Goal: Information Seeking & Learning: Find specific fact

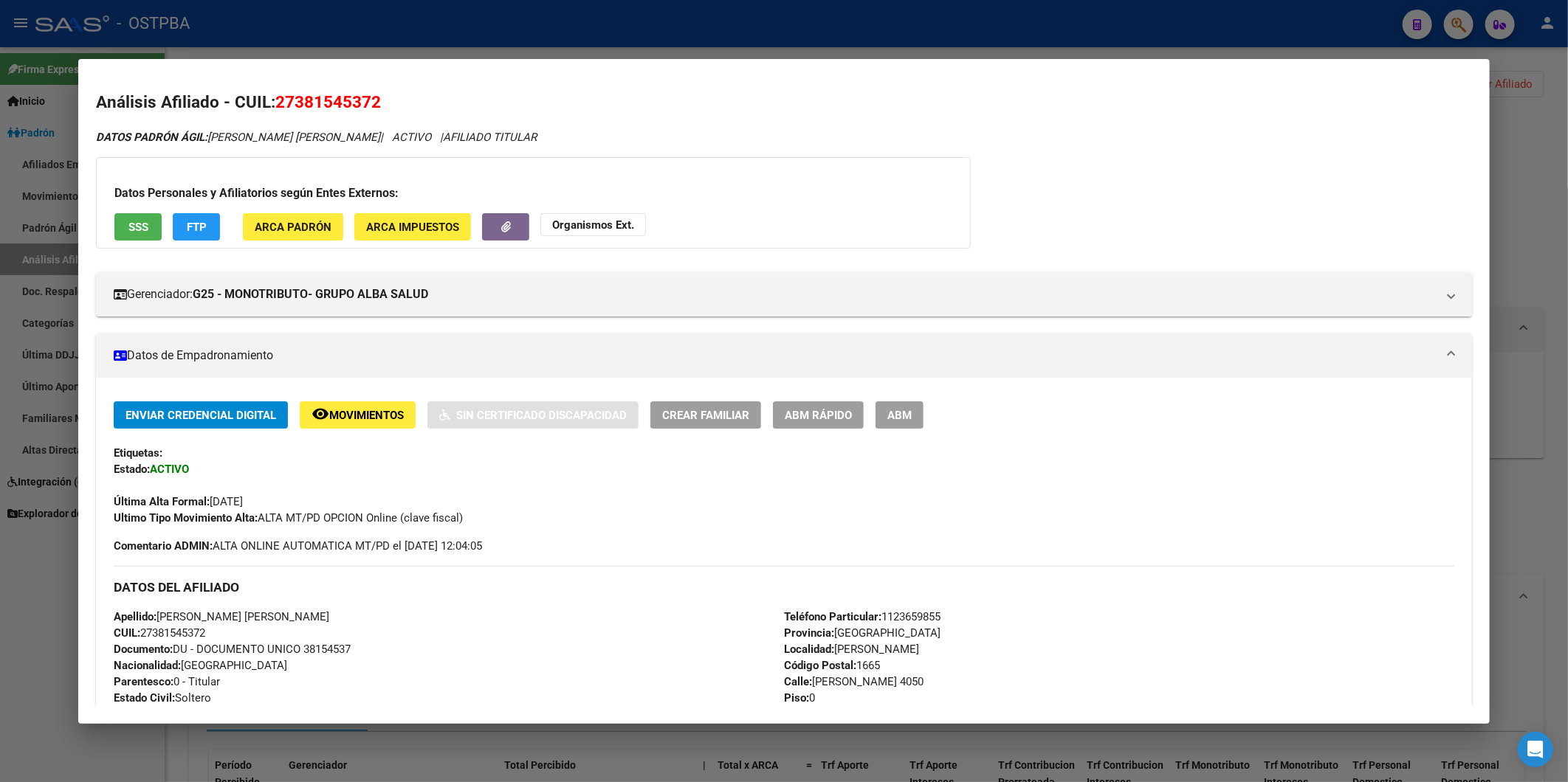
click at [1501, 93] on div at bounding box center [784, 391] width 1568 height 782
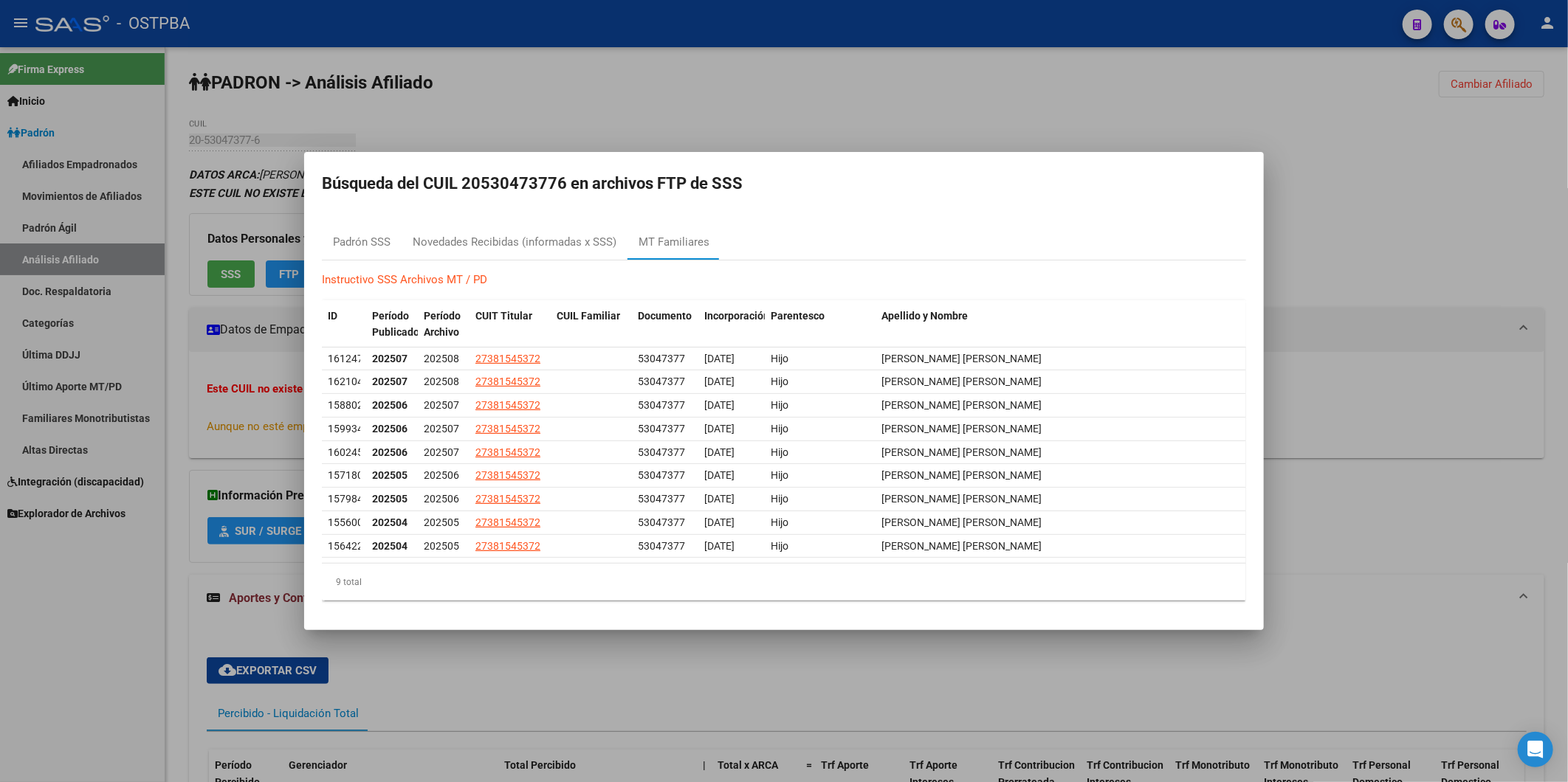
click at [1547, 181] on div at bounding box center [784, 391] width 1568 height 782
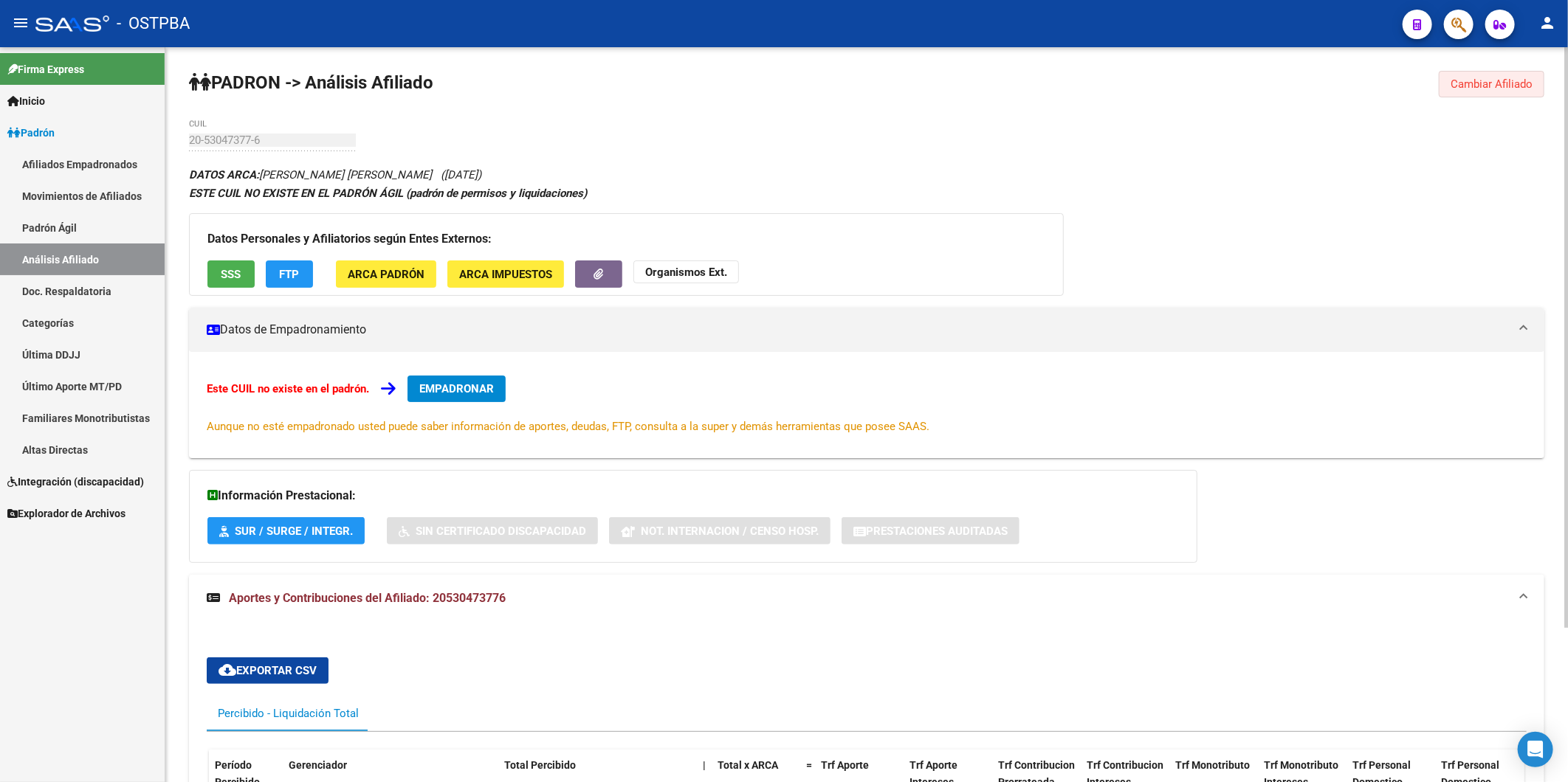
drag, startPoint x: 1501, startPoint y: 83, endPoint x: 622, endPoint y: 83, distance: 879.0
click at [1471, 76] on button "Cambiar Afiliado" at bounding box center [1491, 84] width 106 height 27
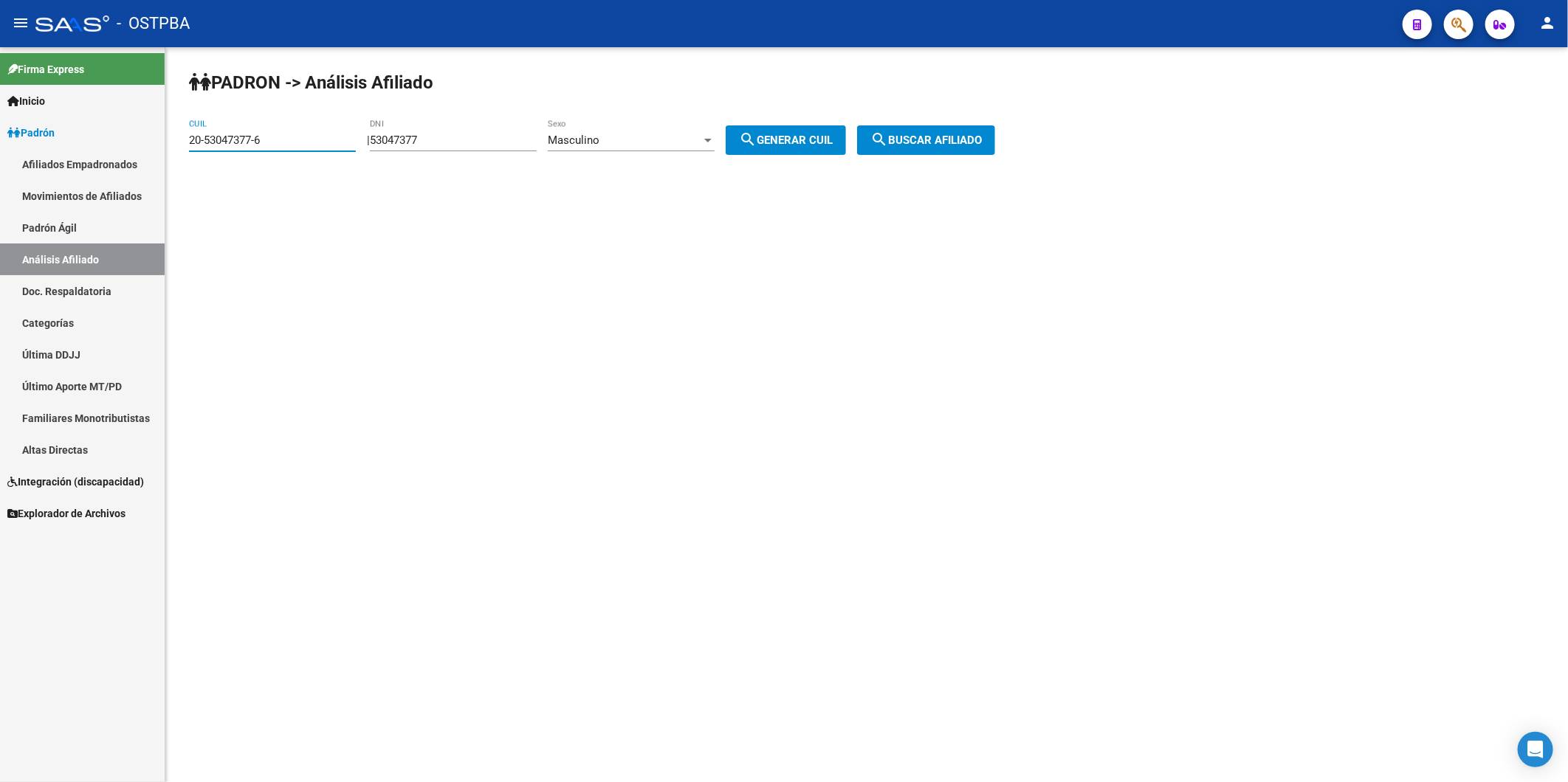
drag, startPoint x: 297, startPoint y: 135, endPoint x: 142, endPoint y: 149, distance: 155.6
click at [142, 149] on mat-sidenav-container "Firma Express Inicio Instructivos Contacto OS Padrón Afiliados Empadronados Mov…" at bounding box center [784, 415] width 1568 height 735
drag, startPoint x: 442, startPoint y: 131, endPoint x: 411, endPoint y: 142, distance: 32.9
click at [405, 142] on div "53047377 DNI" at bounding box center [453, 135] width 167 height 31
drag, startPoint x: 500, startPoint y: 135, endPoint x: 359, endPoint y: 142, distance: 141.2
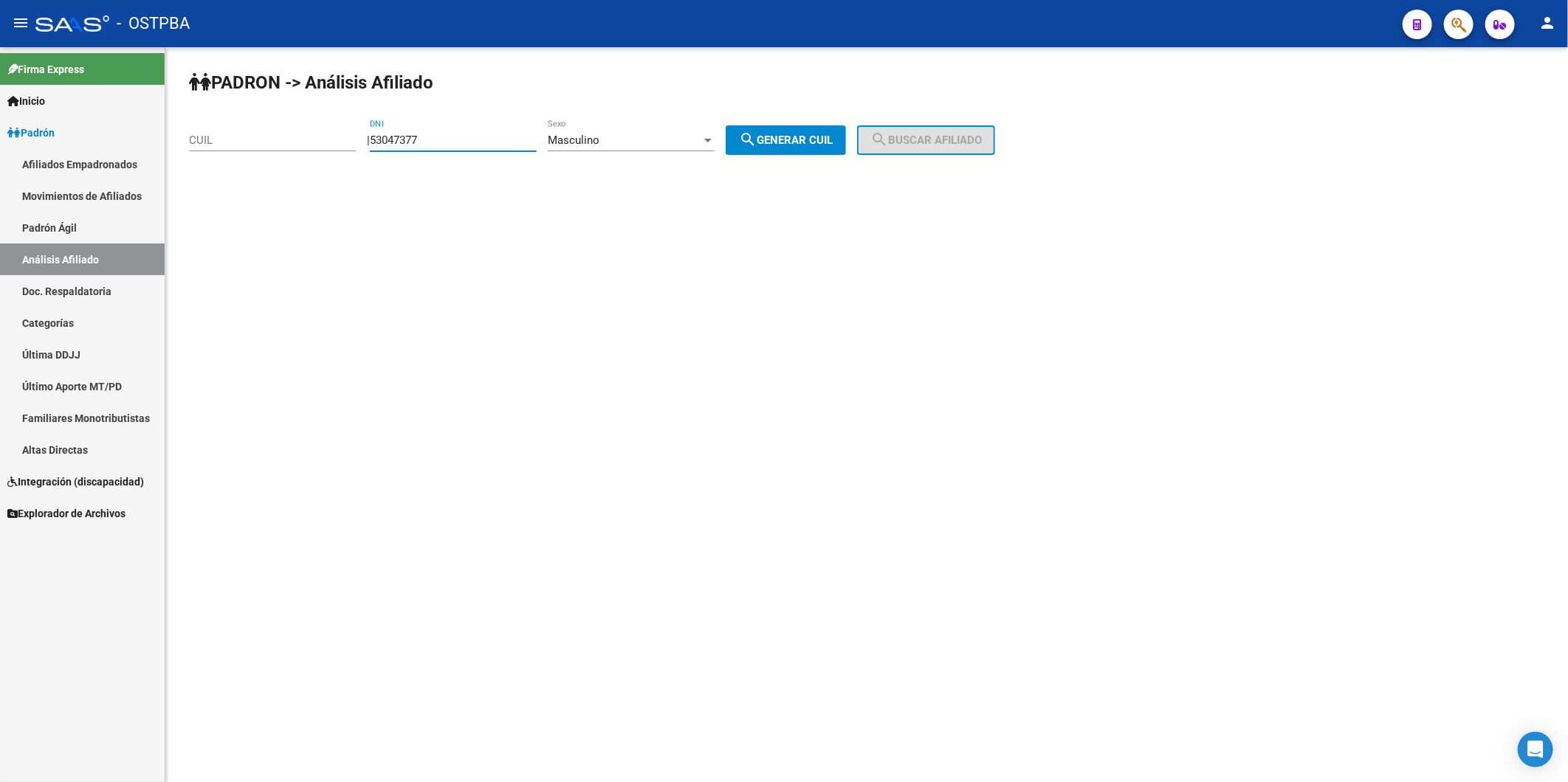
click at [359, 142] on app-analisis-afiliado "PADRON -> Análisis Afiliado CUIL | 53047377 DNI Masculino Sexo search Generar C…" at bounding box center [598, 140] width 817 height 13
paste input "33306762"
type input "33306762"
click at [807, 145] on span "search Generar CUIL" at bounding box center [785, 140] width 93 height 13
type input "20-33306762-6"
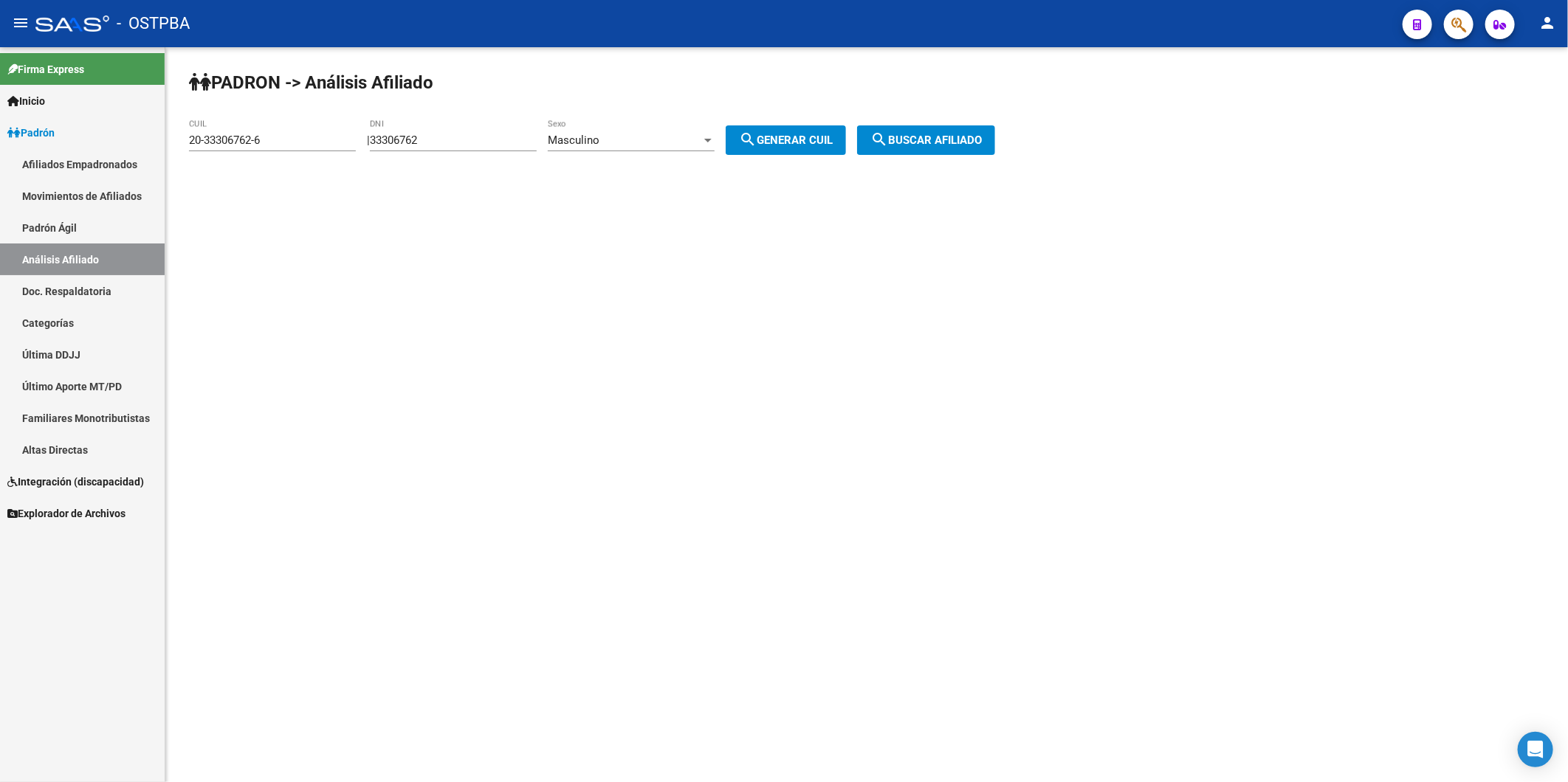
click at [945, 135] on span "search Buscar afiliado" at bounding box center [926, 140] width 112 height 13
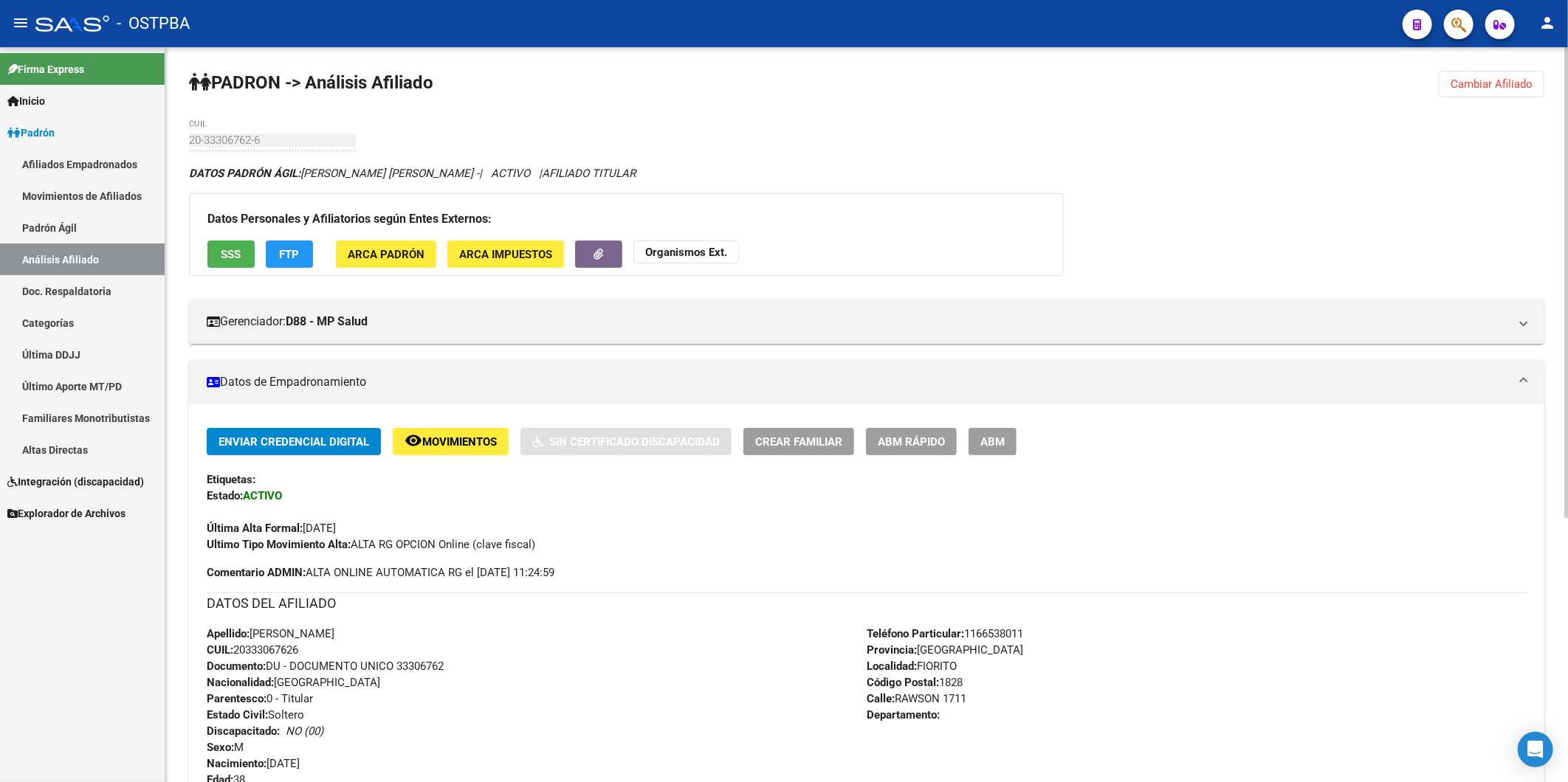
click at [28, 348] on link "Última DDJJ" at bounding box center [82, 354] width 165 height 31
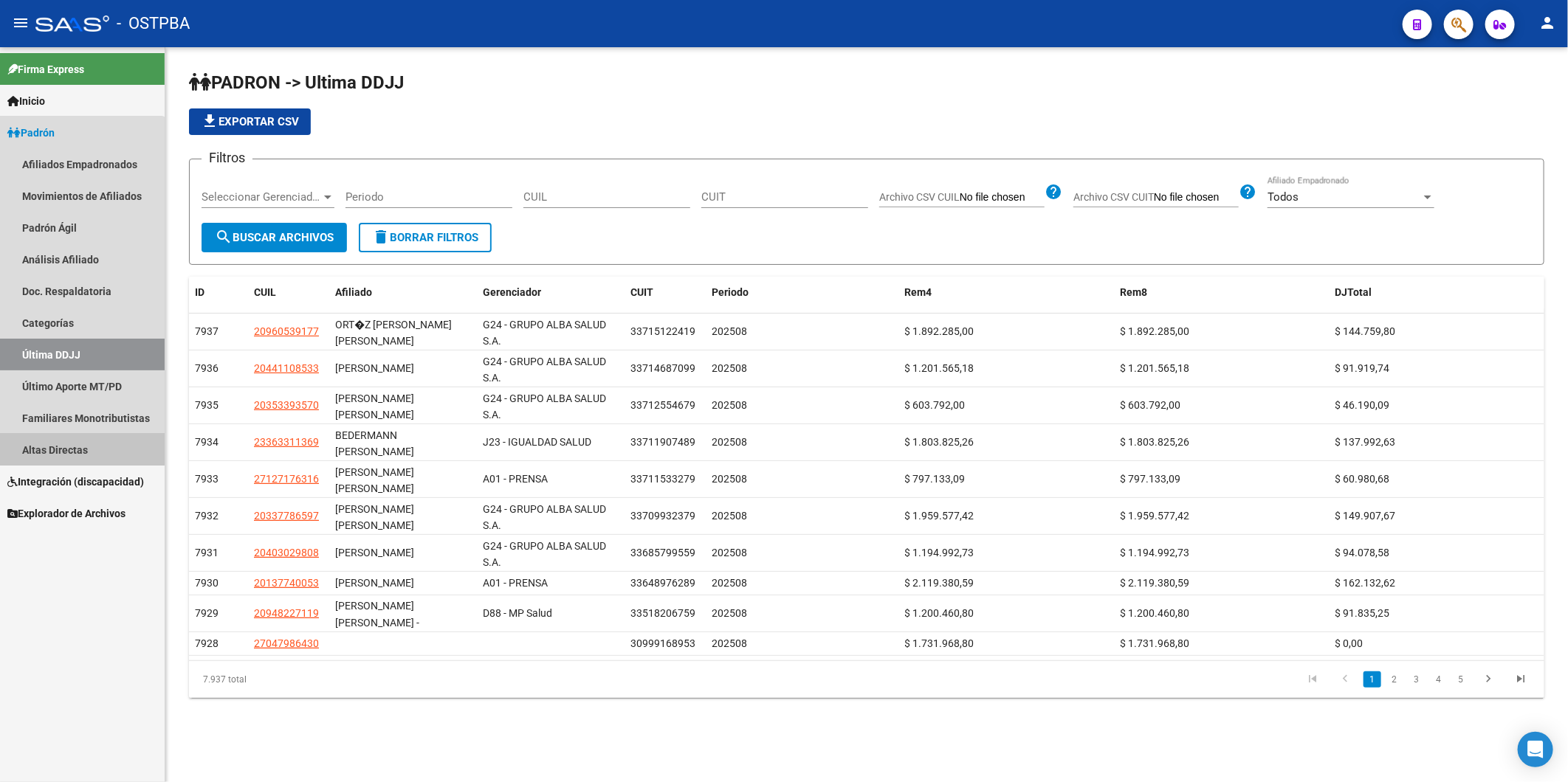
click at [39, 447] on link "Altas Directas" at bounding box center [82, 449] width 165 height 31
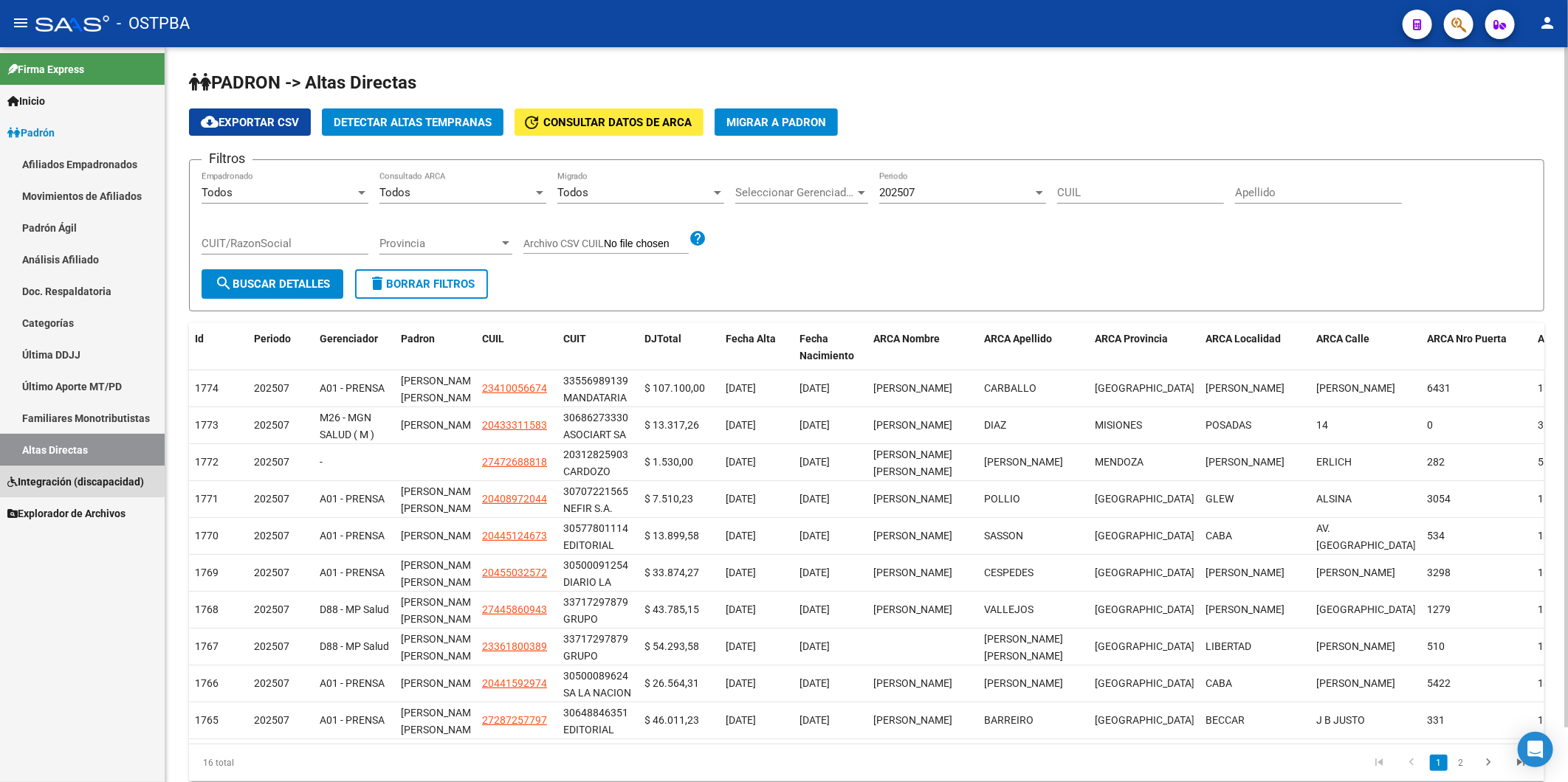
click at [8, 480] on link "Integración (discapacidad)" at bounding box center [82, 481] width 165 height 31
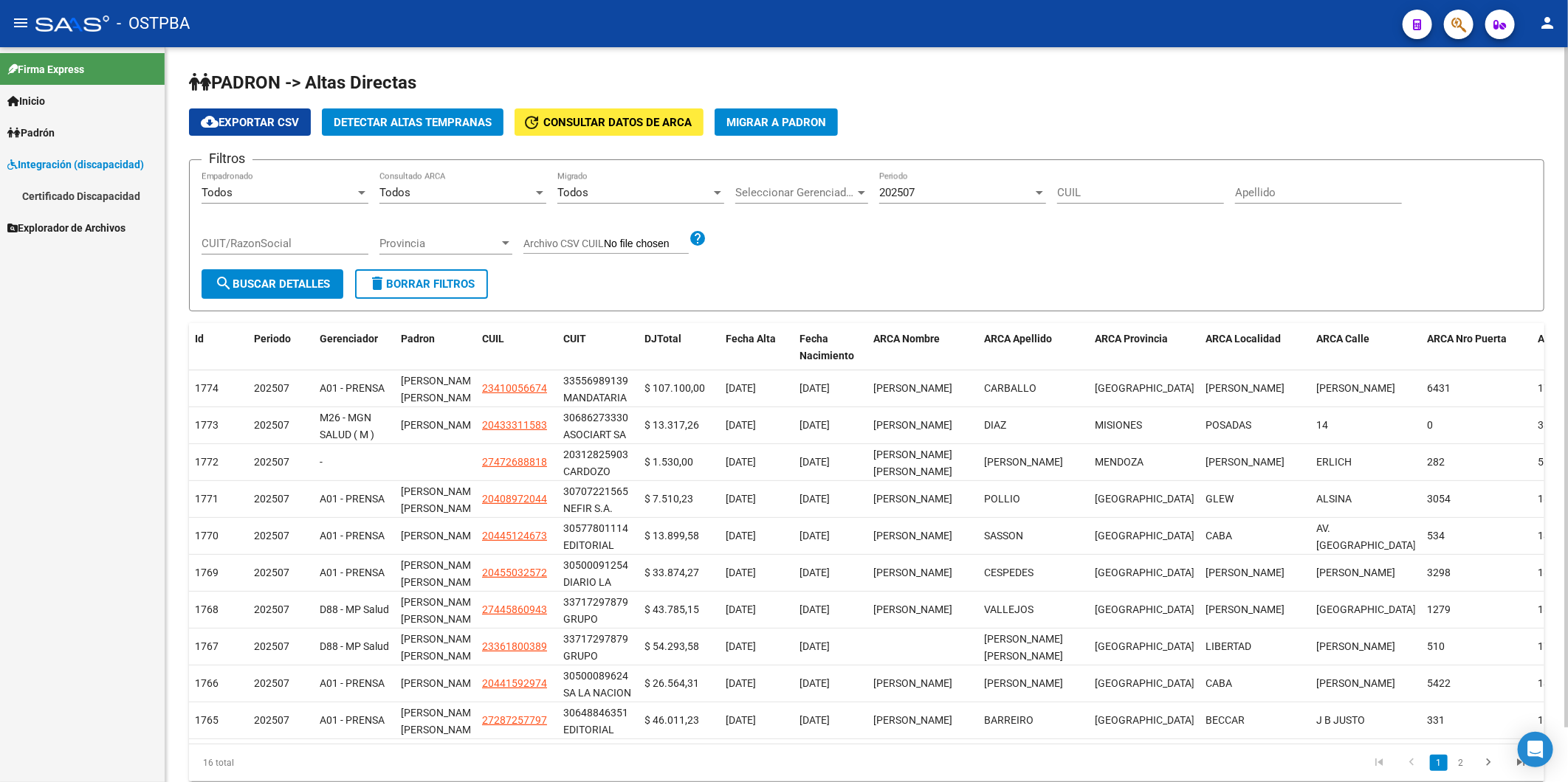
click at [13, 229] on icon at bounding box center [13, 228] width 11 height 11
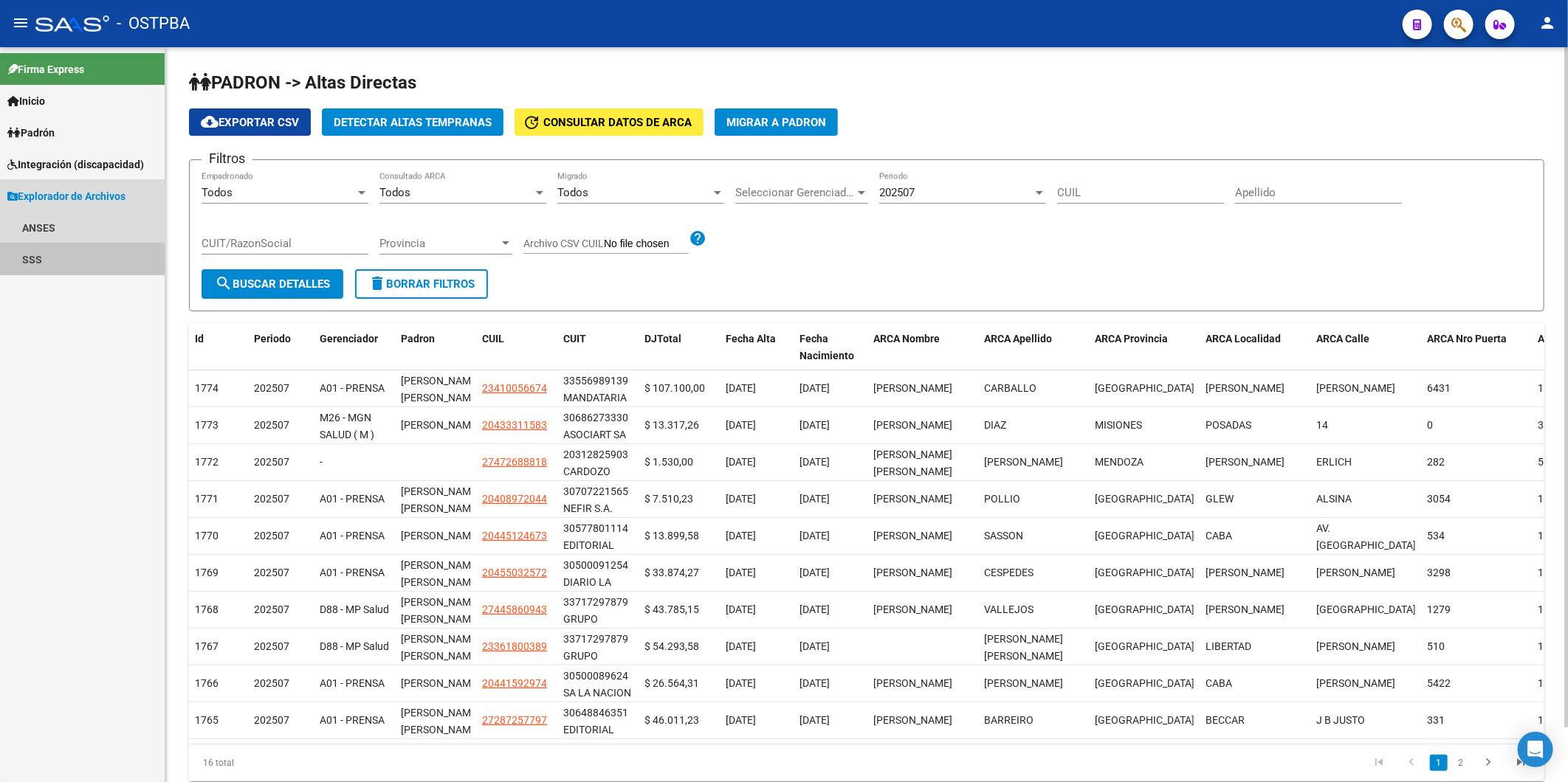
click at [39, 262] on link "SSS" at bounding box center [82, 259] width 165 height 31
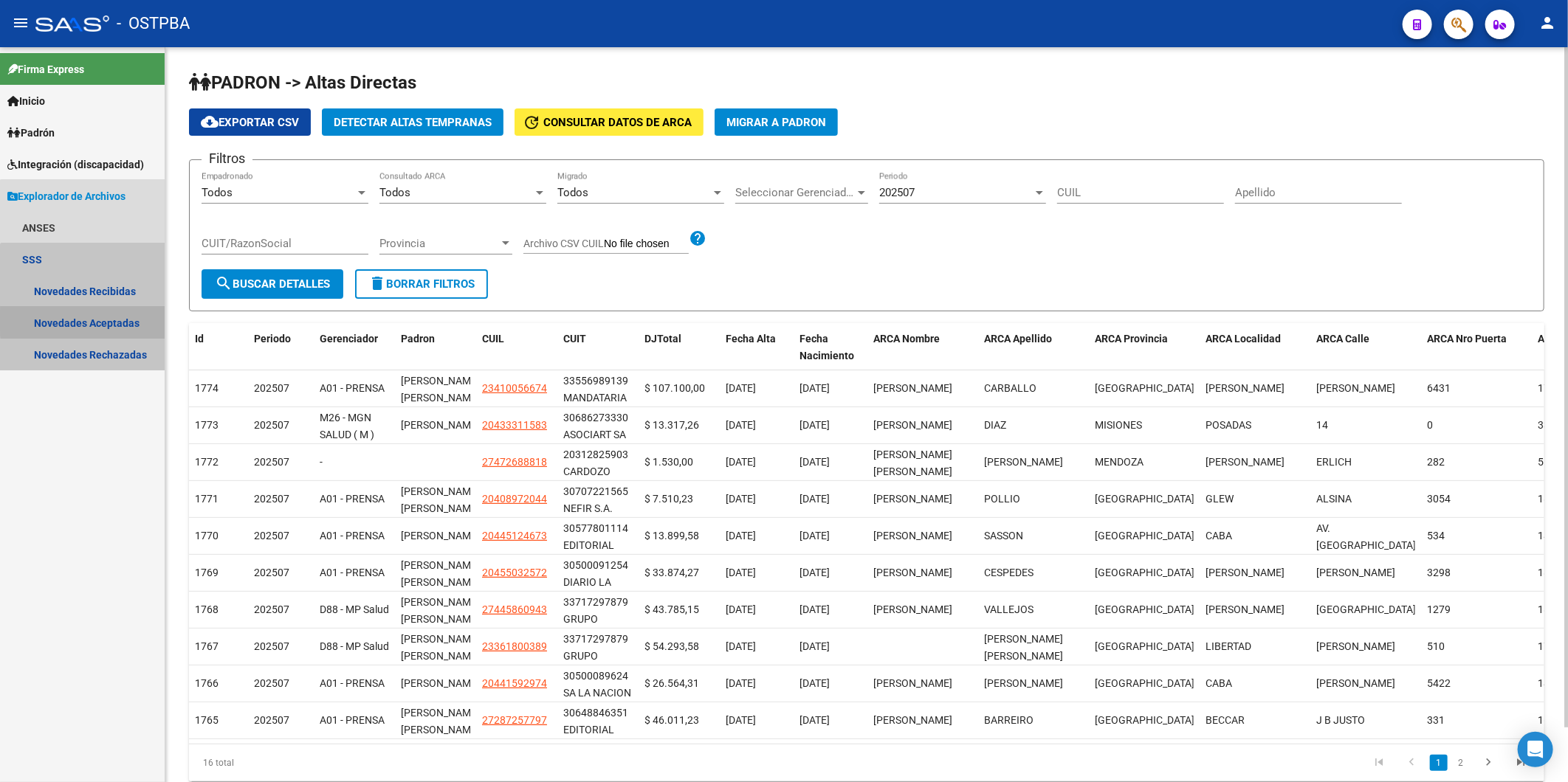
click at [90, 321] on link "Novedades Aceptadas" at bounding box center [82, 322] width 165 height 31
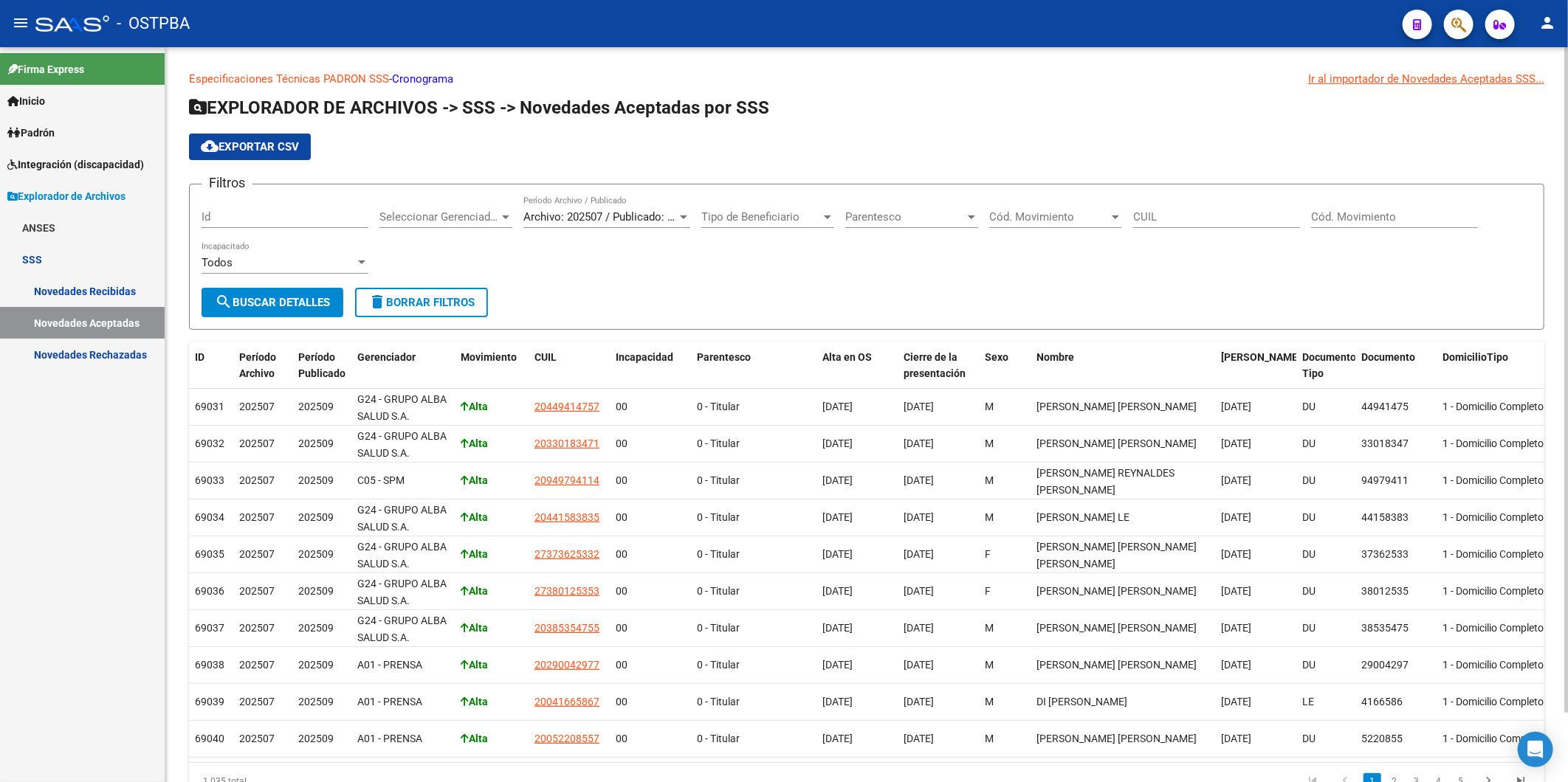
click at [415, 217] on span "Seleccionar Gerenciador" at bounding box center [439, 217] width 119 height 13
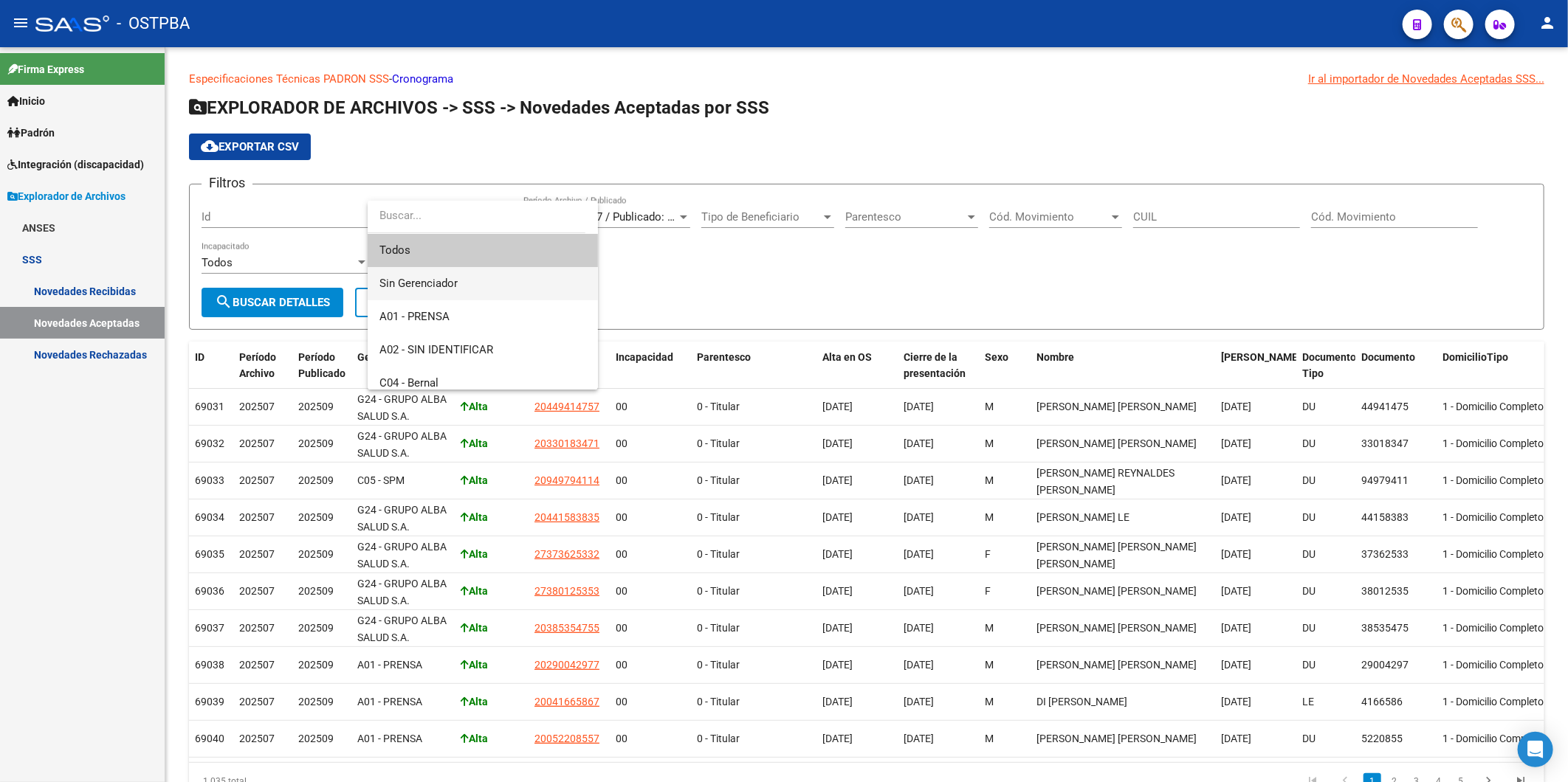
scroll to position [82, 0]
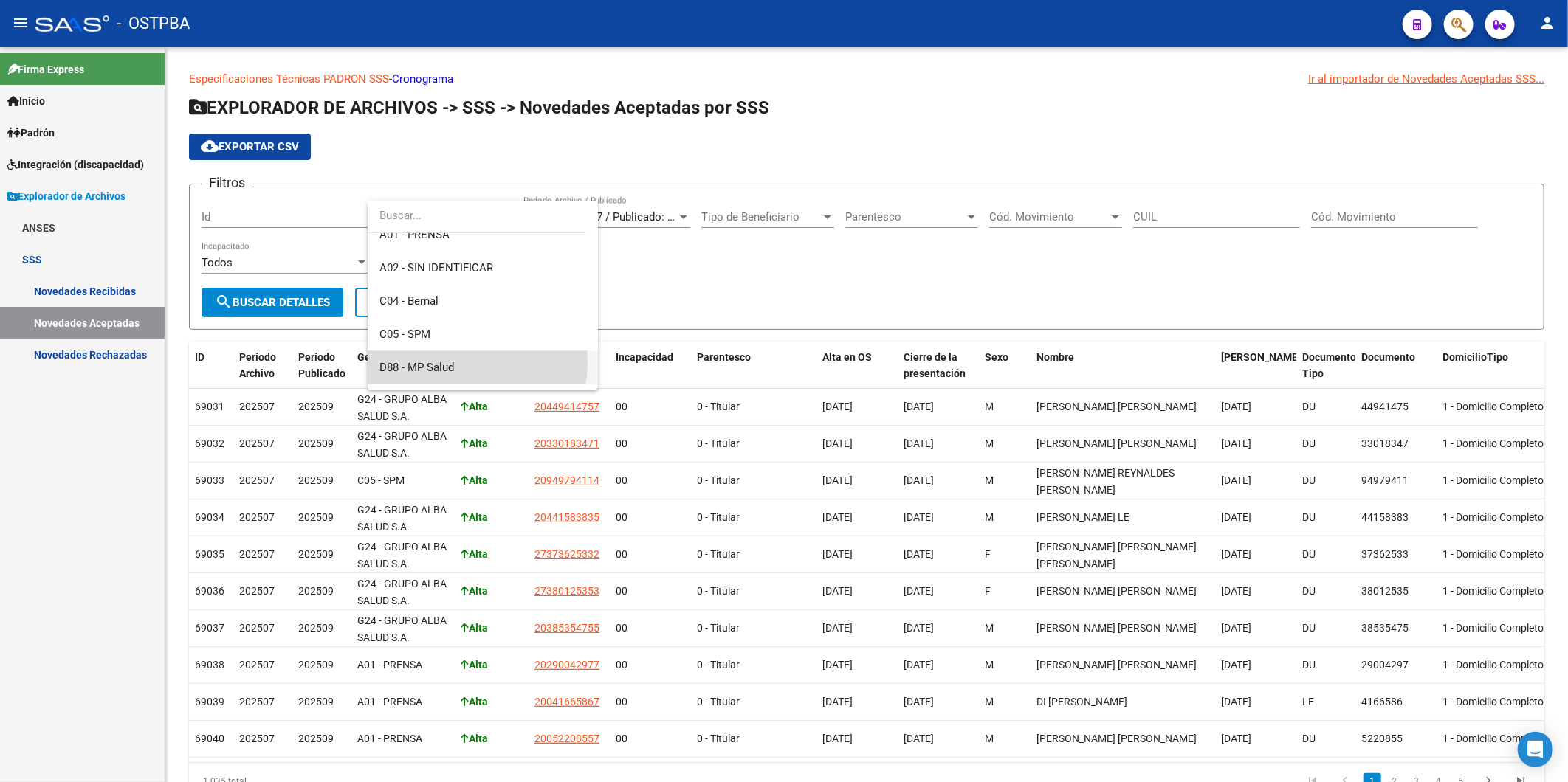
click at [458, 363] on span "D88 - MP Salud" at bounding box center [483, 367] width 207 height 33
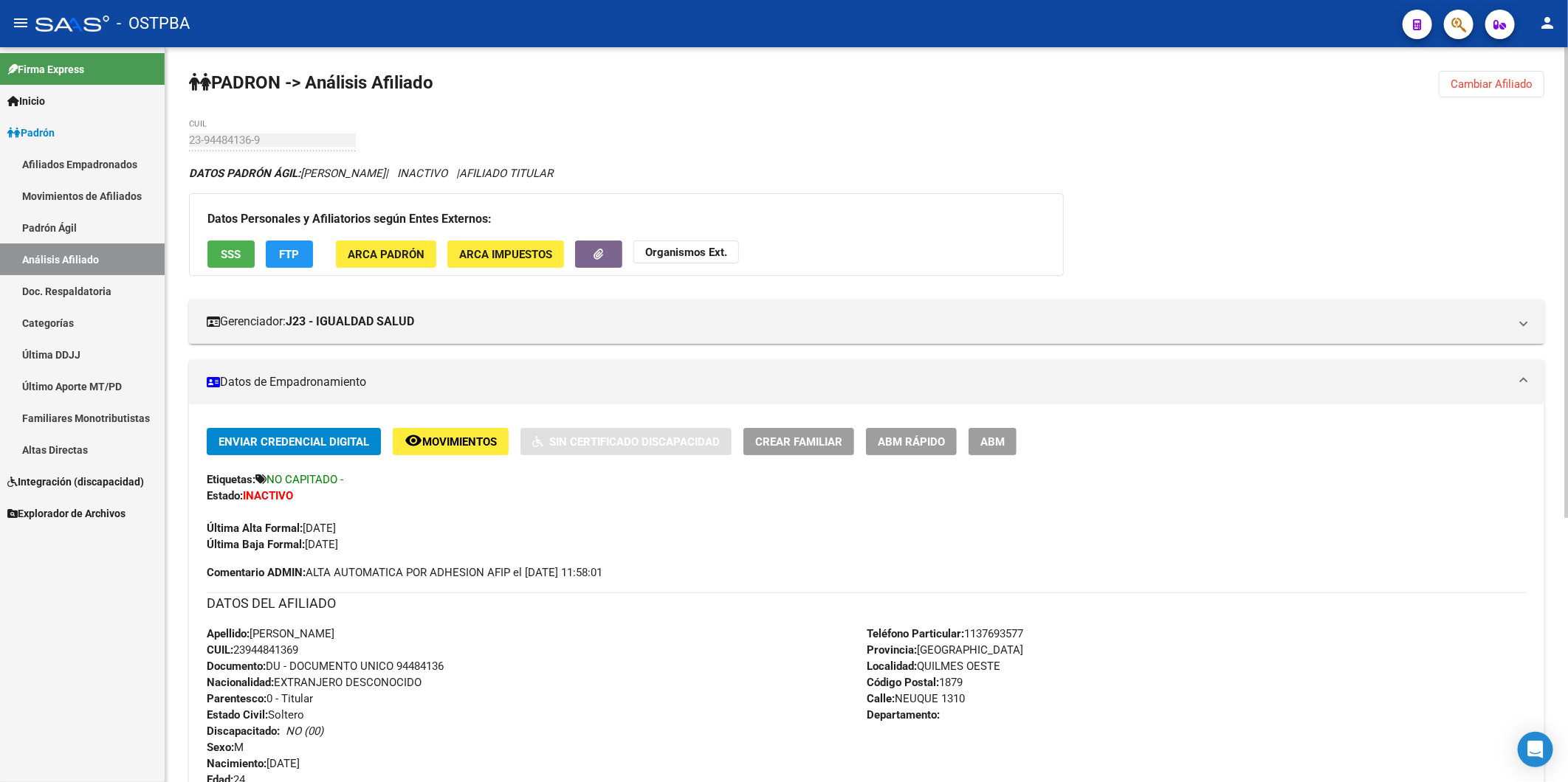
click at [1513, 90] on span "Cambiar Afiliado" at bounding box center [1491, 83] width 82 height 13
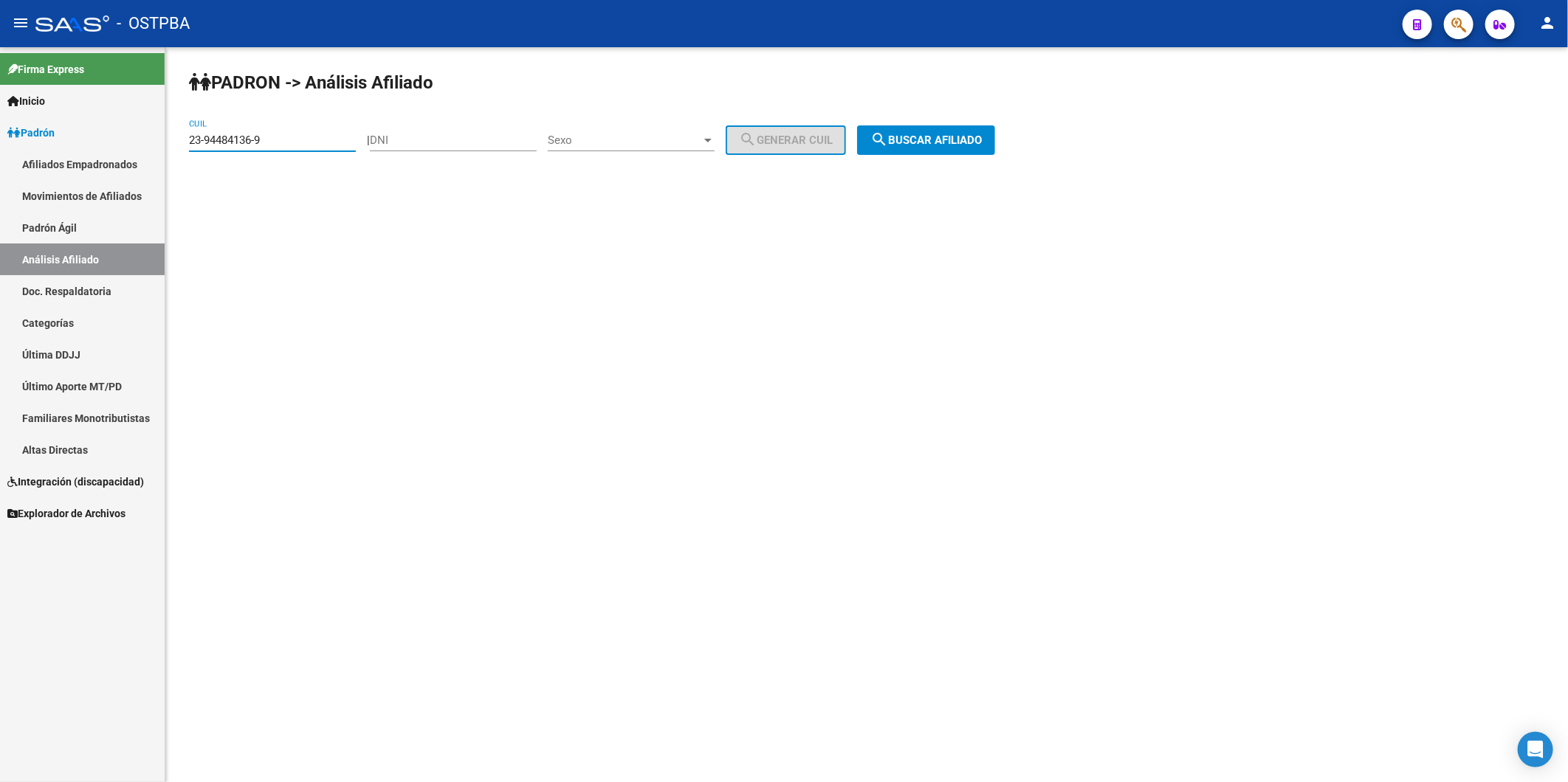
drag, startPoint x: 288, startPoint y: 135, endPoint x: 101, endPoint y: 158, distance: 188.4
click at [102, 158] on mat-sidenav-container "Firma Express Inicio Instructivos Contacto OS Padrón Afiliados Empadronados Mov…" at bounding box center [784, 415] width 1568 height 735
click at [481, 141] on input "DNI" at bounding box center [453, 140] width 167 height 13
paste input "33306762"
type input "33306762"
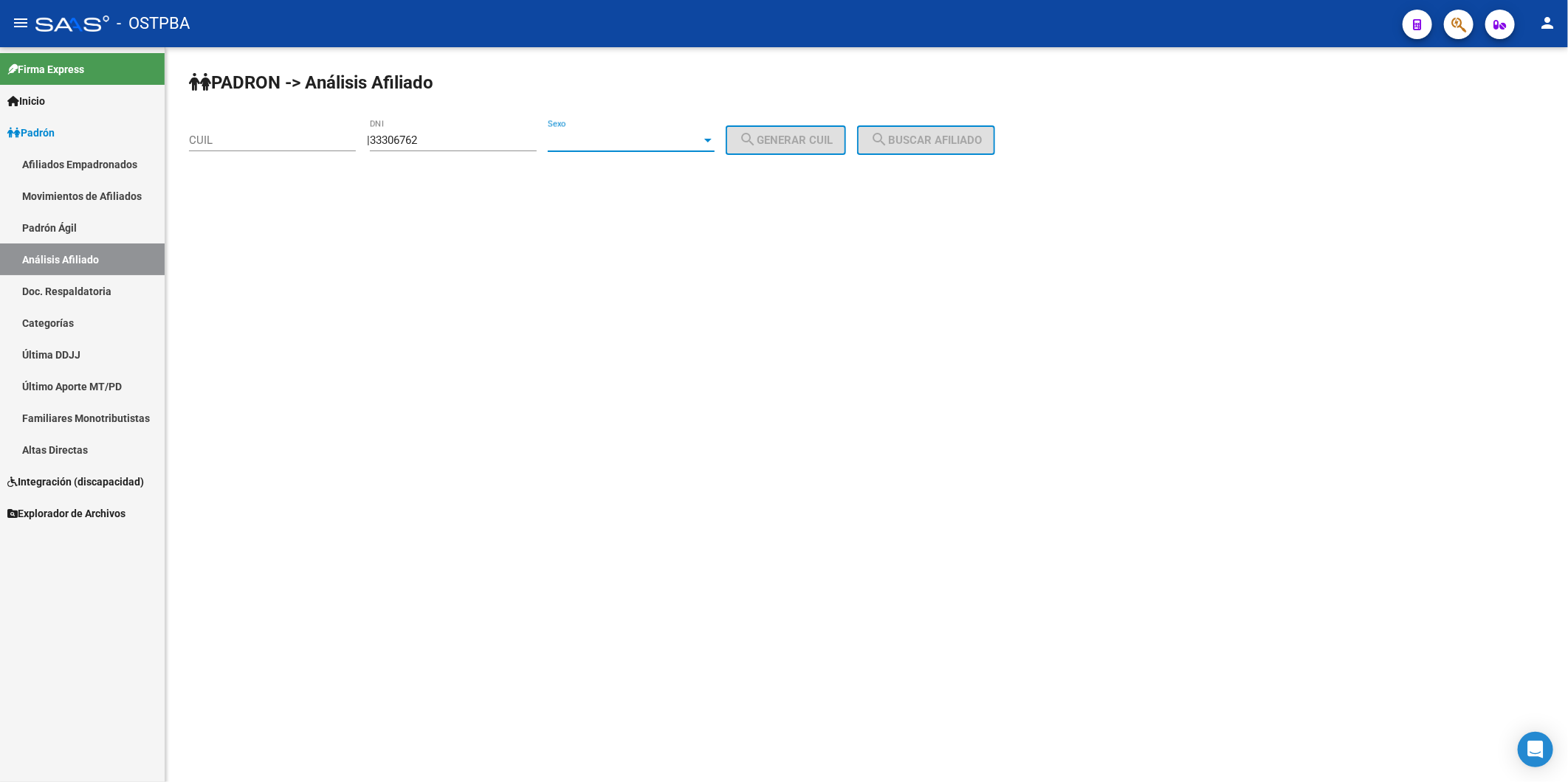
click at [712, 141] on div at bounding box center [708, 140] width 8 height 4
drag, startPoint x: 669, startPoint y: 145, endPoint x: 825, endPoint y: 138, distance: 156.2
click at [715, 146] on span "Masculino" at bounding box center [647, 139] width 167 height 33
click at [825, 138] on span "search Generar CUIL" at bounding box center [785, 140] width 93 height 13
type input "20-33306762-6"
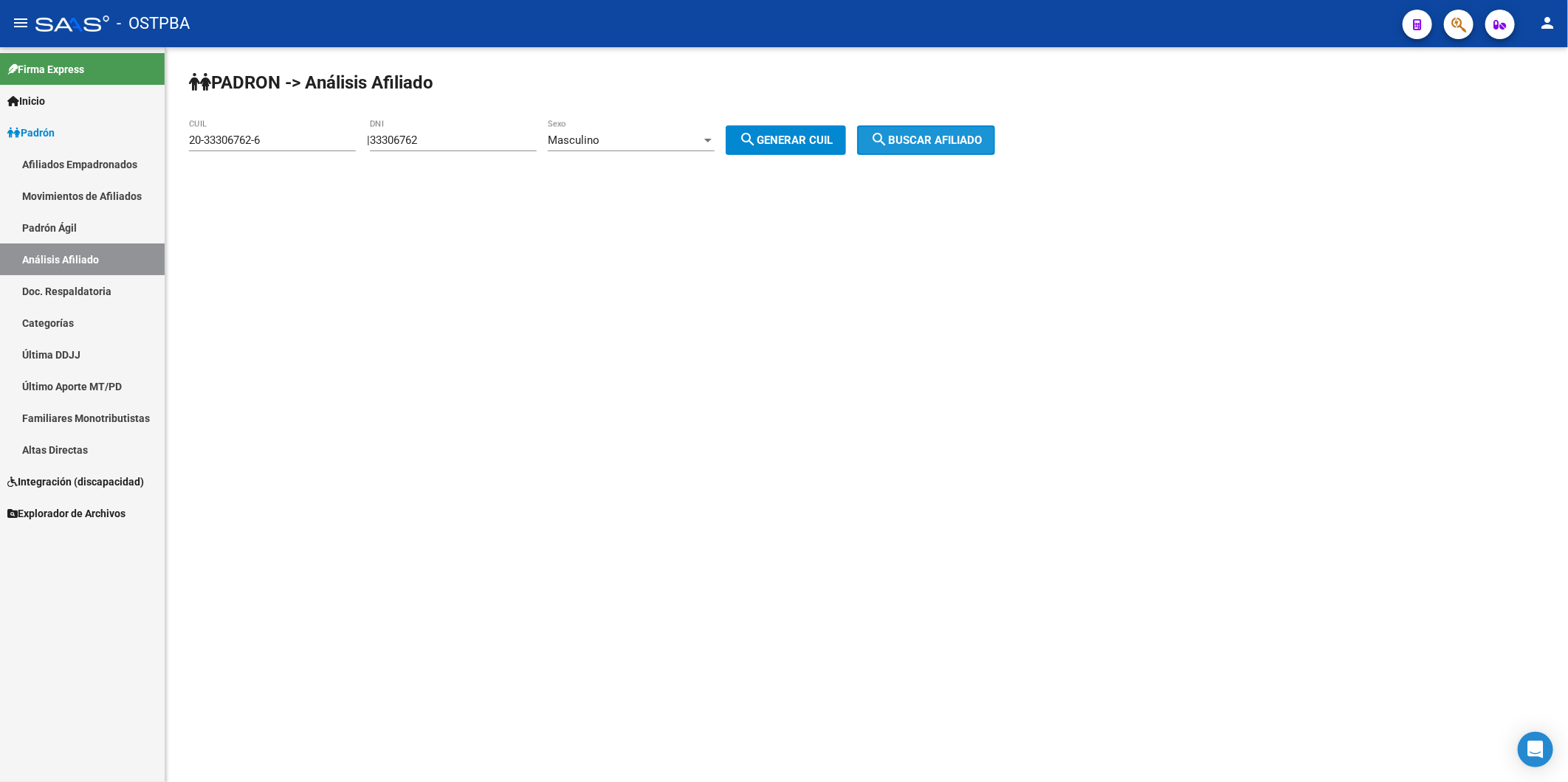
click at [888, 136] on mat-icon "search" at bounding box center [879, 139] width 18 height 18
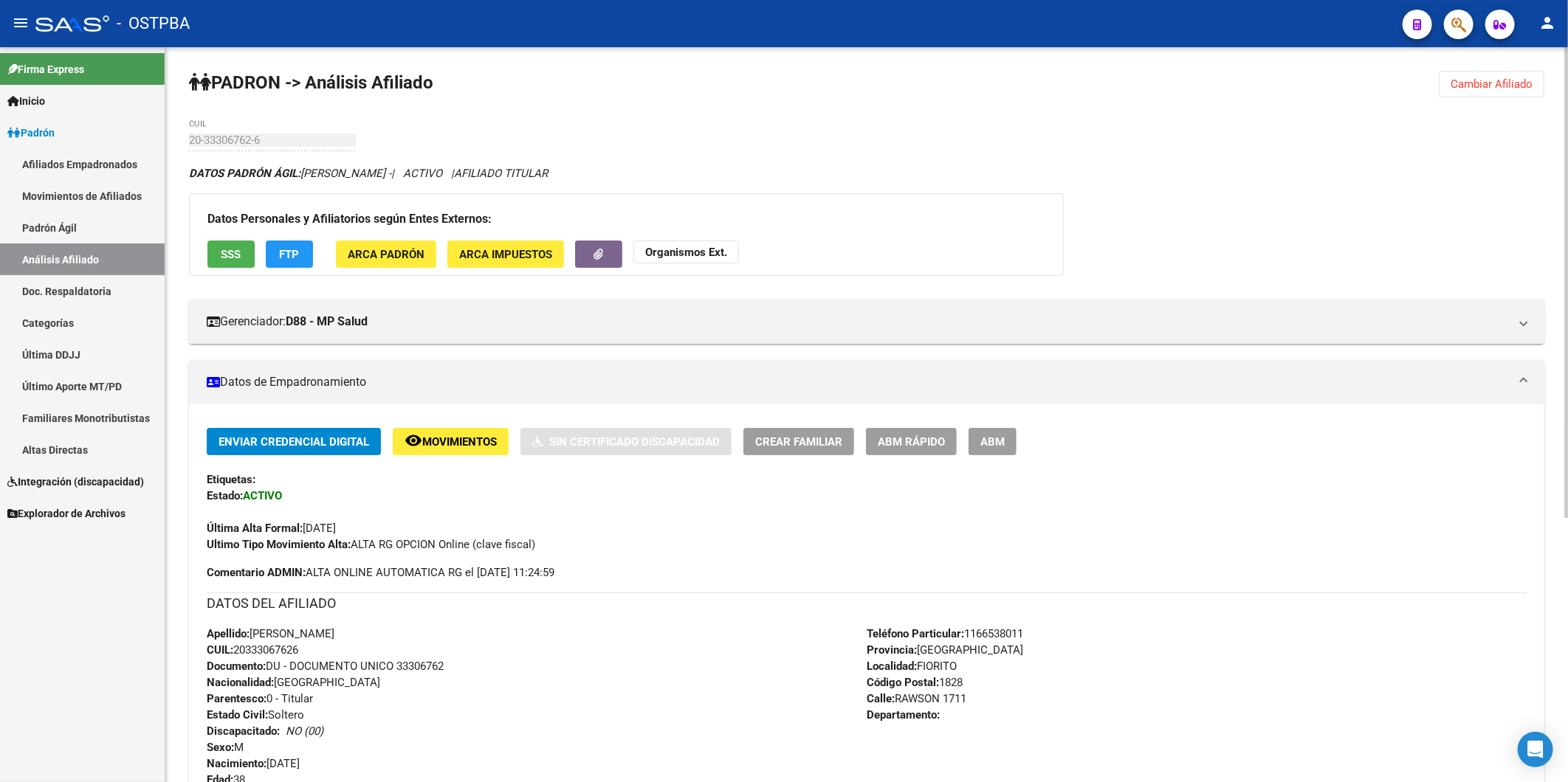
drag, startPoint x: 305, startPoint y: 650, endPoint x: 236, endPoint y: 652, distance: 69.0
click at [236, 652] on div "Apellido: SIXTO RAFAEL ALBORNOZ CUIL: 20333067626 Documento: DU - DOCUMENTO UNI…" at bounding box center [536, 707] width 660 height 162
copy span "20333067626"
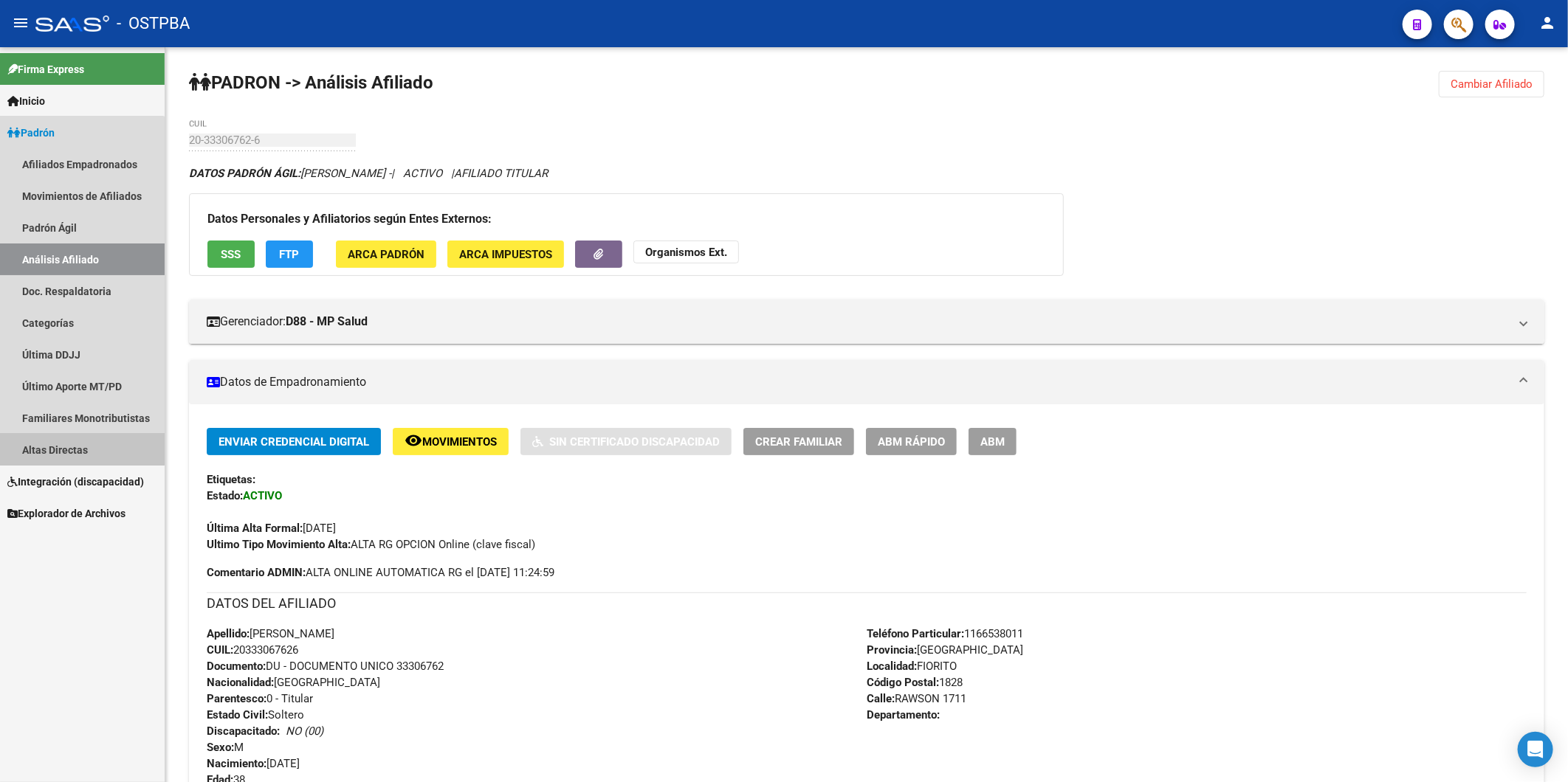
click at [55, 448] on link "Altas Directas" at bounding box center [82, 449] width 165 height 31
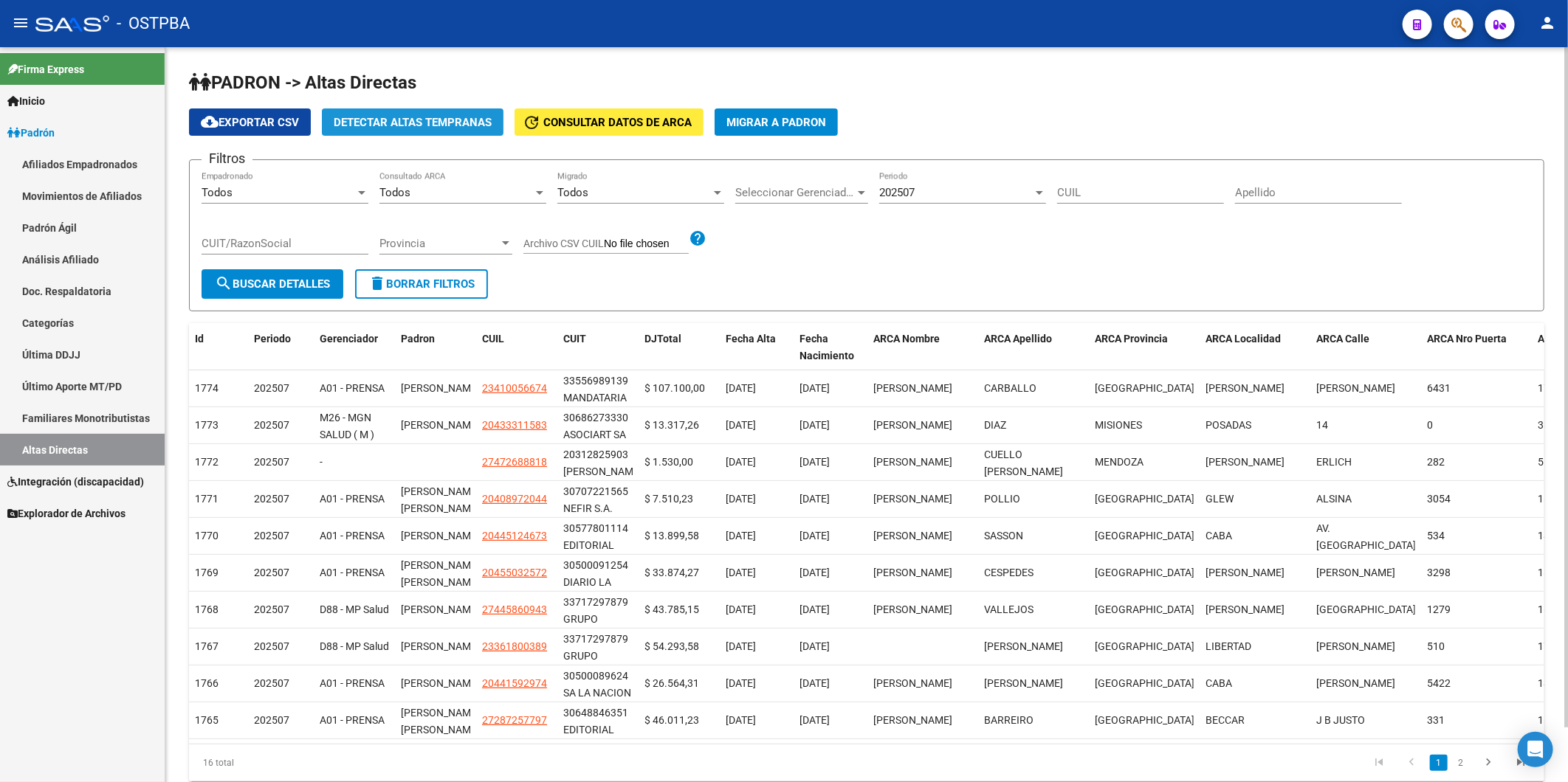
click at [413, 119] on span "Detectar Altas Tempranas" at bounding box center [412, 122] width 158 height 13
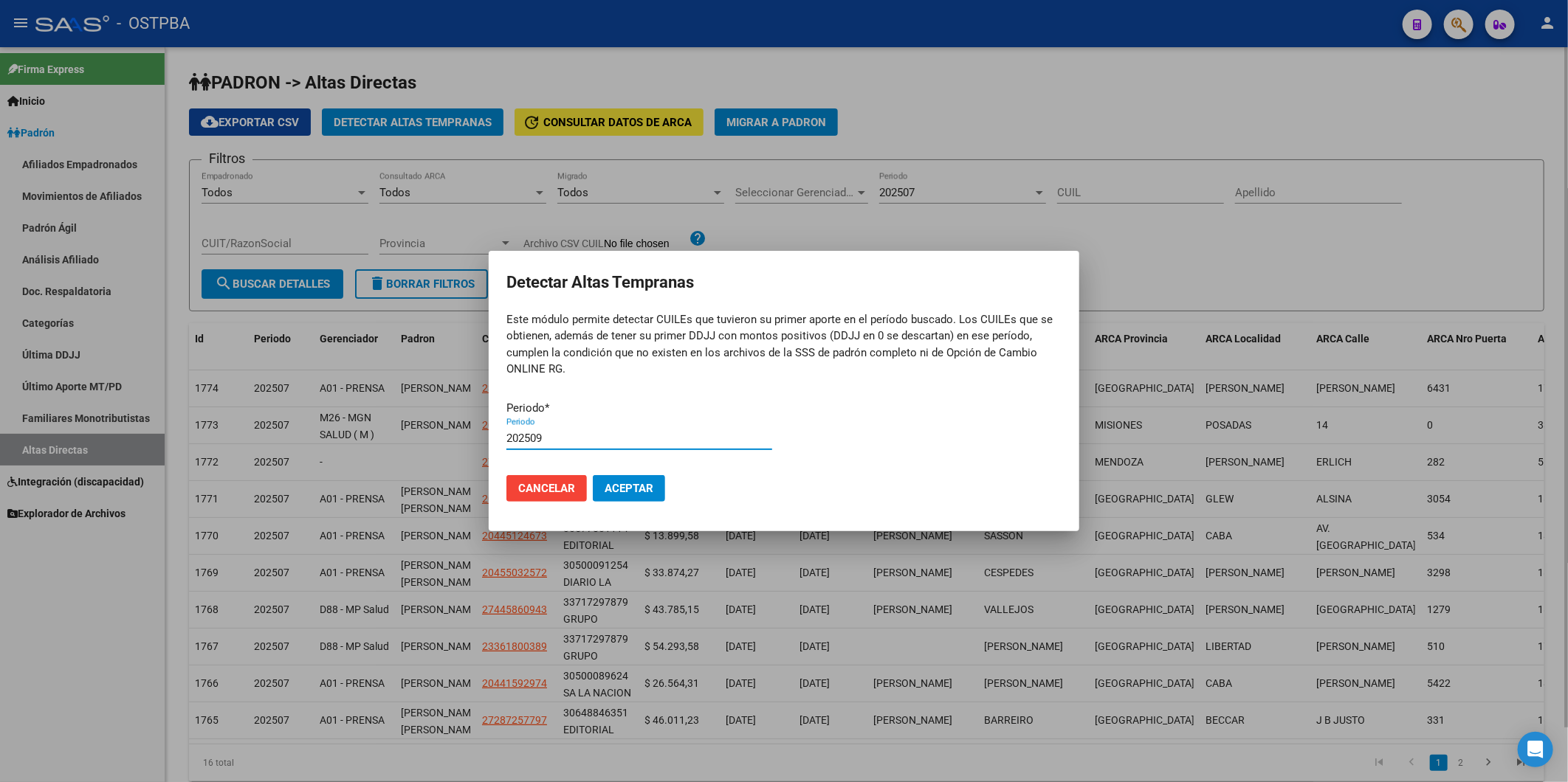
type input "202509"
click at [592, 475] on button "Aceptar" at bounding box center [628, 488] width 73 height 27
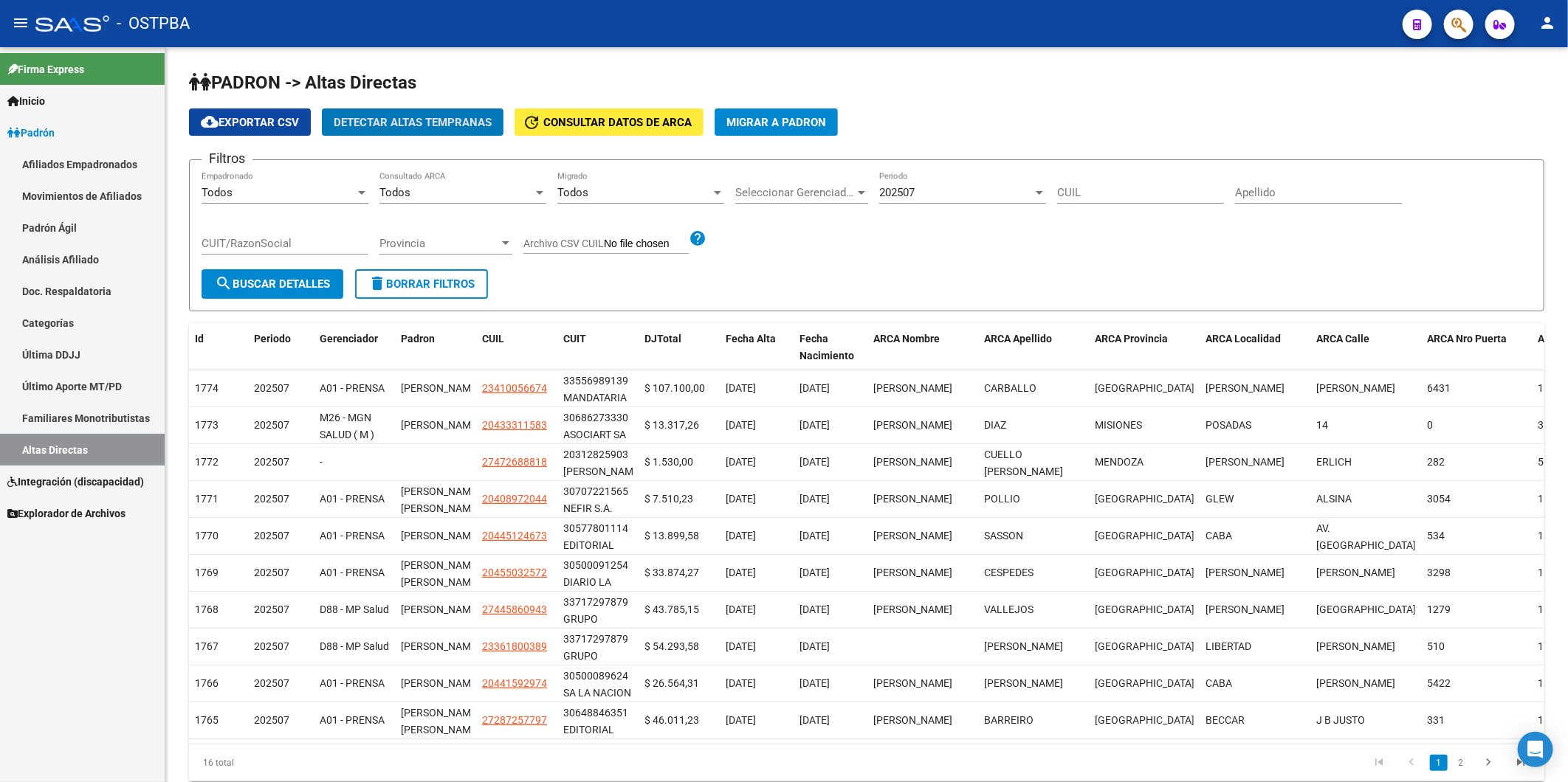
click at [31, 352] on link "Última DDJJ" at bounding box center [82, 354] width 165 height 31
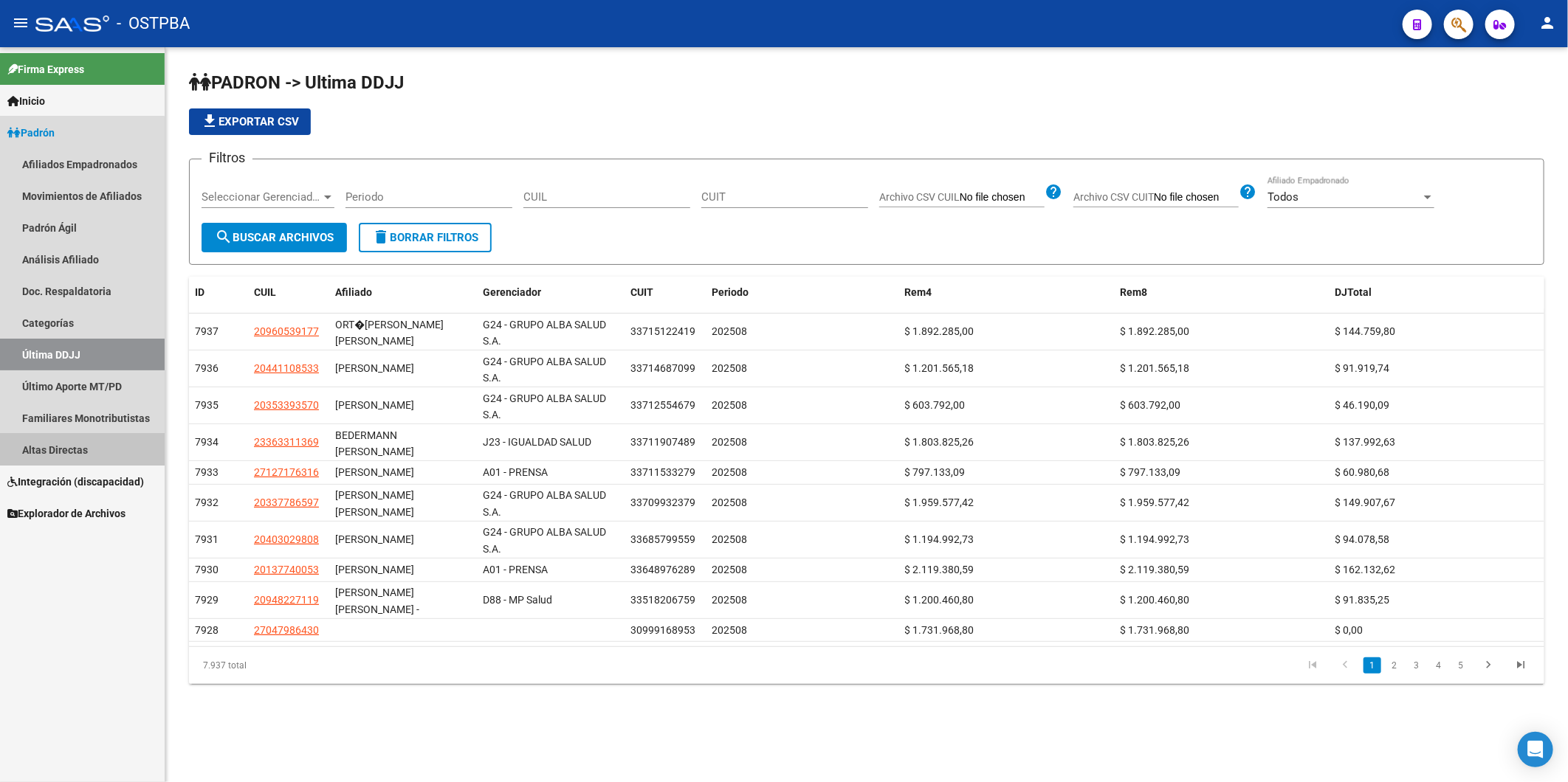
click at [47, 448] on link "Altas Directas" at bounding box center [82, 449] width 165 height 31
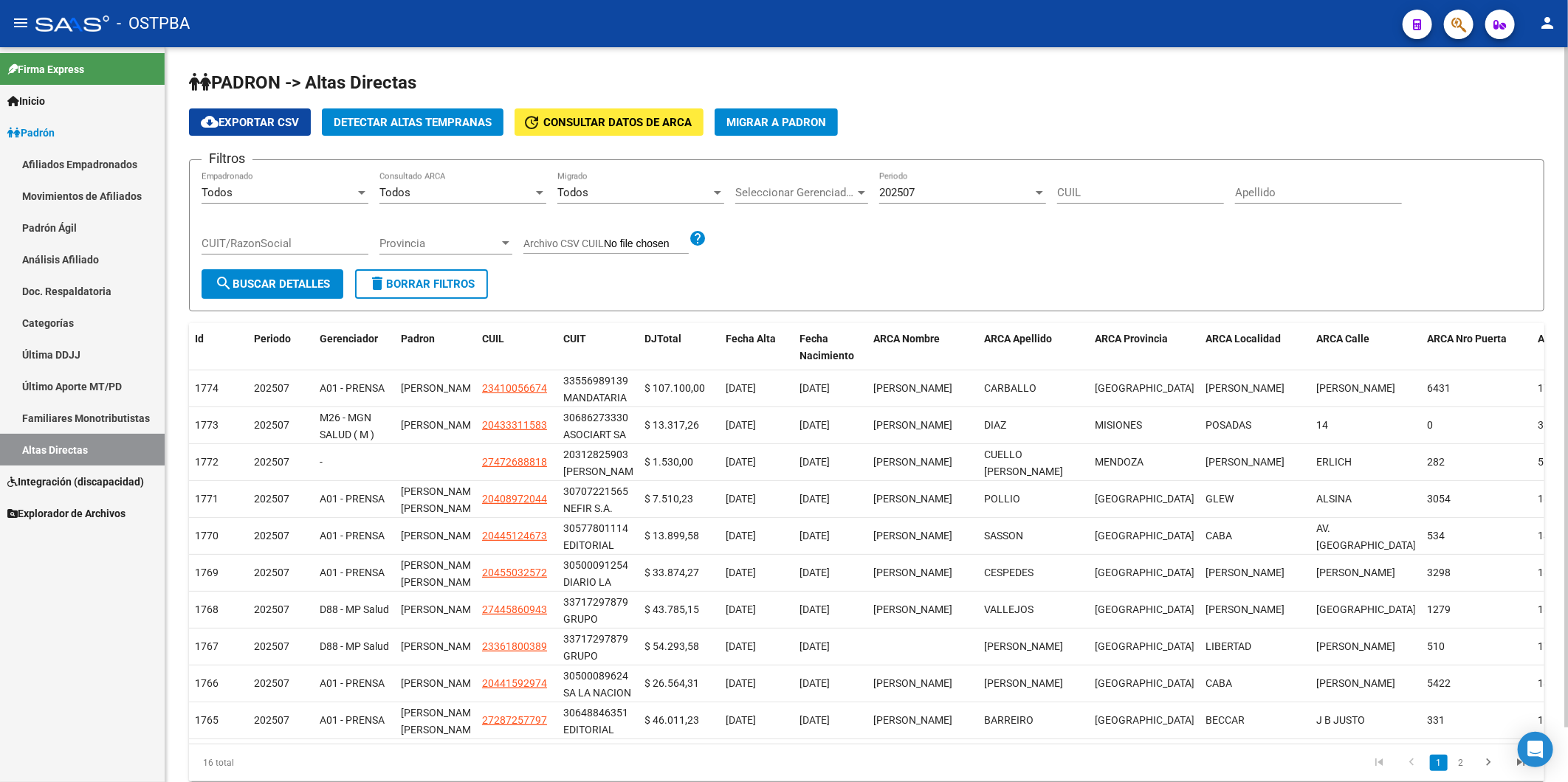
click at [858, 190] on div at bounding box center [861, 192] width 13 height 11
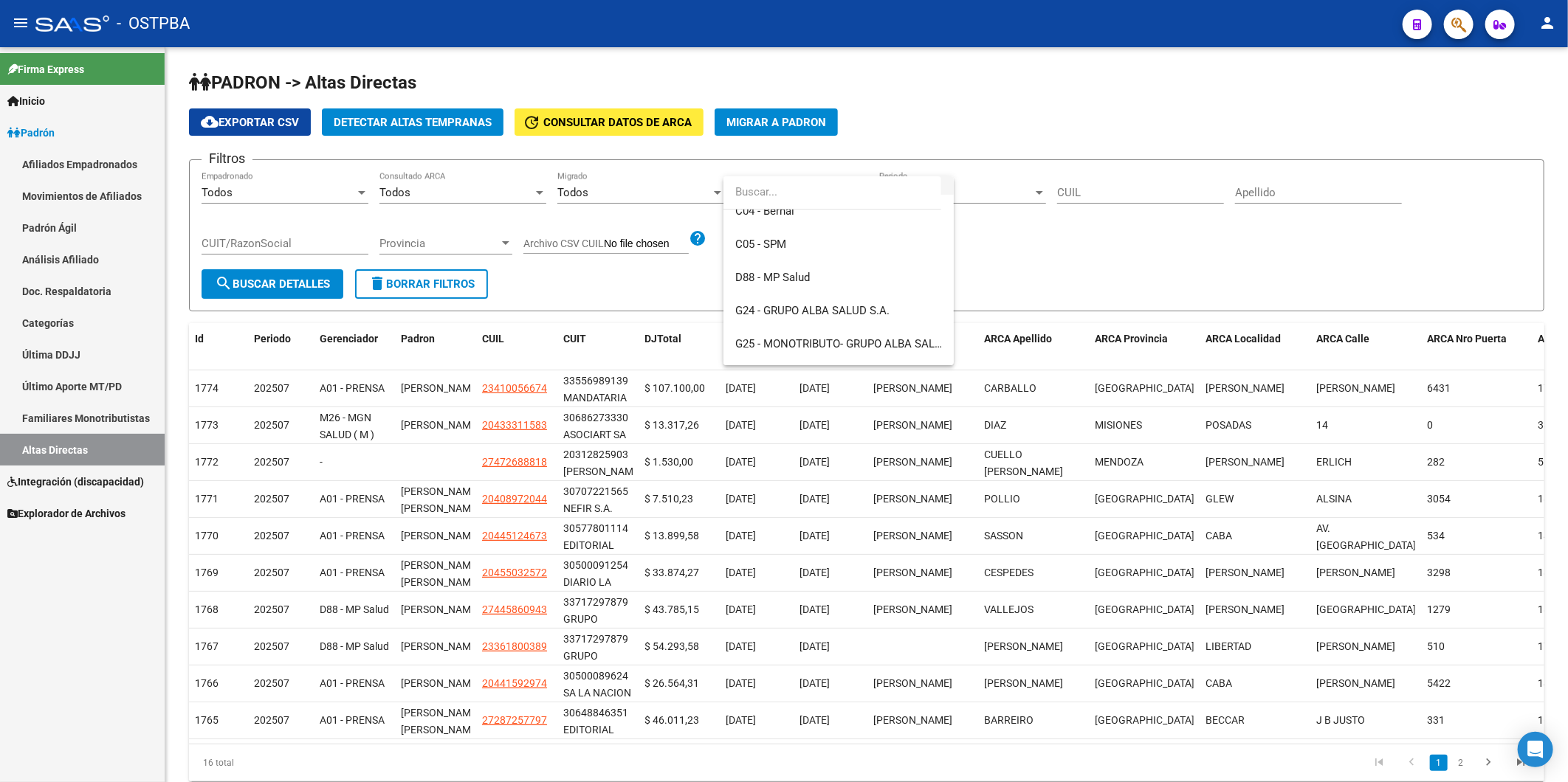
scroll to position [164, 0]
click at [817, 259] on span "D88 - MP Salud" at bounding box center [839, 261] width 207 height 33
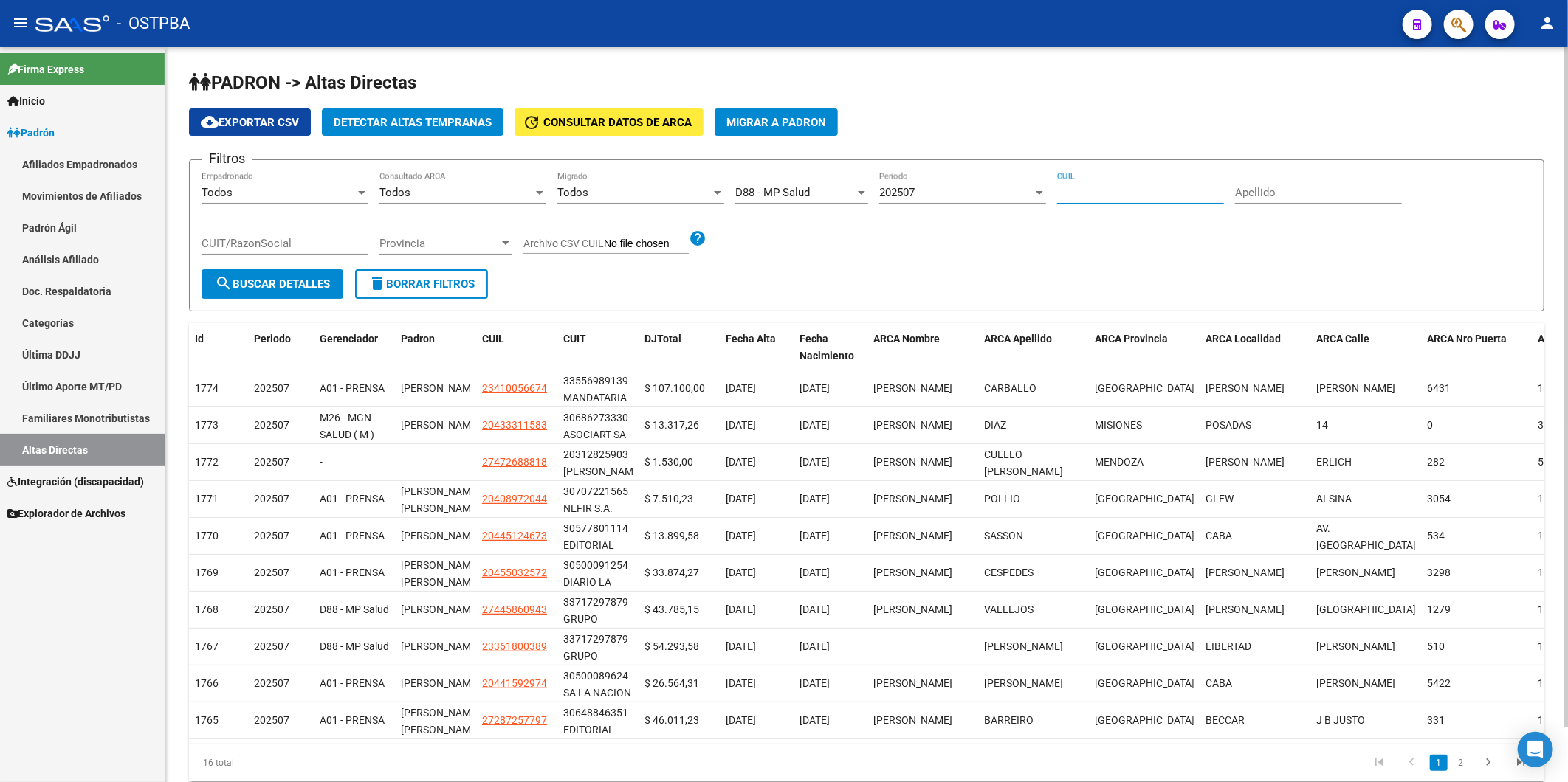
click at [1086, 195] on input "CUIL" at bounding box center [1140, 192] width 167 height 13
paste input "20333067626"
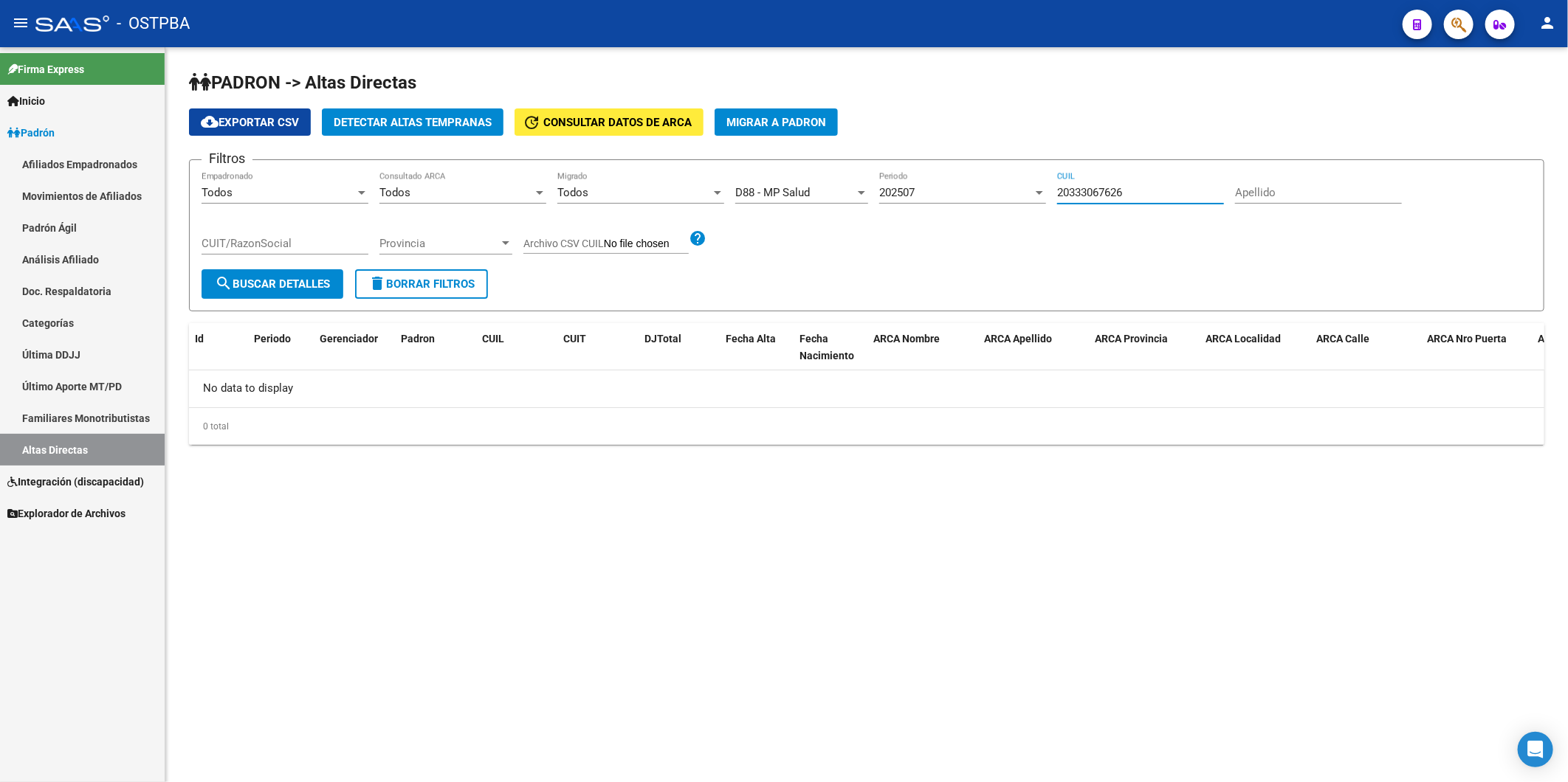
type input "20333067626"
click at [15, 478] on icon at bounding box center [13, 482] width 11 height 11
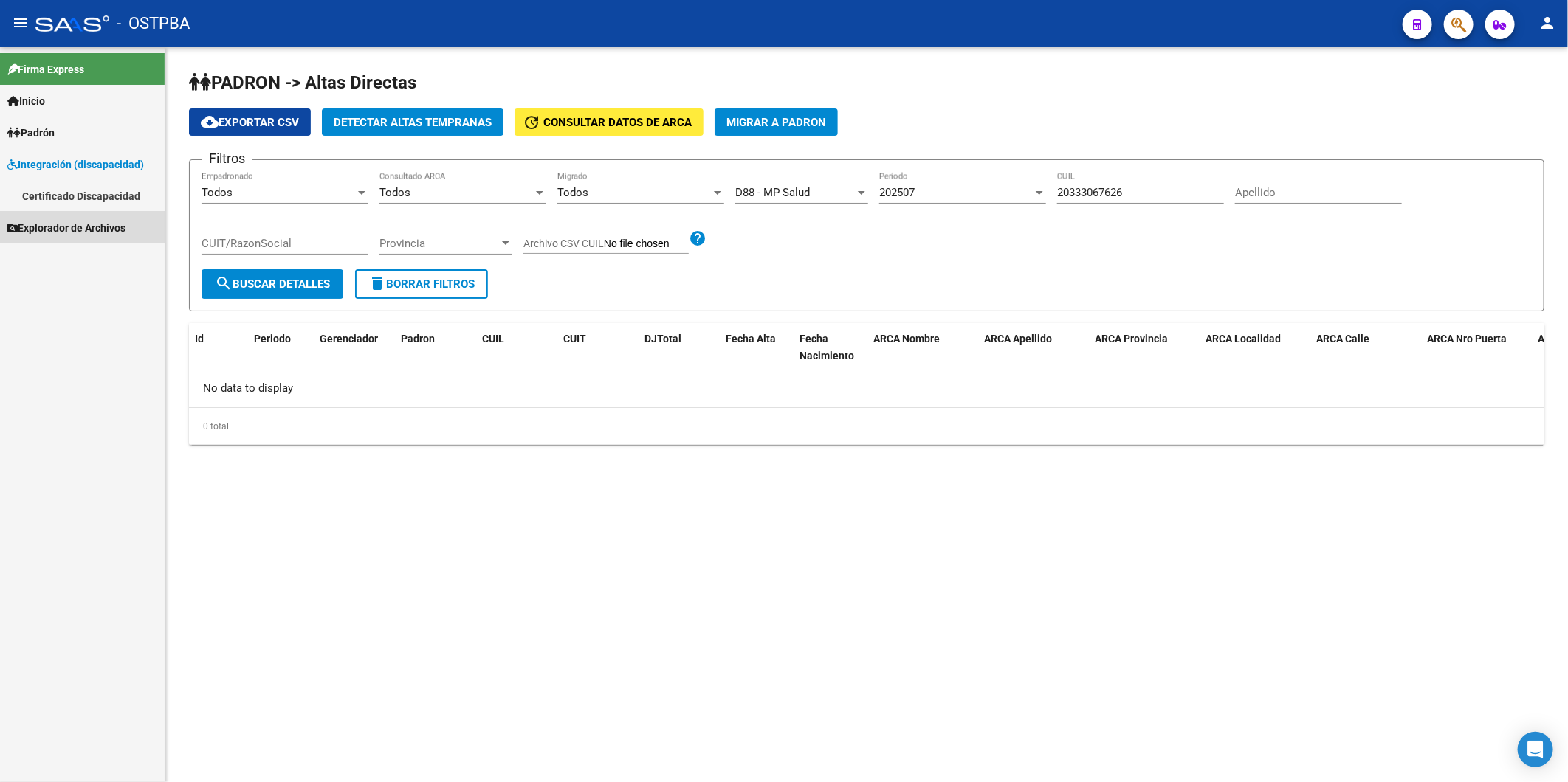
click at [6, 223] on link "Explorador de Archivos" at bounding box center [82, 227] width 165 height 31
click at [30, 256] on link "SSS" at bounding box center [82, 259] width 165 height 31
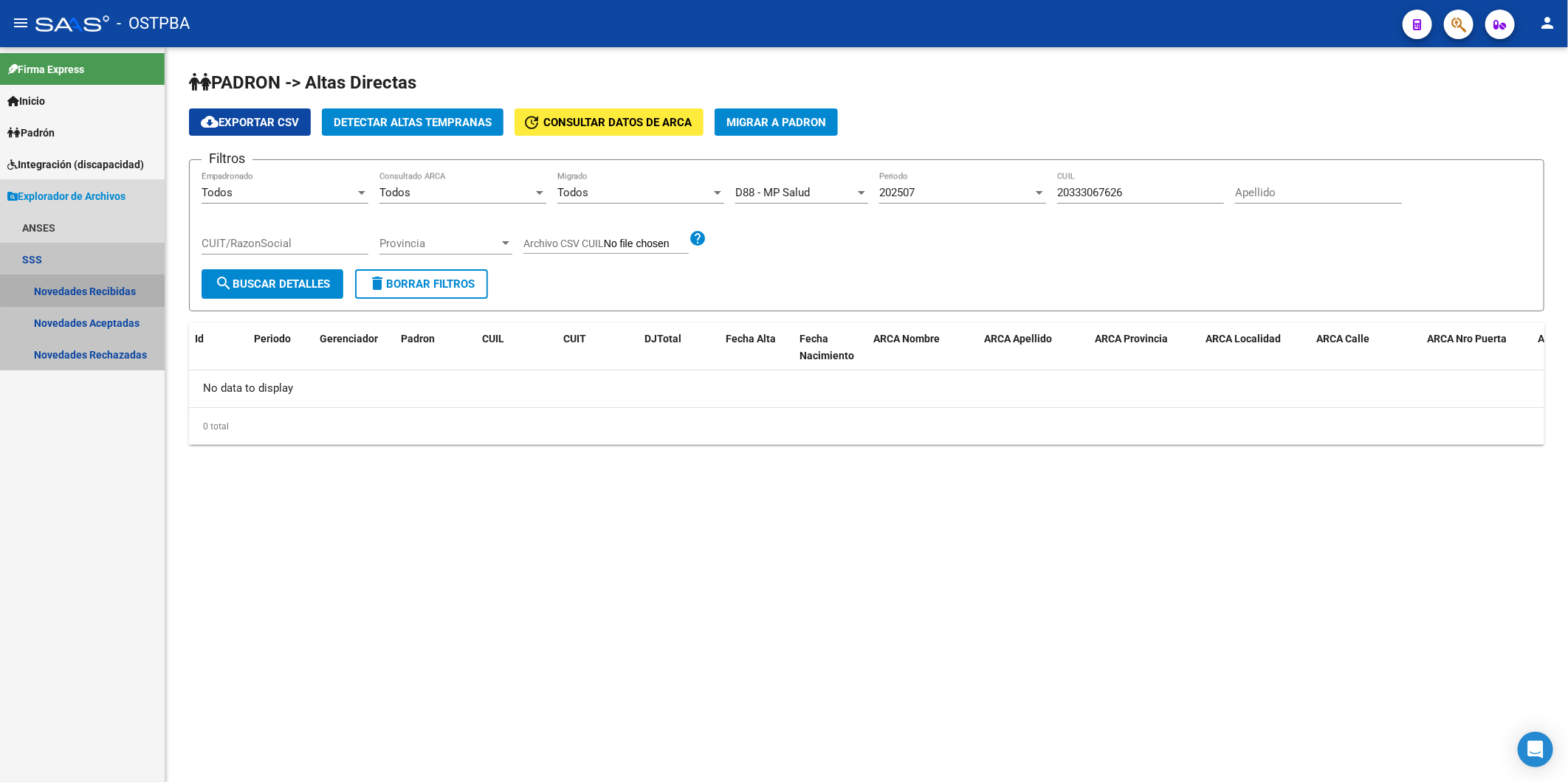
click at [113, 282] on link "Novedades Recibidas" at bounding box center [82, 291] width 165 height 31
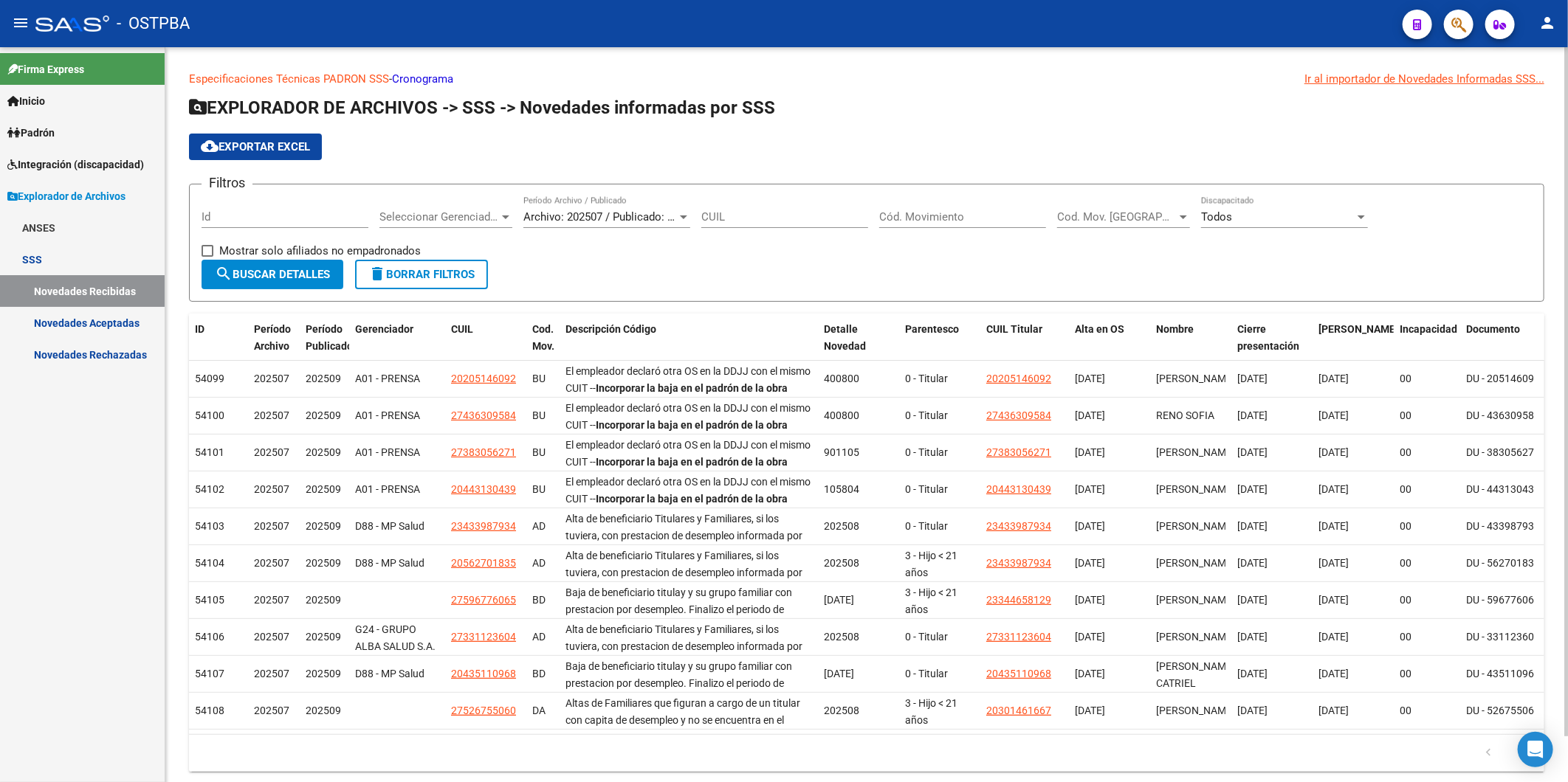
click at [837, 212] on input "CUIL" at bounding box center [784, 217] width 167 height 13
paste input "20-33306762-6"
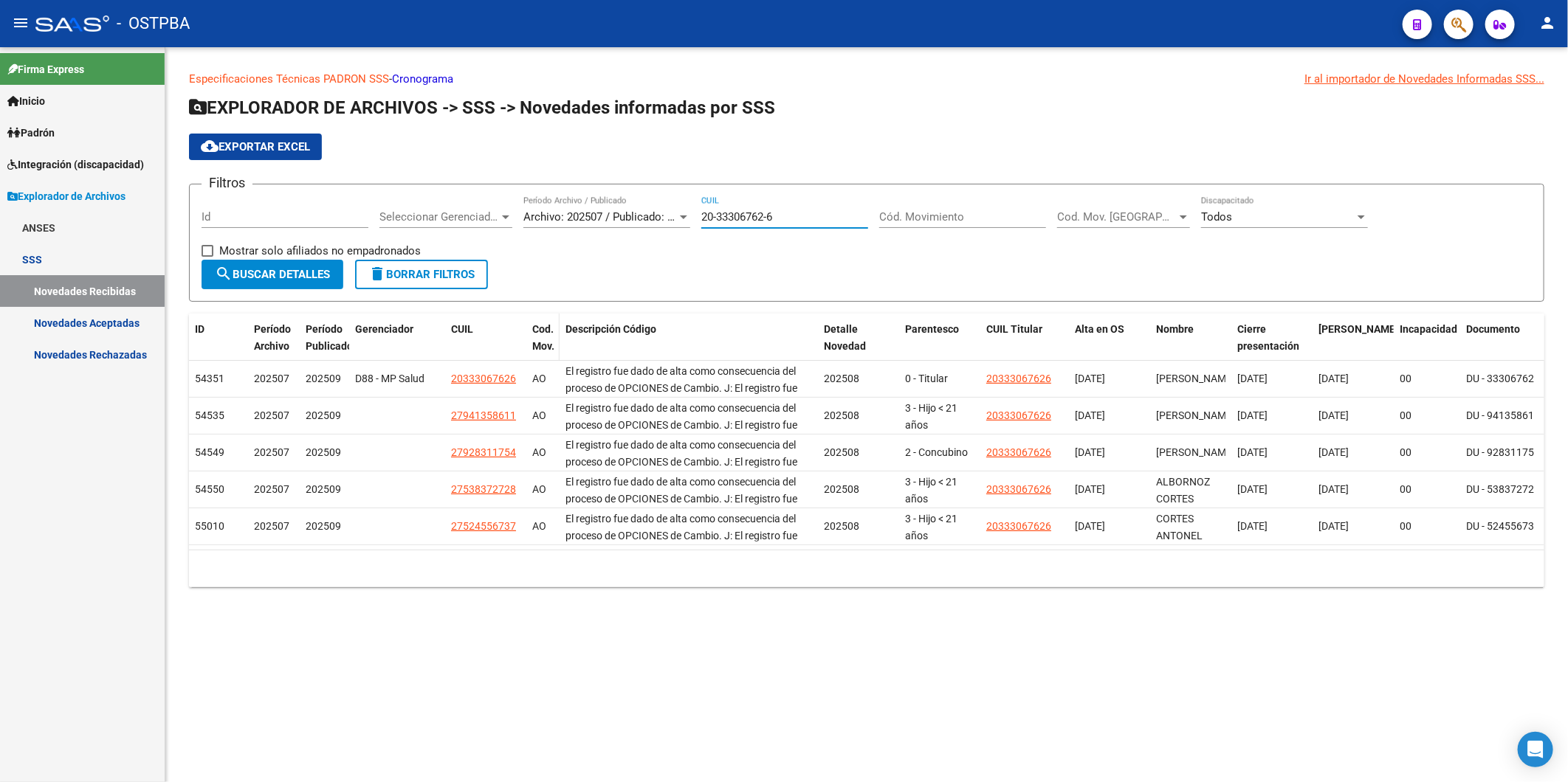
type input "20-33306762-6"
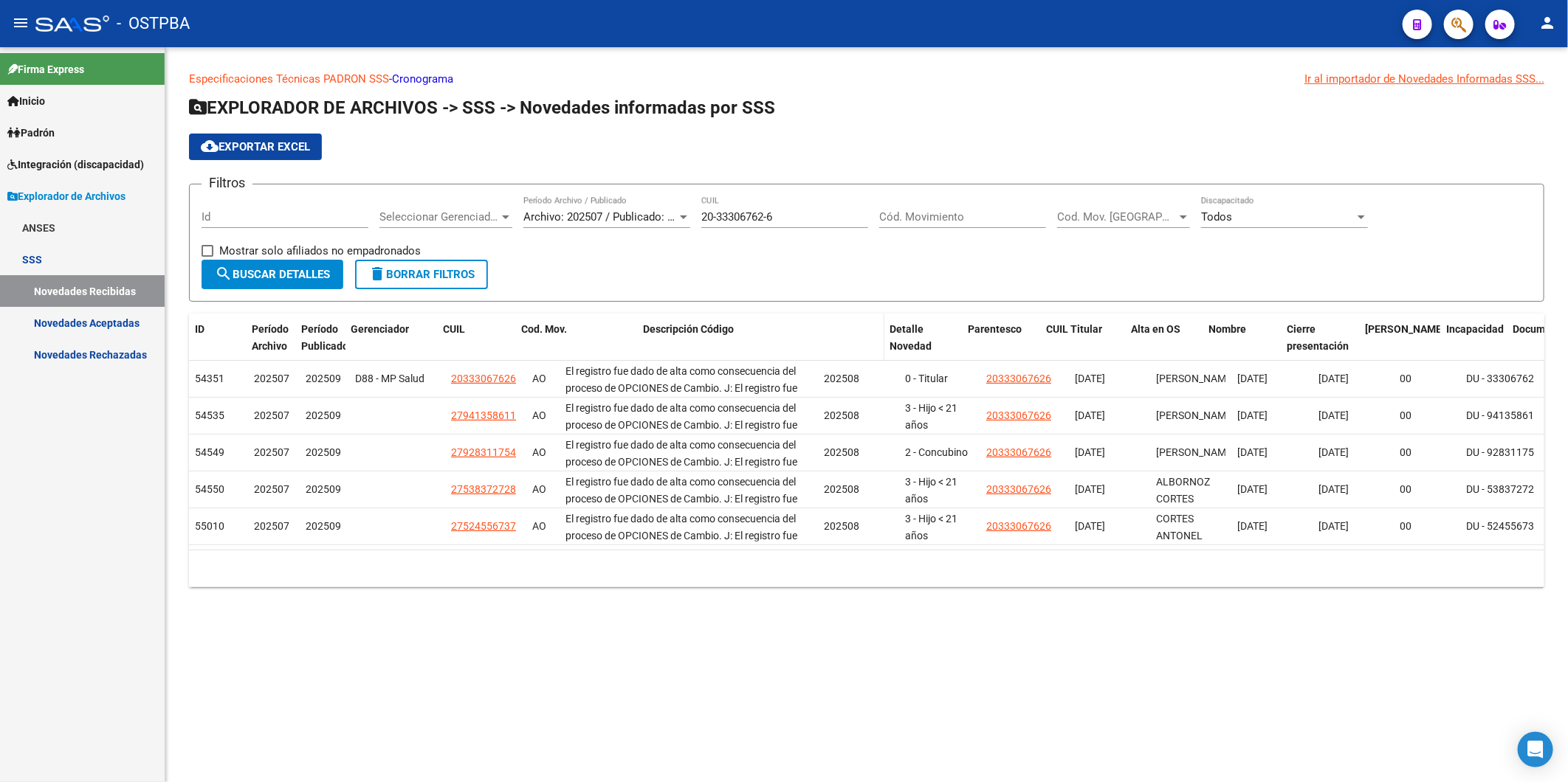
drag, startPoint x: 559, startPoint y: 321, endPoint x: 662, endPoint y: 319, distance: 103.0
click at [662, 319] on div "ID Período Archivo Período Publicado Gerenciador CUIL Cod. Mov. Descripción Cód…" at bounding box center [1439, 338] width 2500 height 49
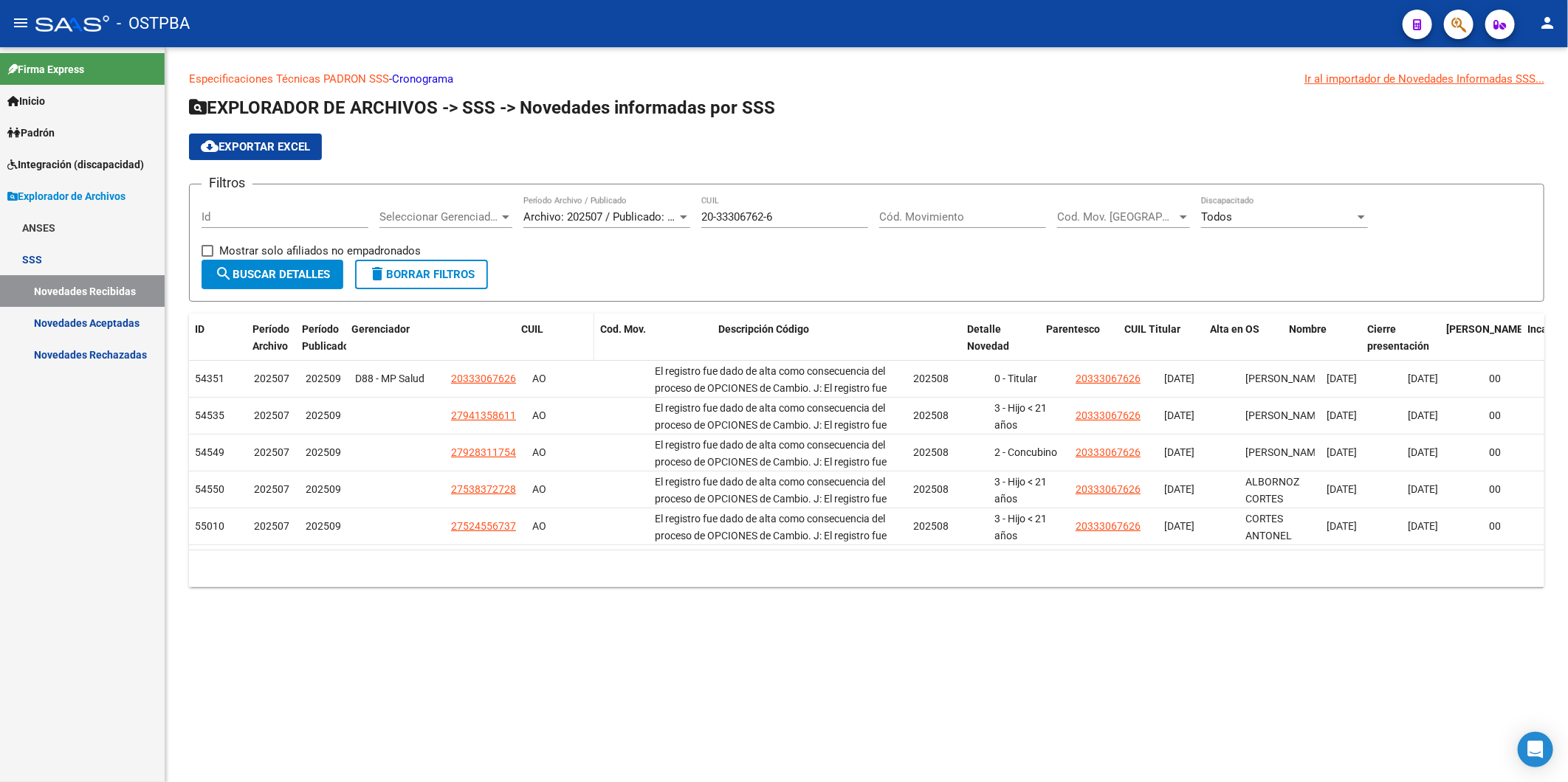
drag, startPoint x: 445, startPoint y: 322, endPoint x: 533, endPoint y: 323, distance: 88.0
click at [533, 323] on div "ID Período Archivo Período Publicado Gerenciador CUIL Cod. Mov. Descripción Cód…" at bounding box center [1483, 338] width 2589 height 49
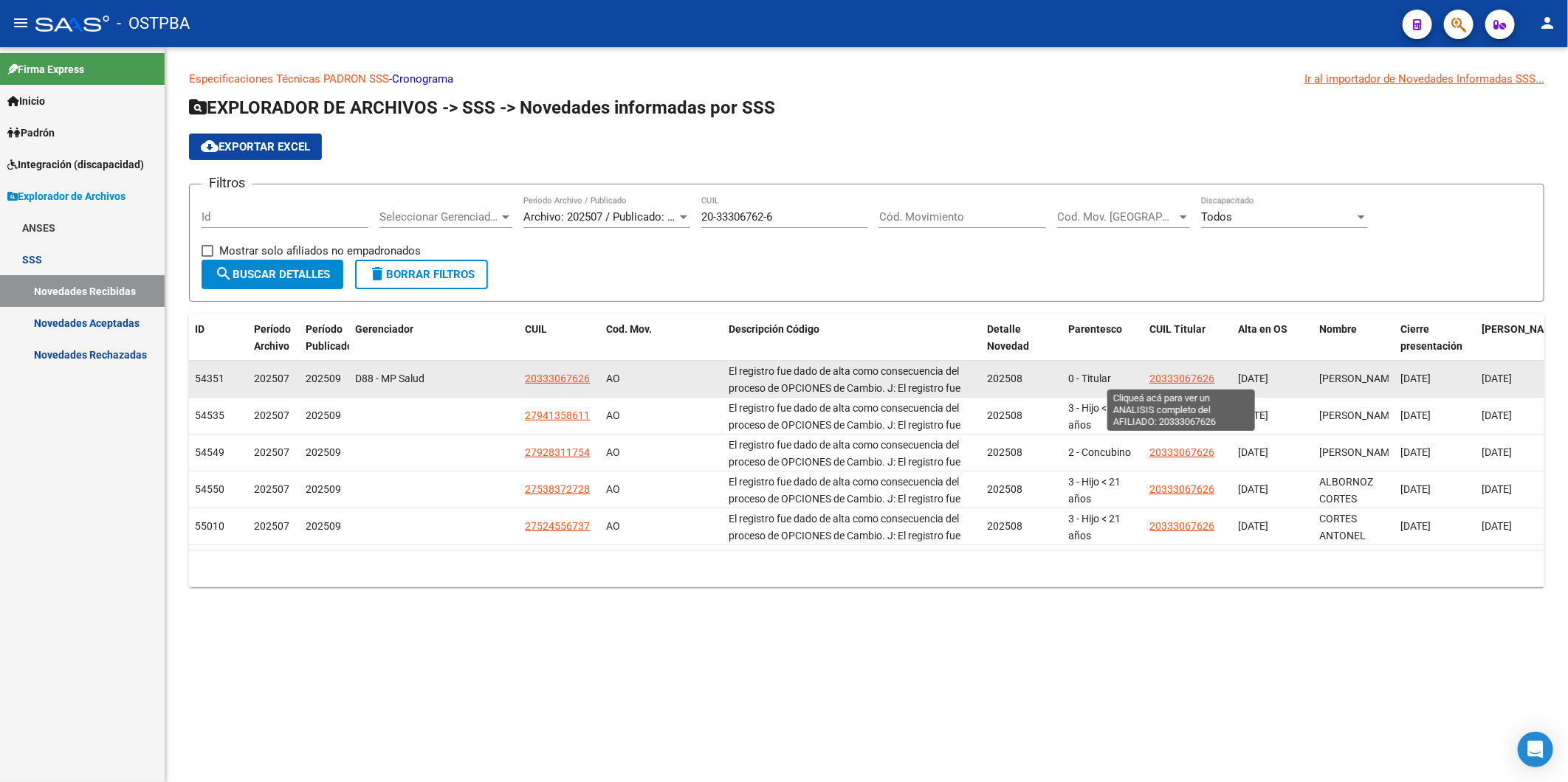
click at [1162, 376] on span "20333067626" at bounding box center [1182, 378] width 65 height 11
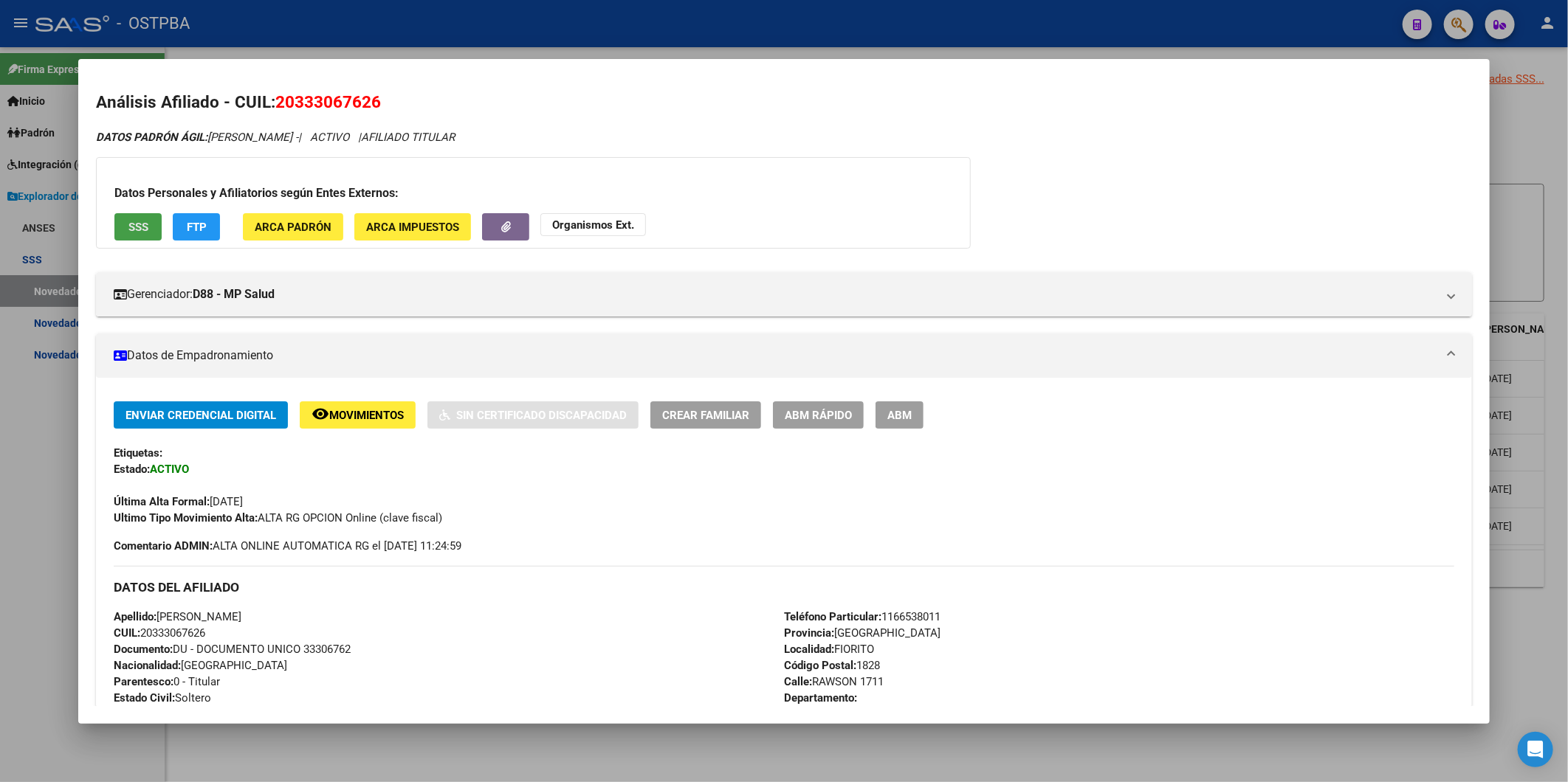
click at [143, 225] on span "SSS" at bounding box center [139, 226] width 20 height 13
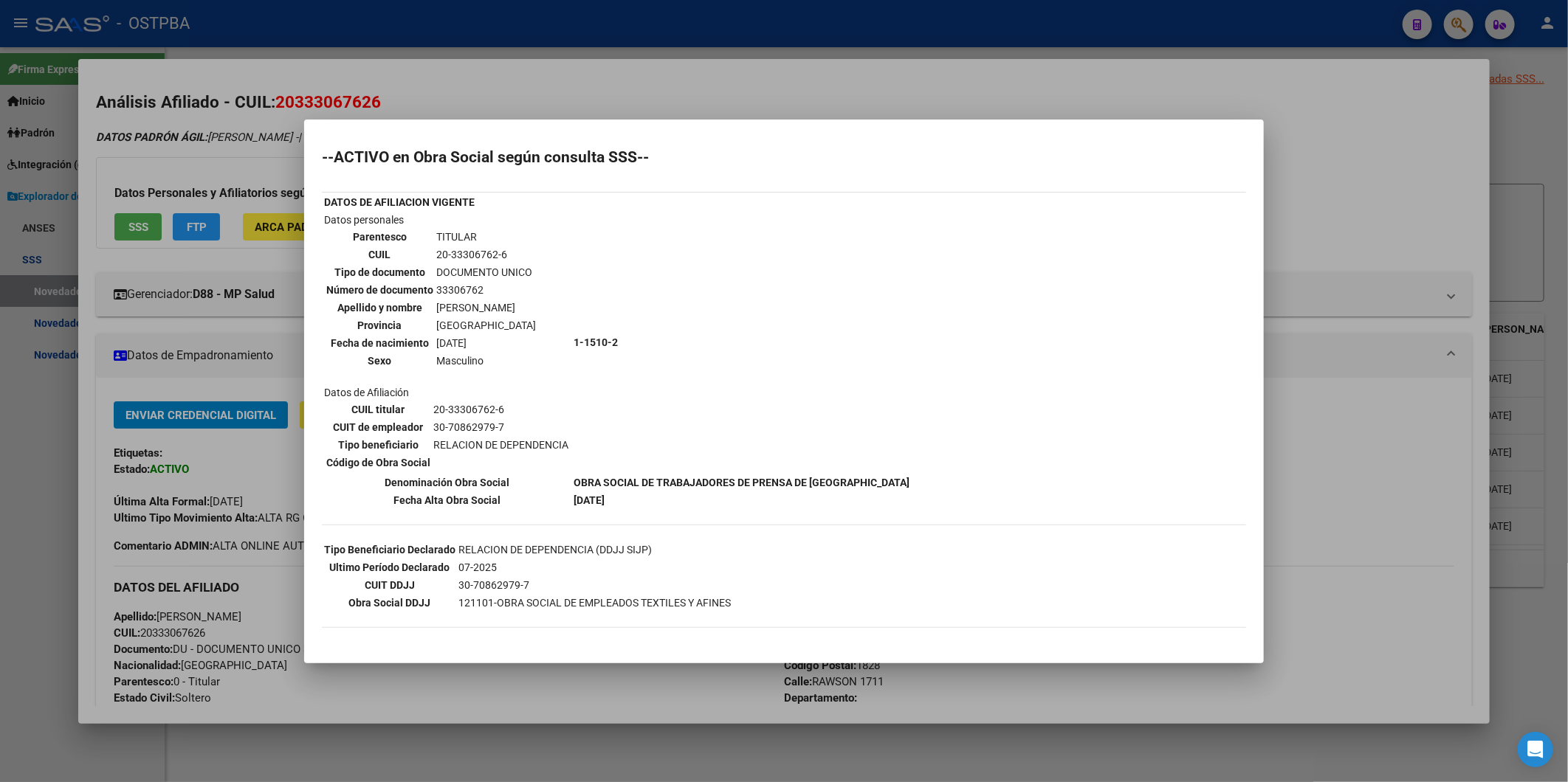
click at [1361, 165] on div at bounding box center [784, 391] width 1568 height 782
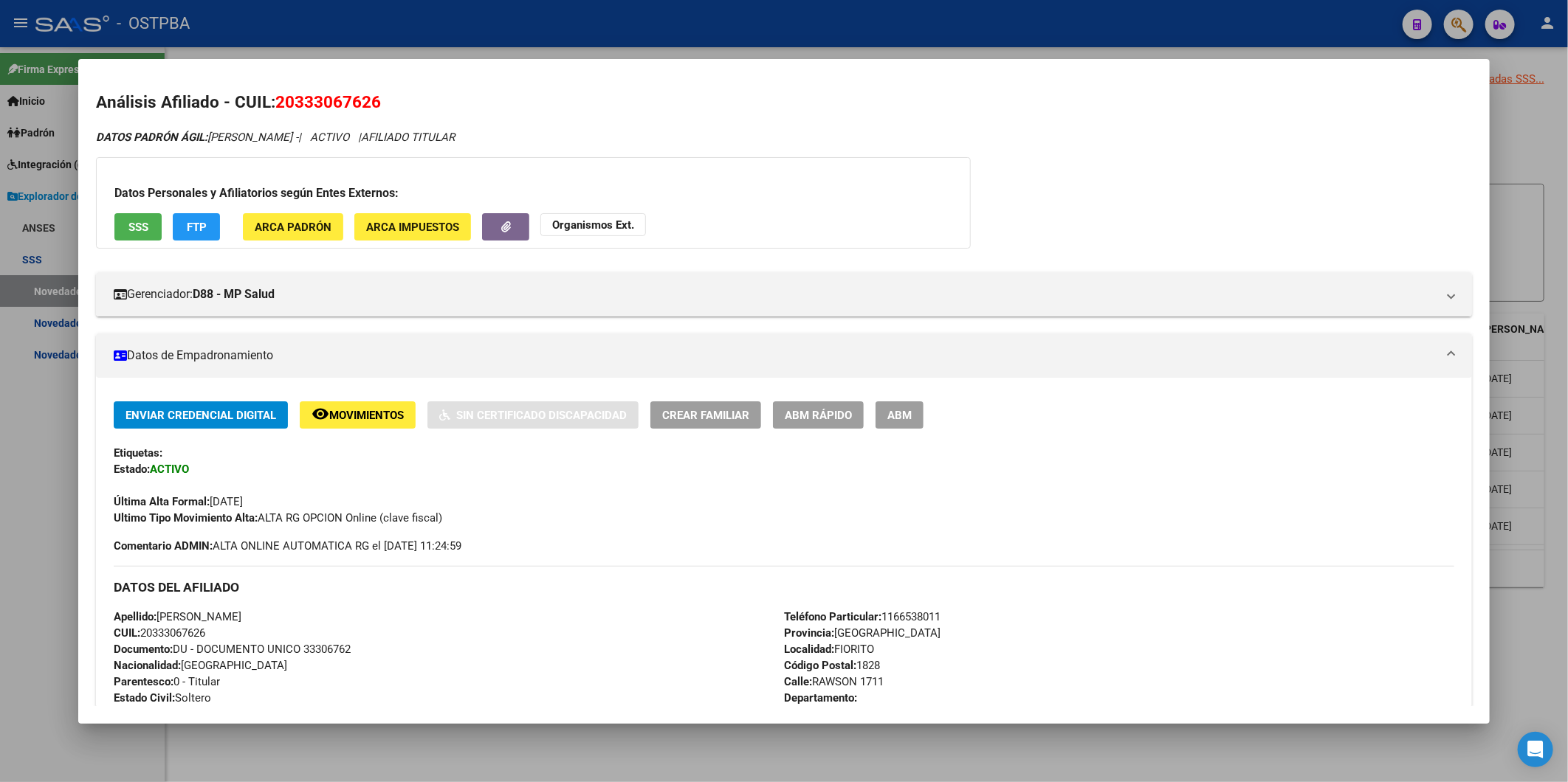
drag, startPoint x: 216, startPoint y: 632, endPoint x: 148, endPoint y: 625, distance: 68.4
click at [148, 625] on div "Apellido: SIXTO RAFAEL ALBORNOZ CUIL: 20333067626 Documento: DU - DOCUMENTO UNI…" at bounding box center [449, 690] width 670 height 162
copy span "0333067626"
click at [1280, 758] on div at bounding box center [784, 391] width 1568 height 782
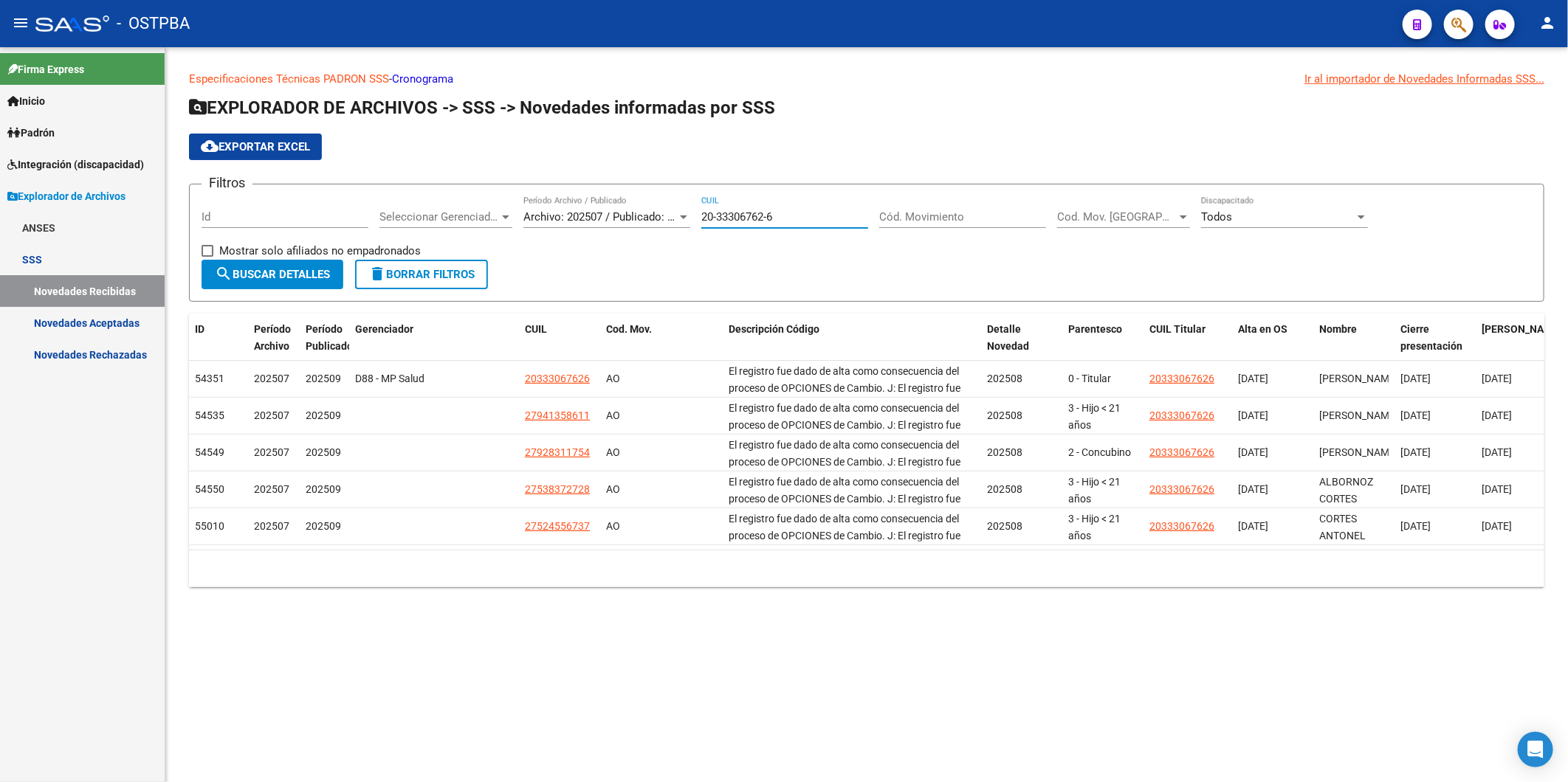
drag, startPoint x: 786, startPoint y: 222, endPoint x: 703, endPoint y: 223, distance: 83.0
click at [703, 223] on input "20-33306762-6" at bounding box center [784, 217] width 167 height 13
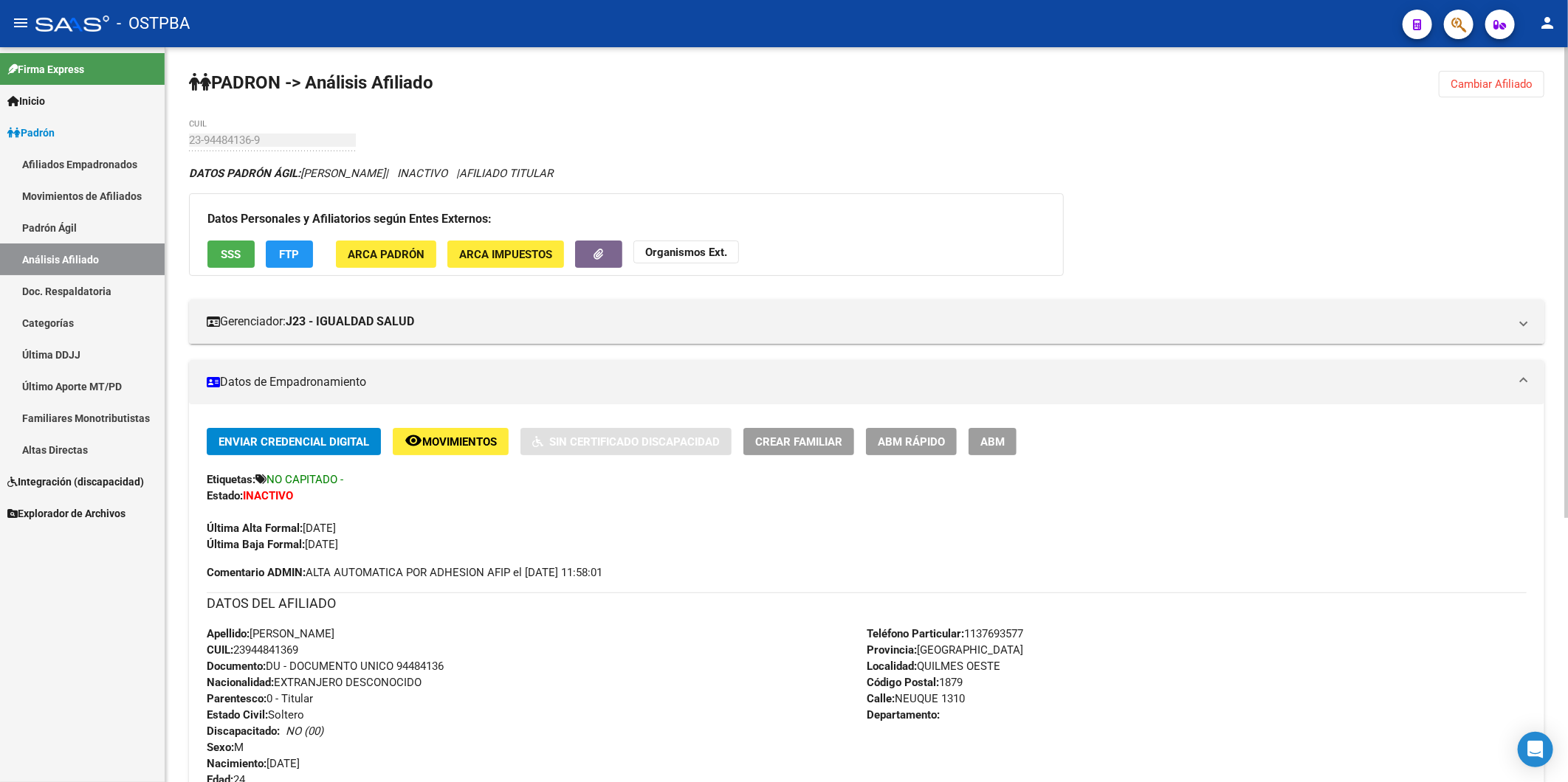
click at [1484, 75] on button "Cambiar Afiliado" at bounding box center [1491, 84] width 106 height 27
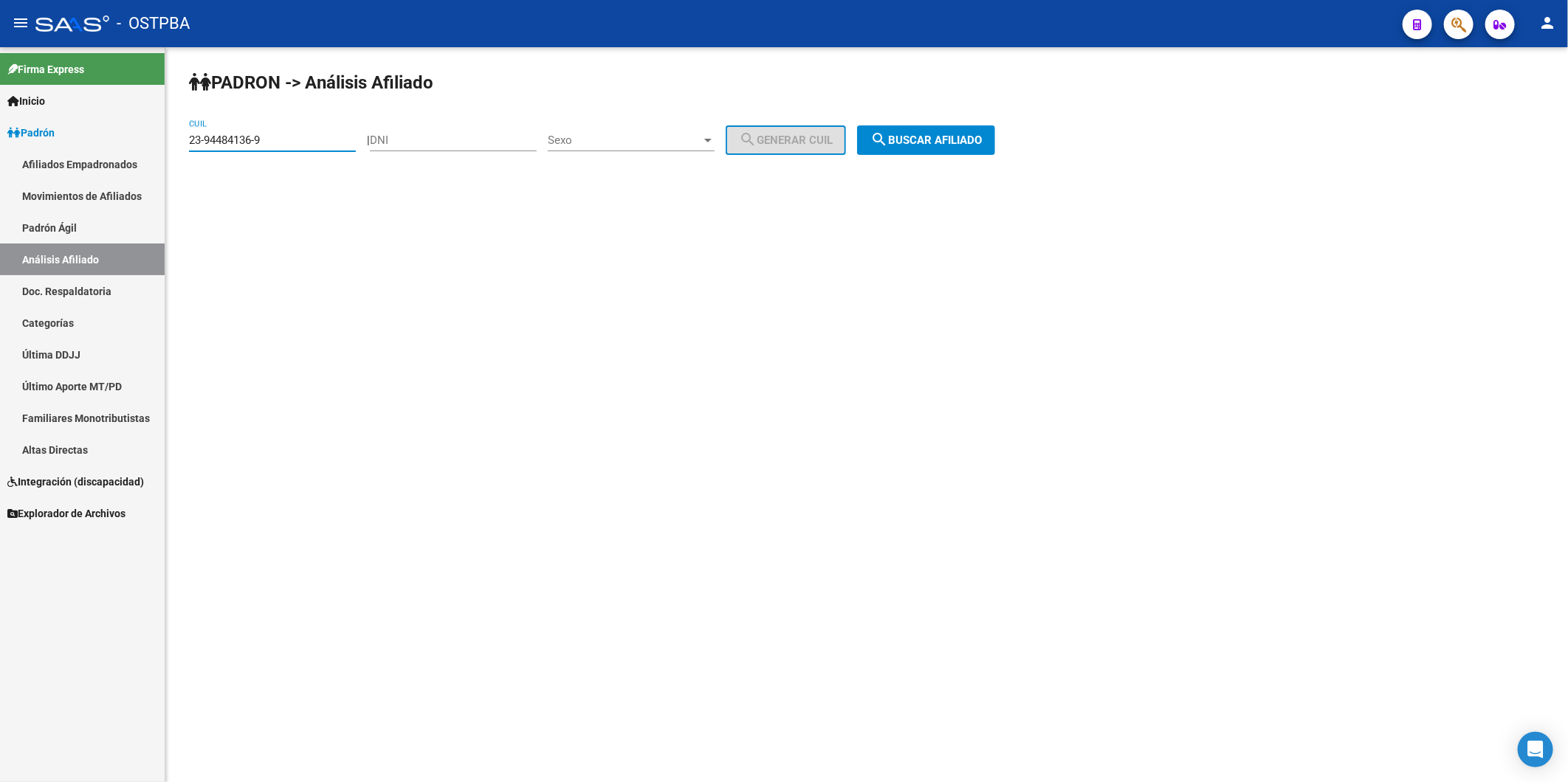
drag, startPoint x: 293, startPoint y: 145, endPoint x: 0, endPoint y: 185, distance: 295.7
click at [0, 185] on html "menu - OSTPBA person Firma Express Inicio Instructivos Contacto OS Padrón Afili…" at bounding box center [784, 391] width 1568 height 782
click at [945, 135] on span "search Buscar afiliado" at bounding box center [926, 140] width 112 height 13
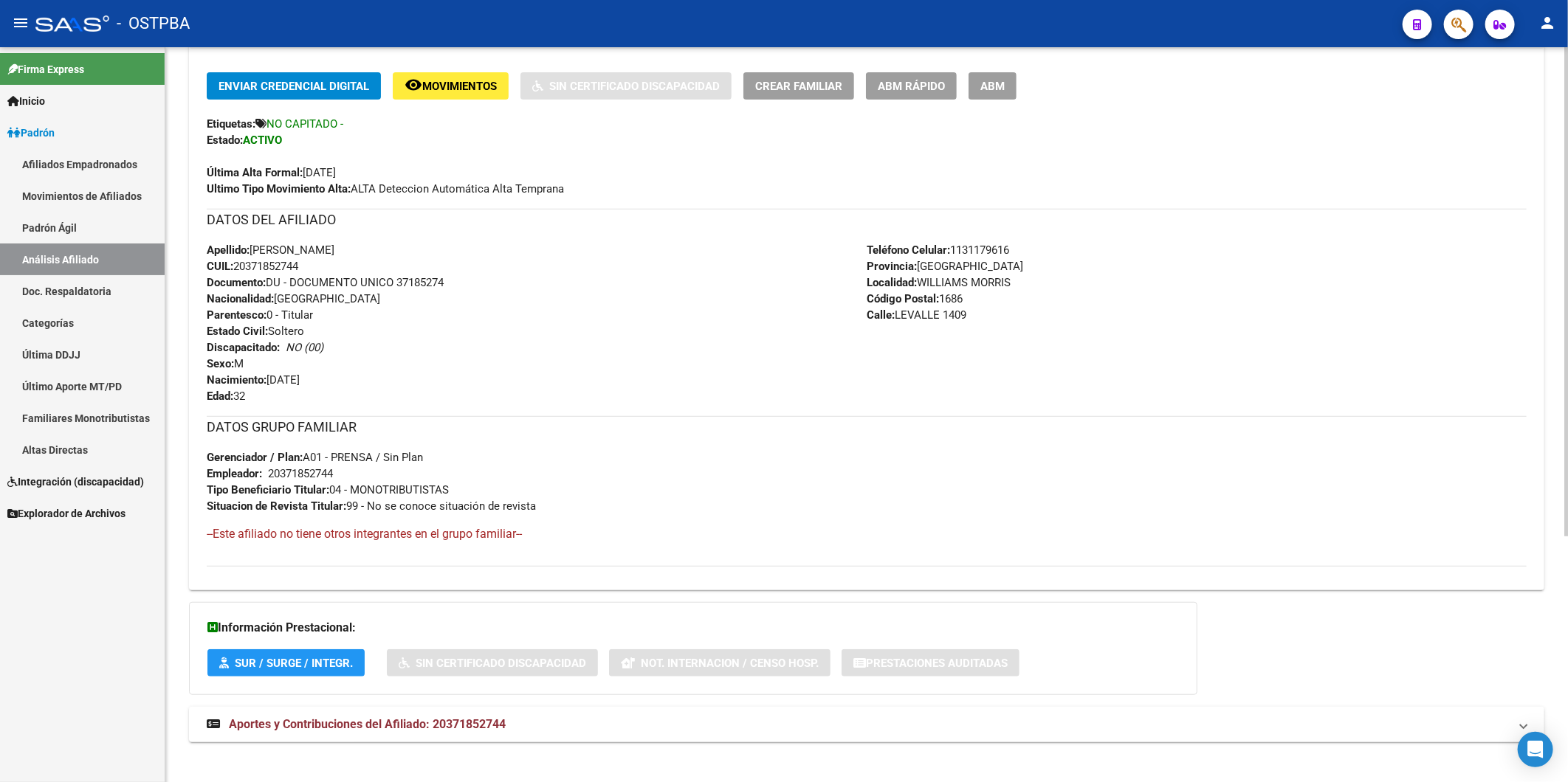
scroll to position [369, 0]
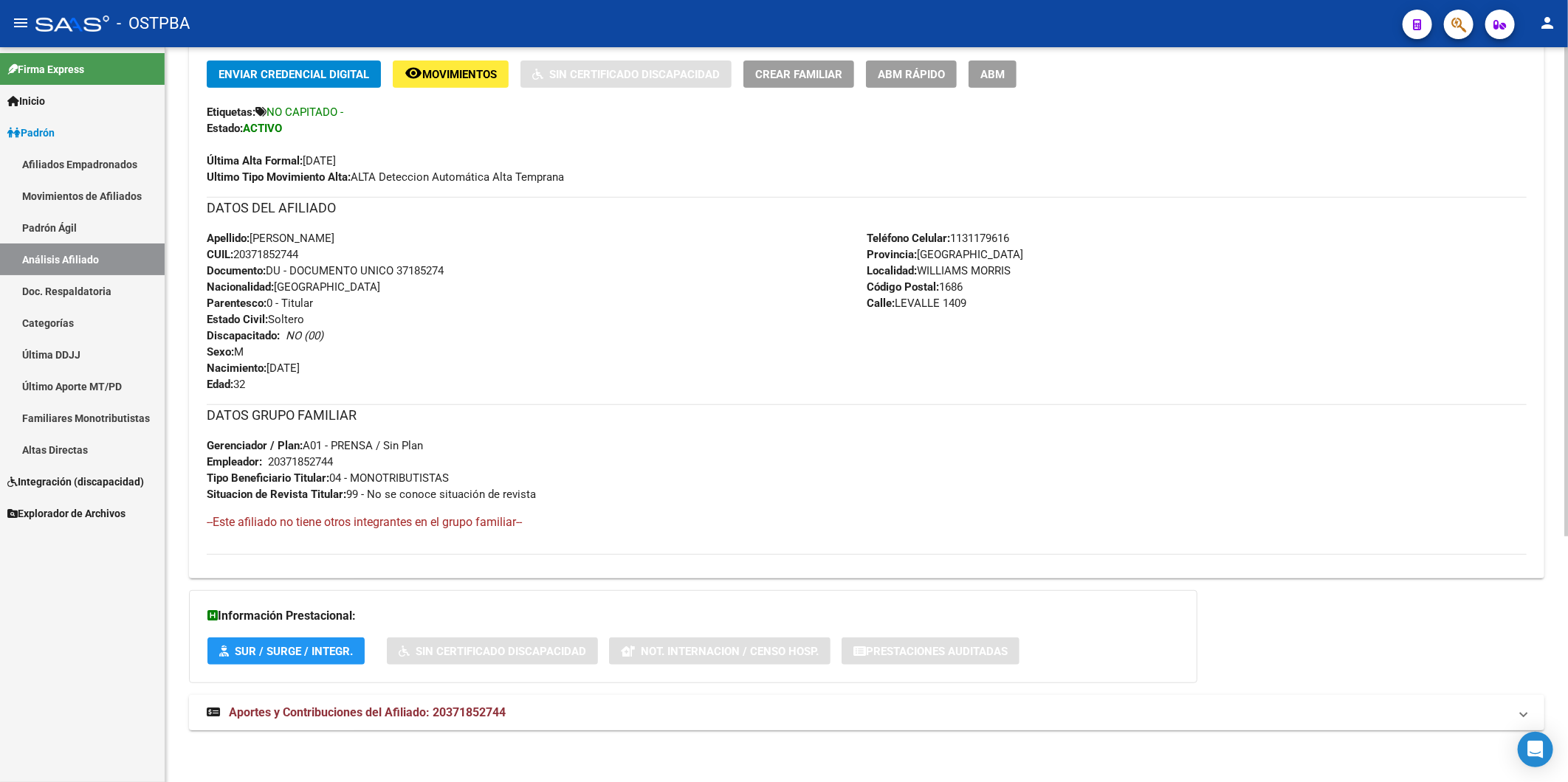
click at [481, 711] on span "Aportes y Contribuciones del Afiliado: 20371852744" at bounding box center [367, 712] width 277 height 14
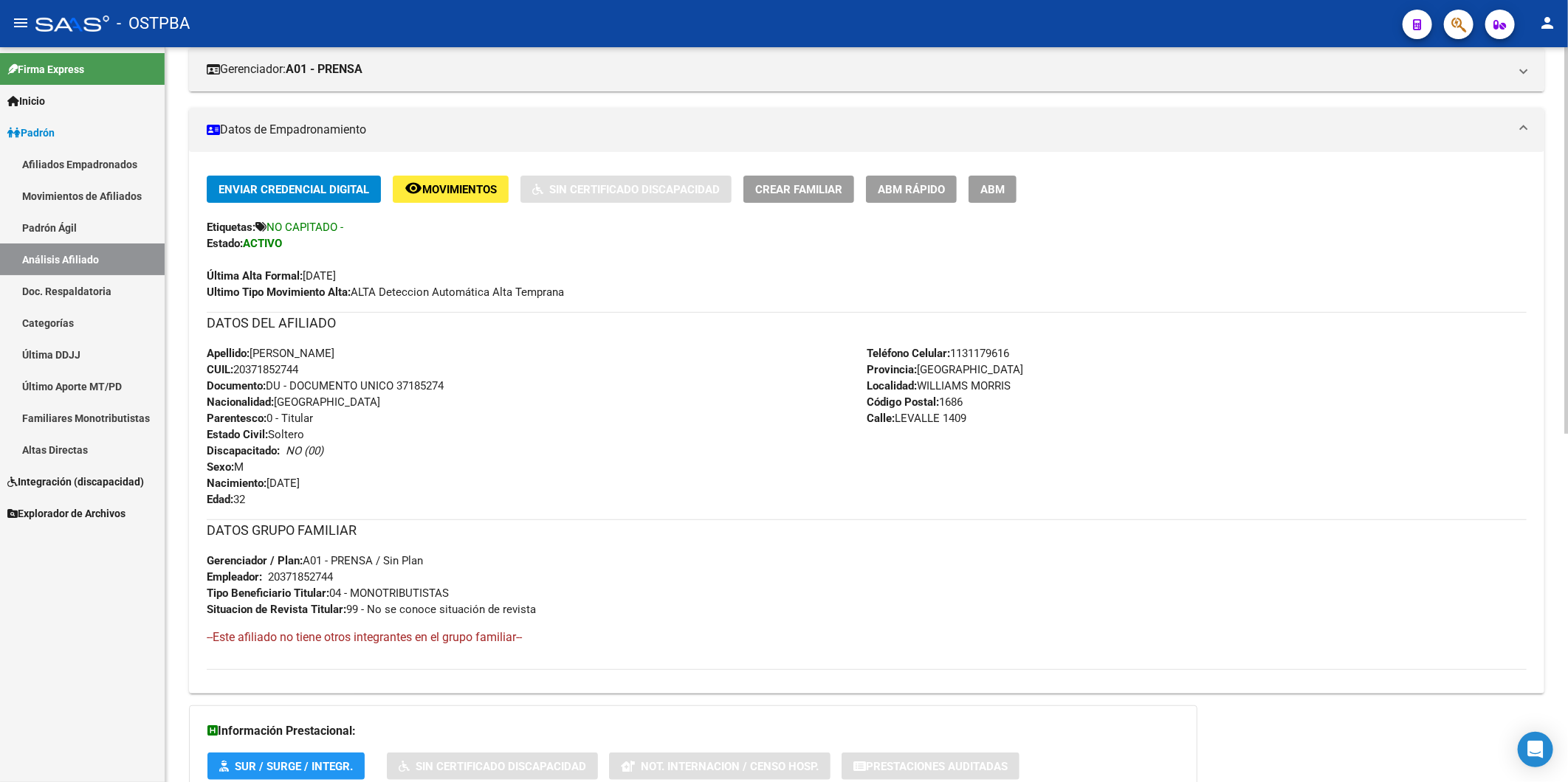
scroll to position [6, 0]
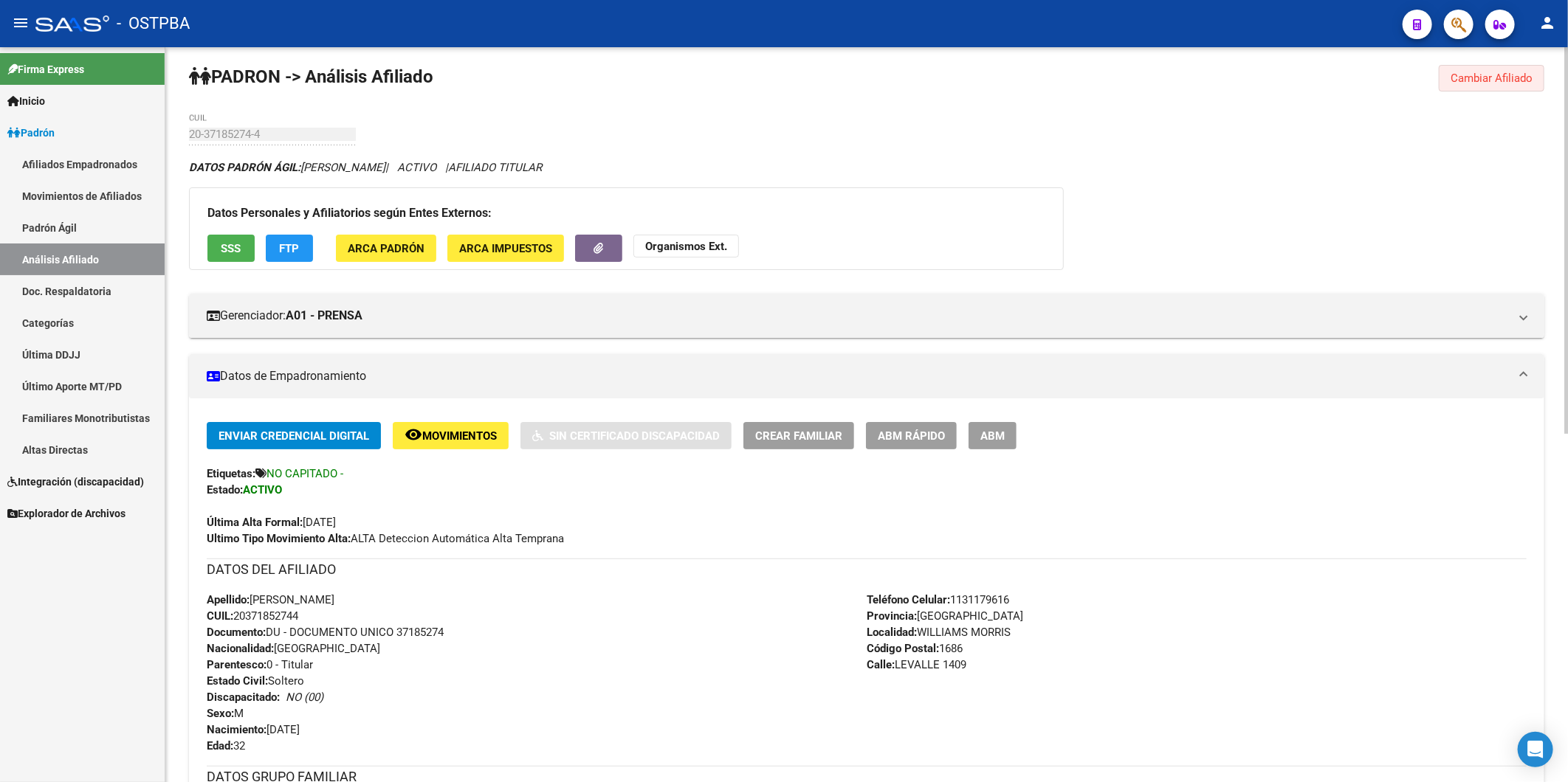
click at [1506, 73] on span "Cambiar Afiliado" at bounding box center [1491, 78] width 82 height 13
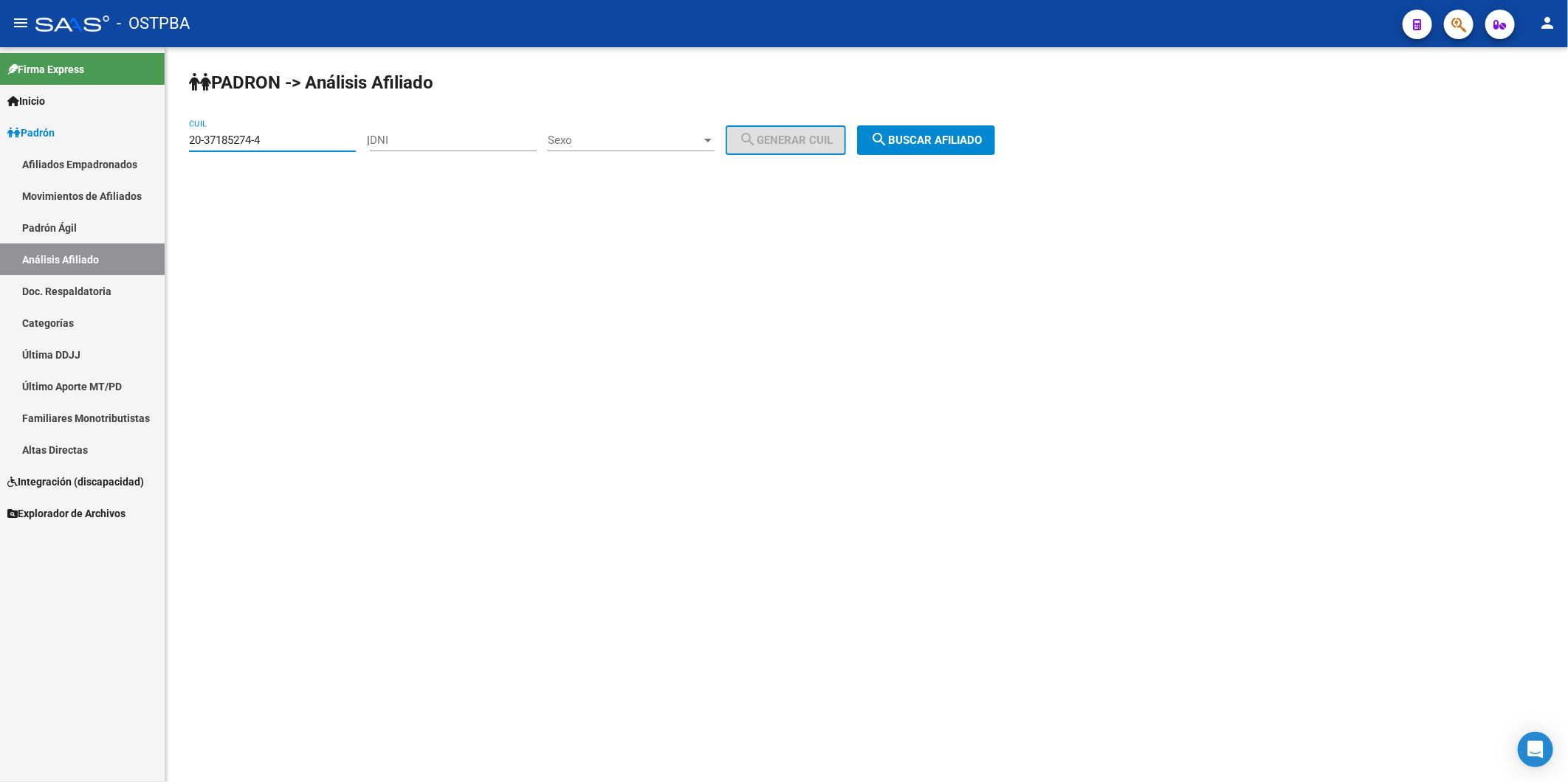
drag, startPoint x: 304, startPoint y: 135, endPoint x: 106, endPoint y: 177, distance: 202.4
click at [106, 177] on mat-sidenav-container "Firma Express Inicio Instructivos Contacto OS Padrón Afiliados Empadronados Mov…" at bounding box center [784, 415] width 1568 height 735
click at [923, 129] on button "search Buscar afiliado" at bounding box center [926, 140] width 138 height 30
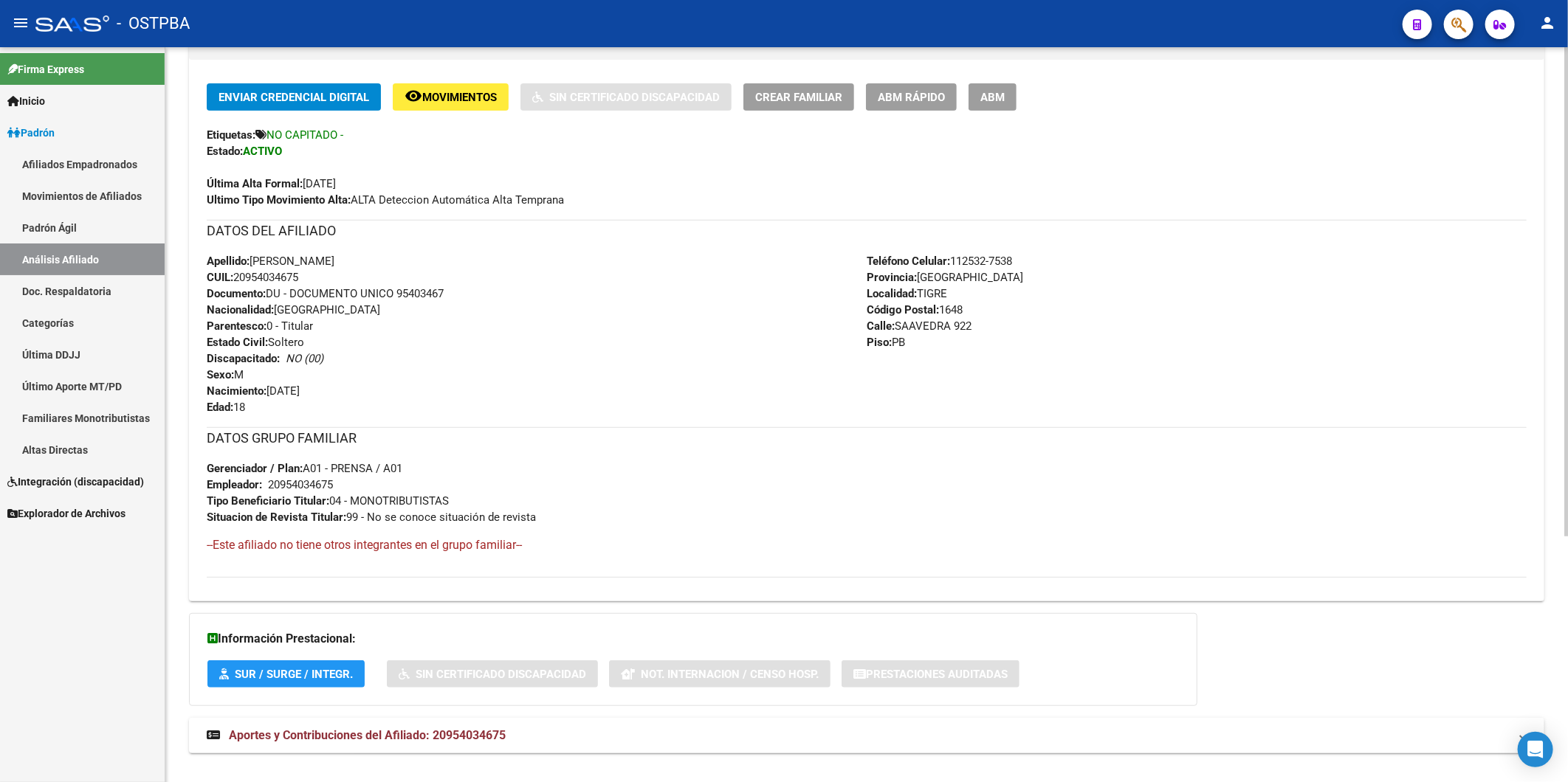
scroll to position [369, 0]
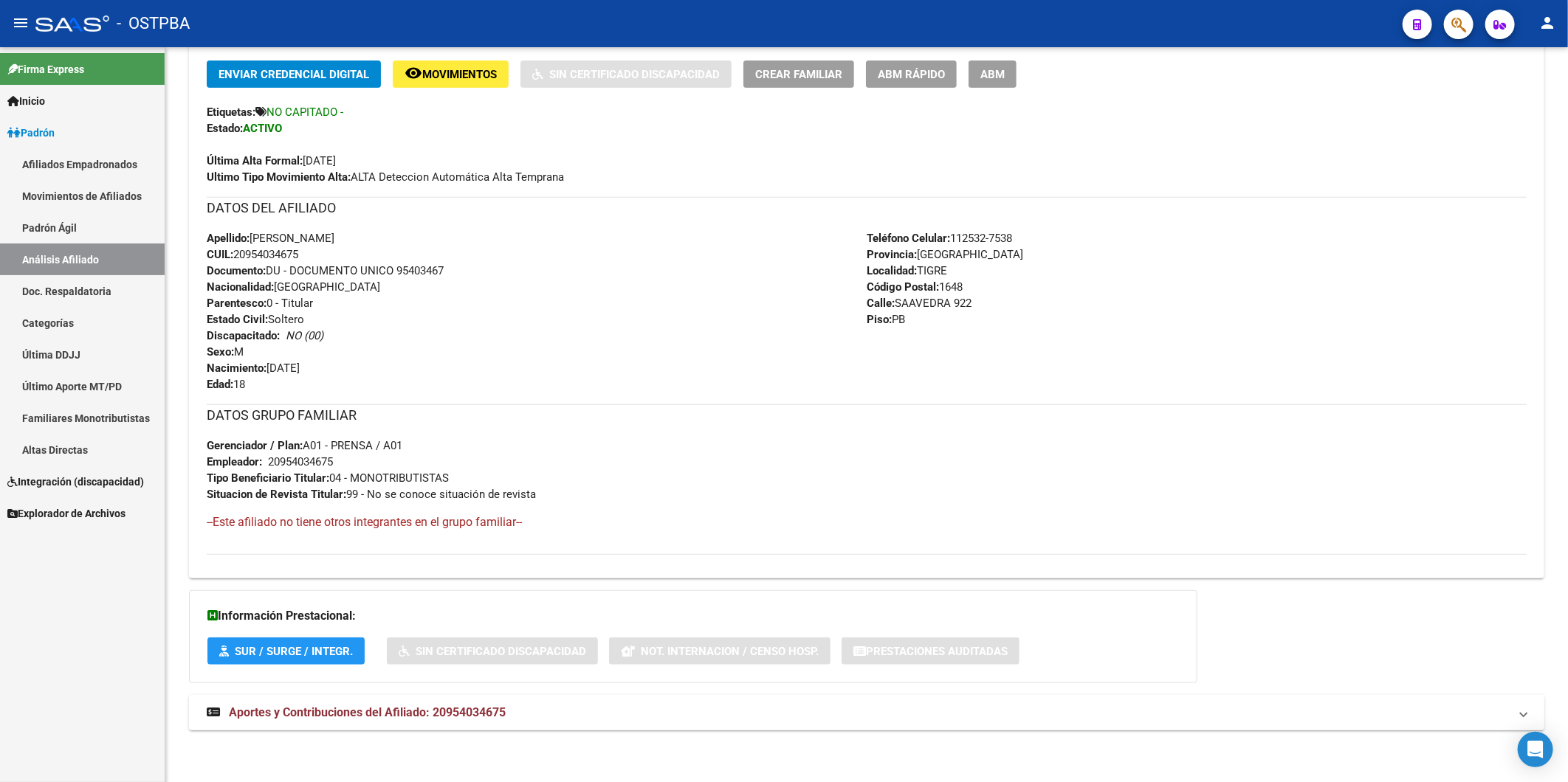
click at [494, 710] on span "Aportes y Contribuciones del Afiliado: 20954034675" at bounding box center [367, 712] width 277 height 14
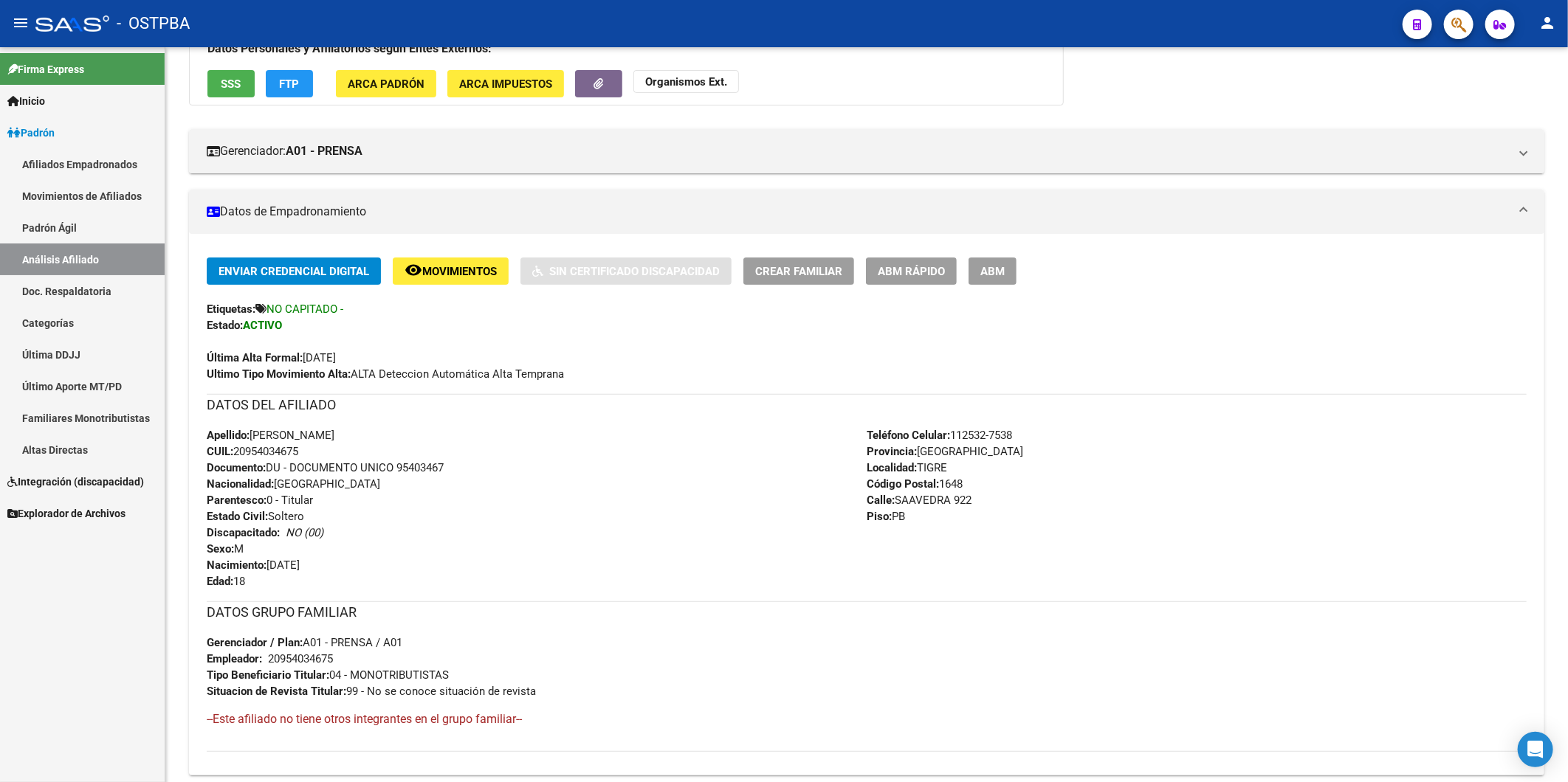
scroll to position [0, 0]
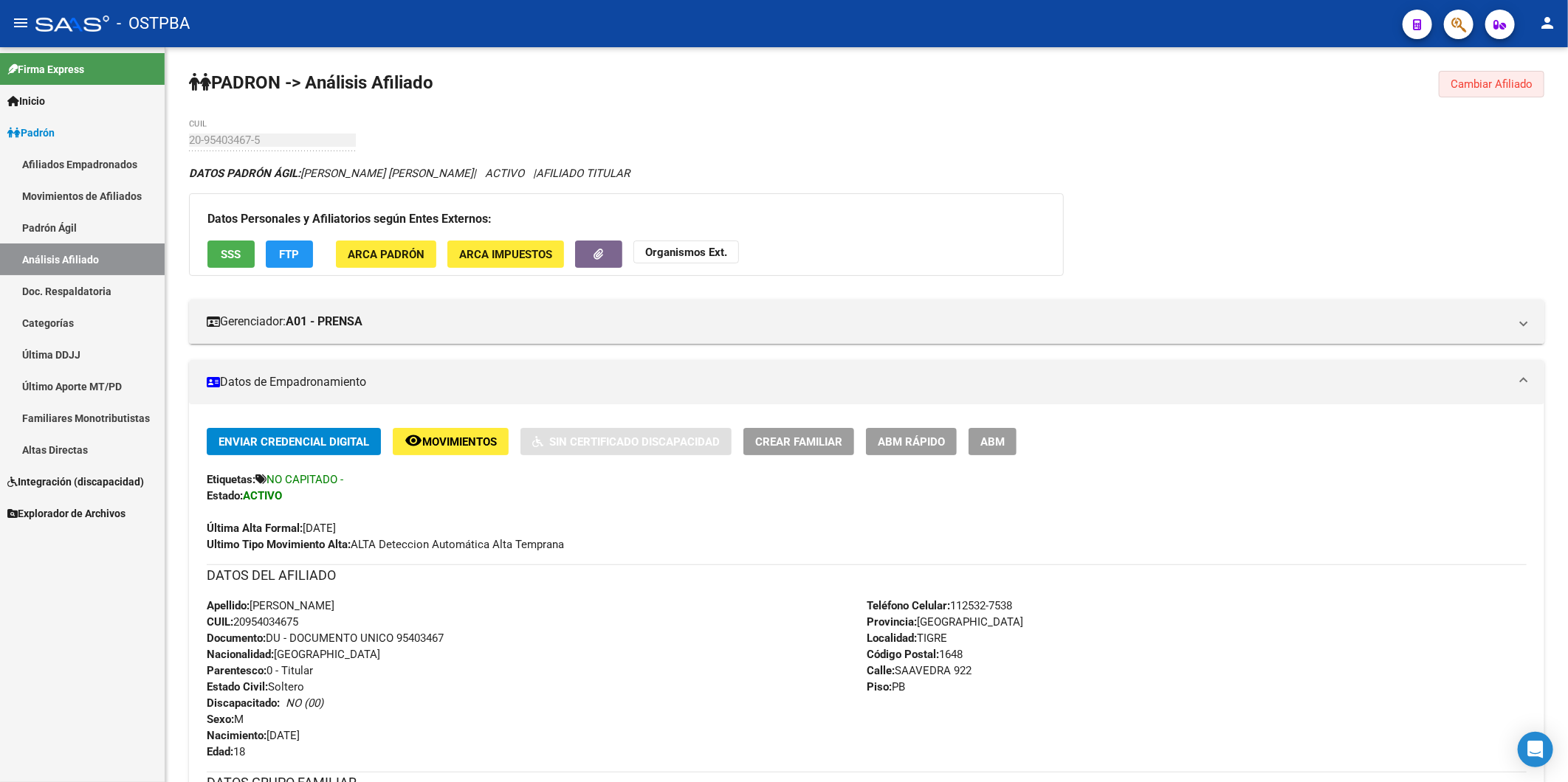
click at [1502, 83] on span "Cambiar Afiliado" at bounding box center [1491, 83] width 82 height 13
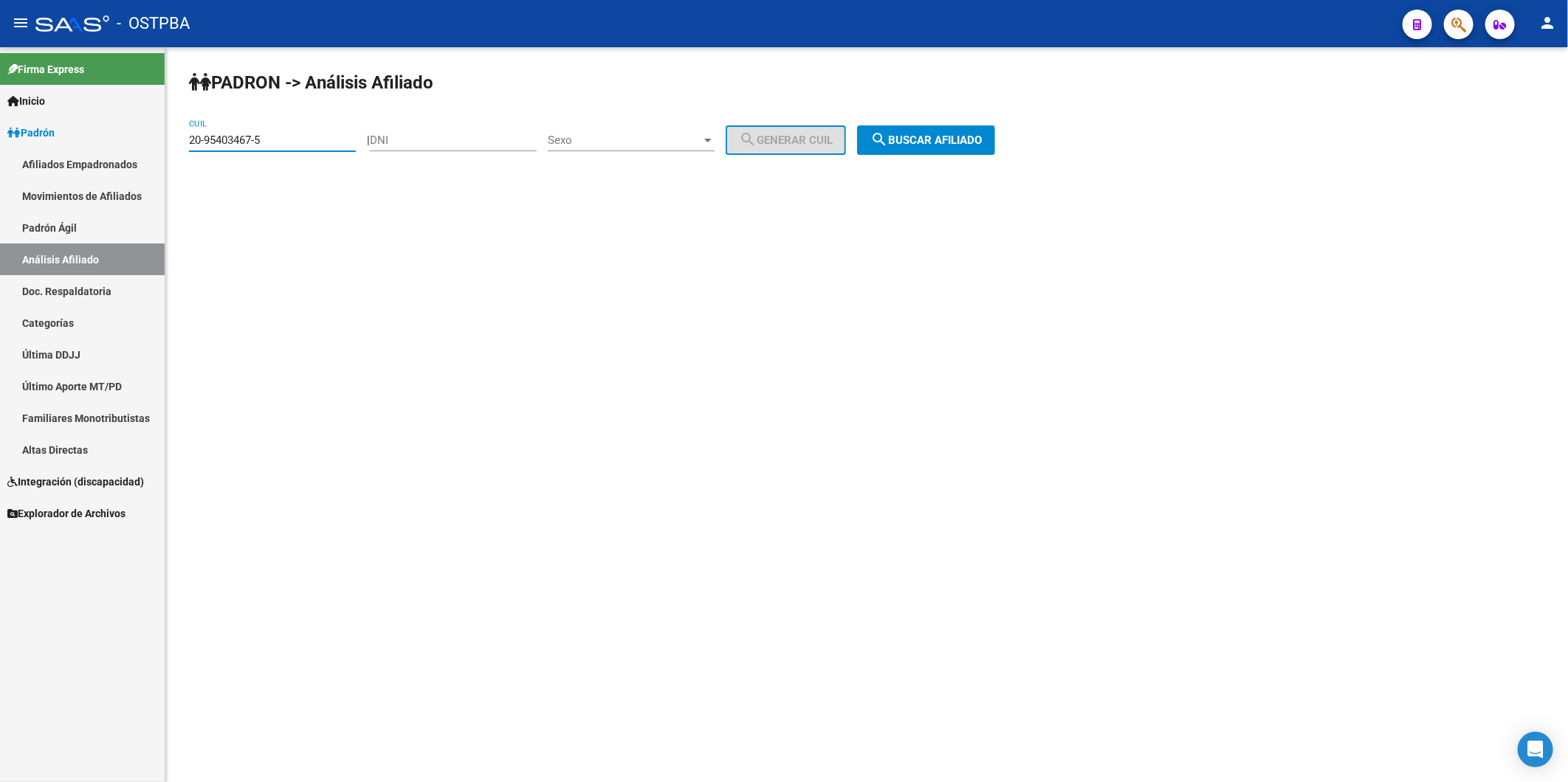
drag, startPoint x: 292, startPoint y: 137, endPoint x: 176, endPoint y: 158, distance: 117.9
click at [176, 158] on div "PADRON -> Análisis Afiliado 20-95403467-5 CUIL | DNI Sexo Sexo search Generar C…" at bounding box center [866, 125] width 1403 height 155
click at [982, 134] on span "search Buscar afiliado" at bounding box center [926, 140] width 112 height 13
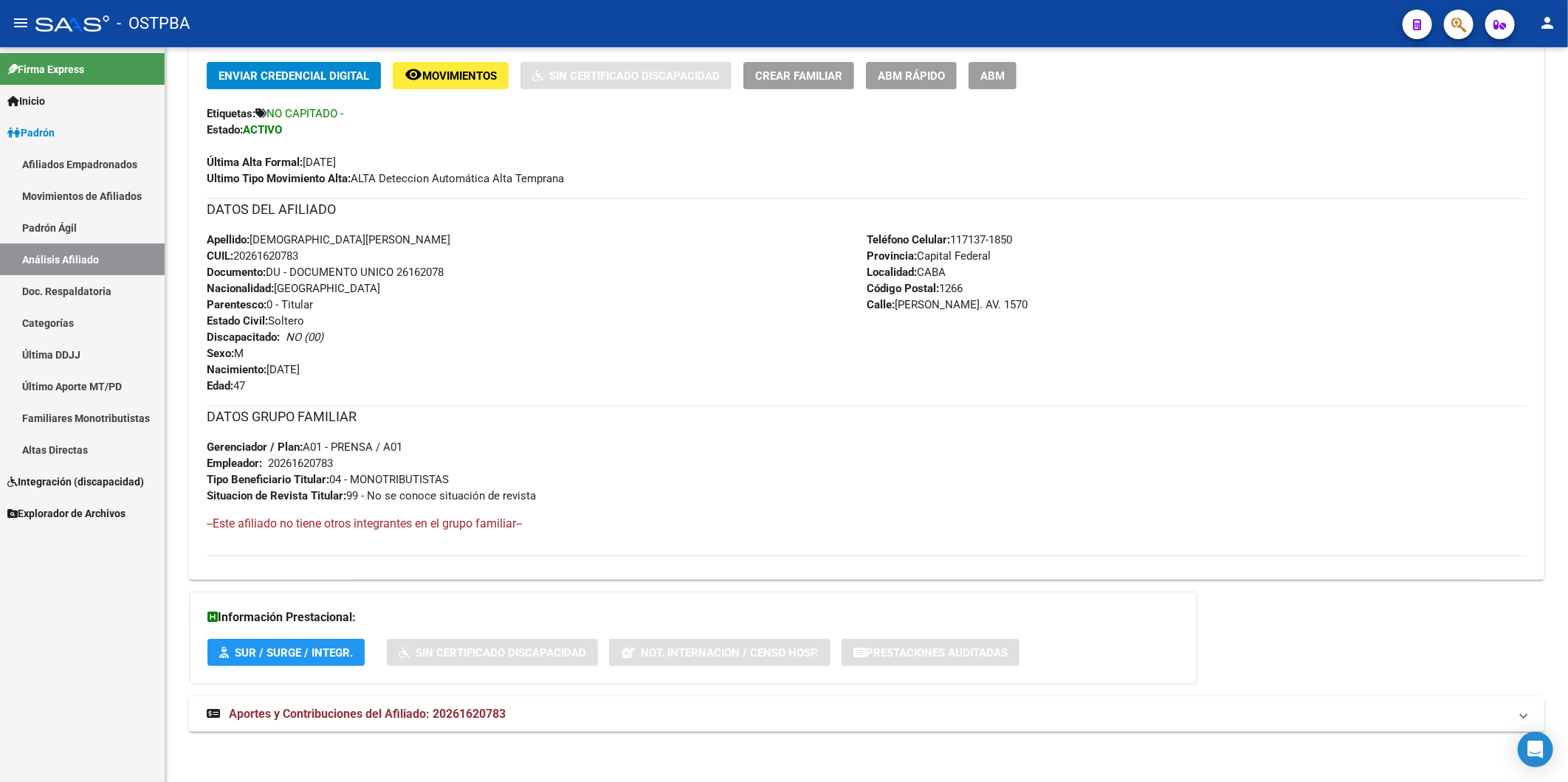
scroll to position [369, 0]
click at [496, 716] on span "Aportes y Contribuciones del Afiliado: 20261620783" at bounding box center [367, 712] width 277 height 14
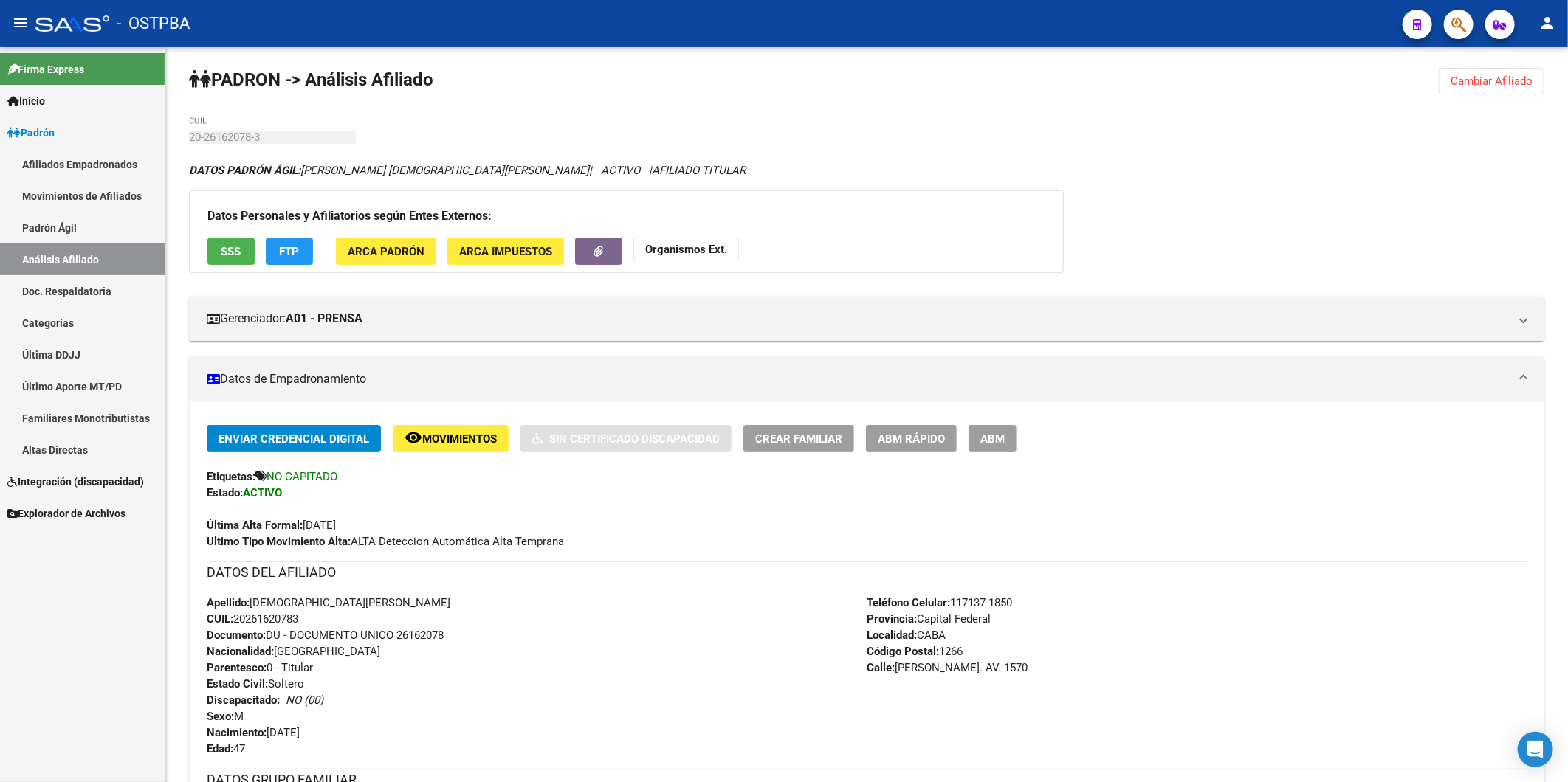
scroll to position [0, 0]
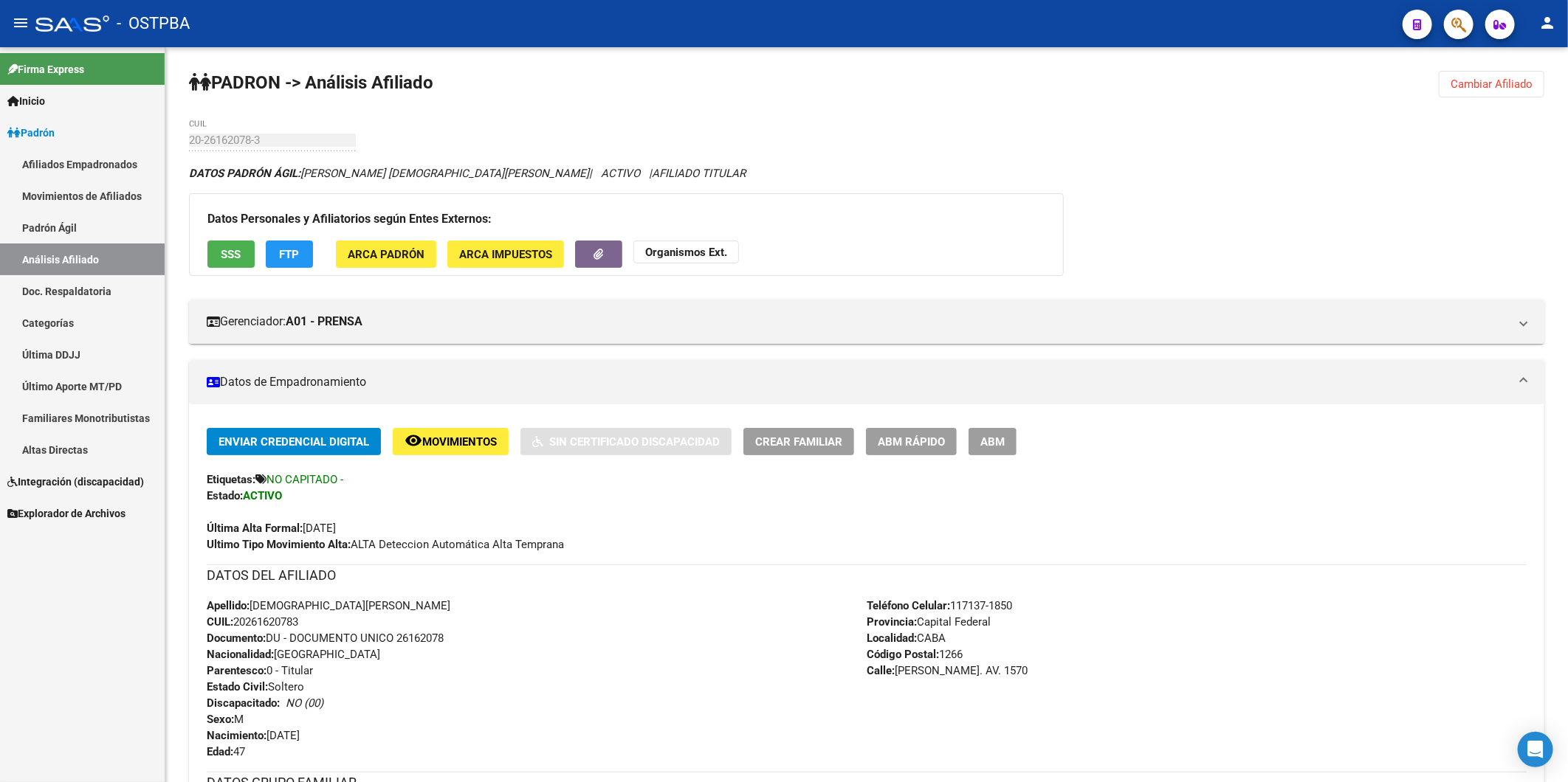
click at [1489, 84] on span "Cambiar Afiliado" at bounding box center [1491, 83] width 82 height 13
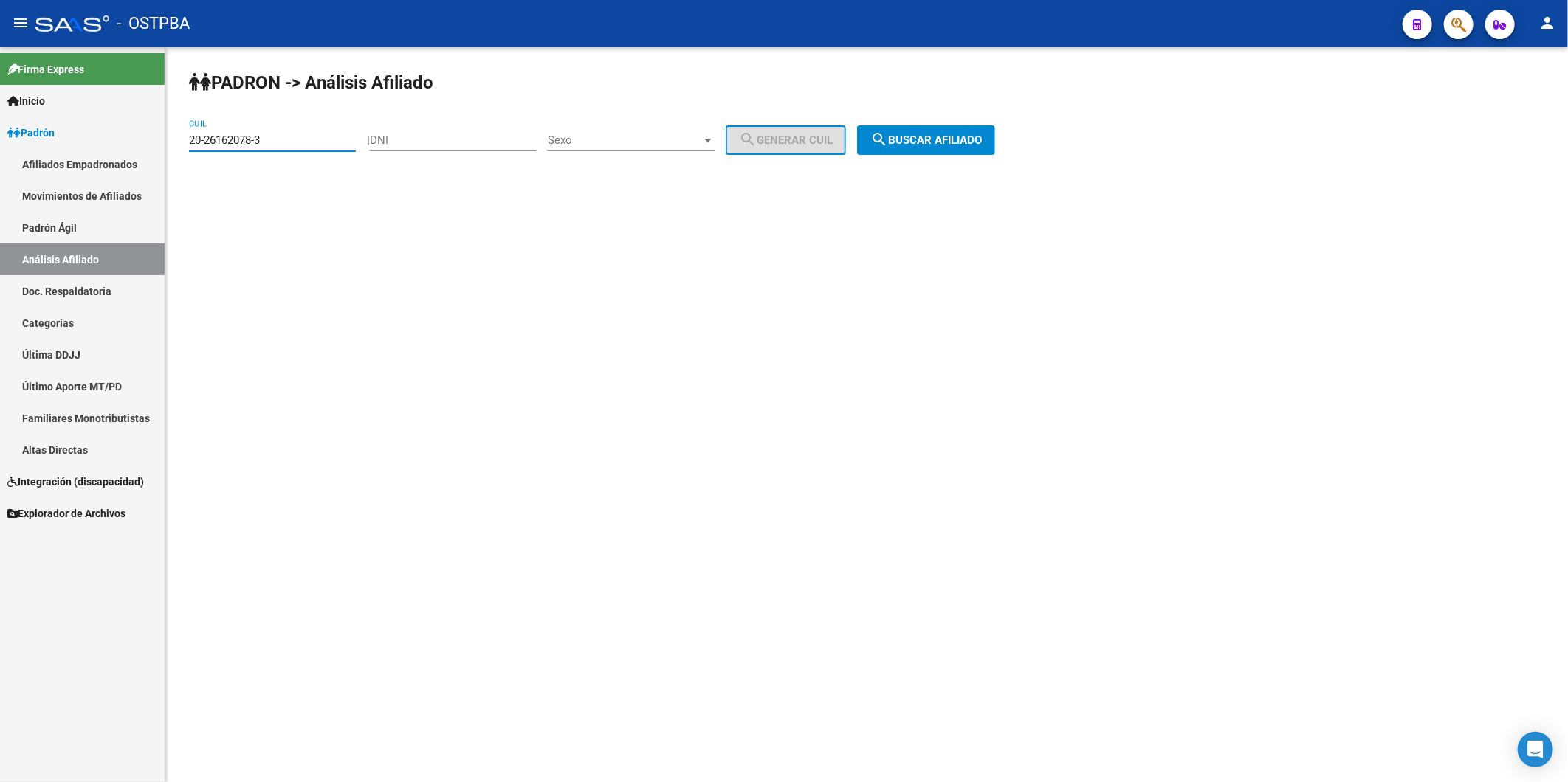
drag, startPoint x: 308, startPoint y: 141, endPoint x: 154, endPoint y: 136, distance: 154.1
click at [154, 136] on mat-sidenav-container "Firma Express Inicio Instructivos Contacto OS Padrón Afiliados Empadronados Mov…" at bounding box center [784, 415] width 1568 height 735
click at [995, 137] on button "search Buscar afiliado" at bounding box center [926, 140] width 138 height 30
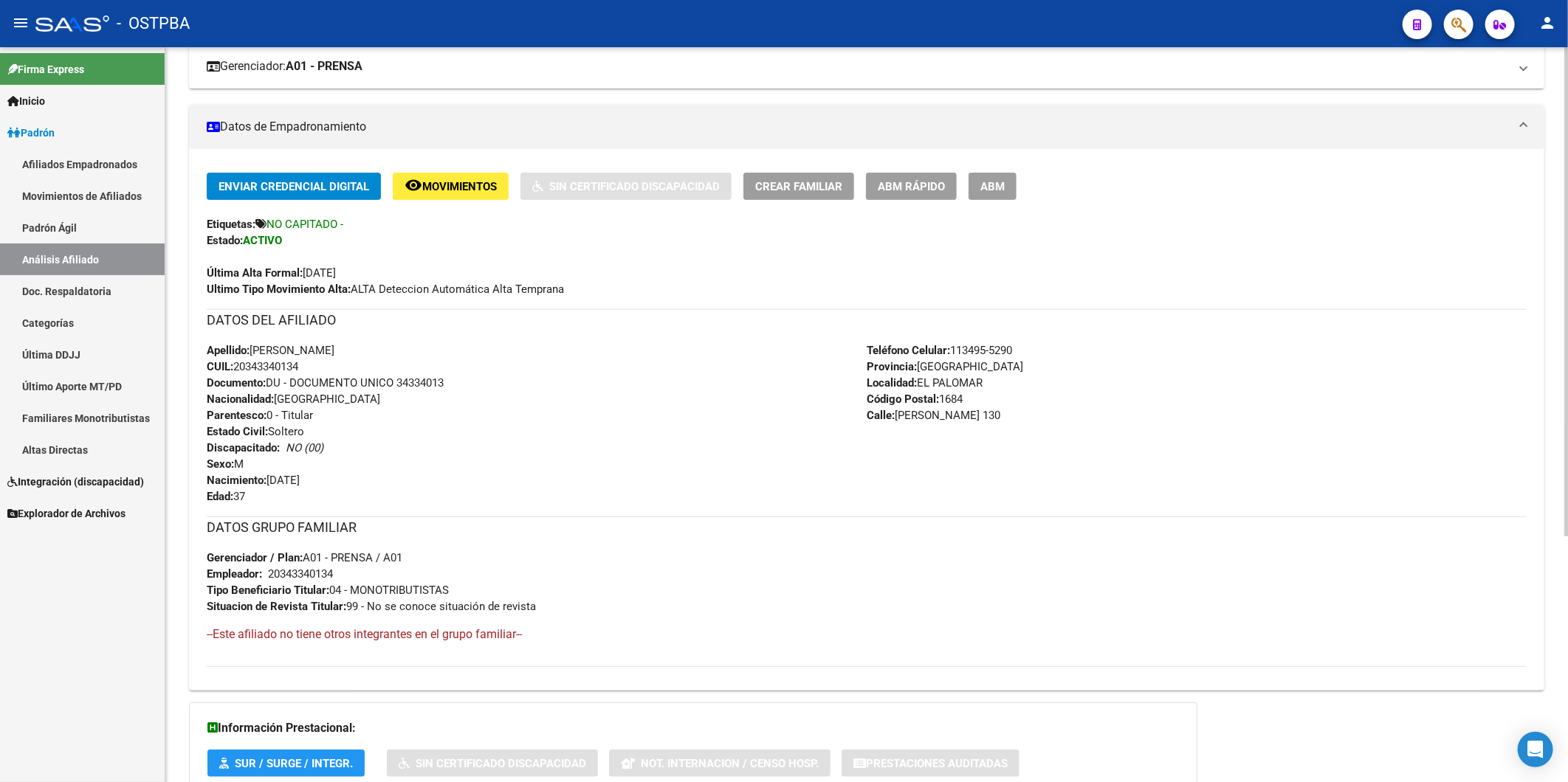
scroll to position [369, 0]
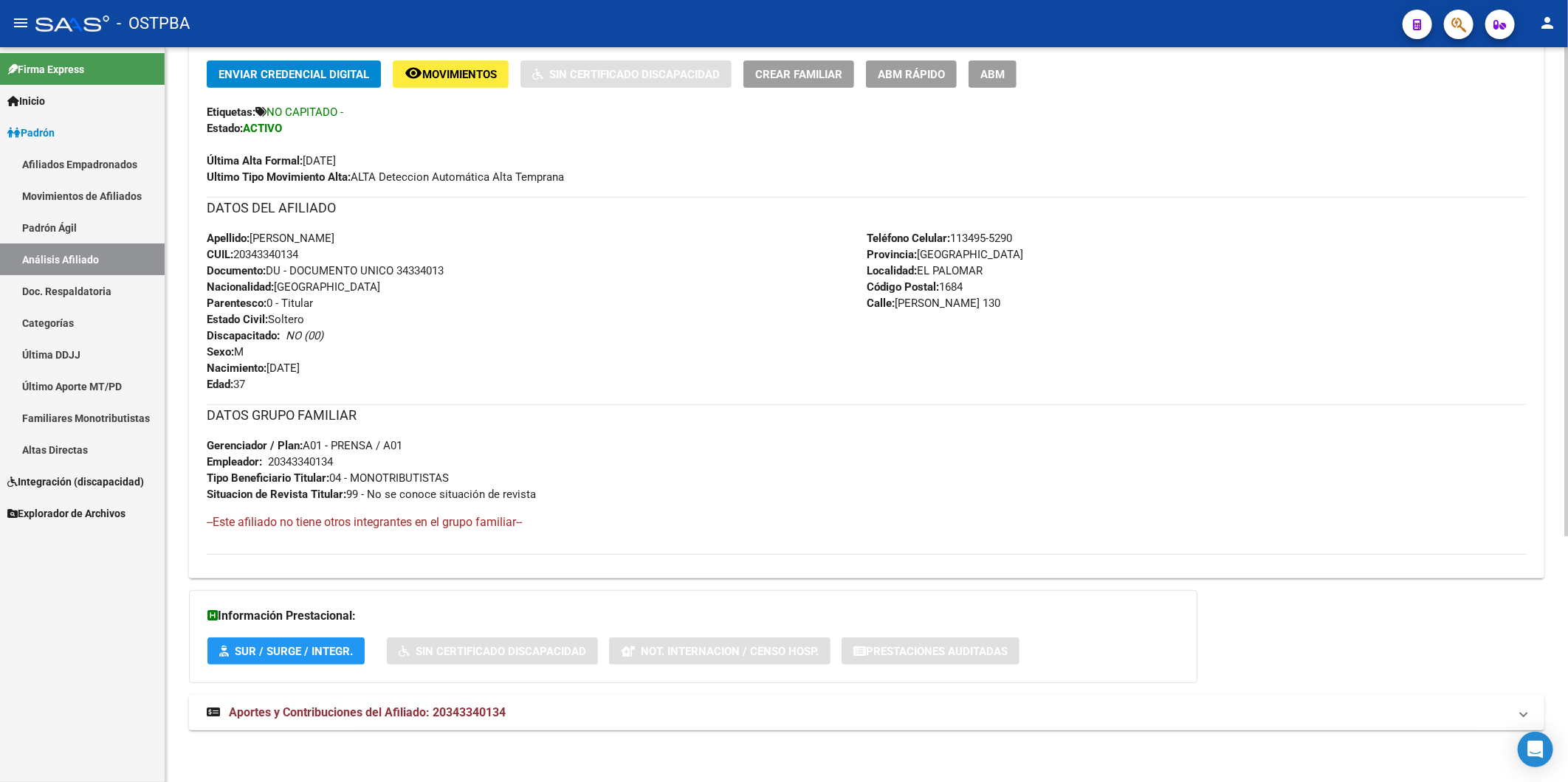
click at [489, 706] on span "Aportes y Contribuciones del Afiliado: 20343340134" at bounding box center [367, 712] width 277 height 14
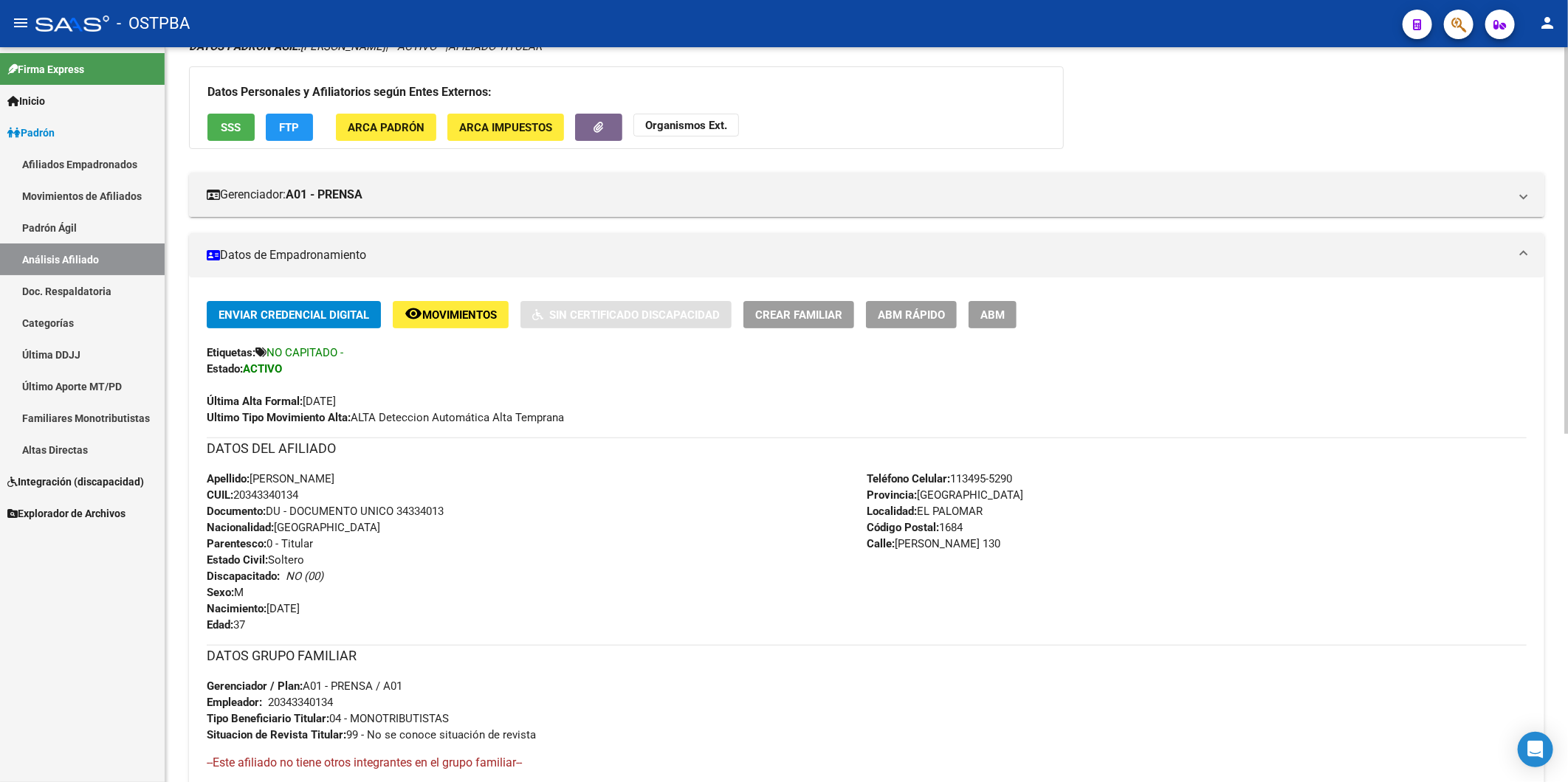
scroll to position [0, 0]
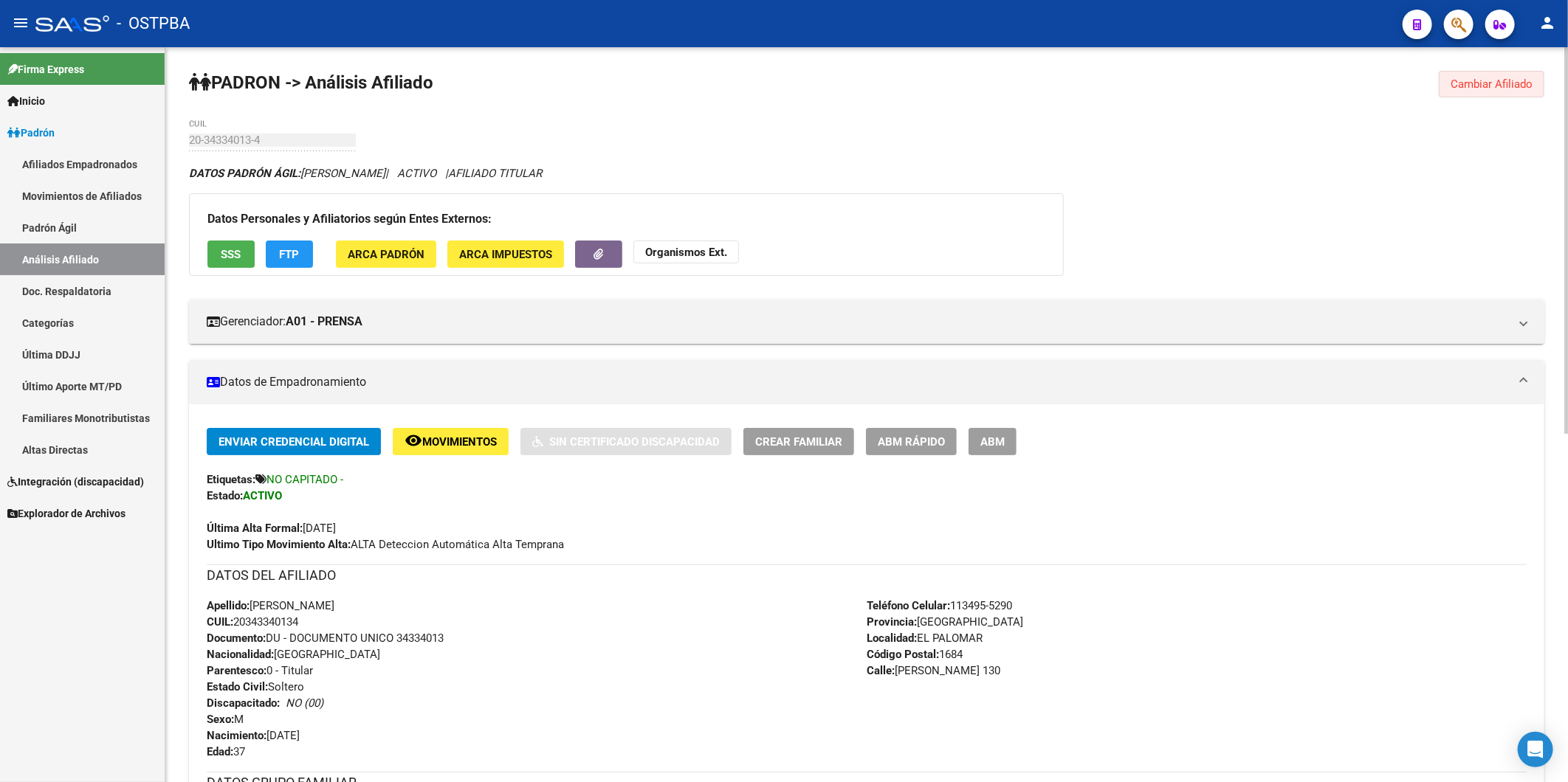
click at [1485, 85] on span "Cambiar Afiliado" at bounding box center [1491, 83] width 82 height 13
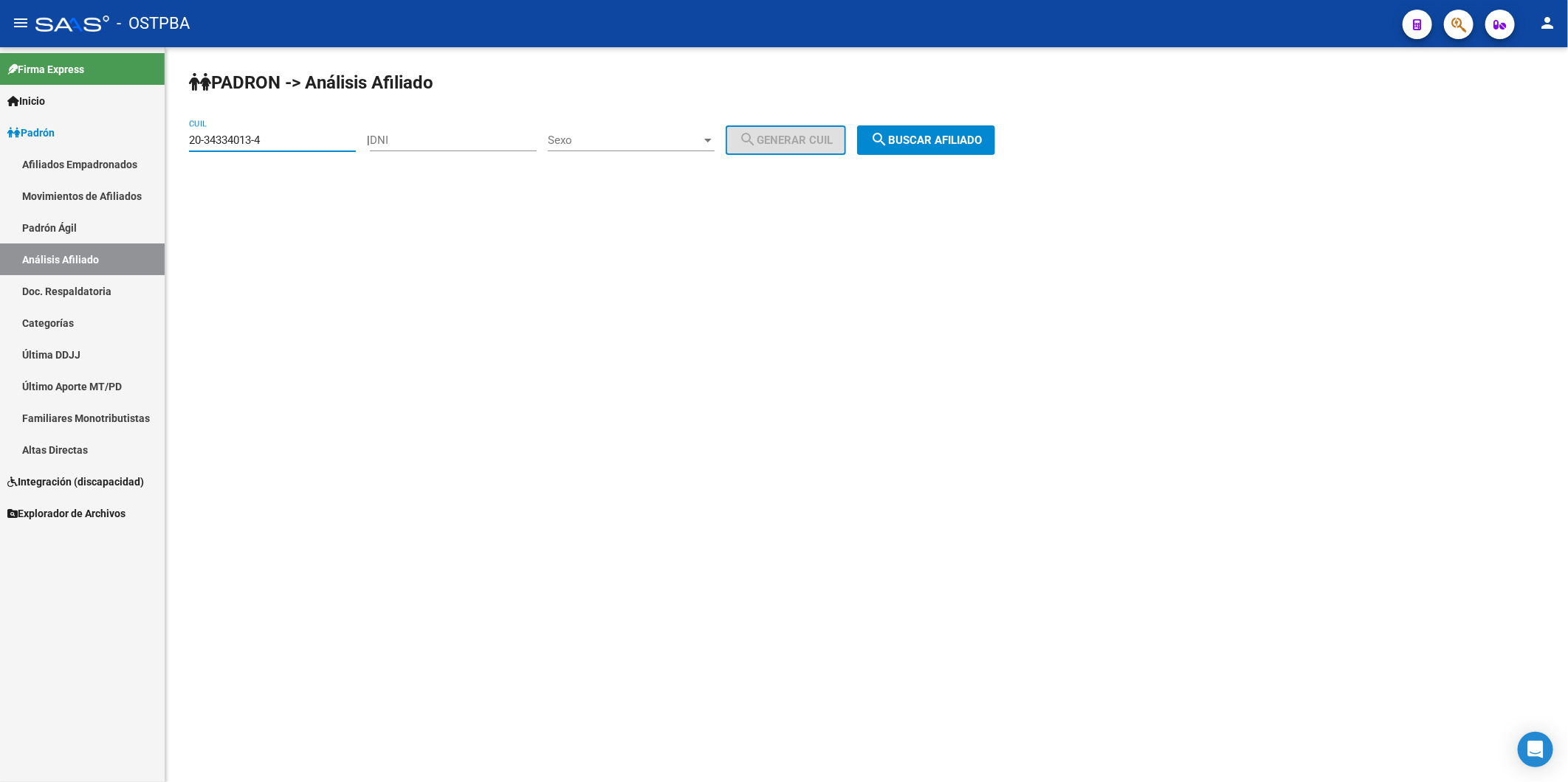
drag, startPoint x: 330, startPoint y: 145, endPoint x: 0, endPoint y: 130, distance: 330.3
click at [0, 130] on html "menu - OSTPBA person Firma Express Inicio Instructivos Contacto OS Padrón Afili…" at bounding box center [784, 391] width 1568 height 782
drag, startPoint x: 283, startPoint y: 138, endPoint x: -4, endPoint y: 164, distance: 288.2
click at [0, 164] on html "menu - OSTPBA person Firma Express Inicio Instructivos Contacto OS Padrón Afili…" at bounding box center [784, 391] width 1568 height 782
type input "20-23033357-3"
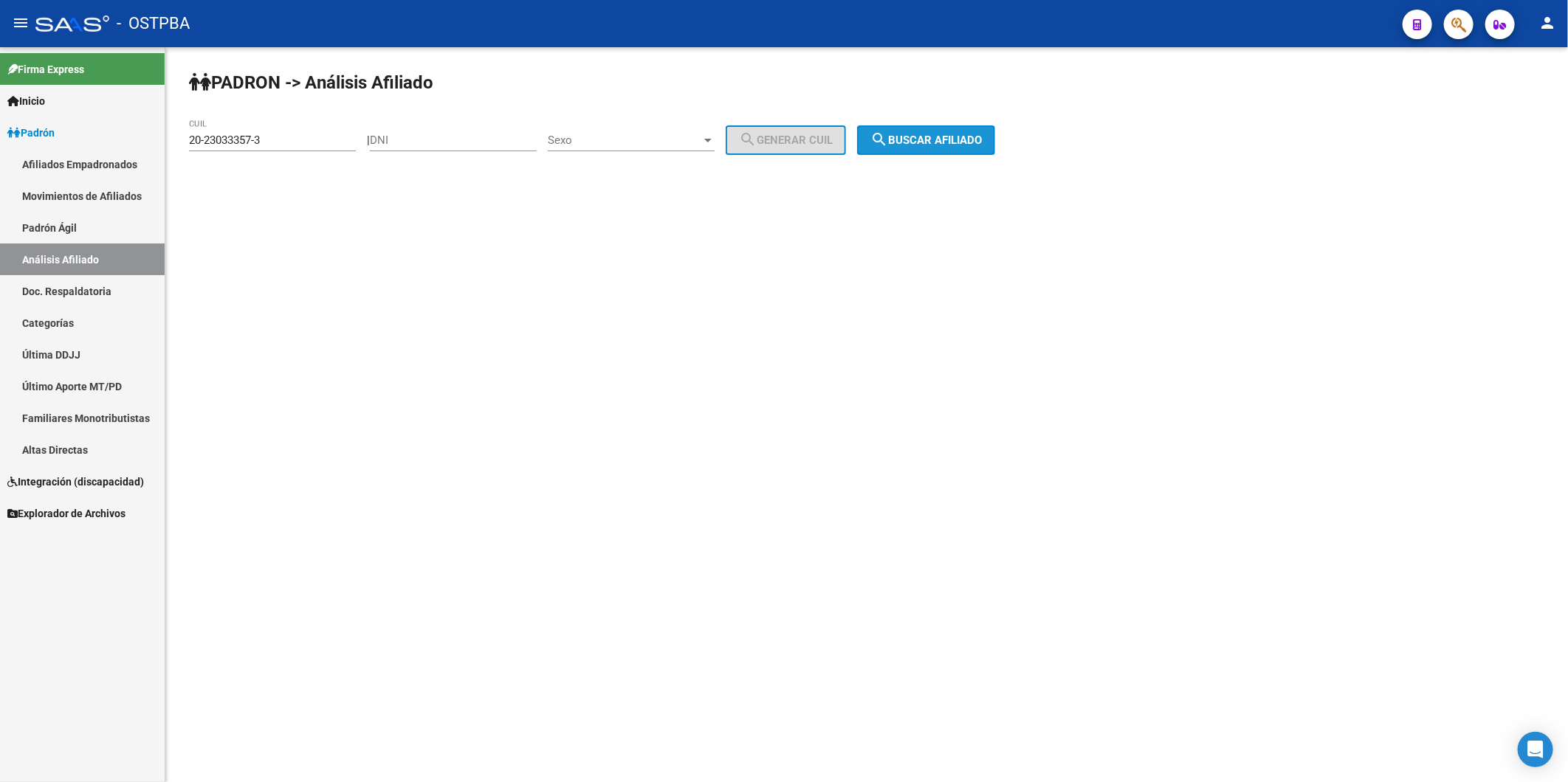
click at [976, 146] on span "search Buscar afiliado" at bounding box center [926, 140] width 112 height 13
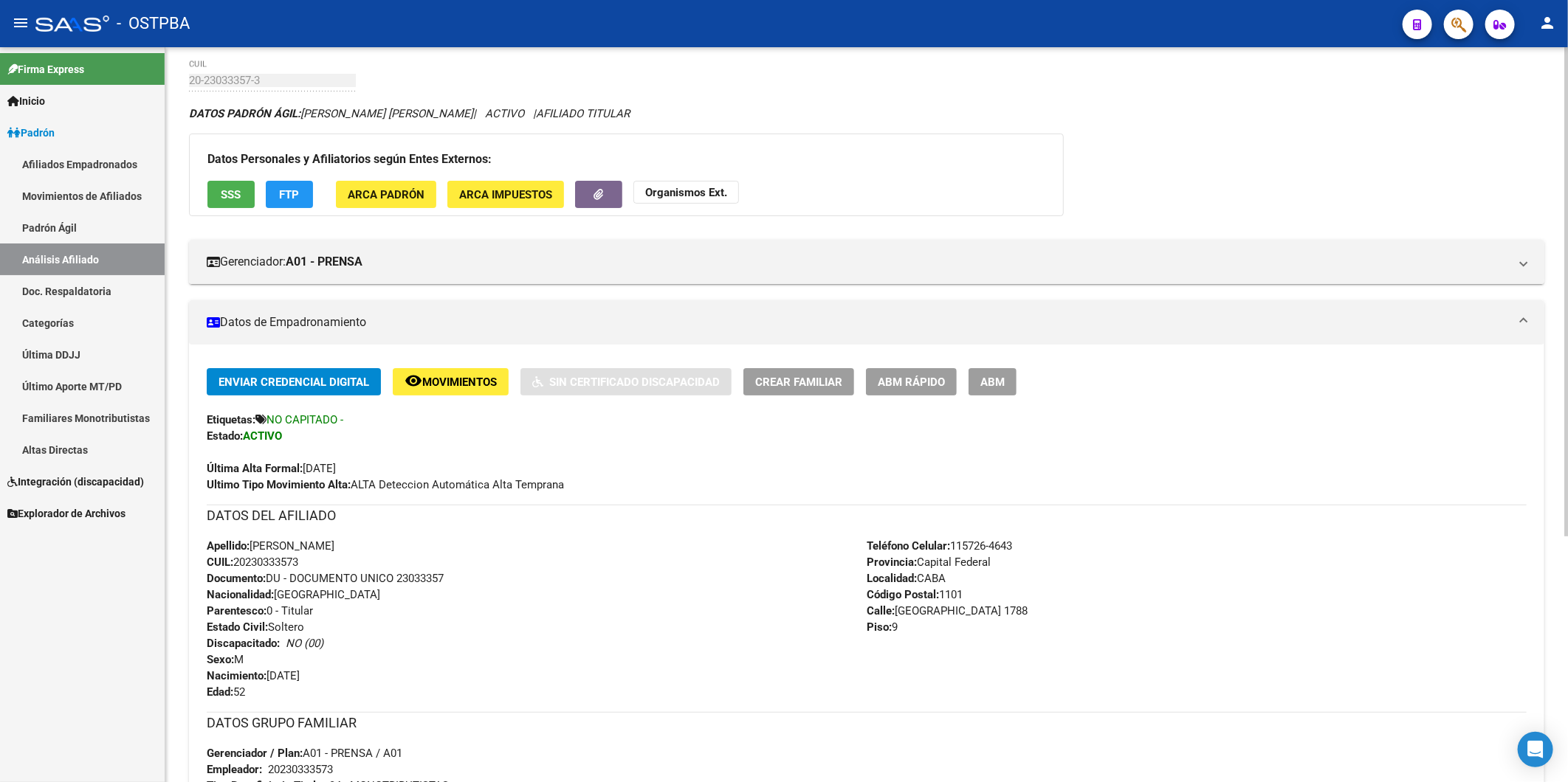
scroll to position [369, 0]
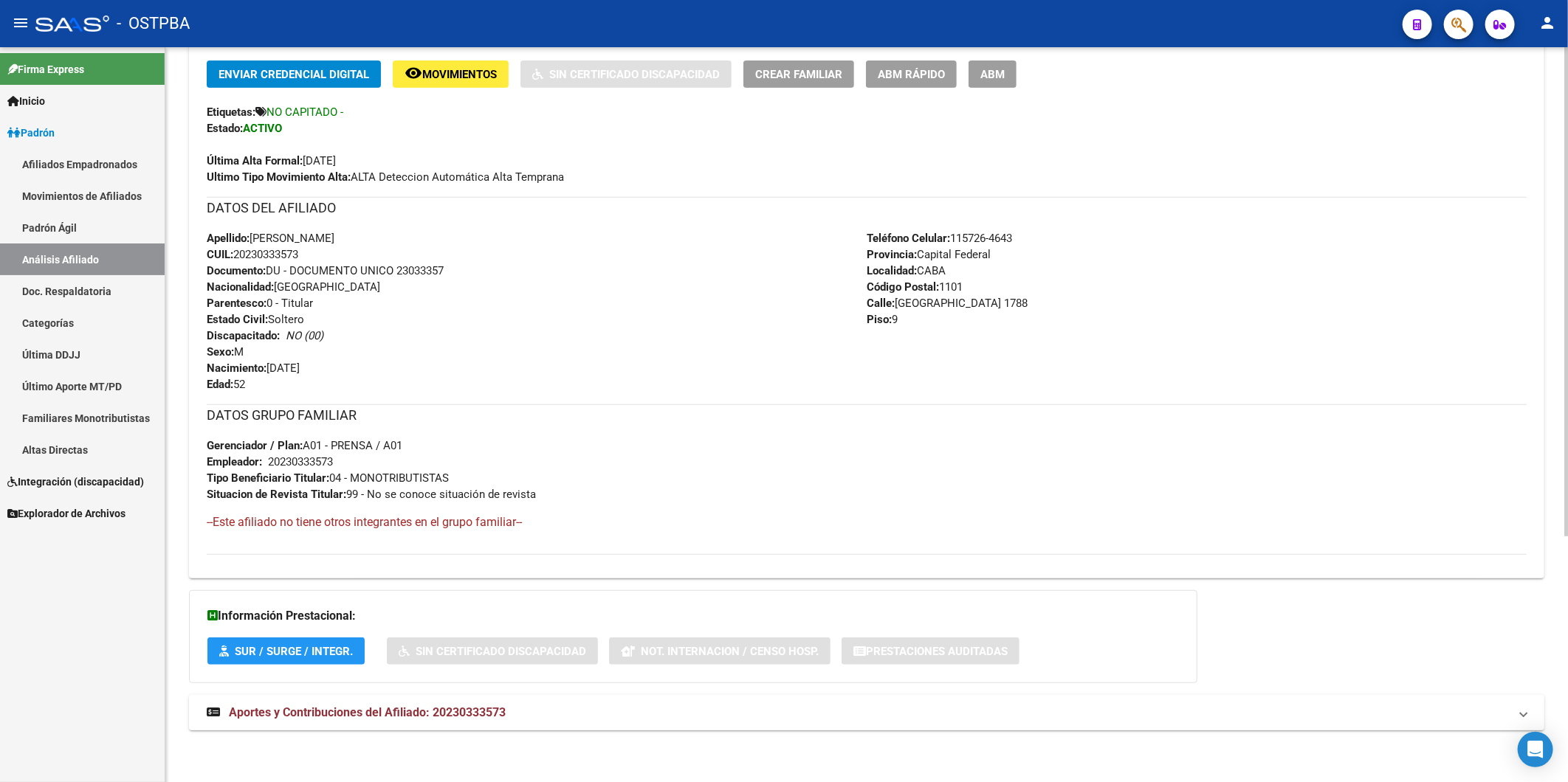
click at [492, 703] on mat-expansion-panel-header "Aportes y Contribuciones del Afiliado: 20230333573" at bounding box center [866, 713] width 1355 height 35
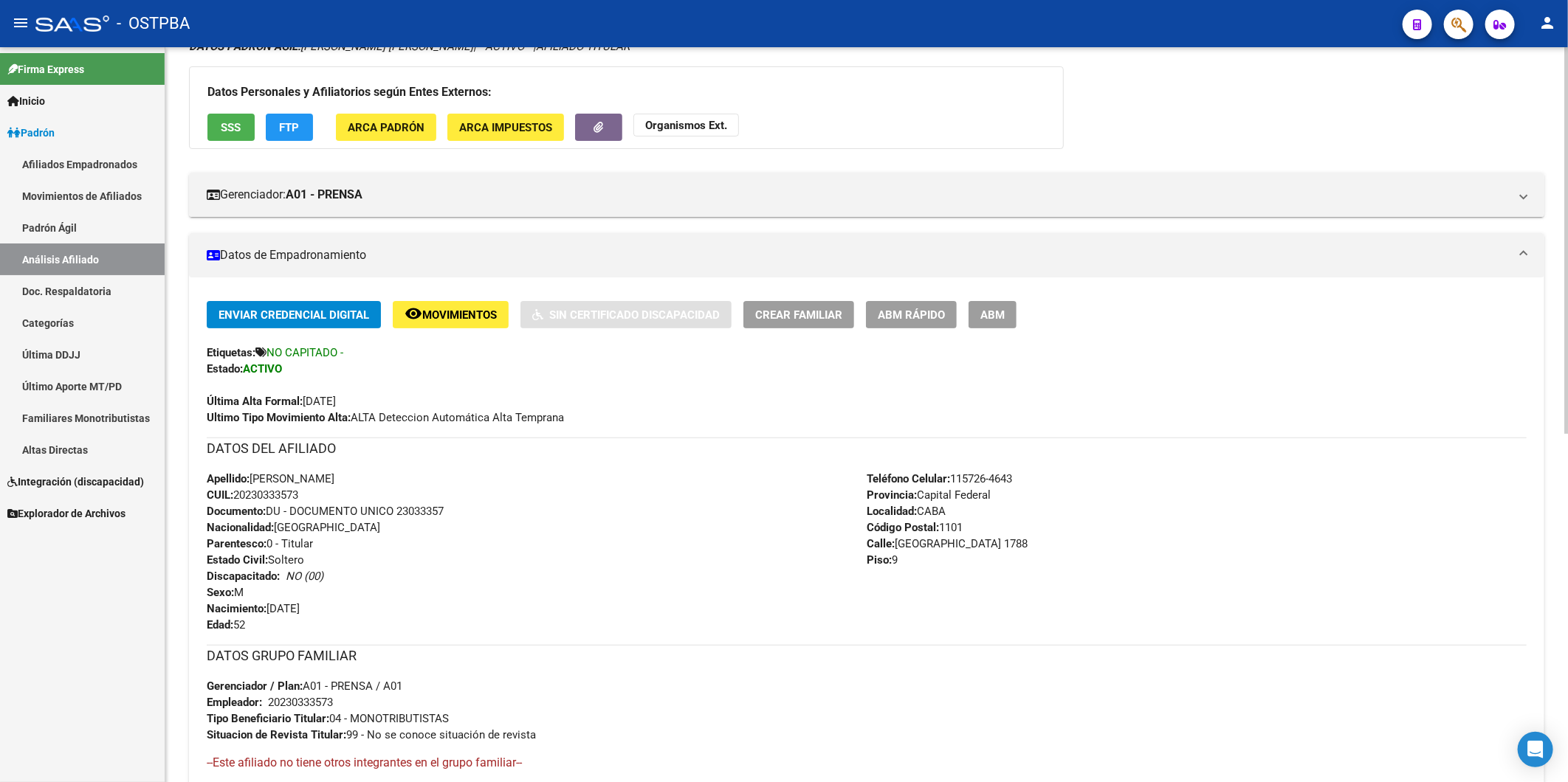
scroll to position [0, 0]
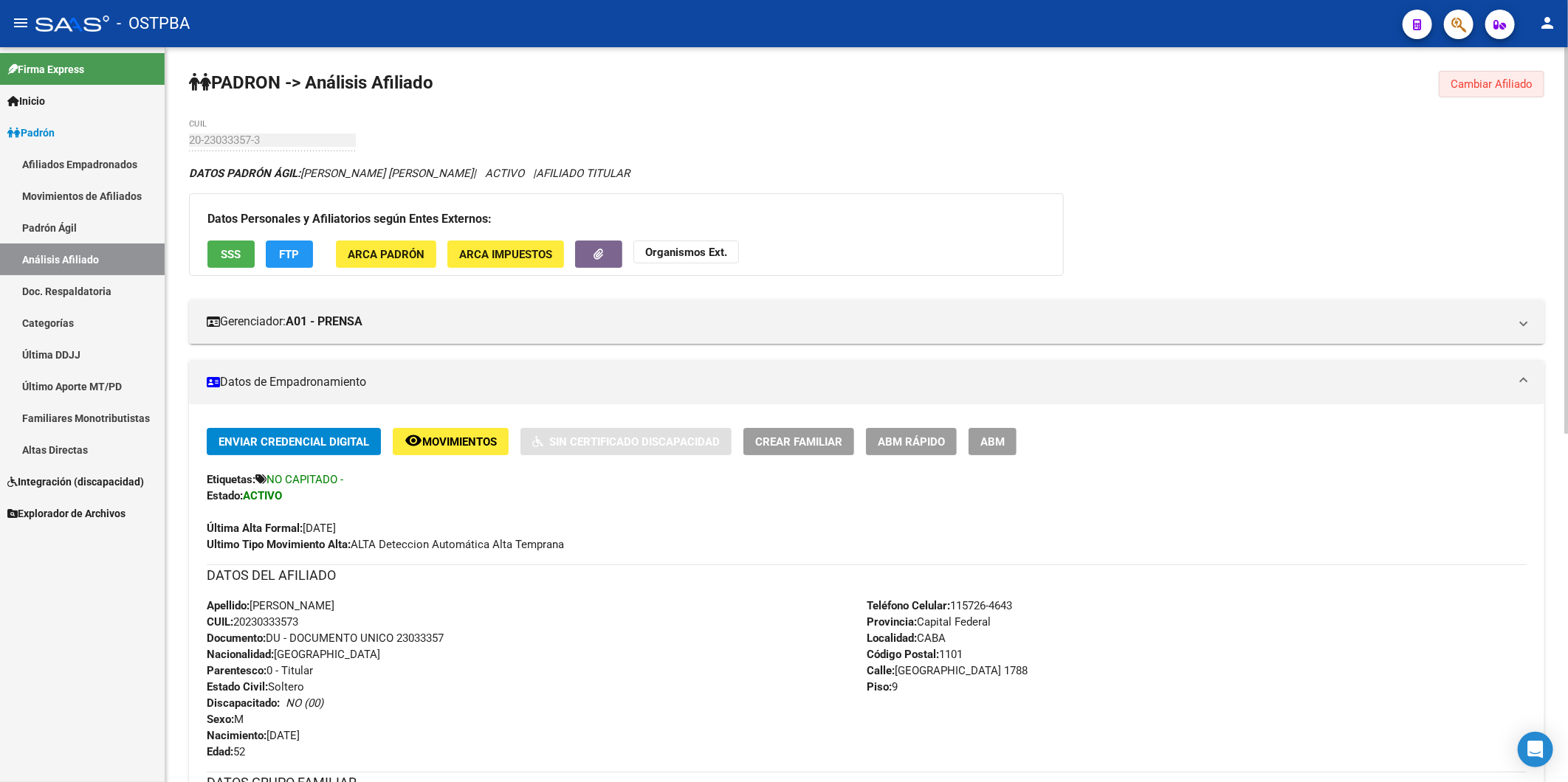
click at [1525, 93] on button "Cambiar Afiliado" at bounding box center [1491, 84] width 106 height 27
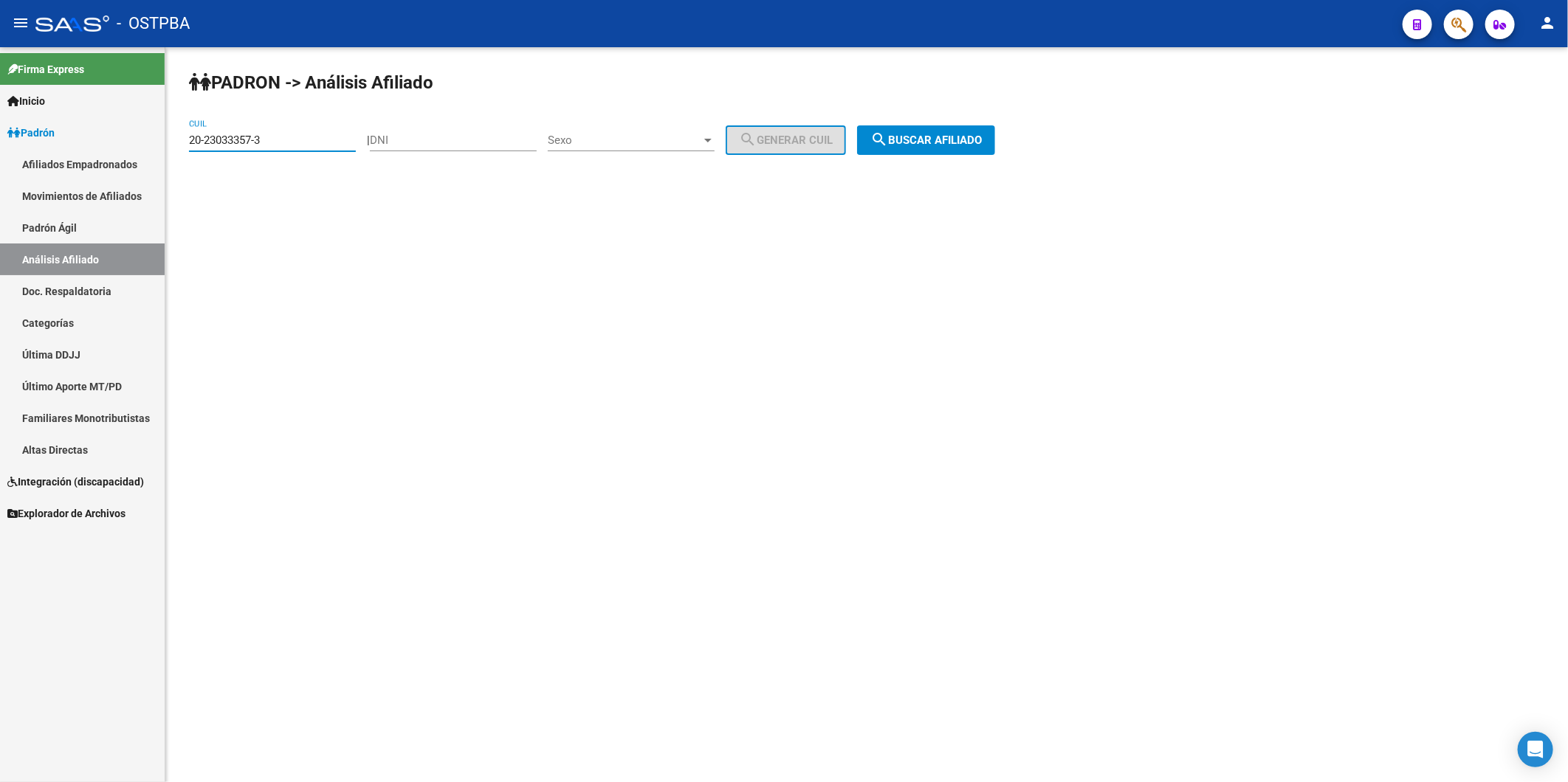
drag, startPoint x: 308, startPoint y: 138, endPoint x: 0, endPoint y: 162, distance: 308.9
click at [0, 162] on html "menu - OSTPBA person Firma Express Inicio Instructivos Contacto OS Padrón Afili…" at bounding box center [784, 391] width 1568 height 782
type input "20-18123590-0"
click at [950, 148] on button "search Buscar afiliado" at bounding box center [926, 140] width 138 height 30
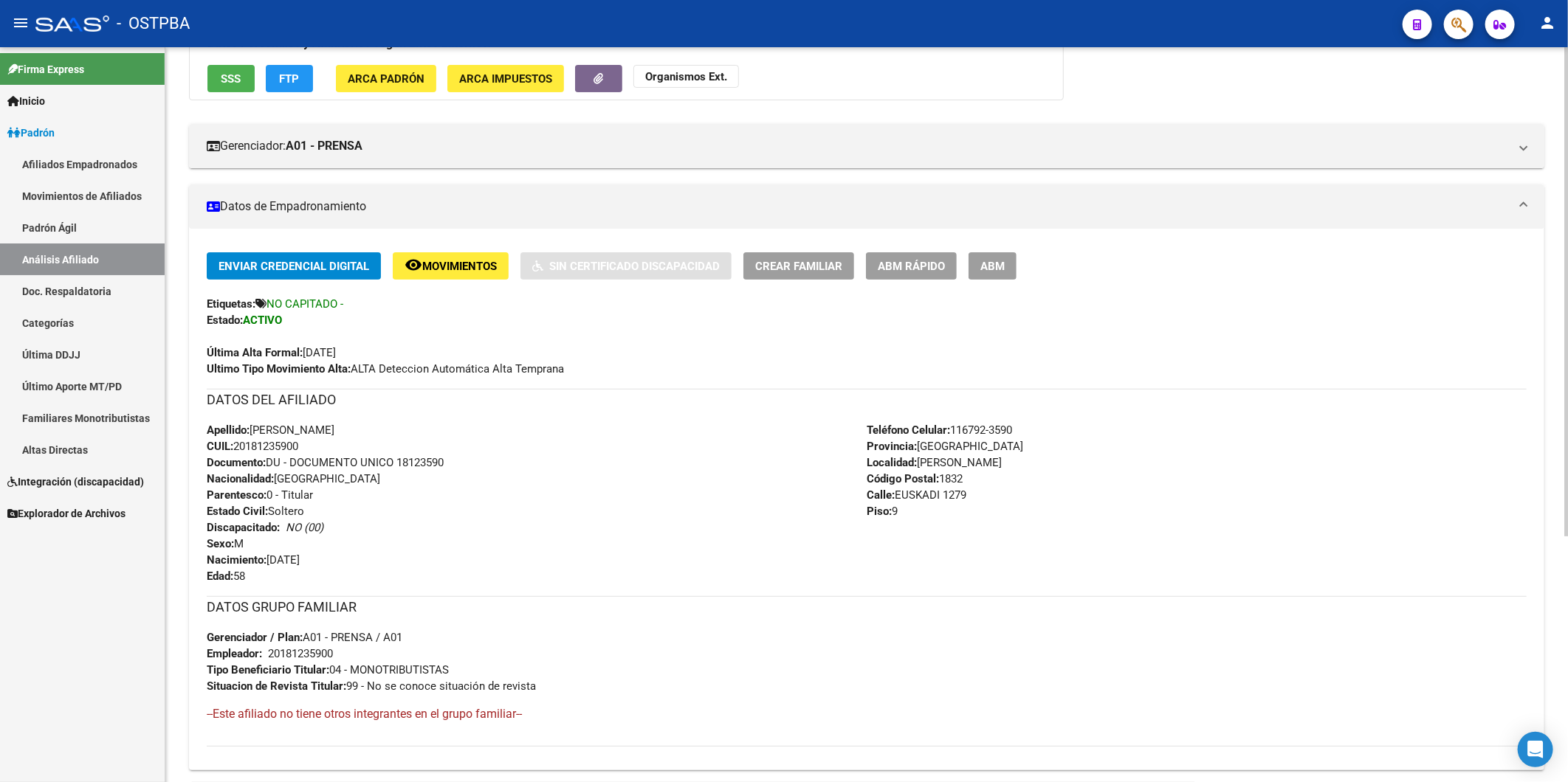
scroll to position [369, 0]
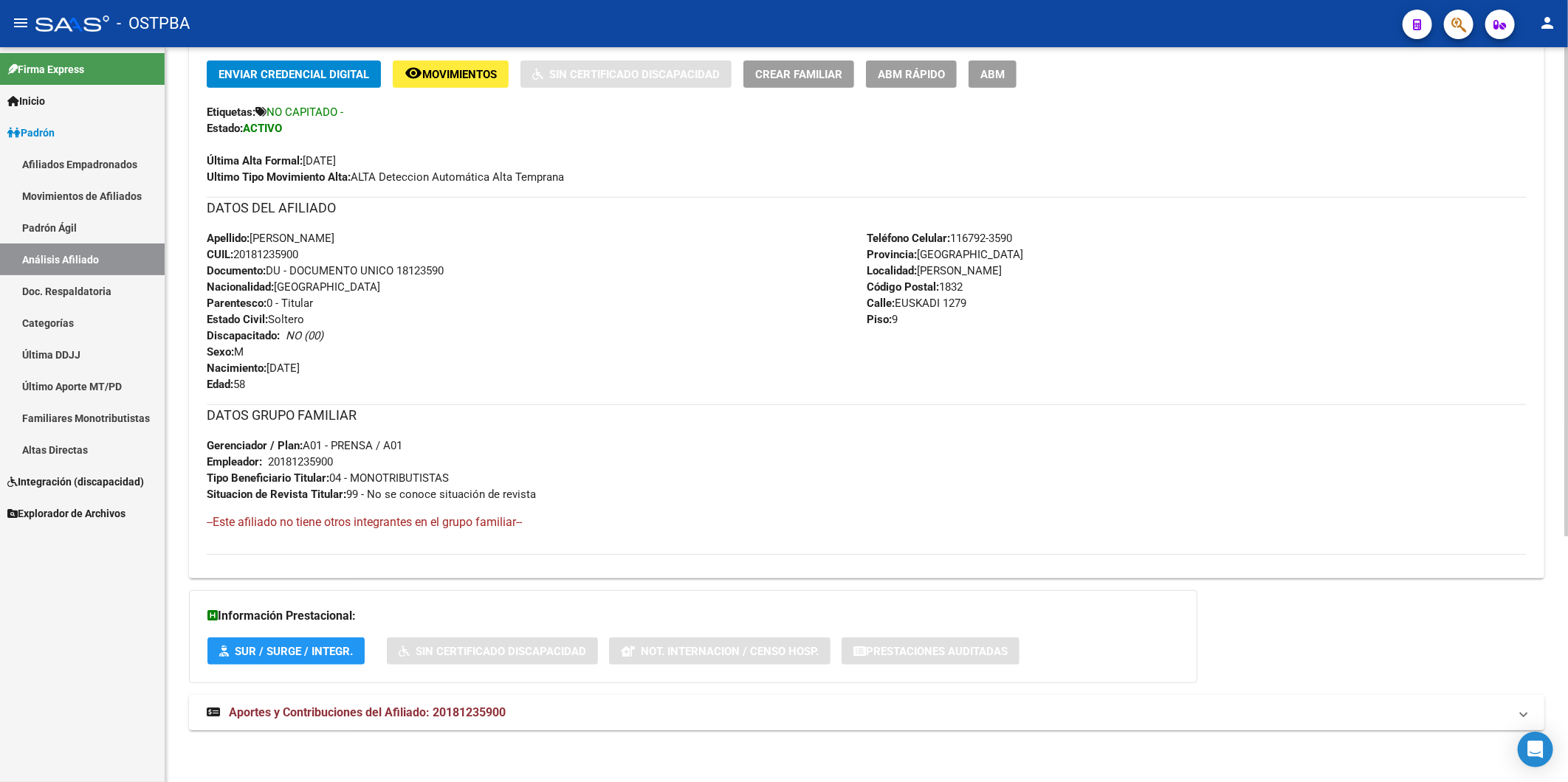
click at [497, 717] on span "Aportes y Contribuciones del Afiliado: 20181235900" at bounding box center [367, 712] width 277 height 14
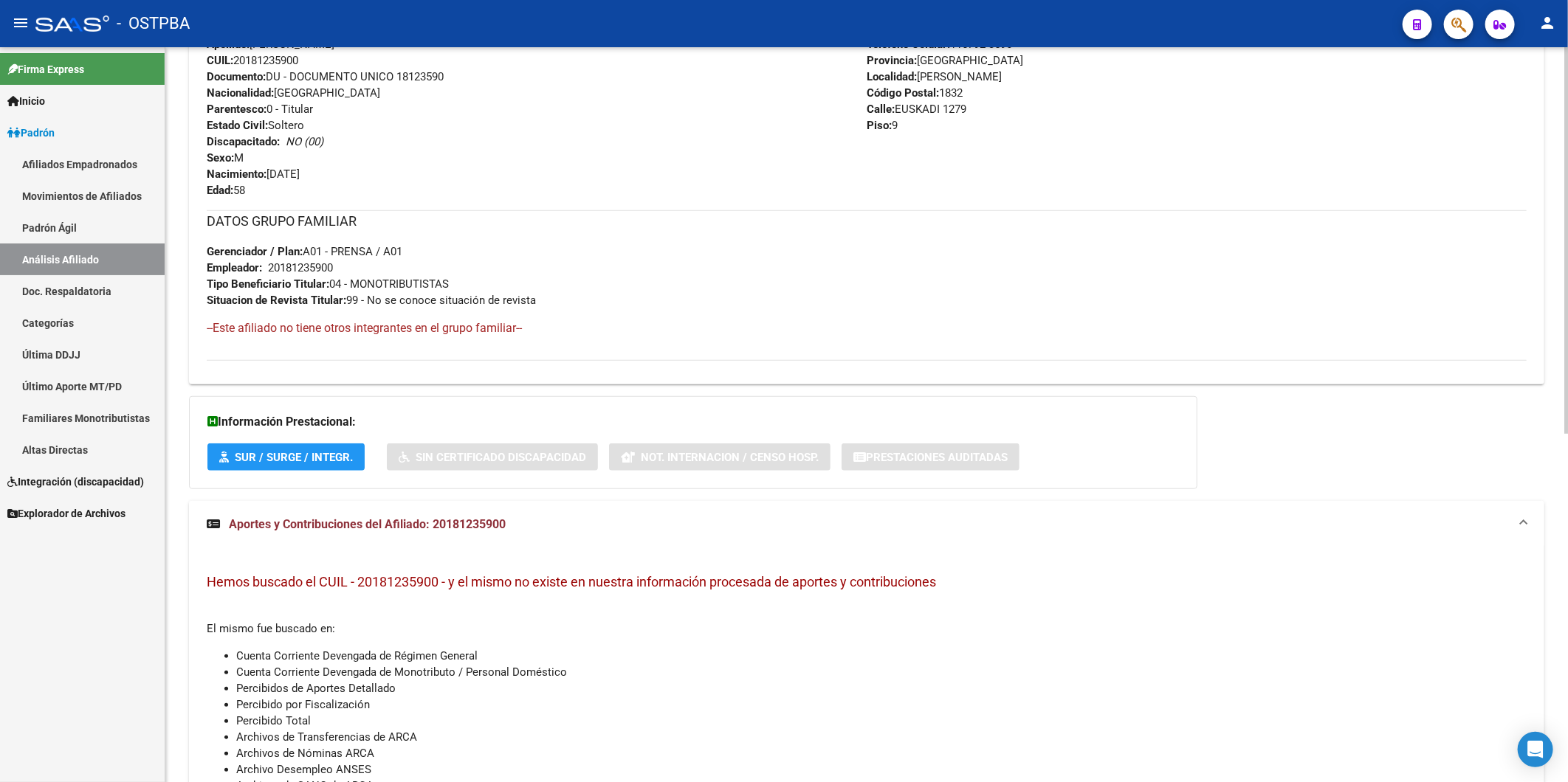
scroll to position [662, 0]
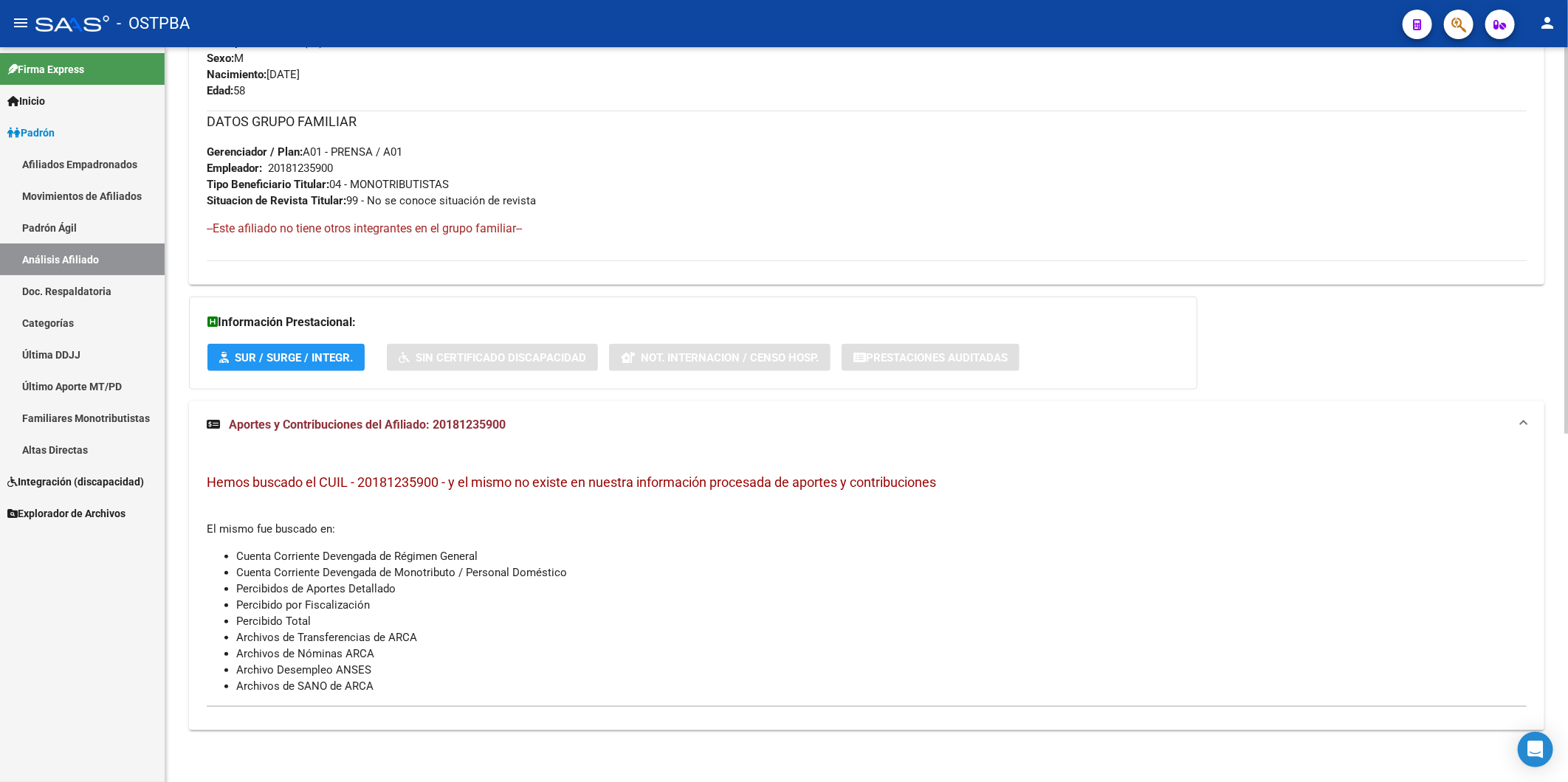
click at [1263, 321] on div "DATOS PADRÓN ÁGIL: ZIRALDO ADRIAN | ACTIVO | AFILIADO TITULAR Datos Personales …" at bounding box center [866, 125] width 1355 height 1243
drag, startPoint x: 1188, startPoint y: 230, endPoint x: 775, endPoint y: 74, distance: 441.5
click at [1188, 230] on h4 "--Este afiliado no tiene otros integrantes en el grupo familiar--" at bounding box center [866, 228] width 1320 height 16
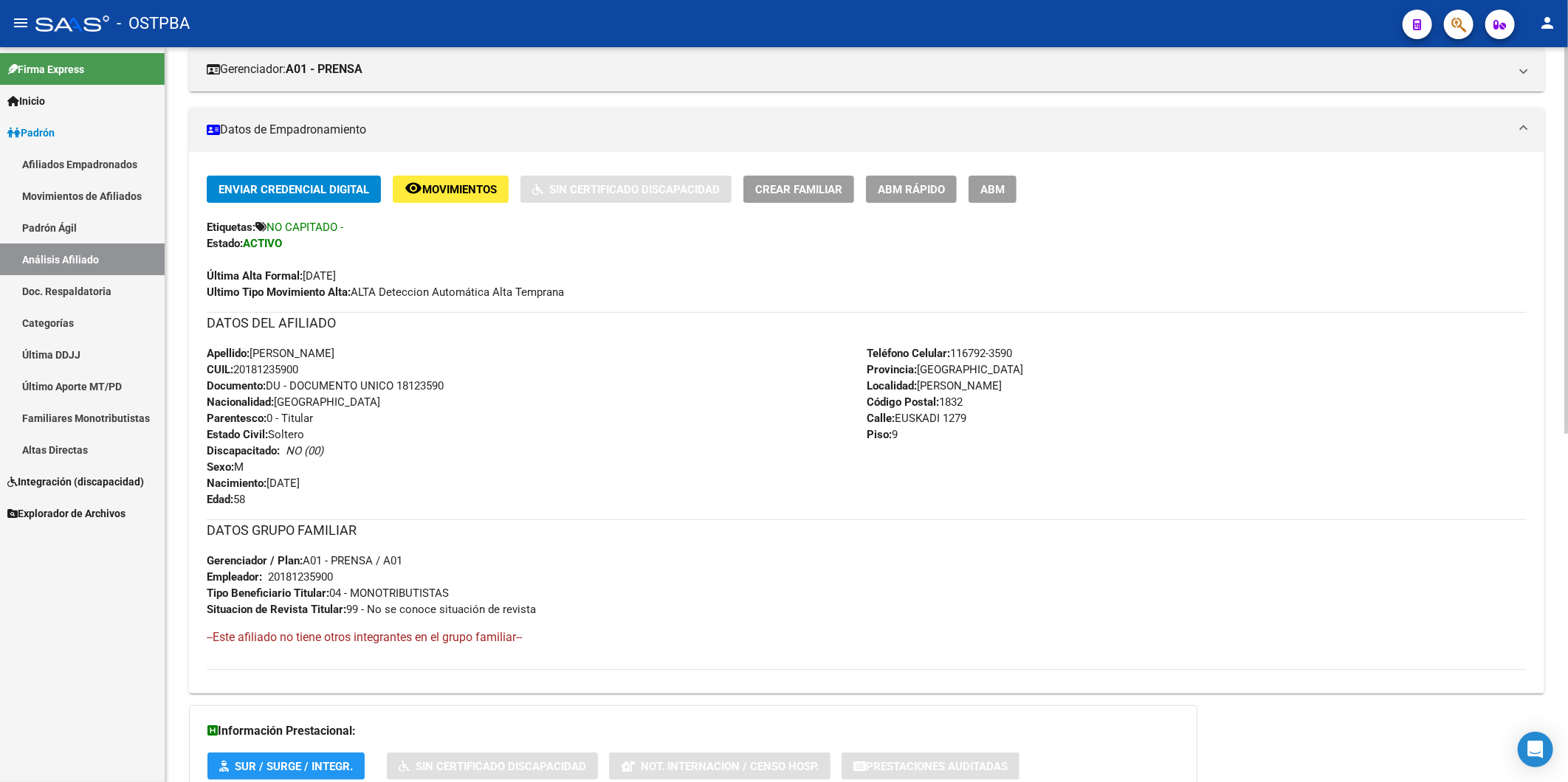
scroll to position [0, 0]
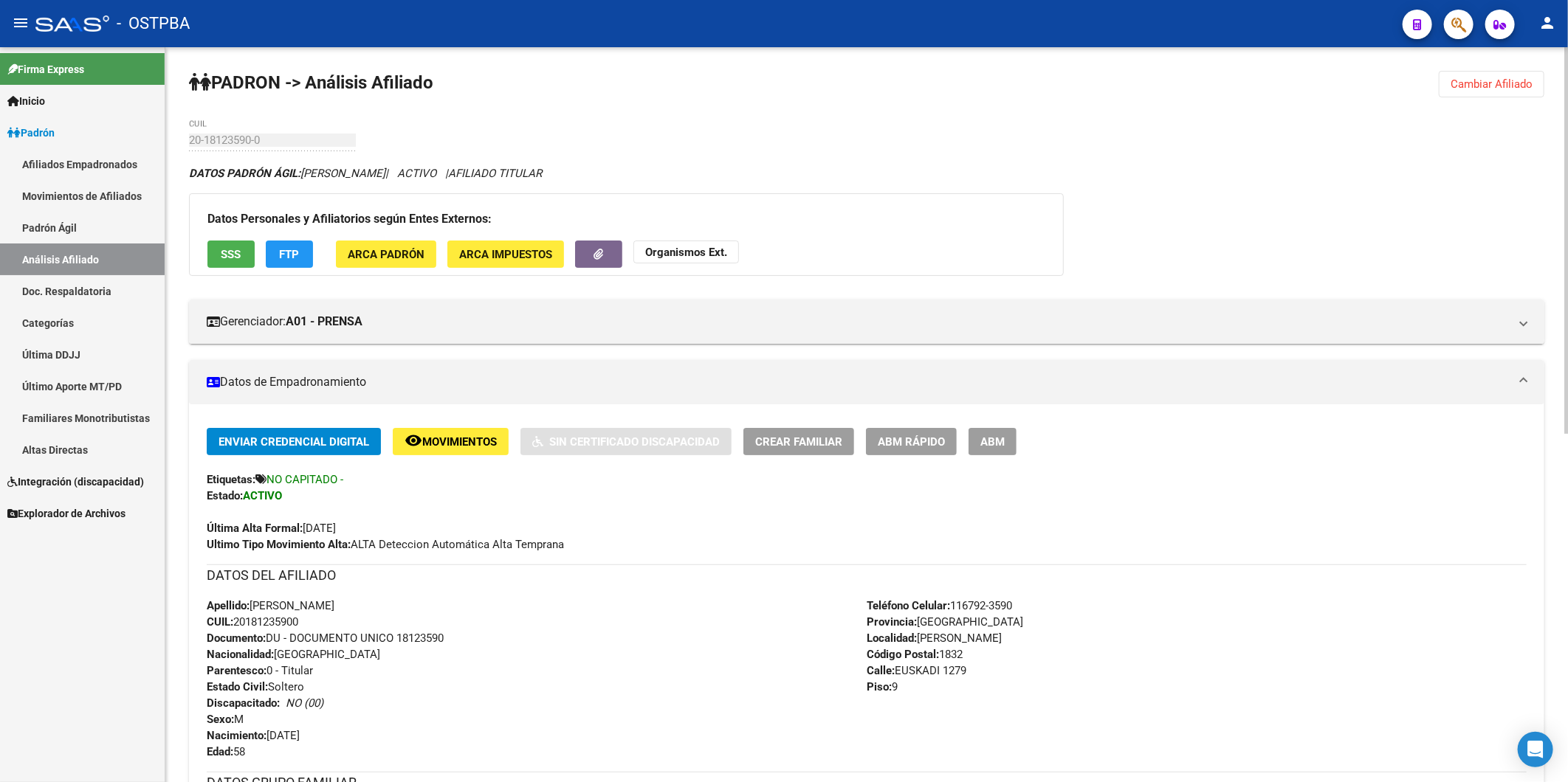
click at [1462, 77] on span "Cambiar Afiliado" at bounding box center [1491, 83] width 82 height 13
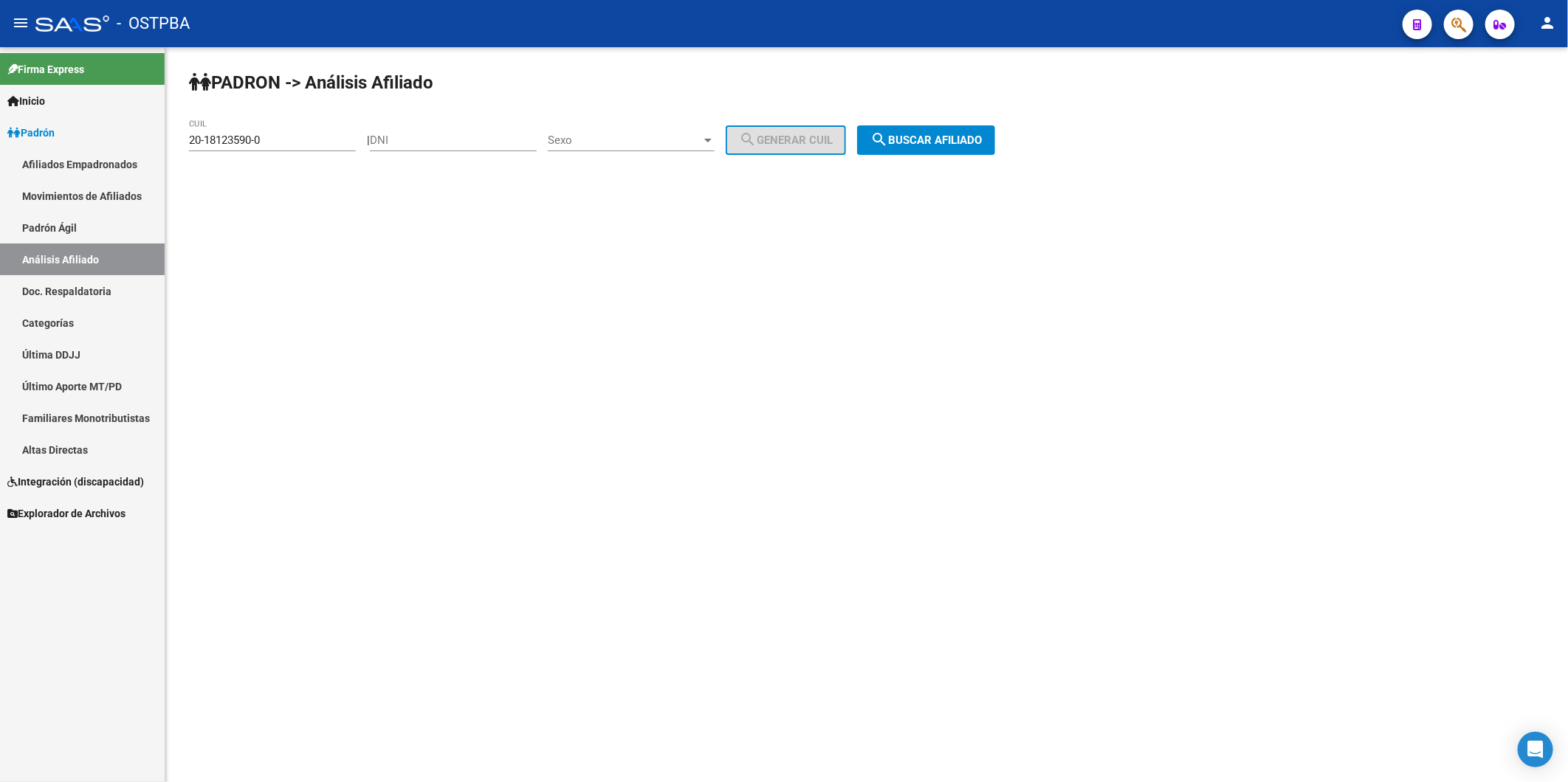
drag, startPoint x: 277, startPoint y: 133, endPoint x: 262, endPoint y: 138, distance: 15.8
click at [262, 138] on div "20-18123590-0 CUIL" at bounding box center [272, 135] width 167 height 31
drag, startPoint x: 270, startPoint y: 142, endPoint x: 108, endPoint y: 158, distance: 162.8
click at [108, 158] on mat-sidenav-container "Firma Express Inicio Instructivos Contacto OS Padrón Afiliados Empadronados Mov…" at bounding box center [784, 415] width 1568 height 735
type input "4"
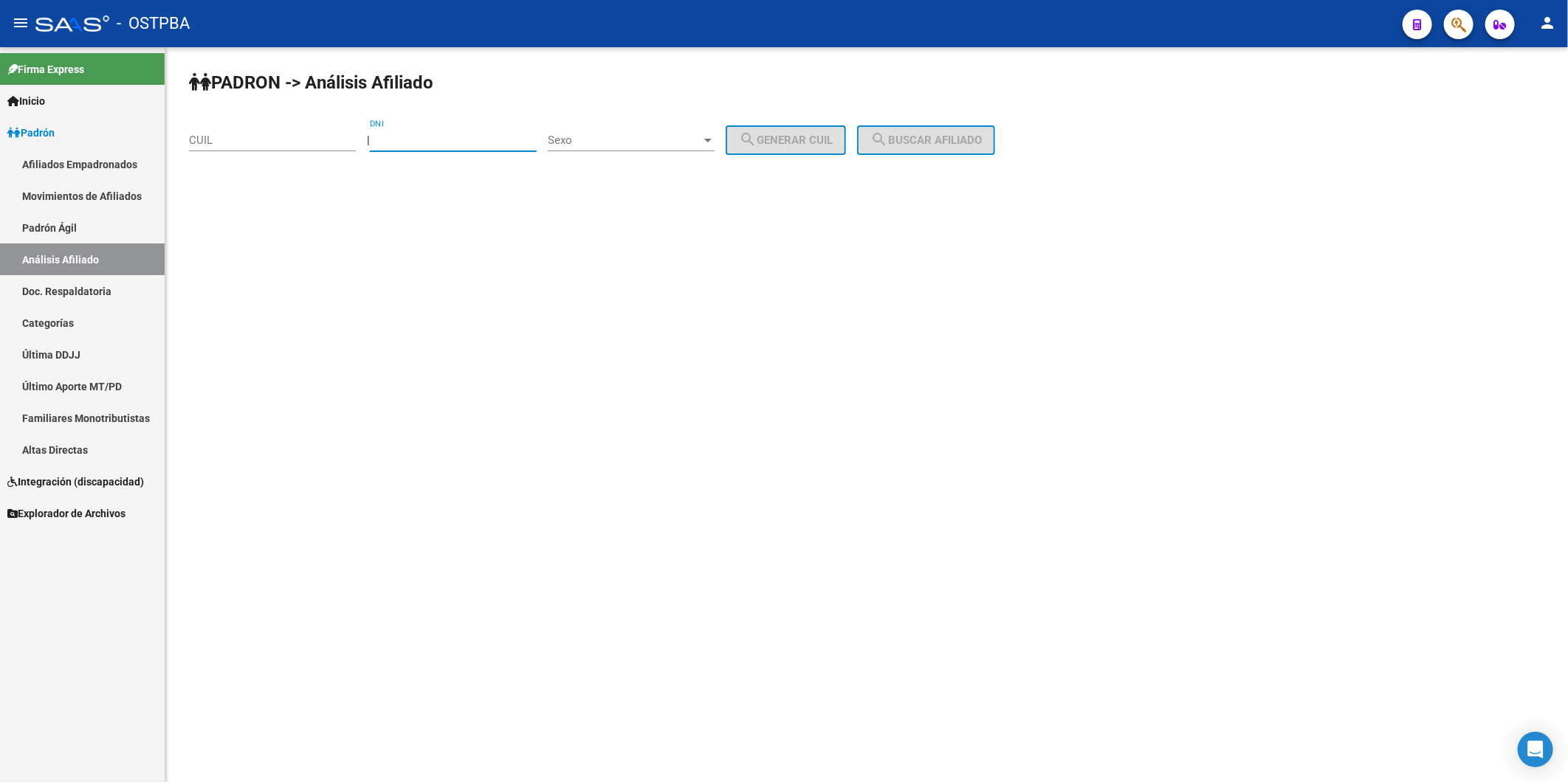
click at [399, 142] on input "DNI" at bounding box center [453, 140] width 167 height 13
type input "48019514"
click at [712, 140] on div at bounding box center [708, 140] width 8 height 4
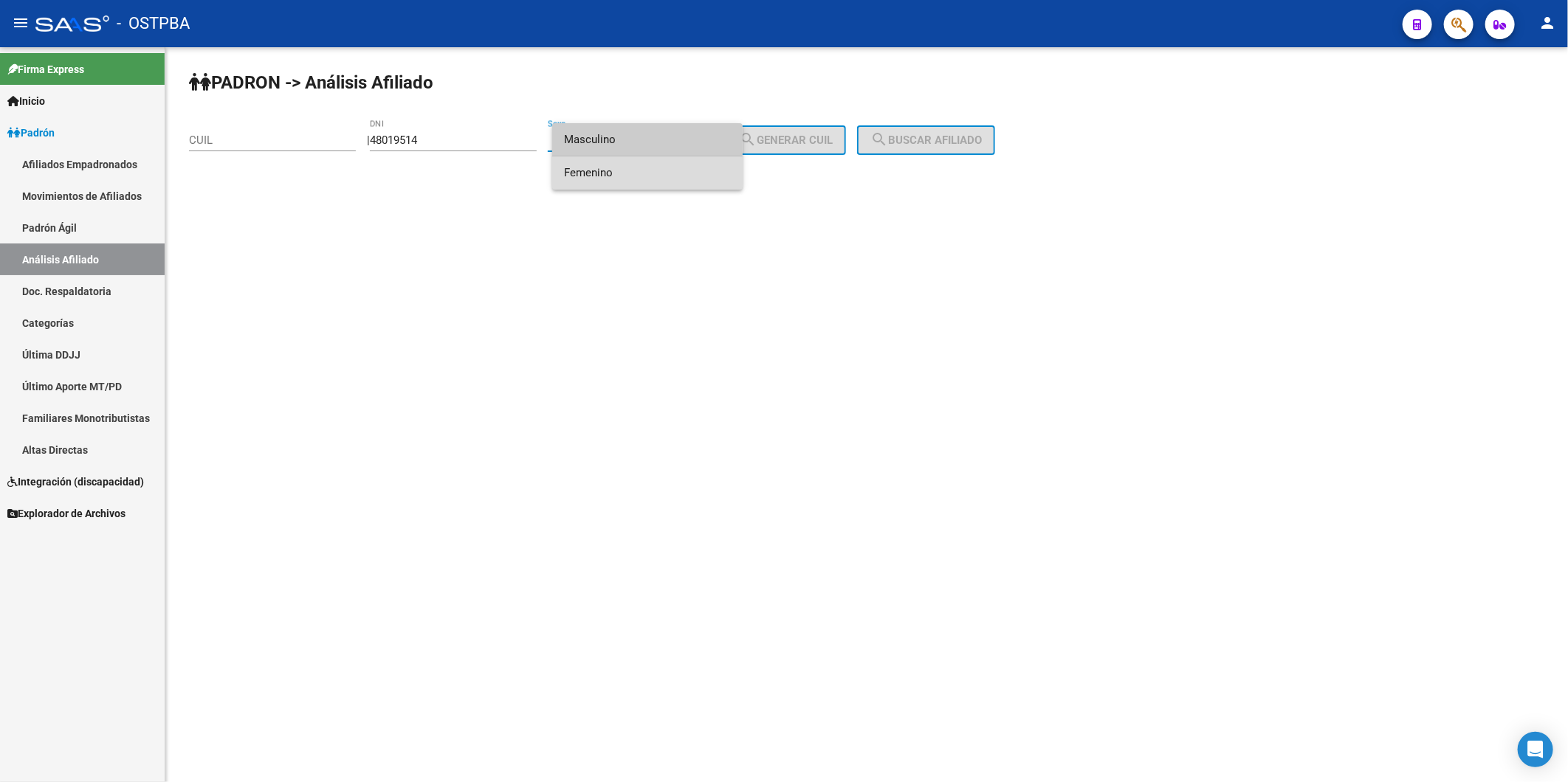
click at [699, 173] on span "Femenino" at bounding box center [647, 172] width 167 height 33
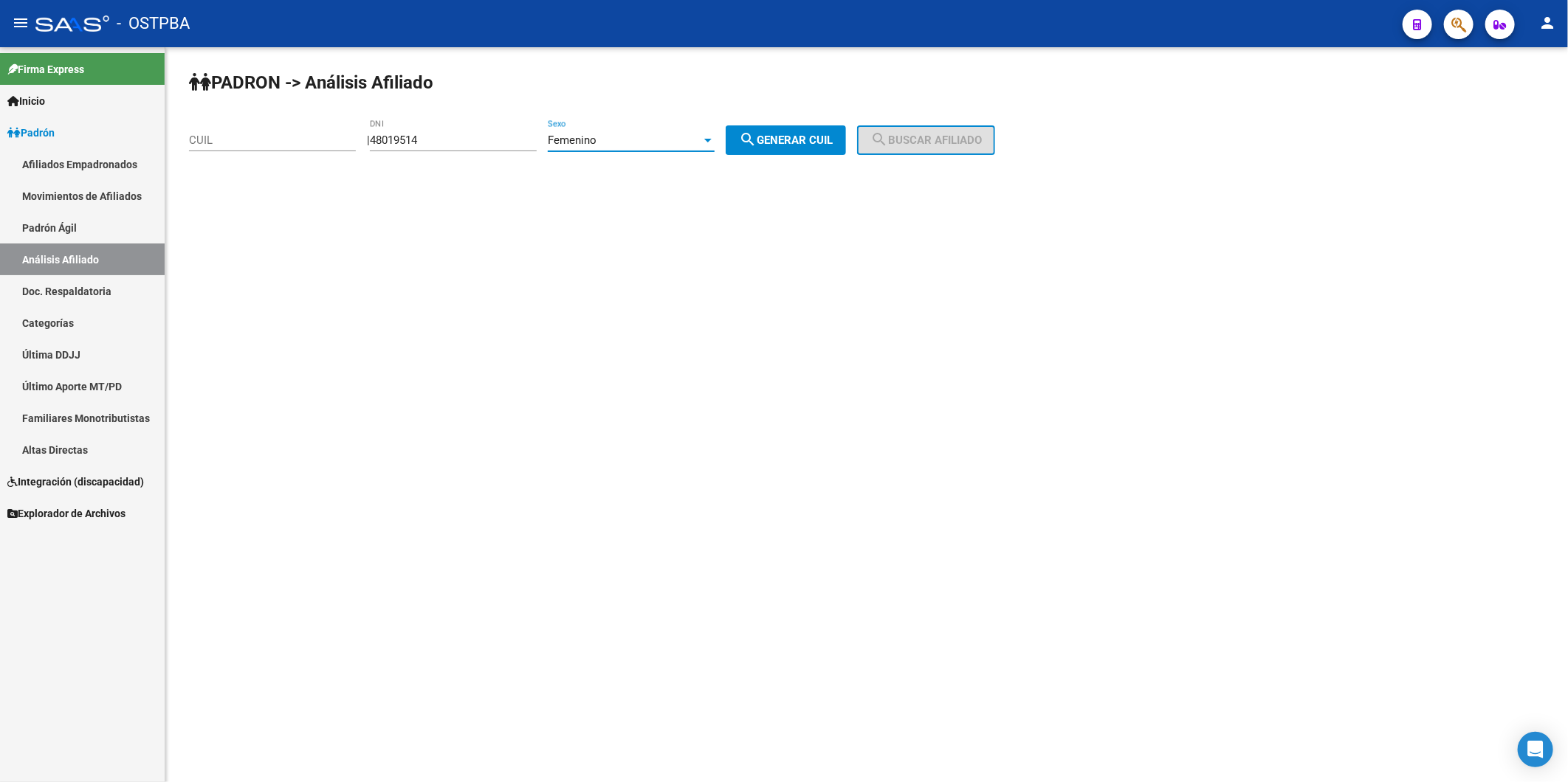
click at [757, 145] on mat-icon "search" at bounding box center [747, 139] width 18 height 18
type input "27-48019514-6"
click at [916, 129] on button "search Buscar afiliado" at bounding box center [926, 140] width 138 height 30
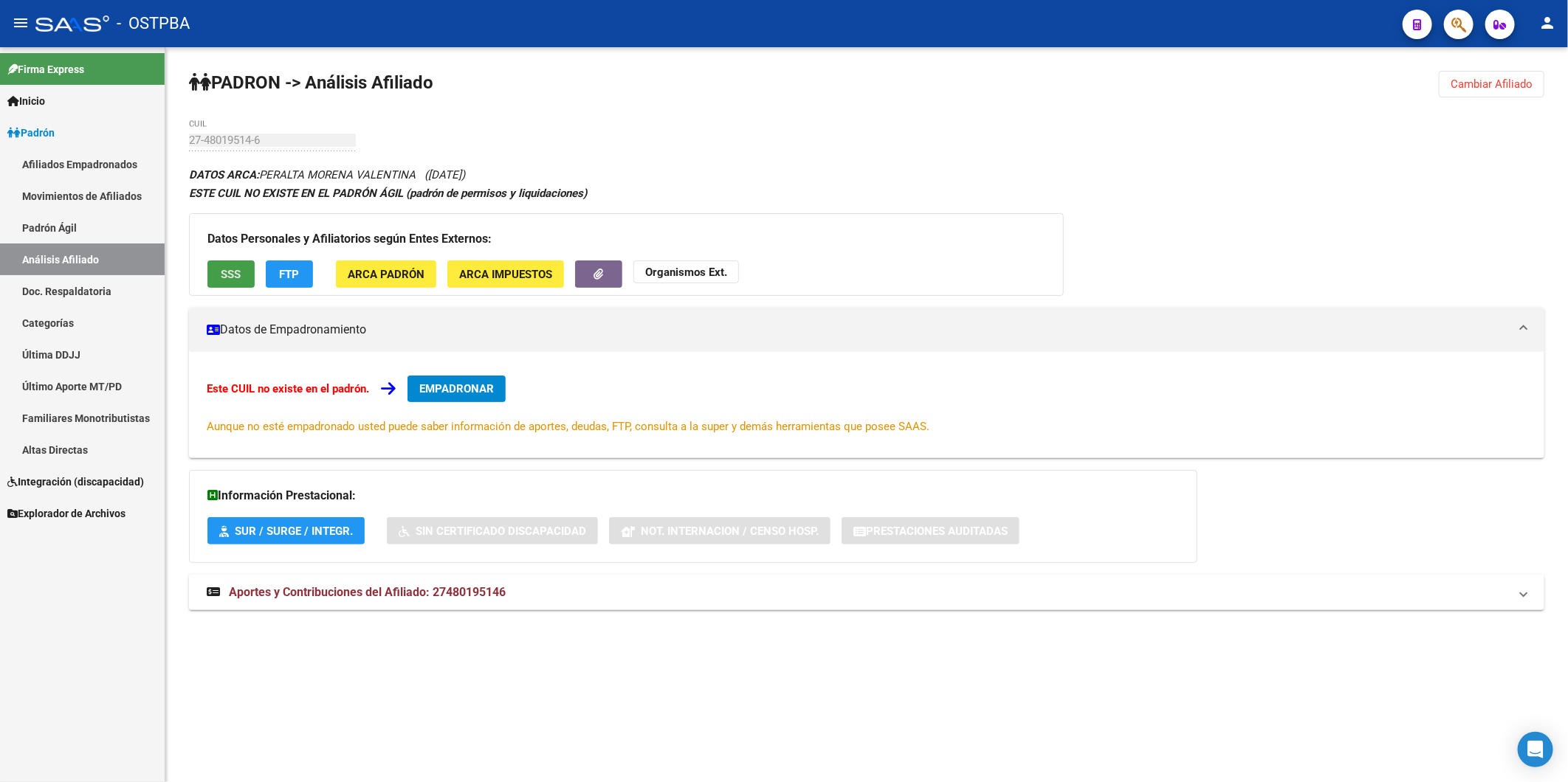
click at [233, 269] on span "SSS" at bounding box center [231, 274] width 20 height 13
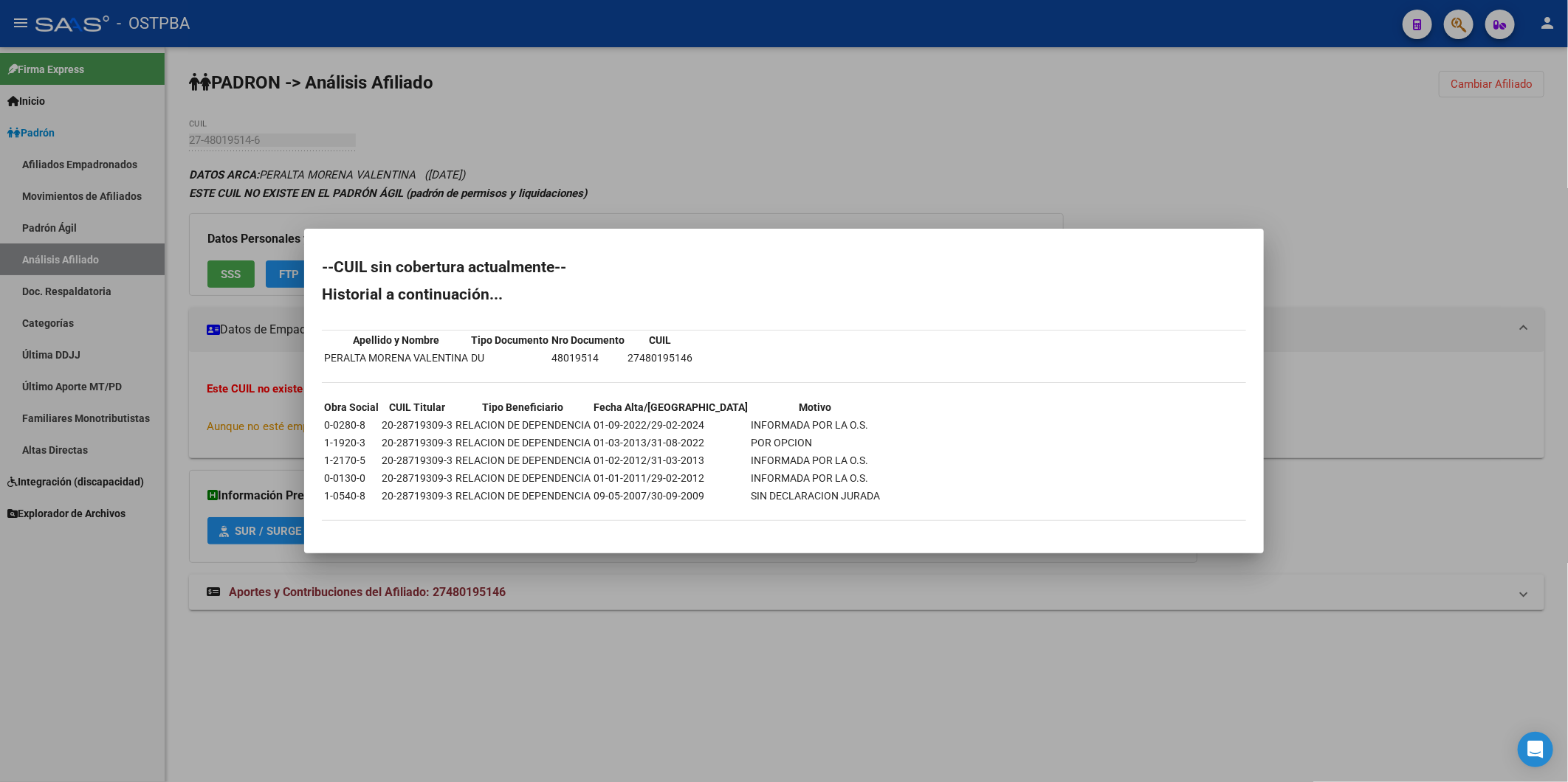
click at [285, 274] on div at bounding box center [784, 391] width 1568 height 782
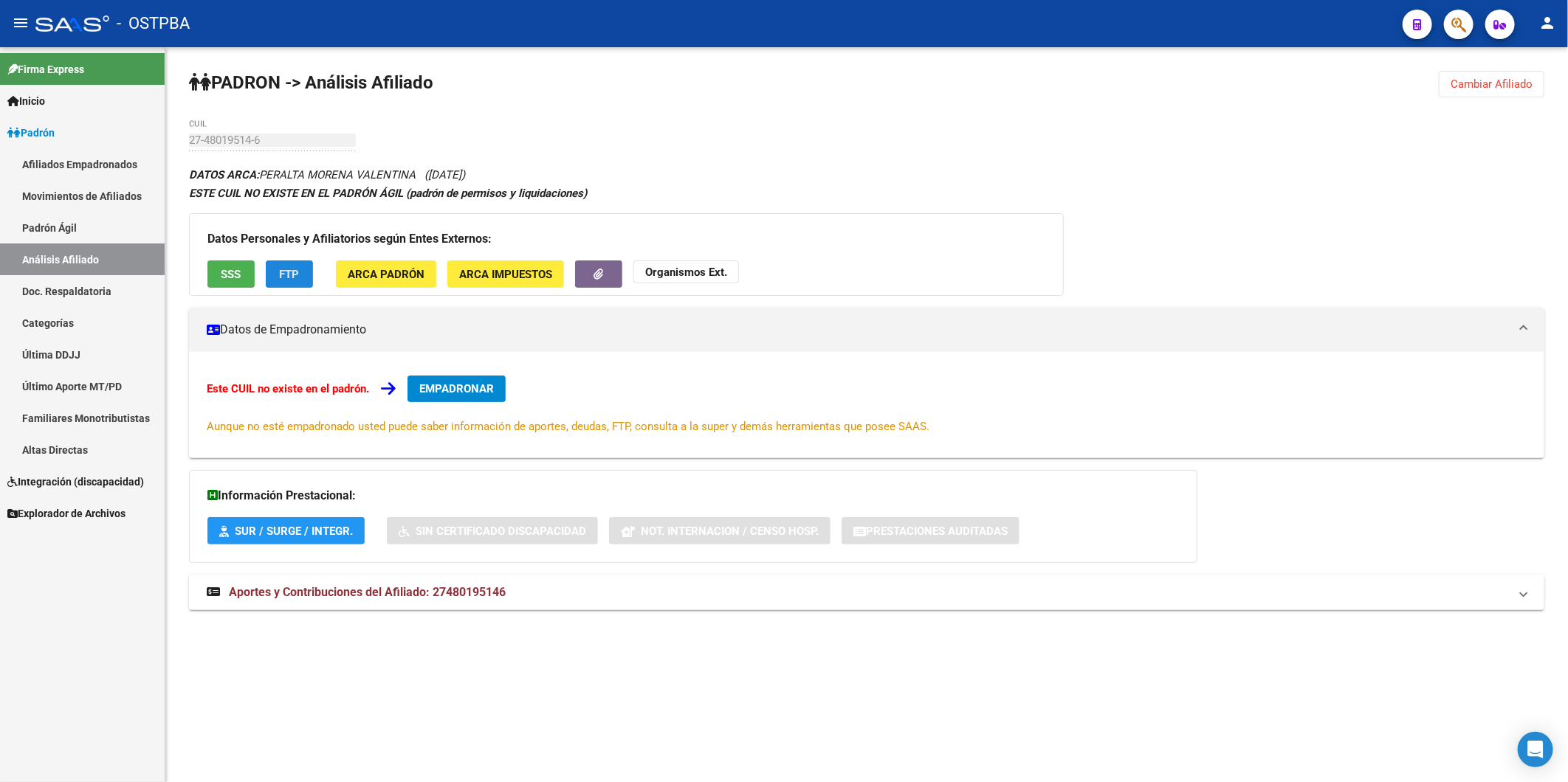
click at [285, 274] on span "FTP" at bounding box center [290, 274] width 20 height 13
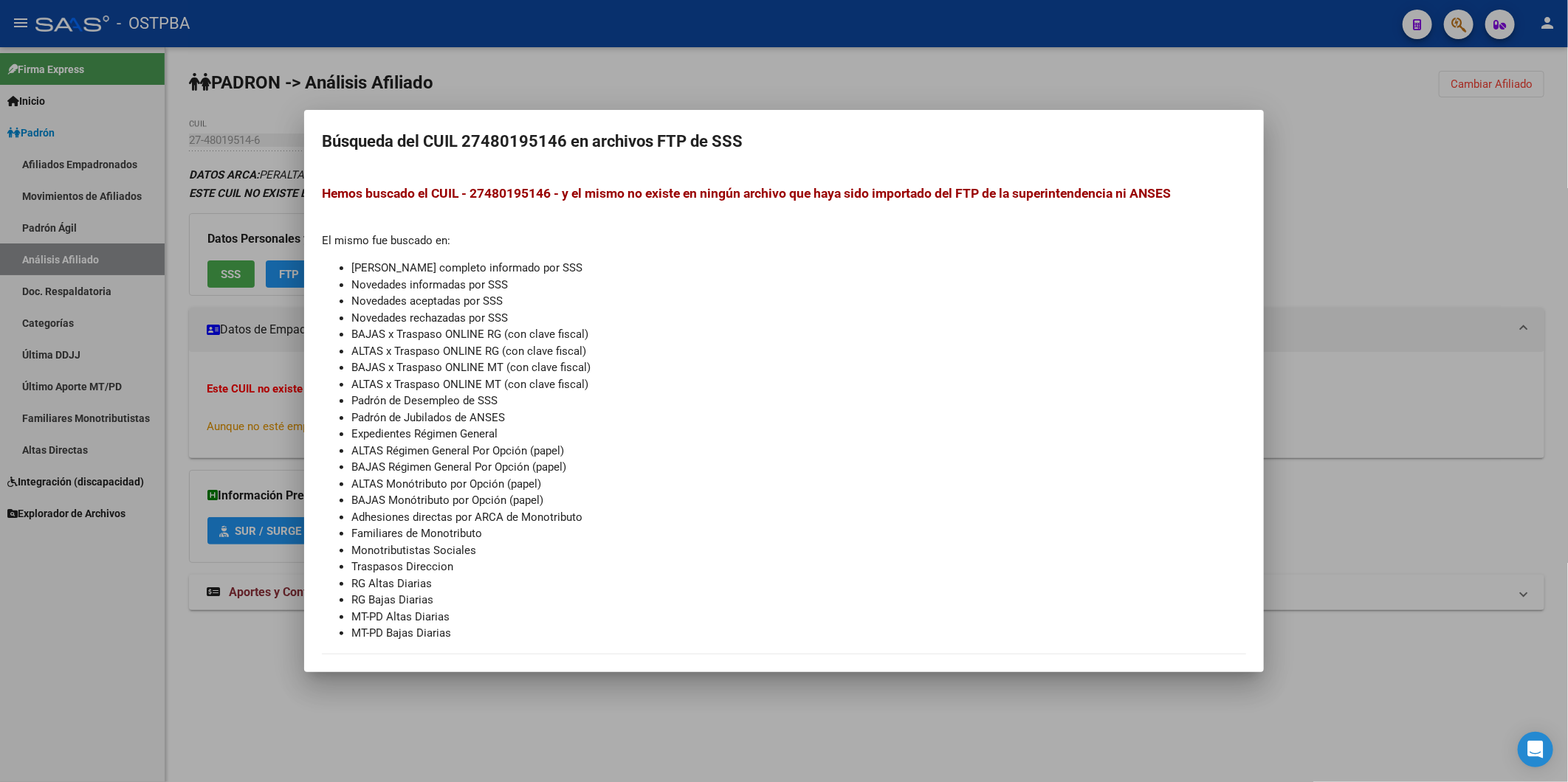
click at [801, 64] on div at bounding box center [784, 391] width 1568 height 782
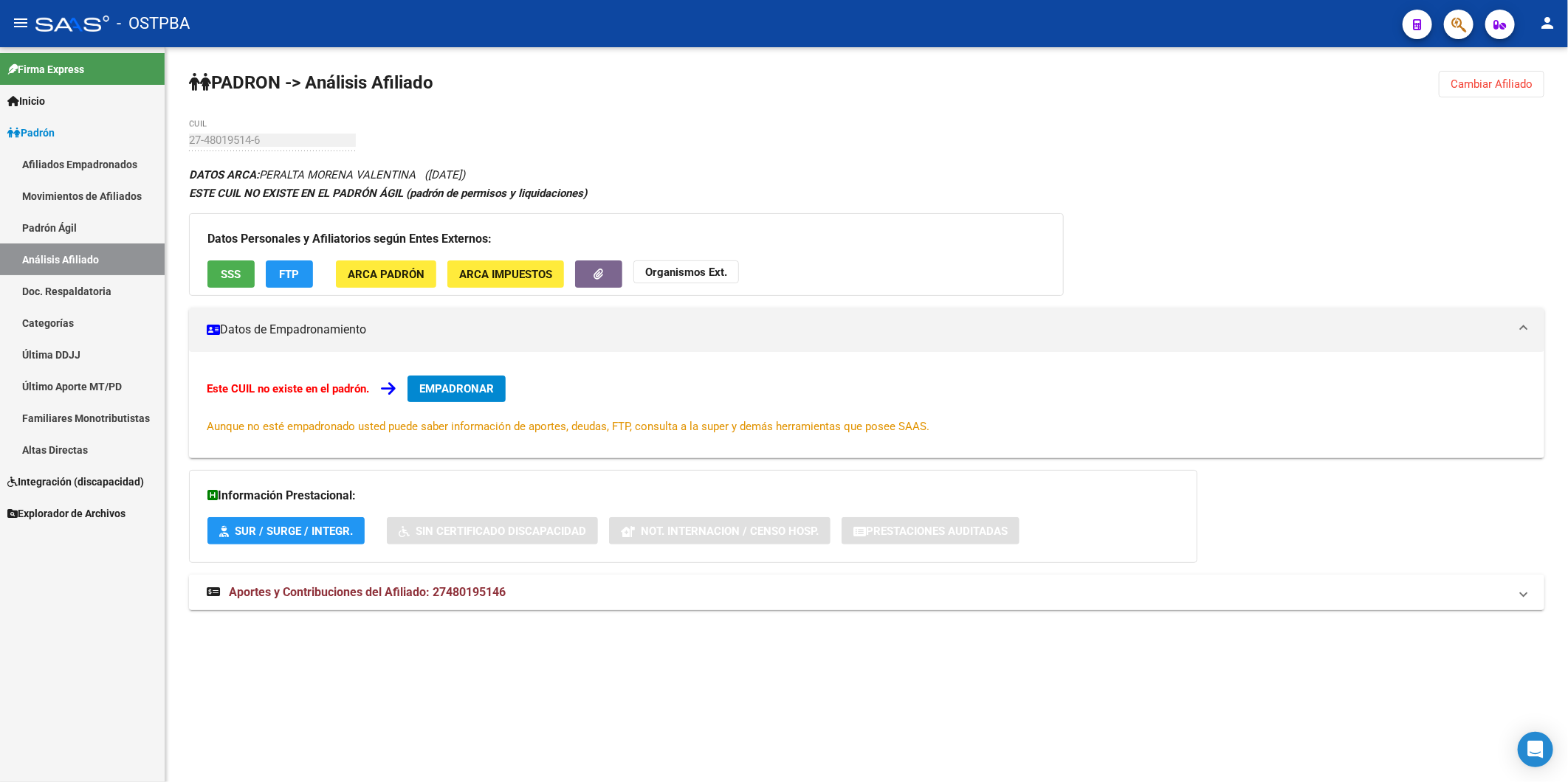
click at [439, 593] on span "Aportes y Contribuciones del Afiliado: 27480195146" at bounding box center [367, 592] width 277 height 14
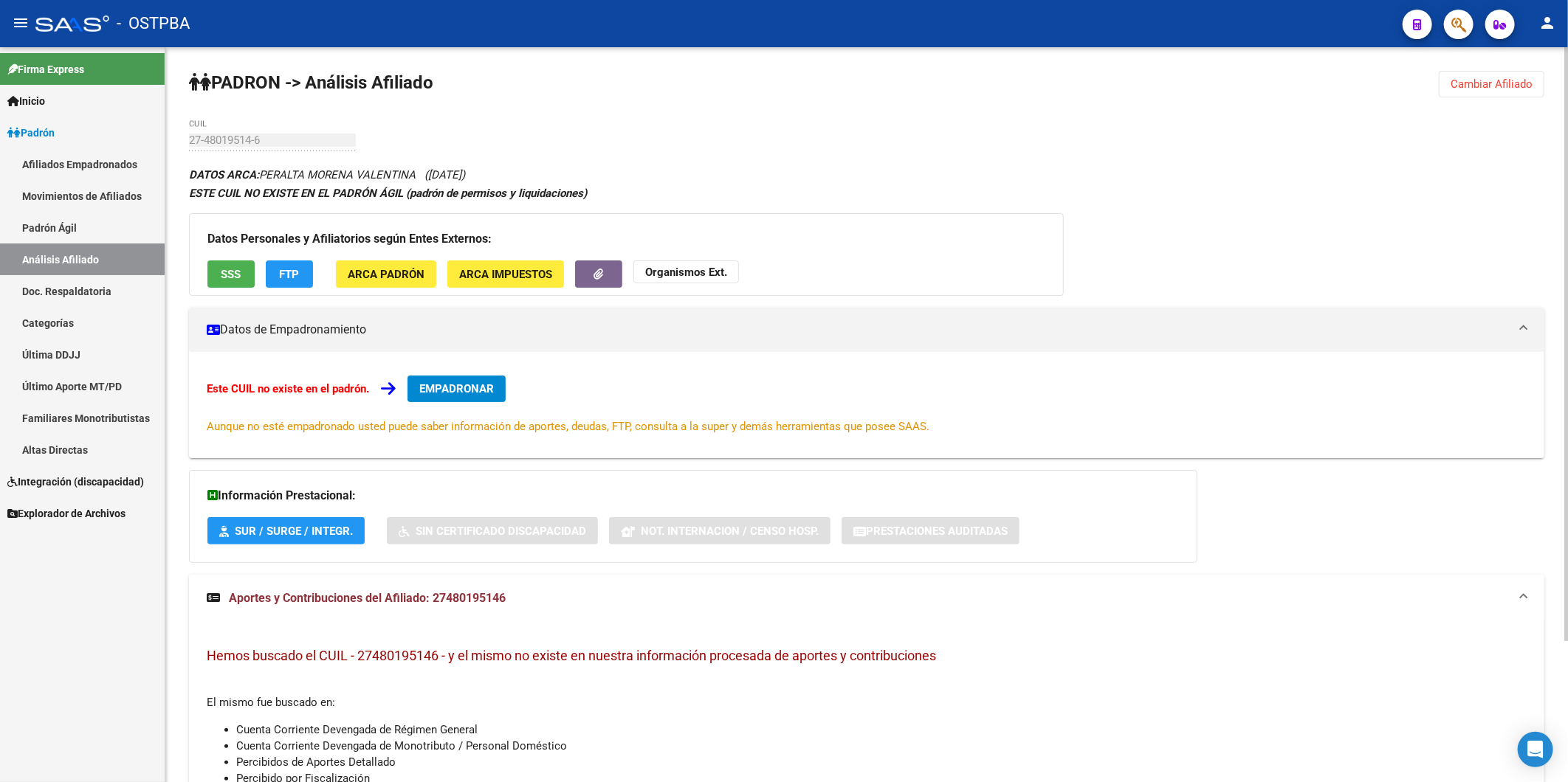
drag, startPoint x: 434, startPoint y: 594, endPoint x: 493, endPoint y: 601, distance: 59.4
click at [493, 601] on span "Aportes y Contribuciones del Afiliado: 27480195146" at bounding box center [367, 598] width 277 height 14
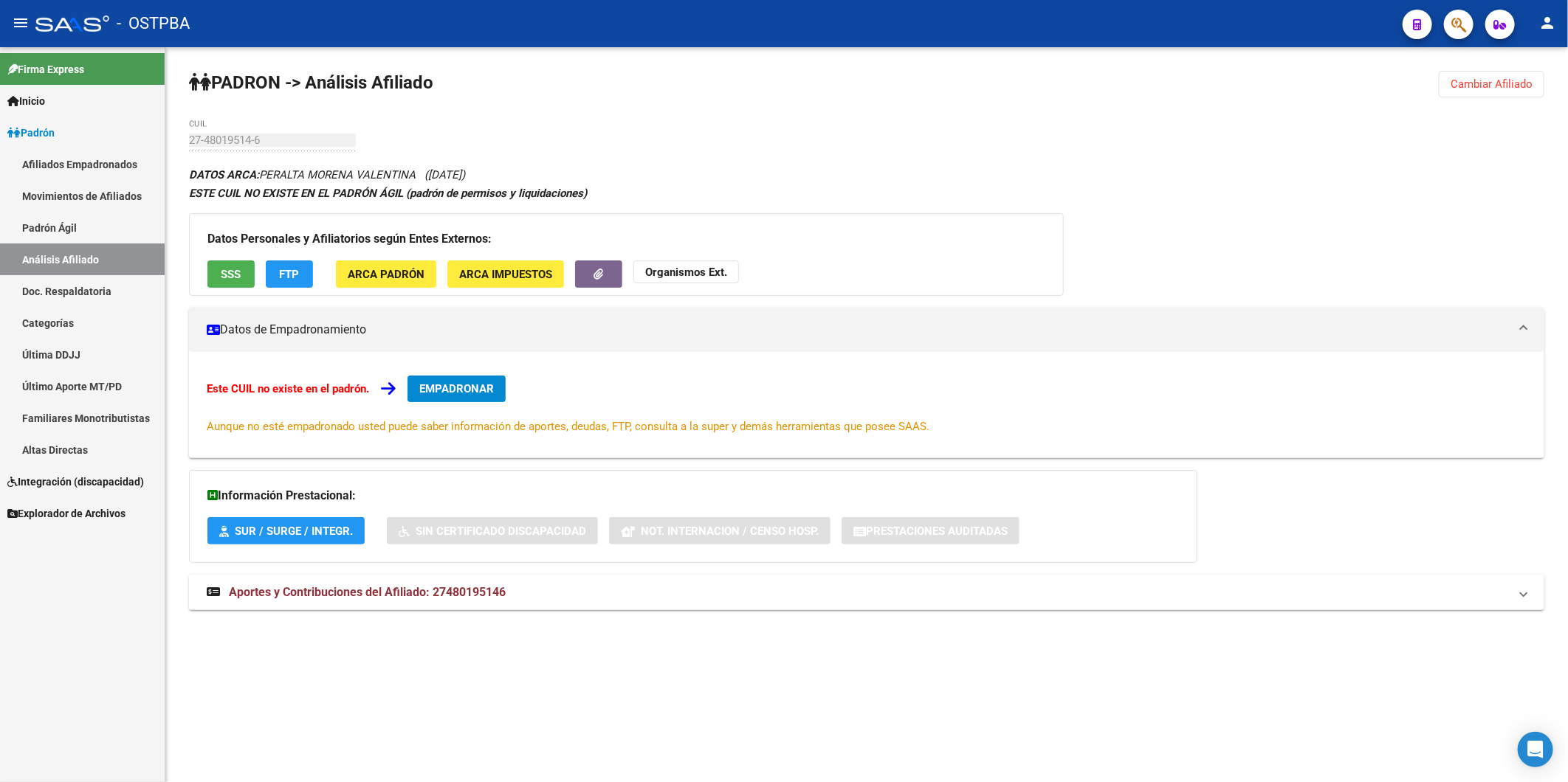
drag, startPoint x: 493, startPoint y: 601, endPoint x: 467, endPoint y: 626, distance: 36.1
click at [467, 626] on div "DATOS ARCA: PERALTA MORENA VALENTINA (23/04/2007) ESTE CUIL NO EXISTE EN EL PAD…" at bounding box center [866, 396] width 1355 height 461
click at [366, 277] on span "ARCA Padrón" at bounding box center [386, 274] width 77 height 13
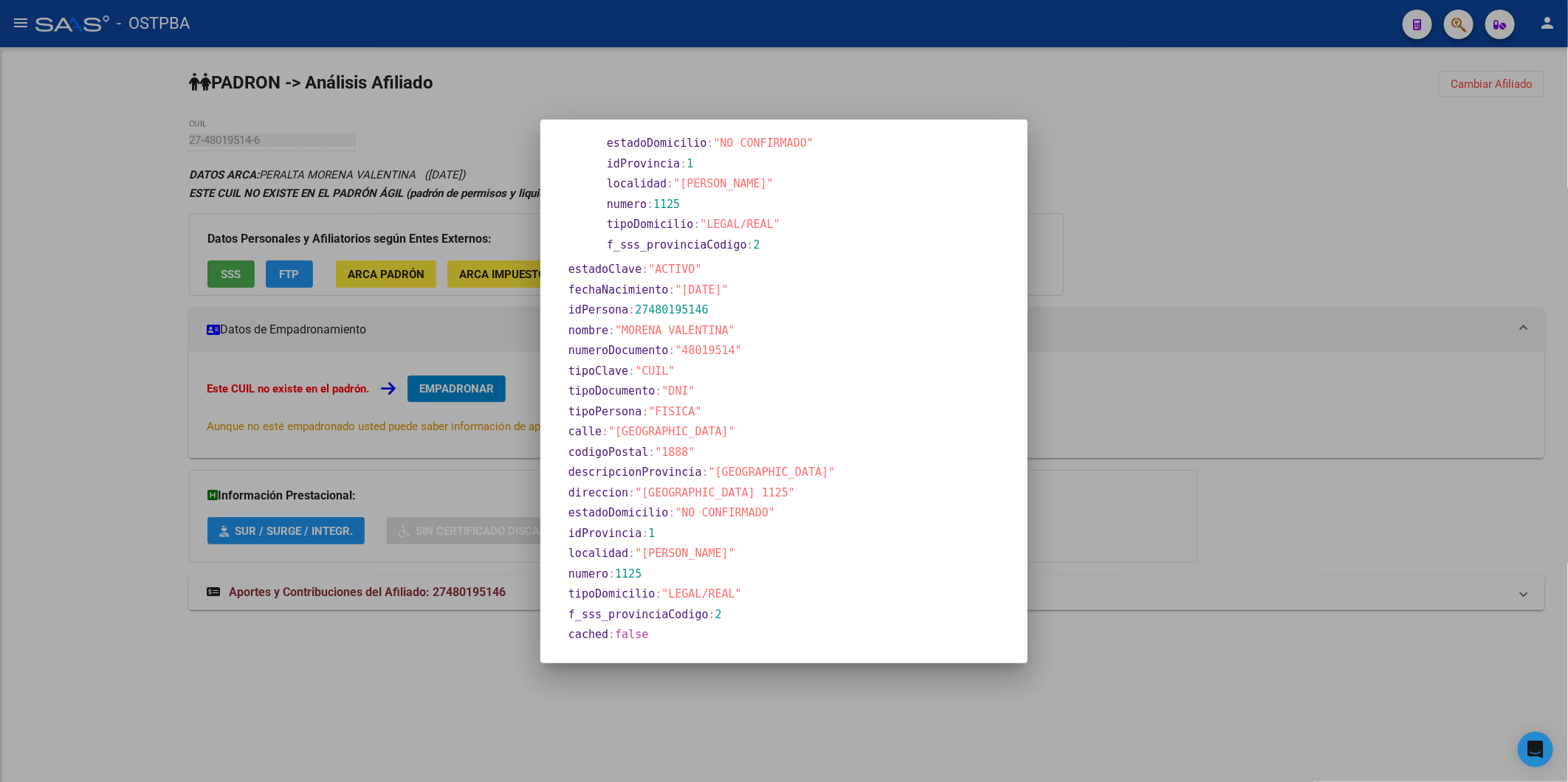
scroll to position [155, 0]
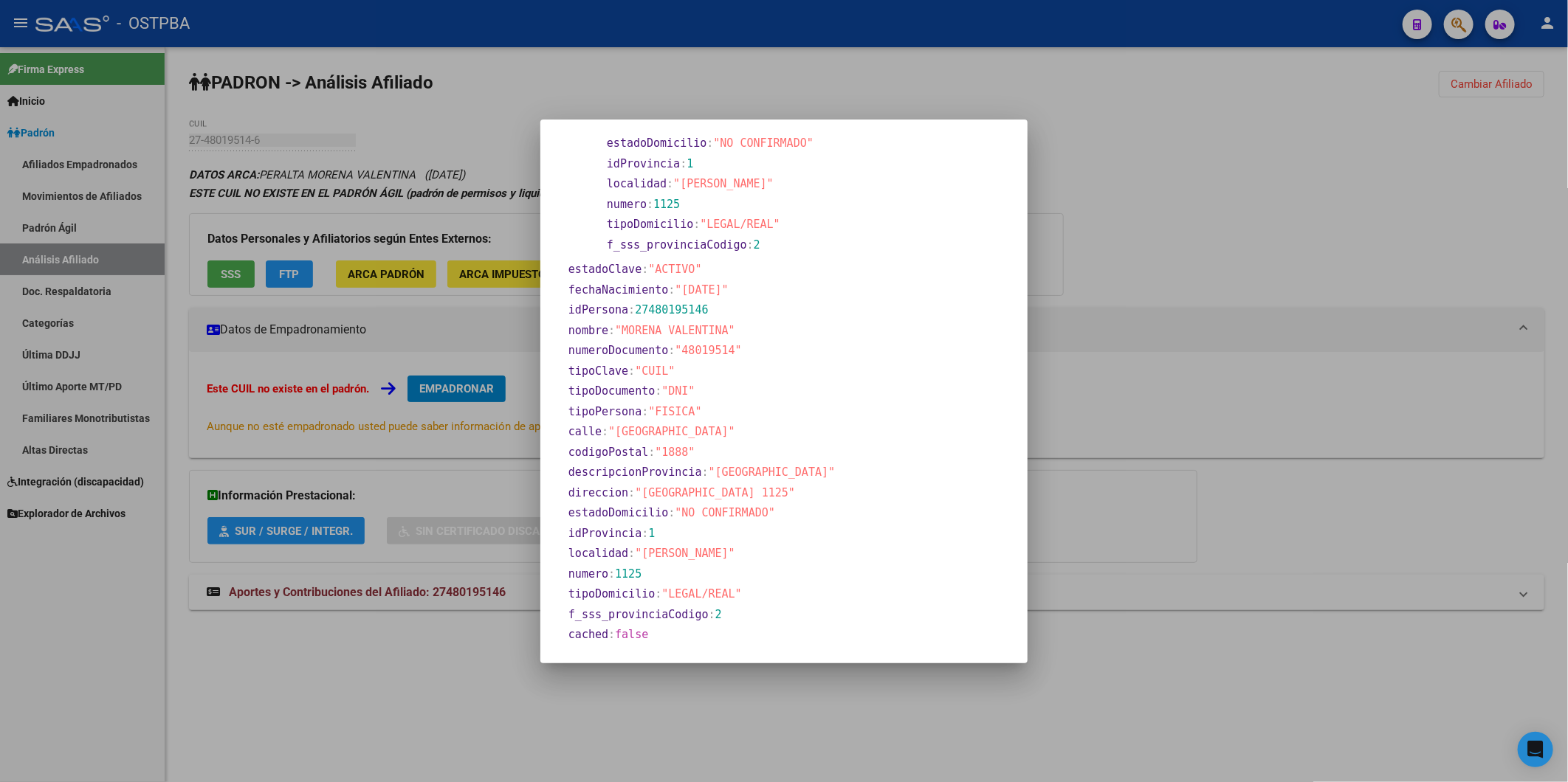
click at [465, 282] on div at bounding box center [784, 391] width 1568 height 782
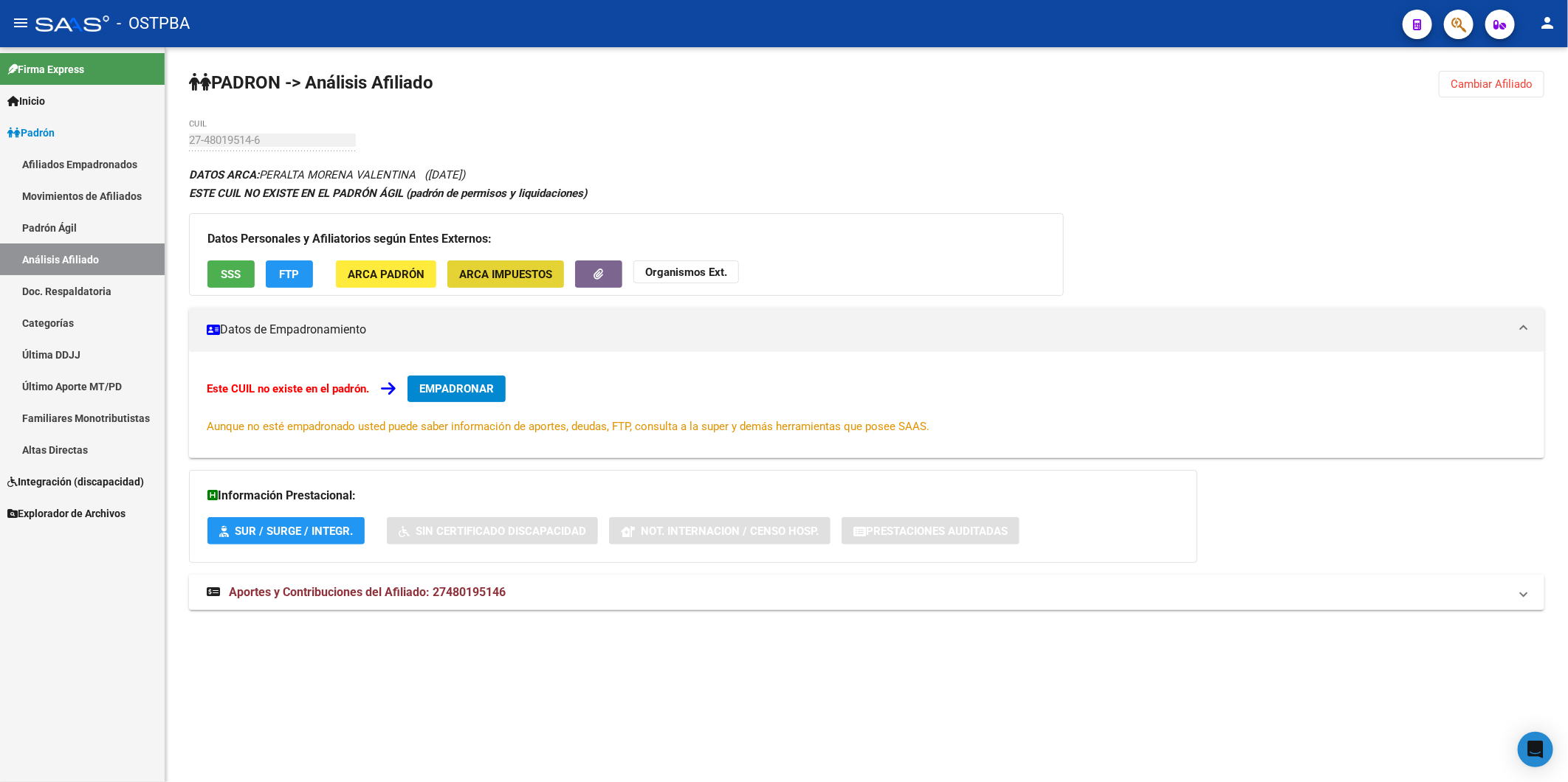
click at [465, 281] on span "ARCA Impuestos" at bounding box center [506, 274] width 93 height 13
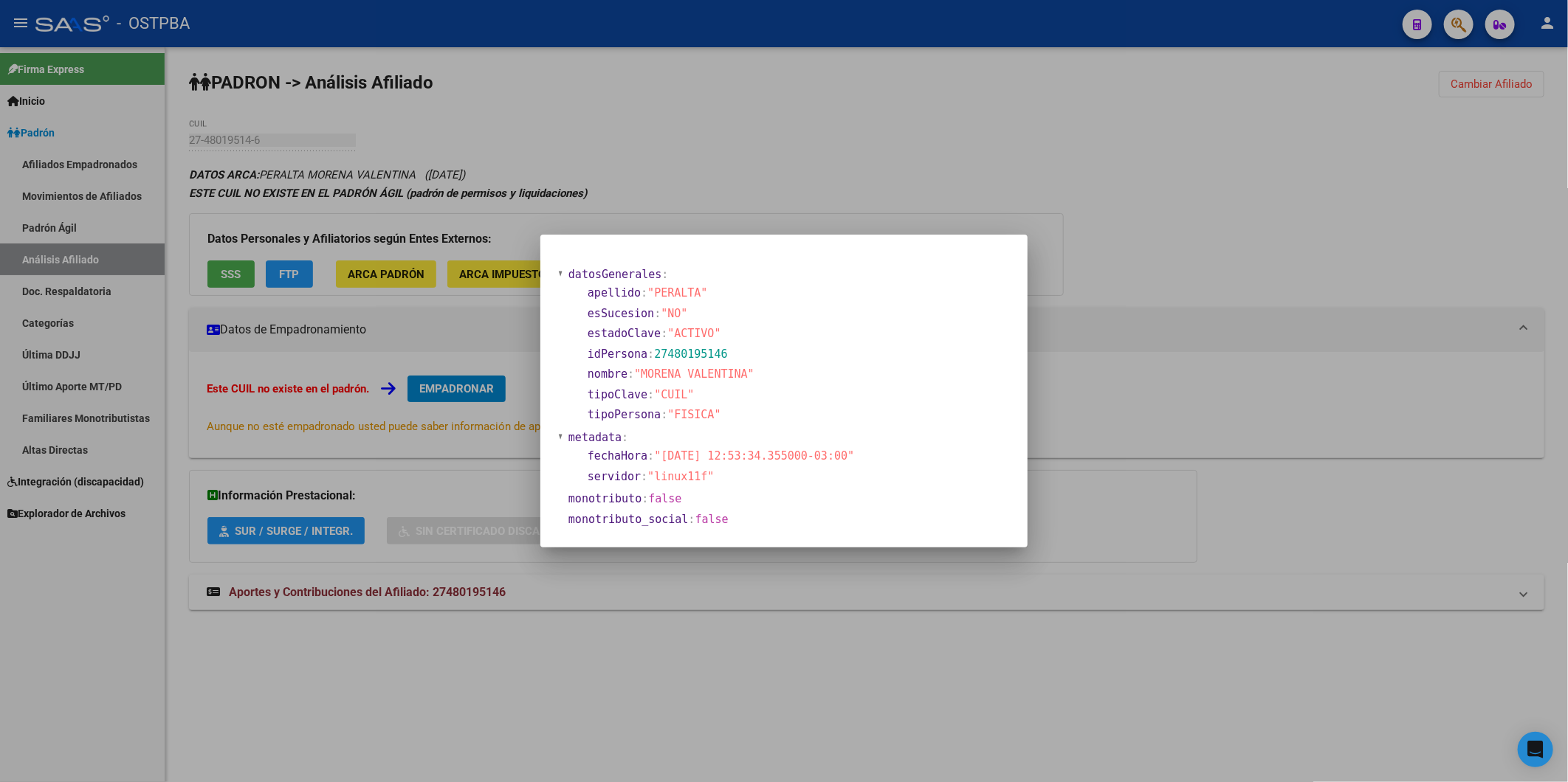
drag, startPoint x: 719, startPoint y: 144, endPoint x: 459, endPoint y: 241, distance: 277.5
click at [712, 144] on div at bounding box center [784, 391] width 1568 height 782
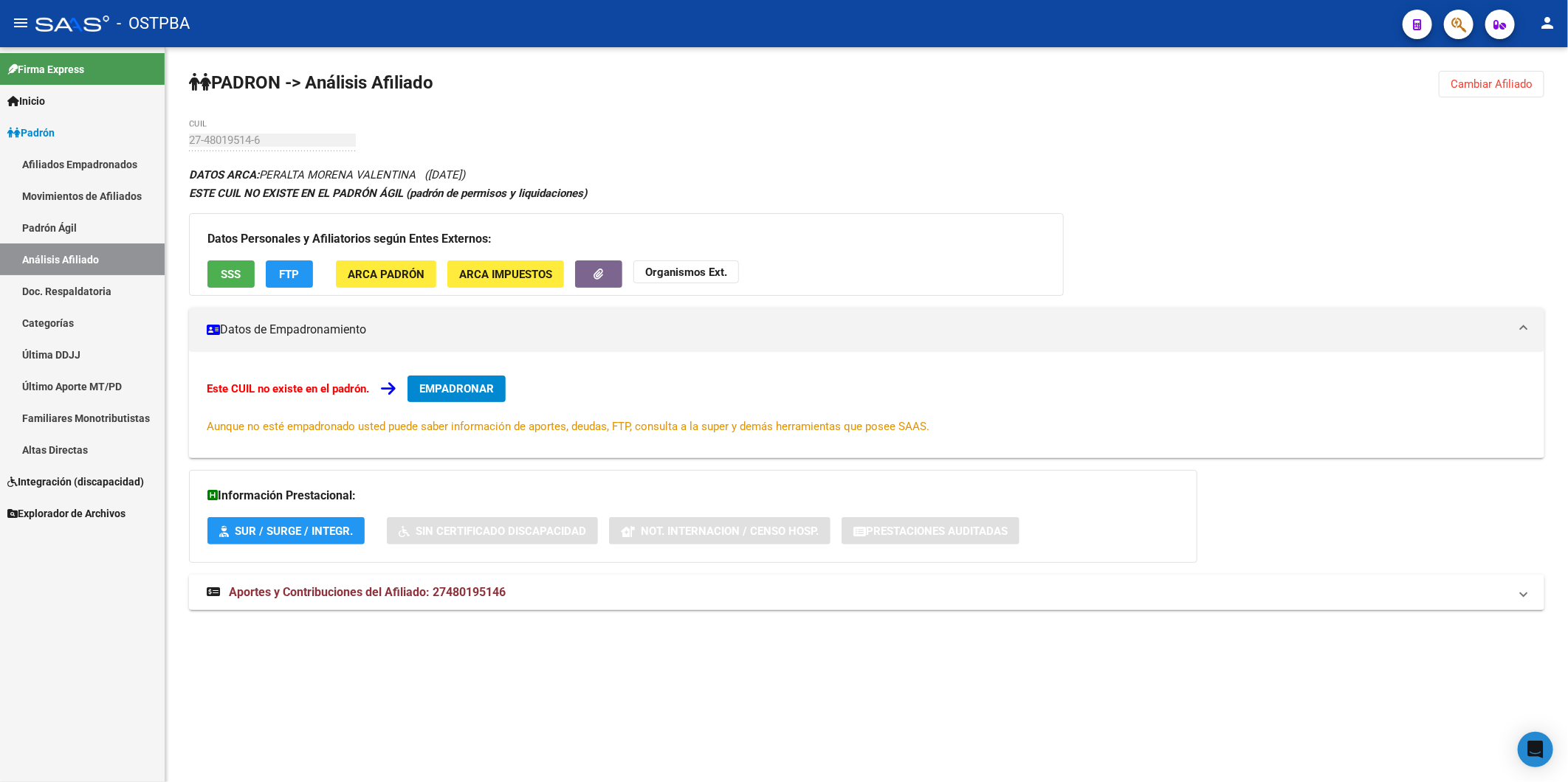
click at [370, 273] on span "ARCA Padrón" at bounding box center [386, 274] width 77 height 13
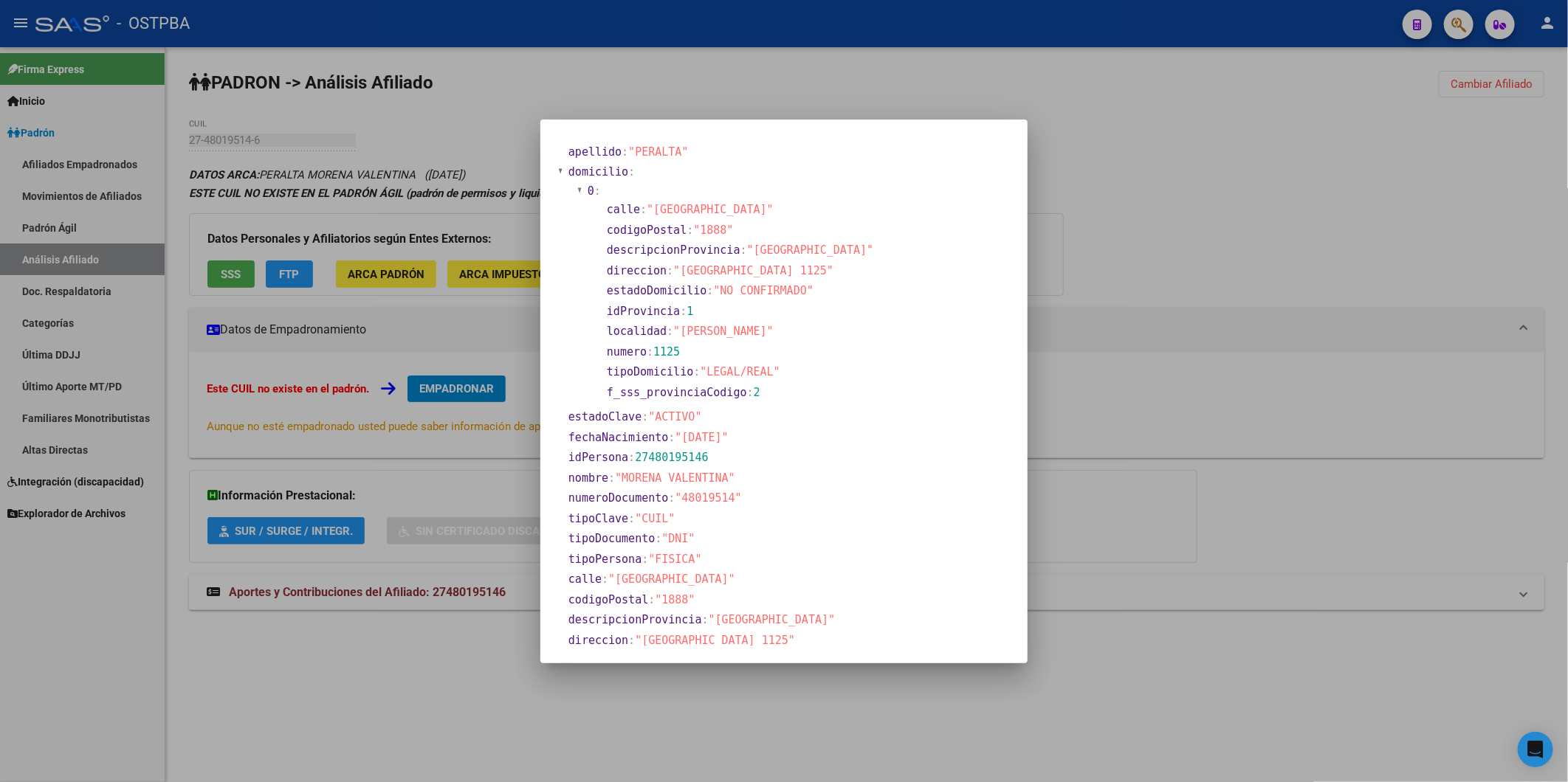
scroll to position [0, 0]
click at [735, 101] on div at bounding box center [784, 391] width 1568 height 782
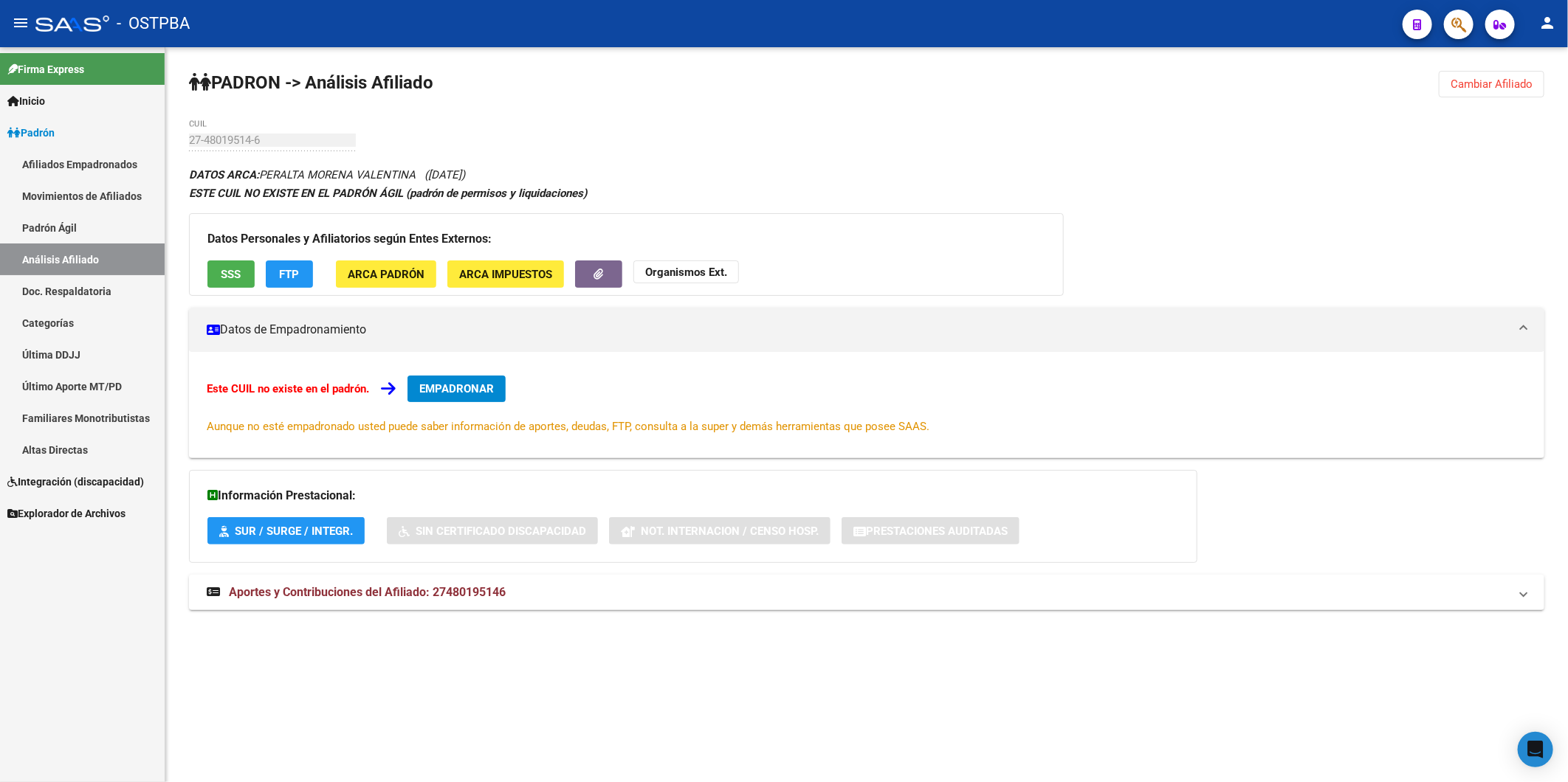
click at [283, 275] on span "FTP" at bounding box center [290, 274] width 20 height 13
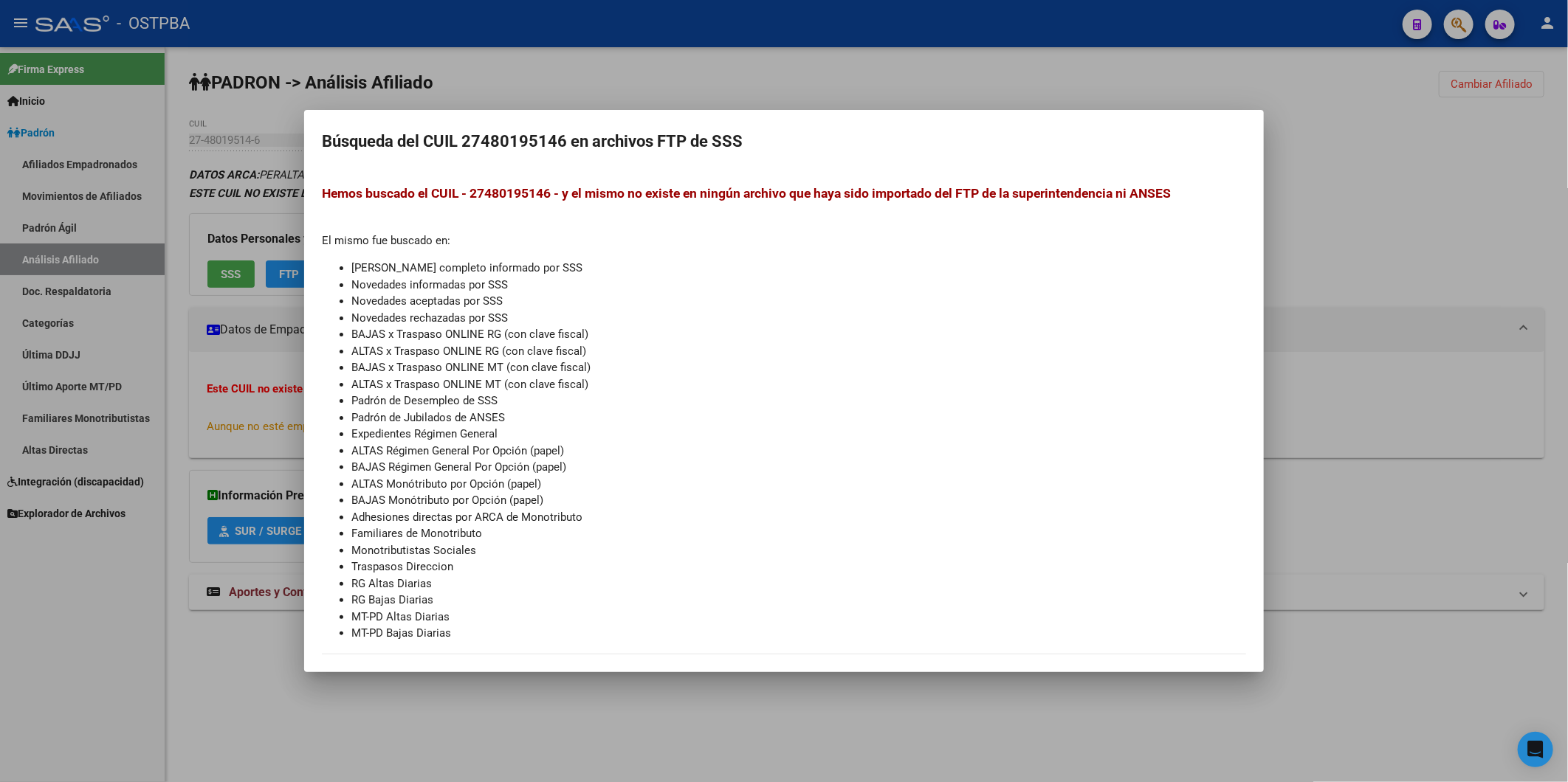
drag, startPoint x: 1429, startPoint y: 135, endPoint x: 1026, endPoint y: 121, distance: 403.2
click at [1429, 136] on div at bounding box center [784, 391] width 1568 height 782
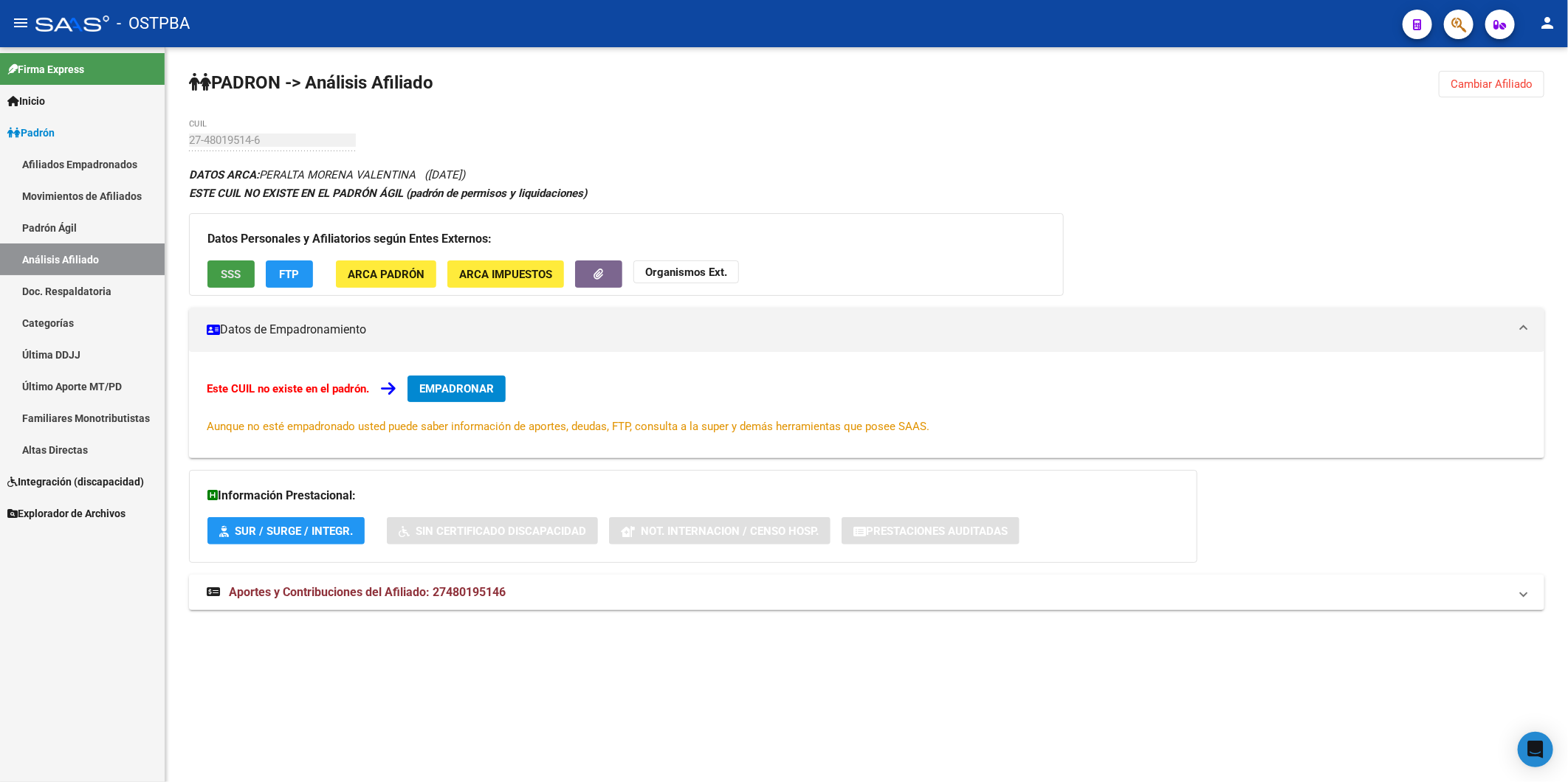
click at [223, 270] on span "SSS" at bounding box center [231, 274] width 20 height 13
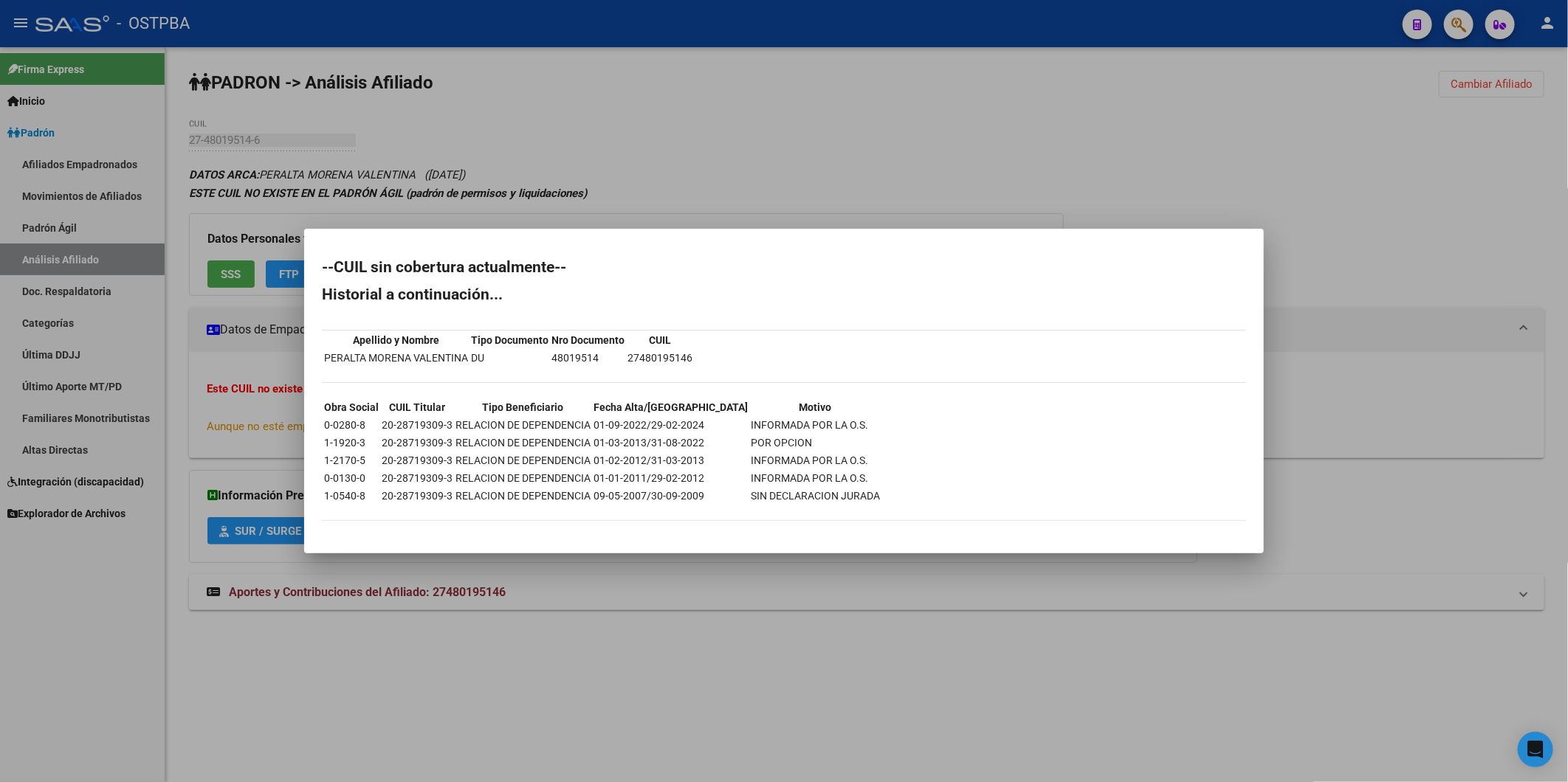
drag, startPoint x: 818, startPoint y: 135, endPoint x: 696, endPoint y: 173, distance: 127.8
click at [825, 135] on div at bounding box center [784, 391] width 1568 height 782
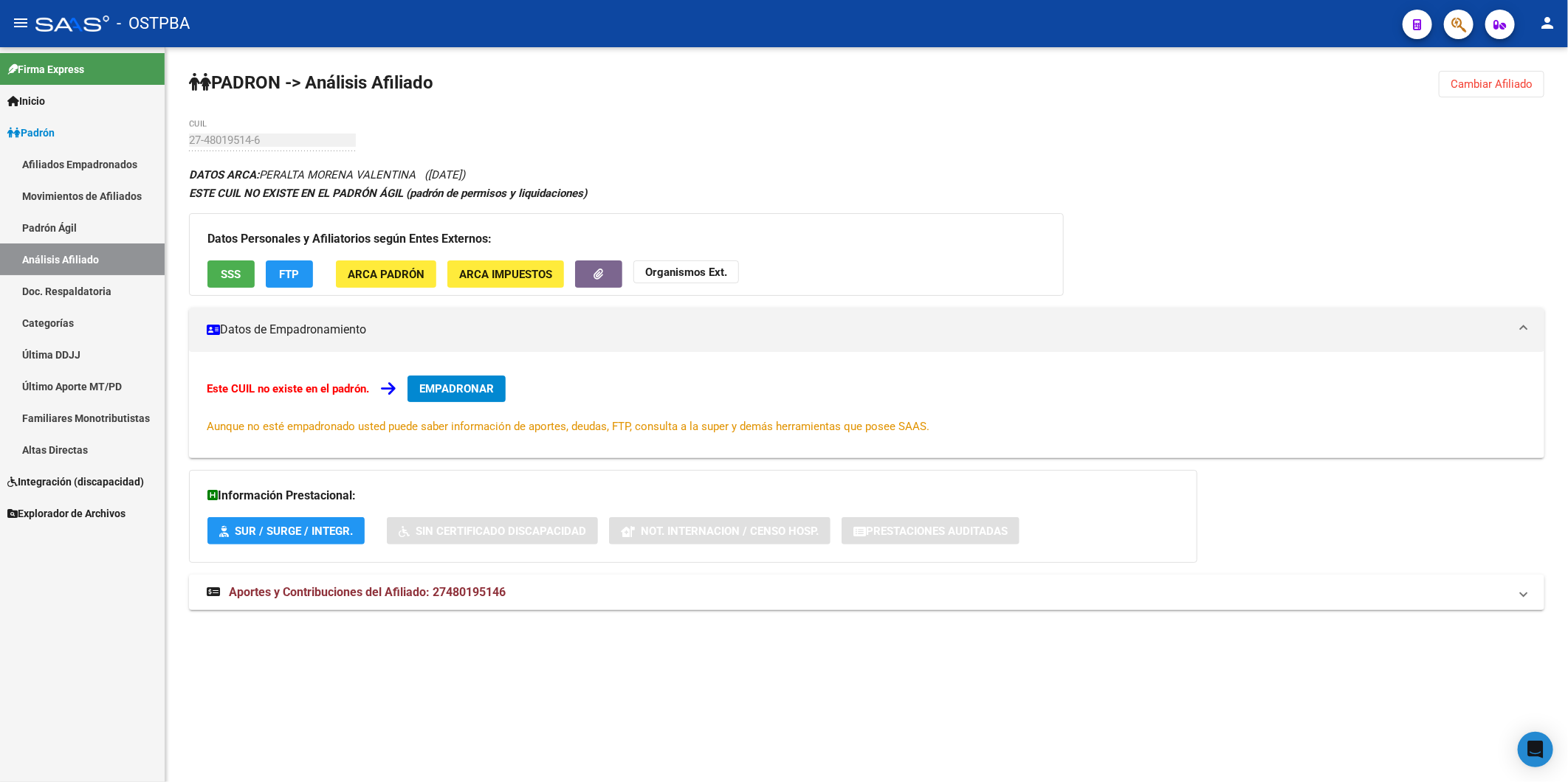
drag, startPoint x: 1489, startPoint y: 81, endPoint x: 1275, endPoint y: 100, distance: 214.8
click at [1414, 83] on div "PADRON -> Análisis Afiliado Cambiar Afiliado 27-48019514-6 CUIL DATOS ARCA: PER…" at bounding box center [866, 354] width 1403 height 614
click at [1480, 81] on span "Cambiar Afiliado" at bounding box center [1491, 83] width 82 height 13
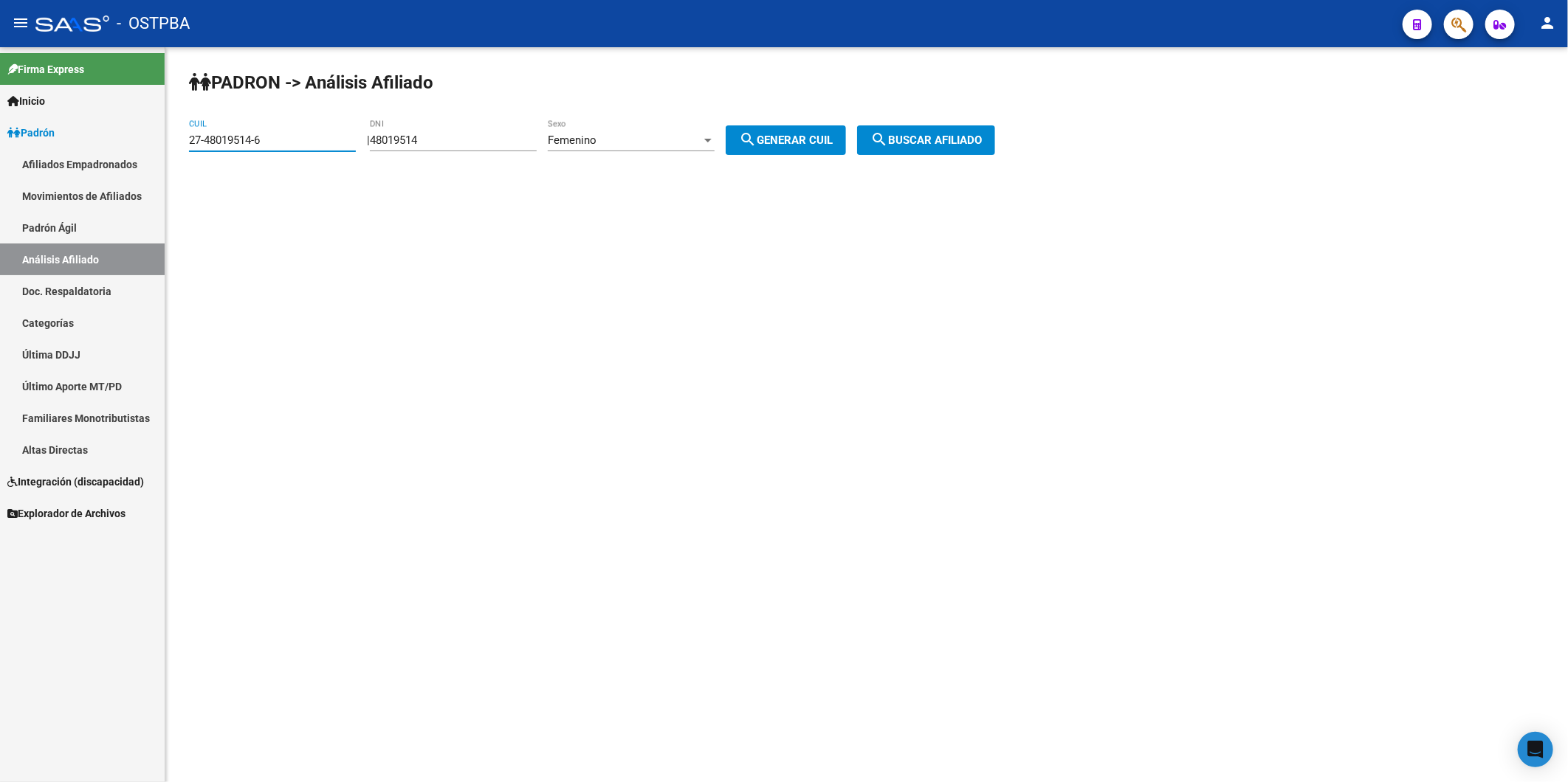
drag, startPoint x: 301, startPoint y: 142, endPoint x: -4, endPoint y: 176, distance: 306.9
click at [0, 176] on html "menu - OSTPBA person Firma Express Inicio Instructivos Contacto OS Padrón Afili…" at bounding box center [784, 391] width 1568 height 782
drag, startPoint x: 493, startPoint y: 136, endPoint x: 379, endPoint y: 135, distance: 114.0
click at [379, 135] on div "| 48019514 DNI Femenino Sexo search Generar CUIL" at bounding box center [611, 140] width 490 height 13
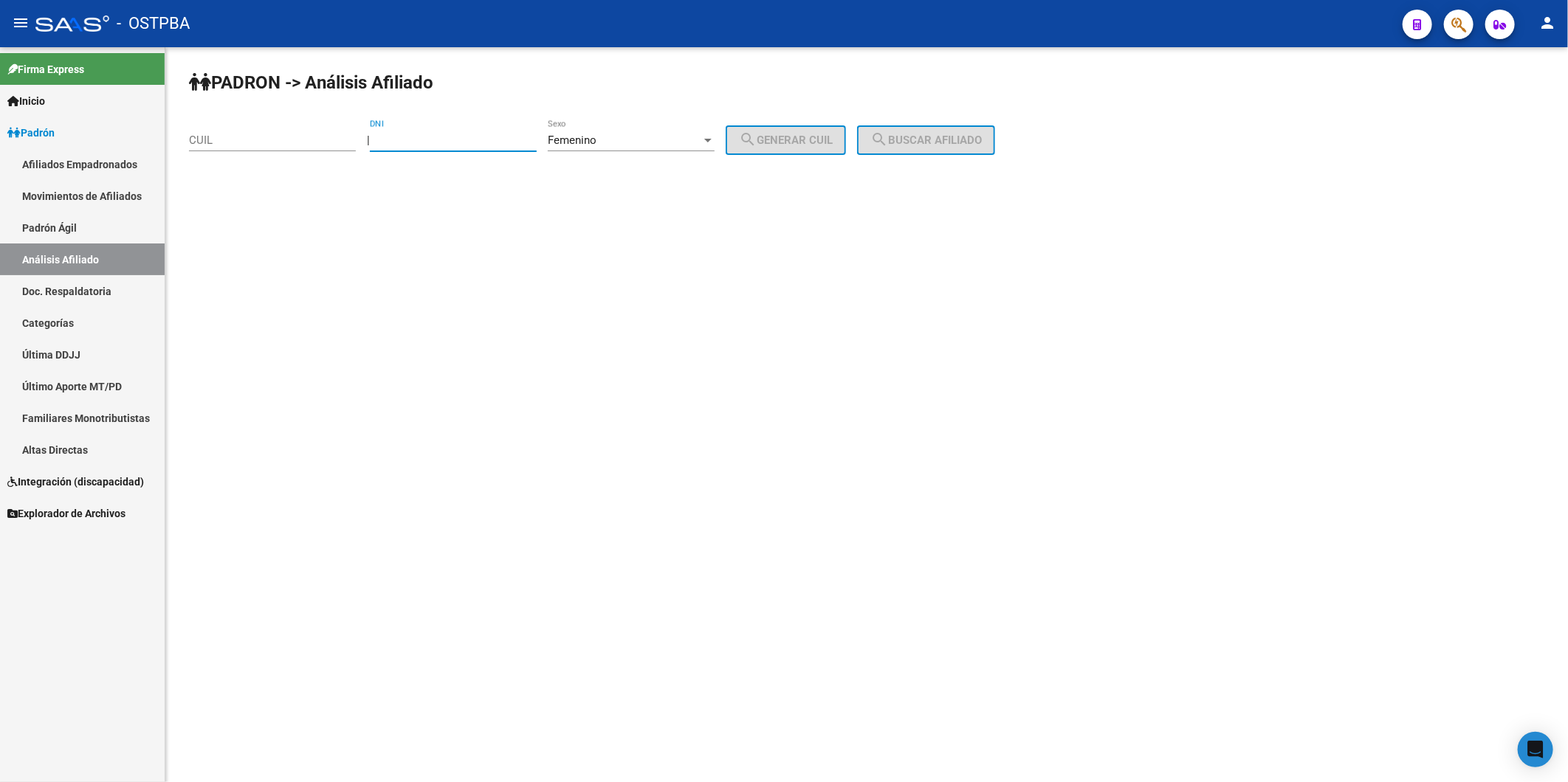
drag, startPoint x: 282, startPoint y: 138, endPoint x: 282, endPoint y: 124, distance: 14.0
click at [282, 137] on input "CUIL" at bounding box center [272, 140] width 167 height 13
type input "27-48019514-6"
click at [712, 140] on div at bounding box center [708, 140] width 8 height 4
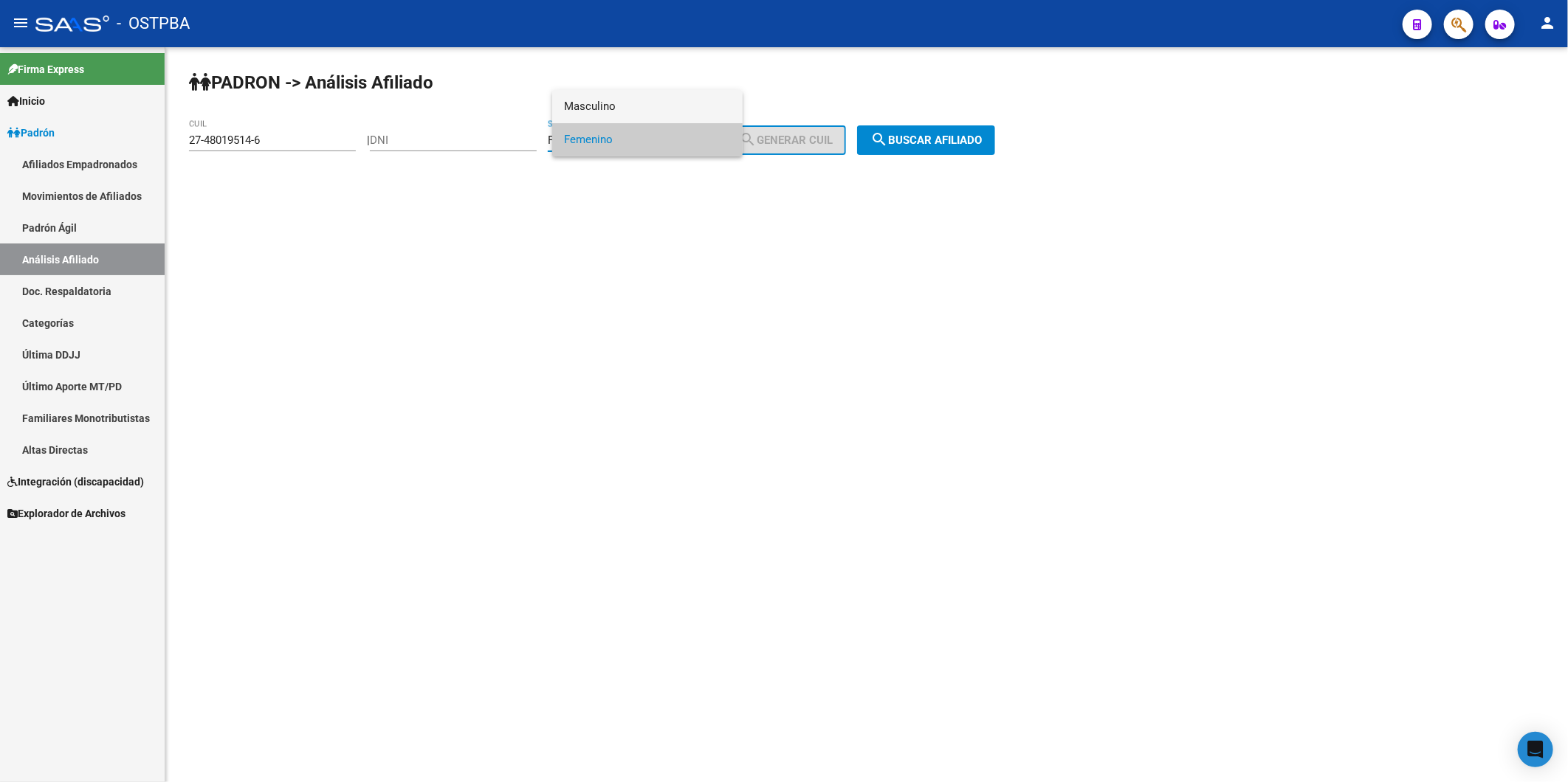
drag, startPoint x: 689, startPoint y: 109, endPoint x: 710, endPoint y: 138, distance: 35.8
click at [692, 109] on span "Masculino" at bounding box center [647, 106] width 167 height 33
click at [927, 137] on span "search Buscar afiliado" at bounding box center [926, 140] width 112 height 13
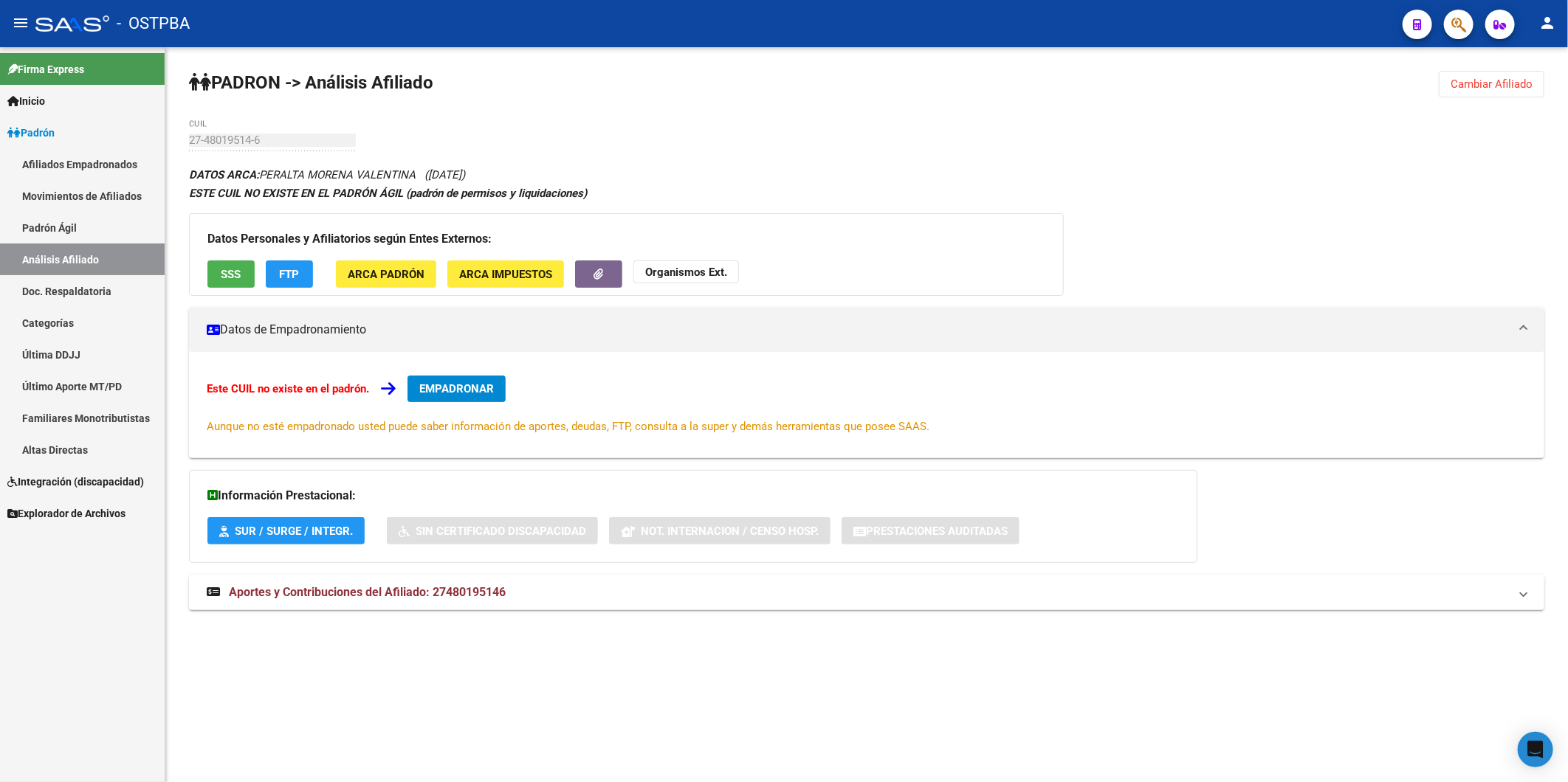
click at [292, 274] on span "FTP" at bounding box center [290, 274] width 20 height 13
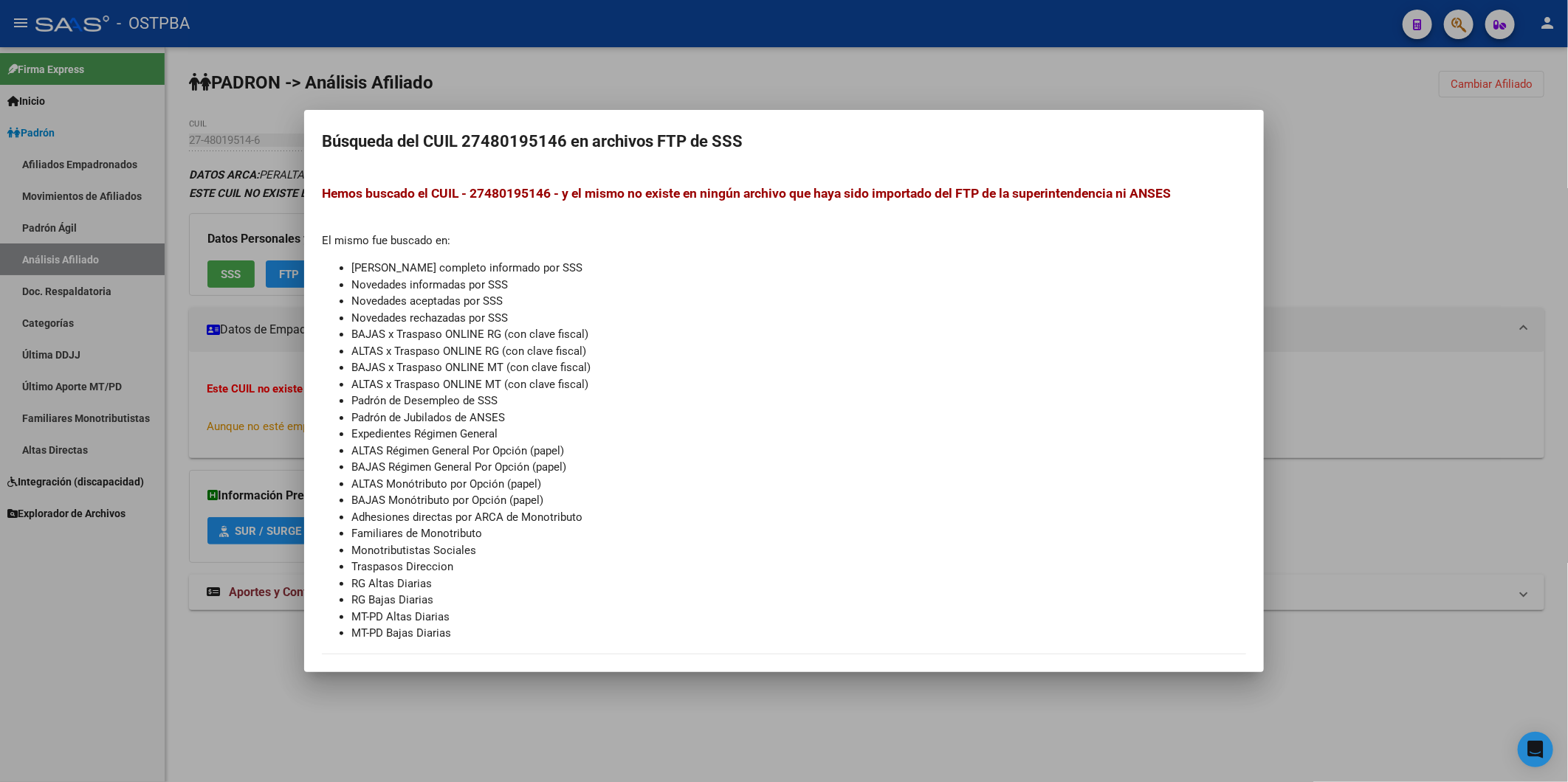
click at [903, 64] on div at bounding box center [784, 391] width 1568 height 782
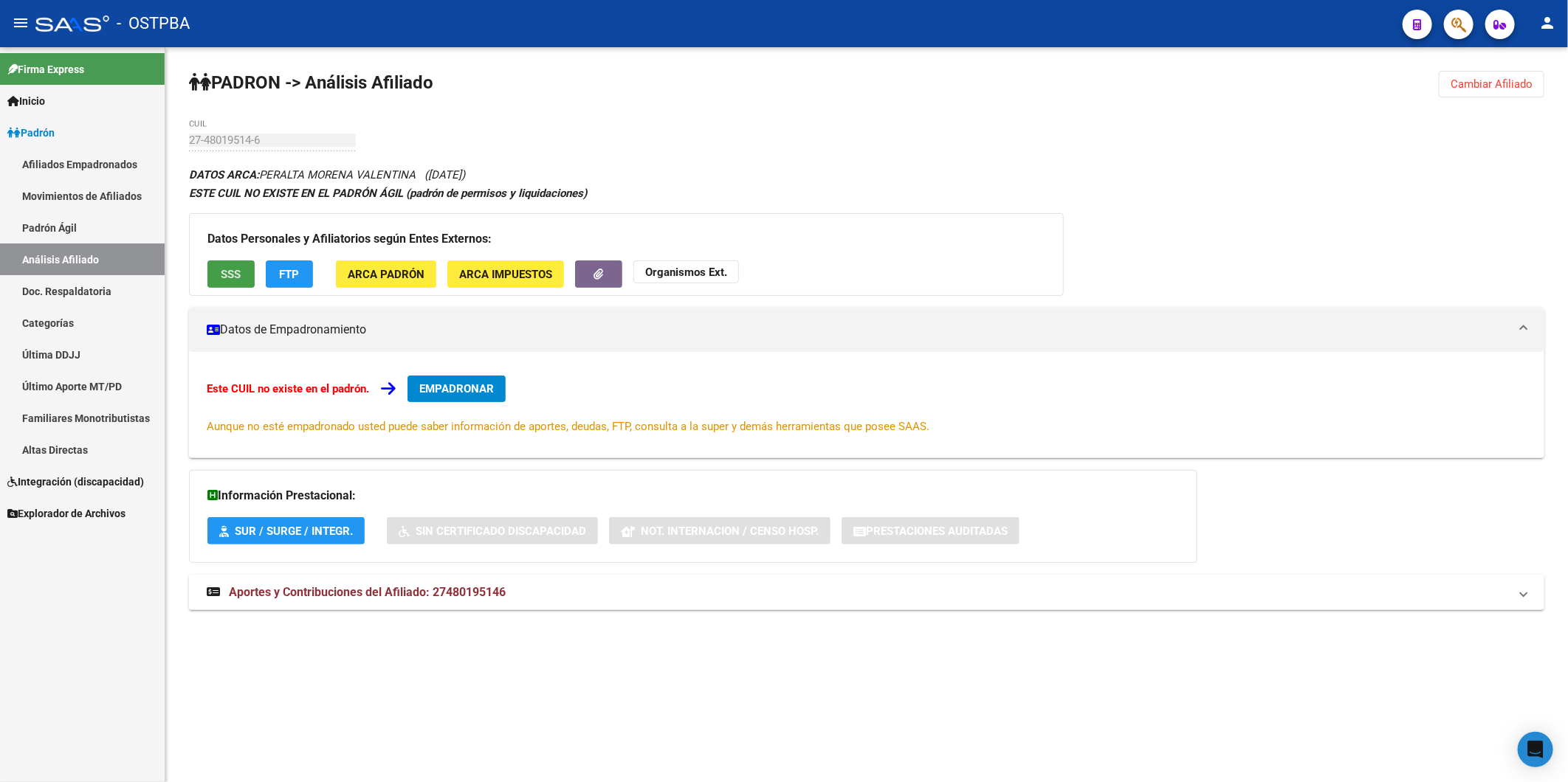
click at [225, 275] on span "SSS" at bounding box center [231, 274] width 20 height 13
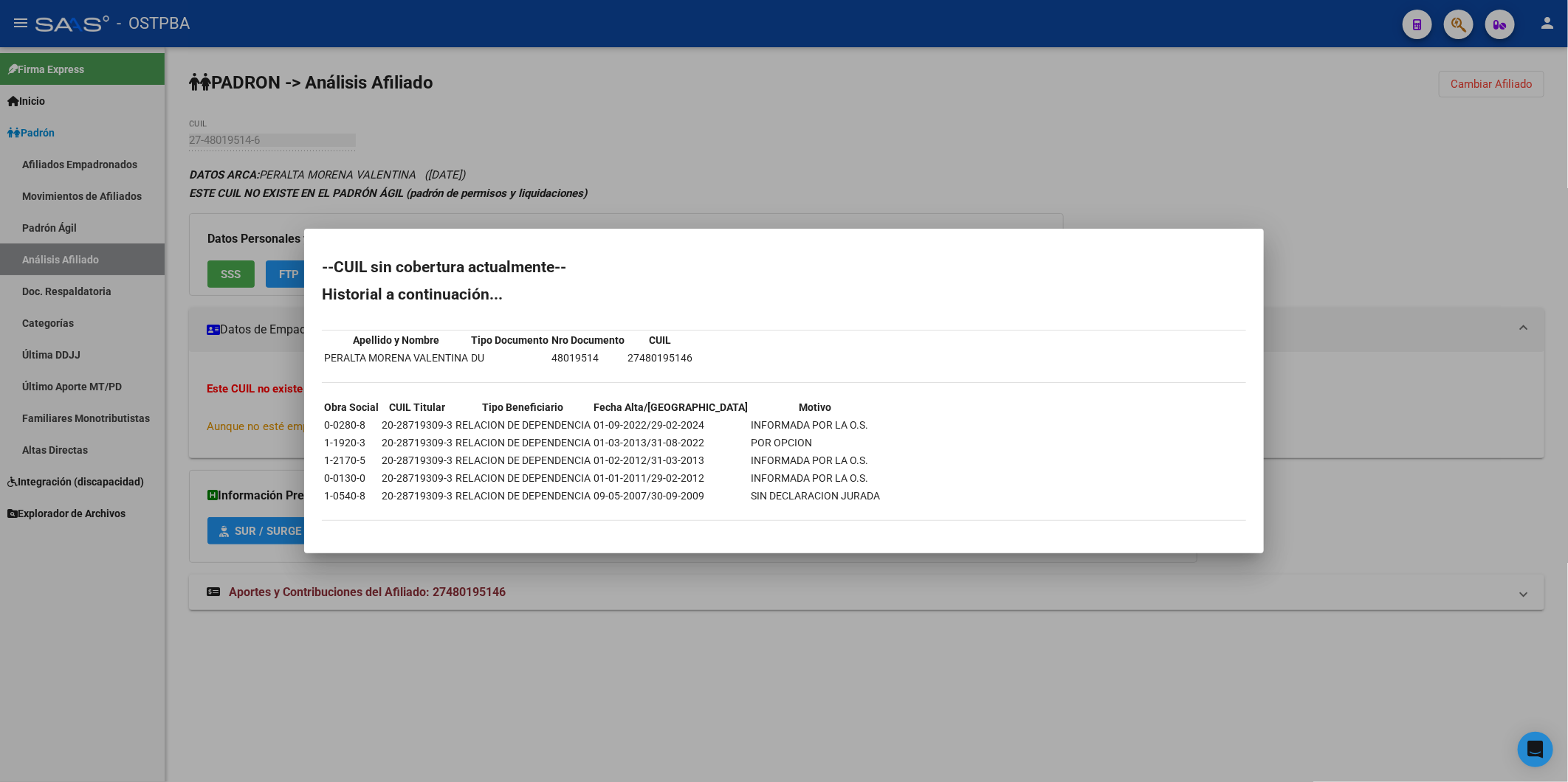
drag, startPoint x: 624, startPoint y: 354, endPoint x: 713, endPoint y: 367, distance: 89.9
click at [713, 367] on div "--CUIL sin cobertura actualmente-- Historial a continuación... Apellido y Nombr…" at bounding box center [784, 398] width 924 height 276
copy tbody "Apellido y Nombre Tipo Documento Nro Documento CUIL PERALTA MORENA VALENTINA DU…"
click at [965, 150] on div at bounding box center [784, 391] width 1568 height 782
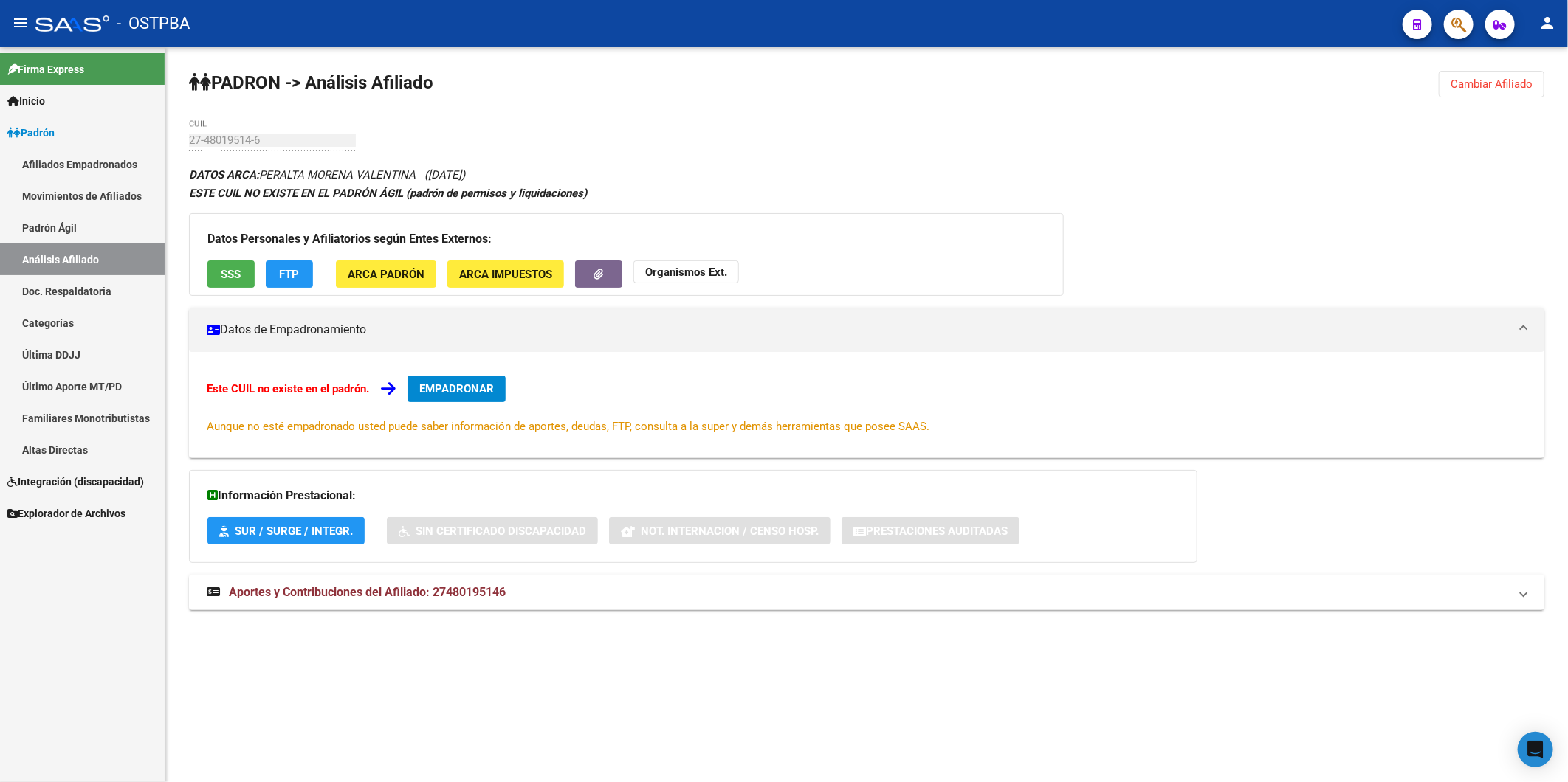
click at [696, 273] on strong "Organismos Ext." at bounding box center [686, 272] width 82 height 13
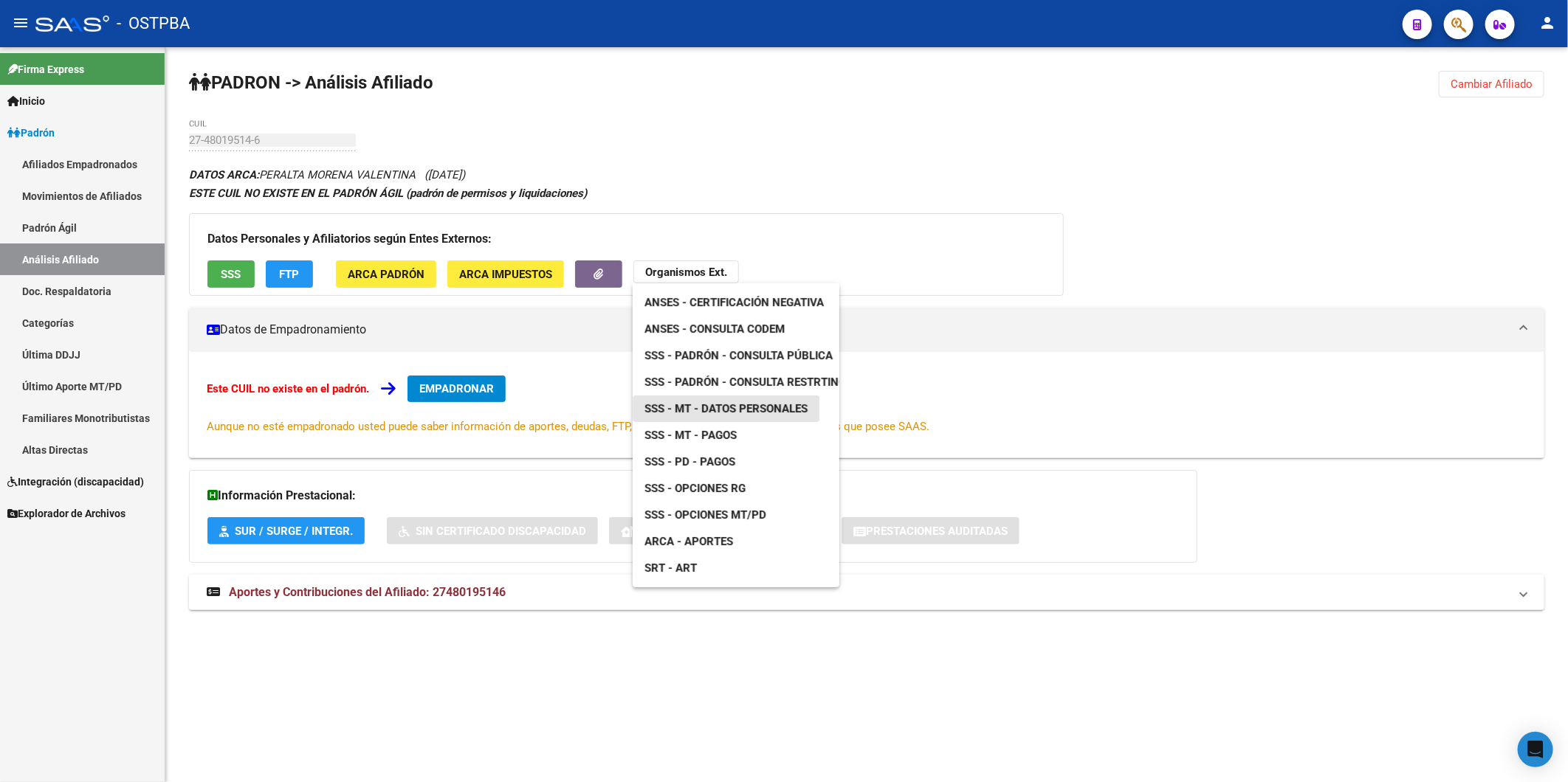
click at [762, 410] on span "SSS - MT - Datos Personales" at bounding box center [725, 409] width 163 height 13
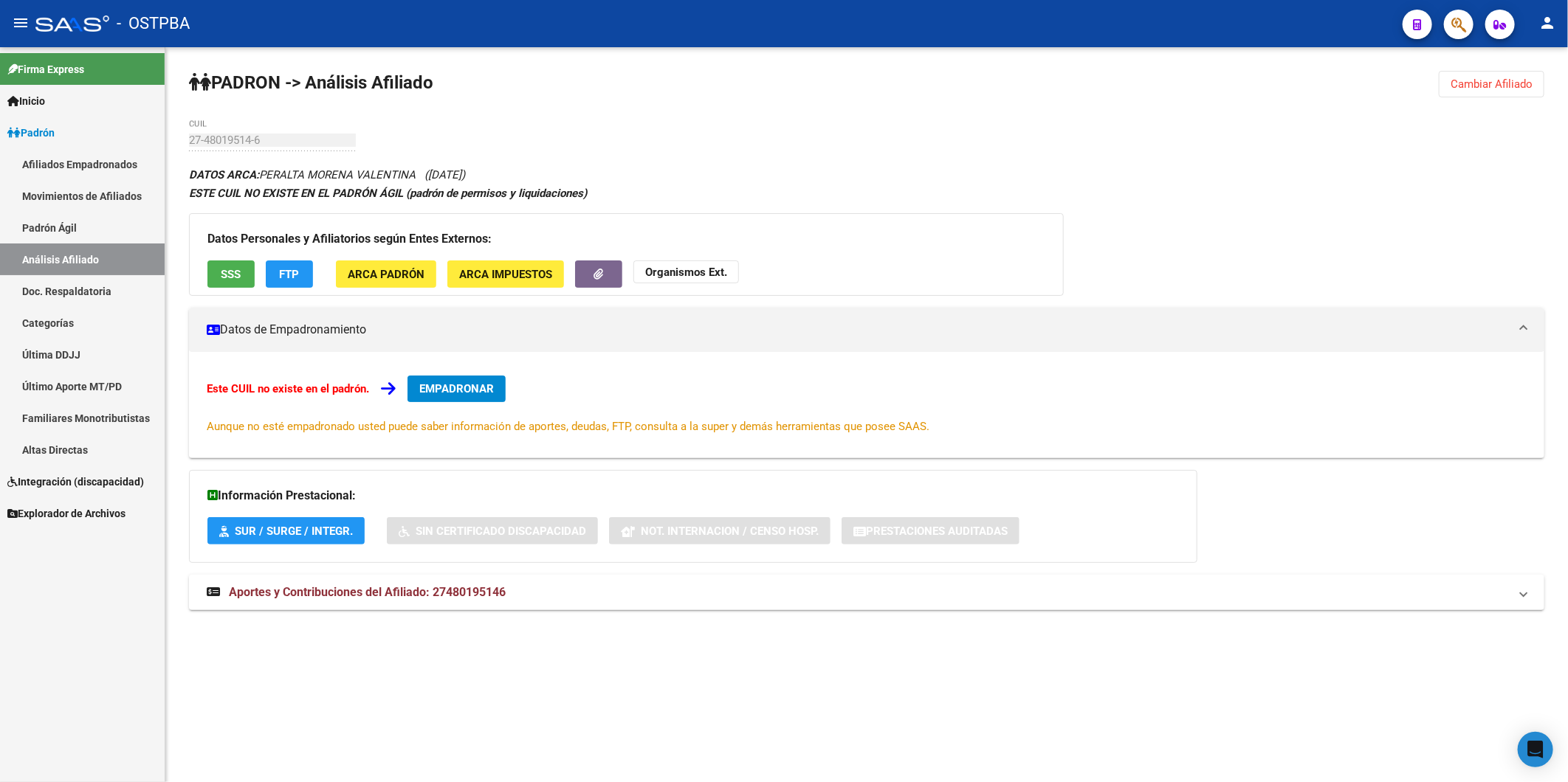
click at [685, 269] on strong "Organismos Ext." at bounding box center [686, 272] width 82 height 13
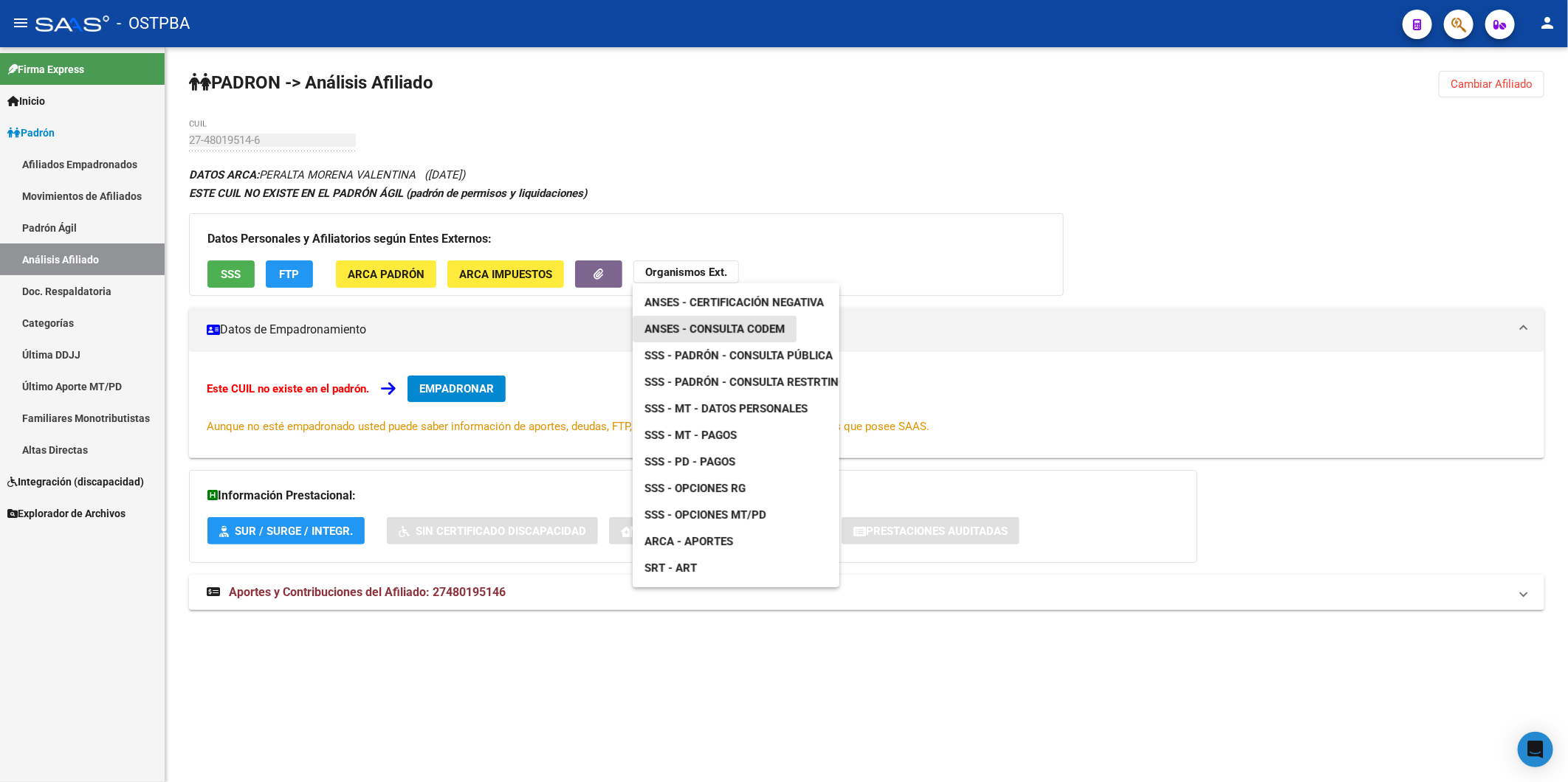
click at [725, 322] on span "ANSES - Consulta CODEM" at bounding box center [714, 328] width 140 height 13
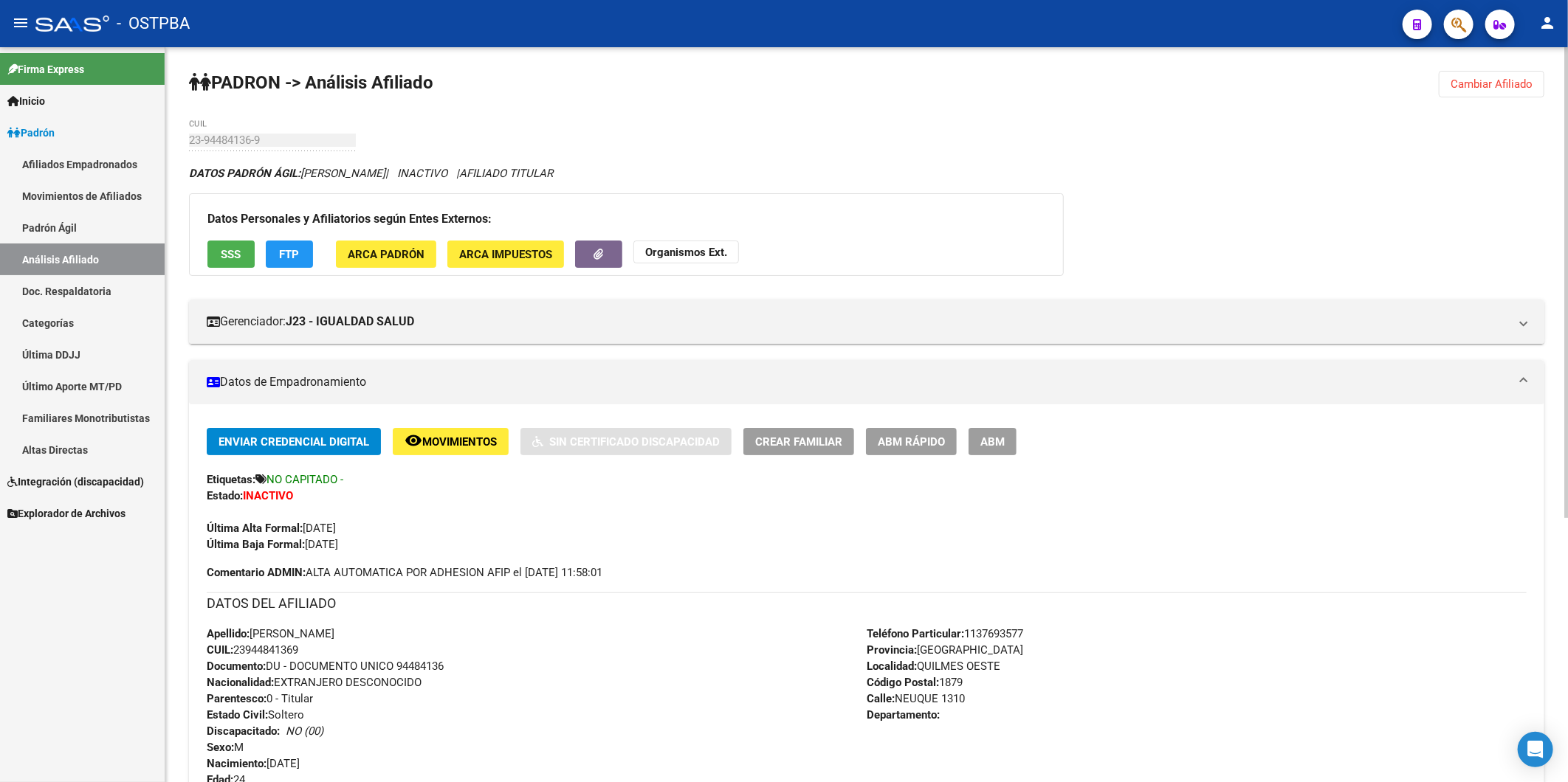
click at [1534, 82] on button "Cambiar Afiliado" at bounding box center [1491, 84] width 106 height 27
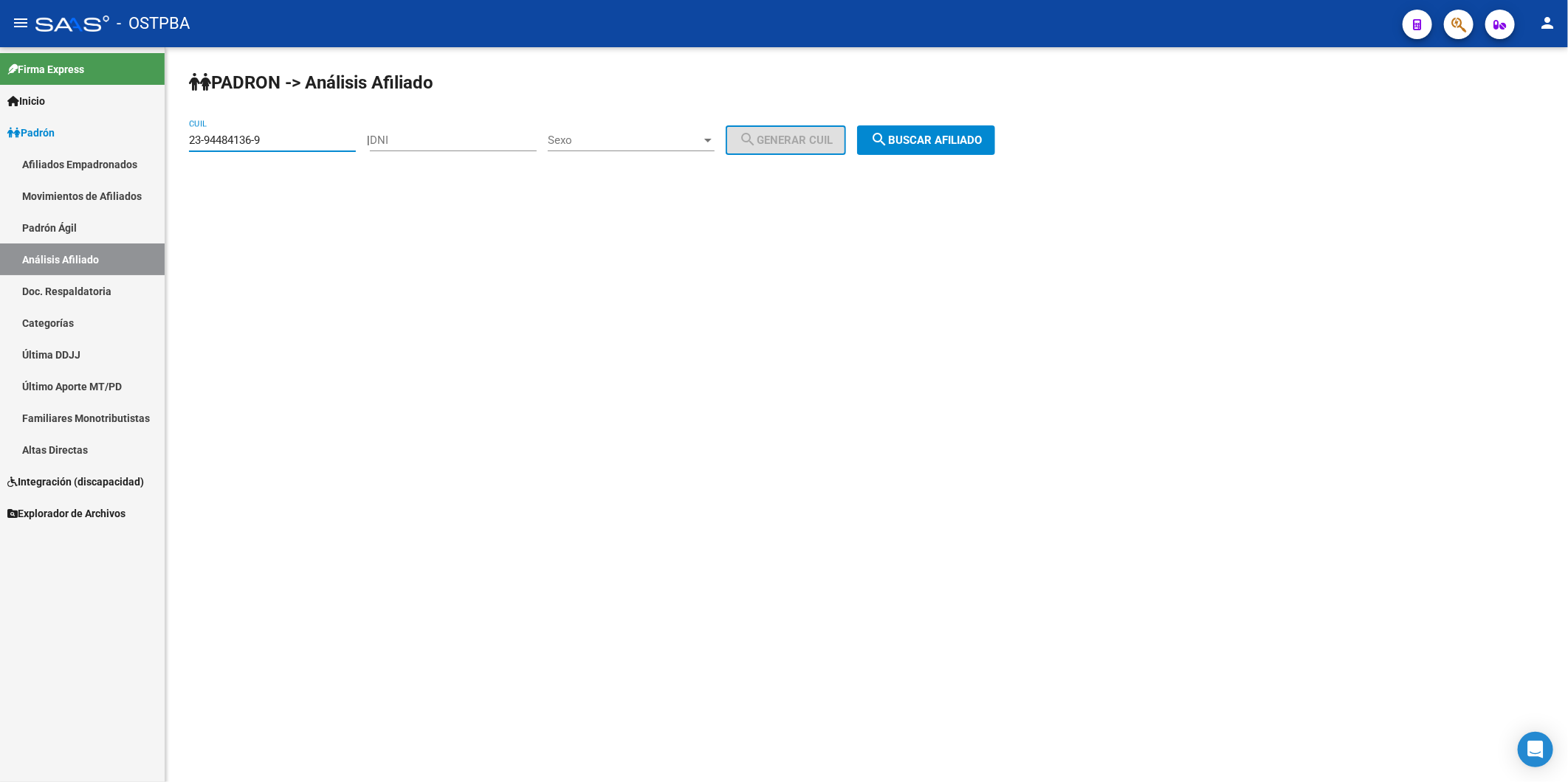
drag, startPoint x: 282, startPoint y: 144, endPoint x: -4, endPoint y: 145, distance: 286.0
click at [0, 145] on html "menu - OSTPBA person Firma Express Inicio Instructivos Contacto OS Padrón Afili…" at bounding box center [784, 391] width 1568 height 782
paste input "0-28719309-3"
type input "20-28719309-3"
click at [940, 142] on span "search Buscar afiliado" at bounding box center [926, 140] width 112 height 13
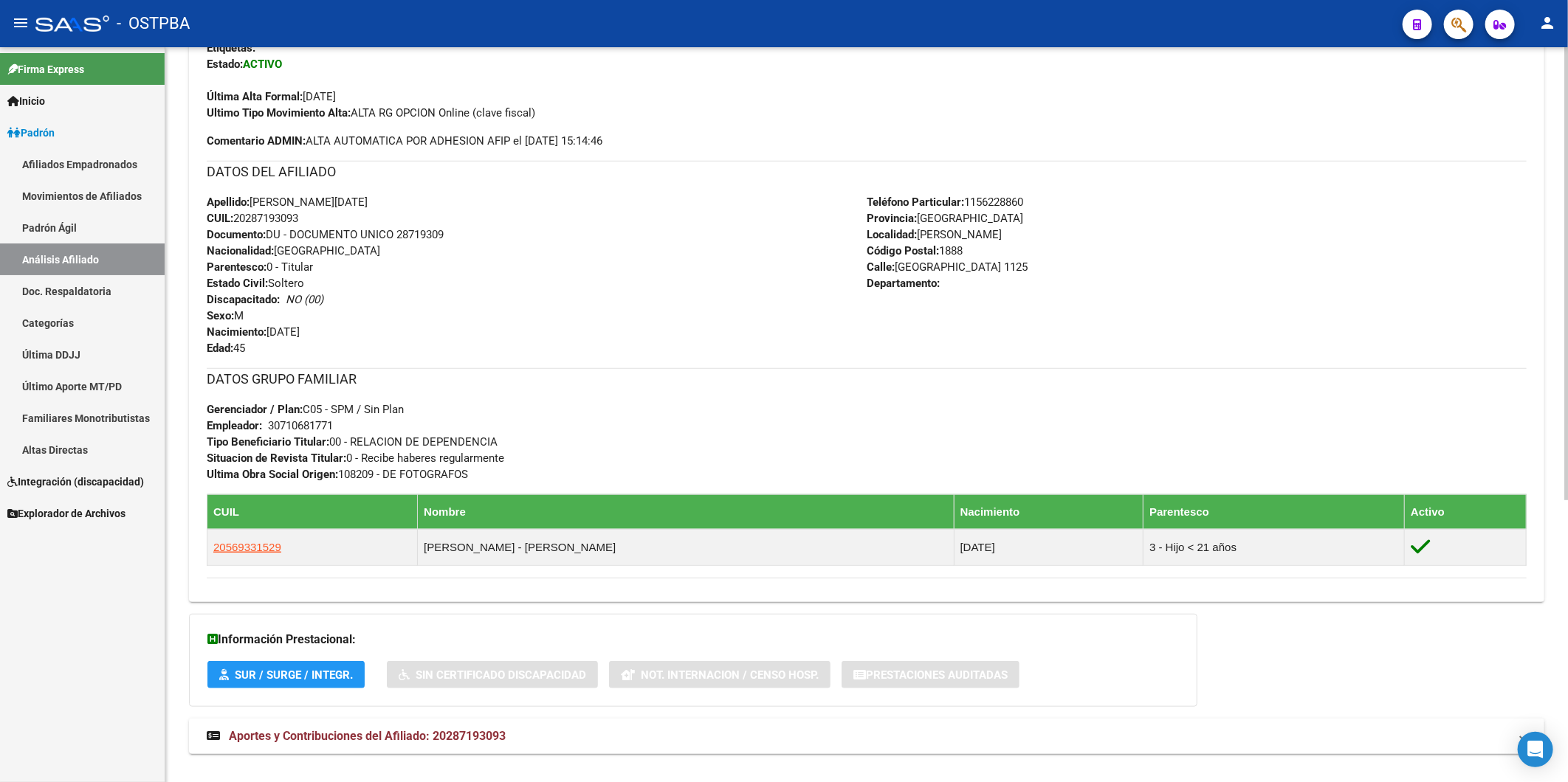
scroll to position [456, 0]
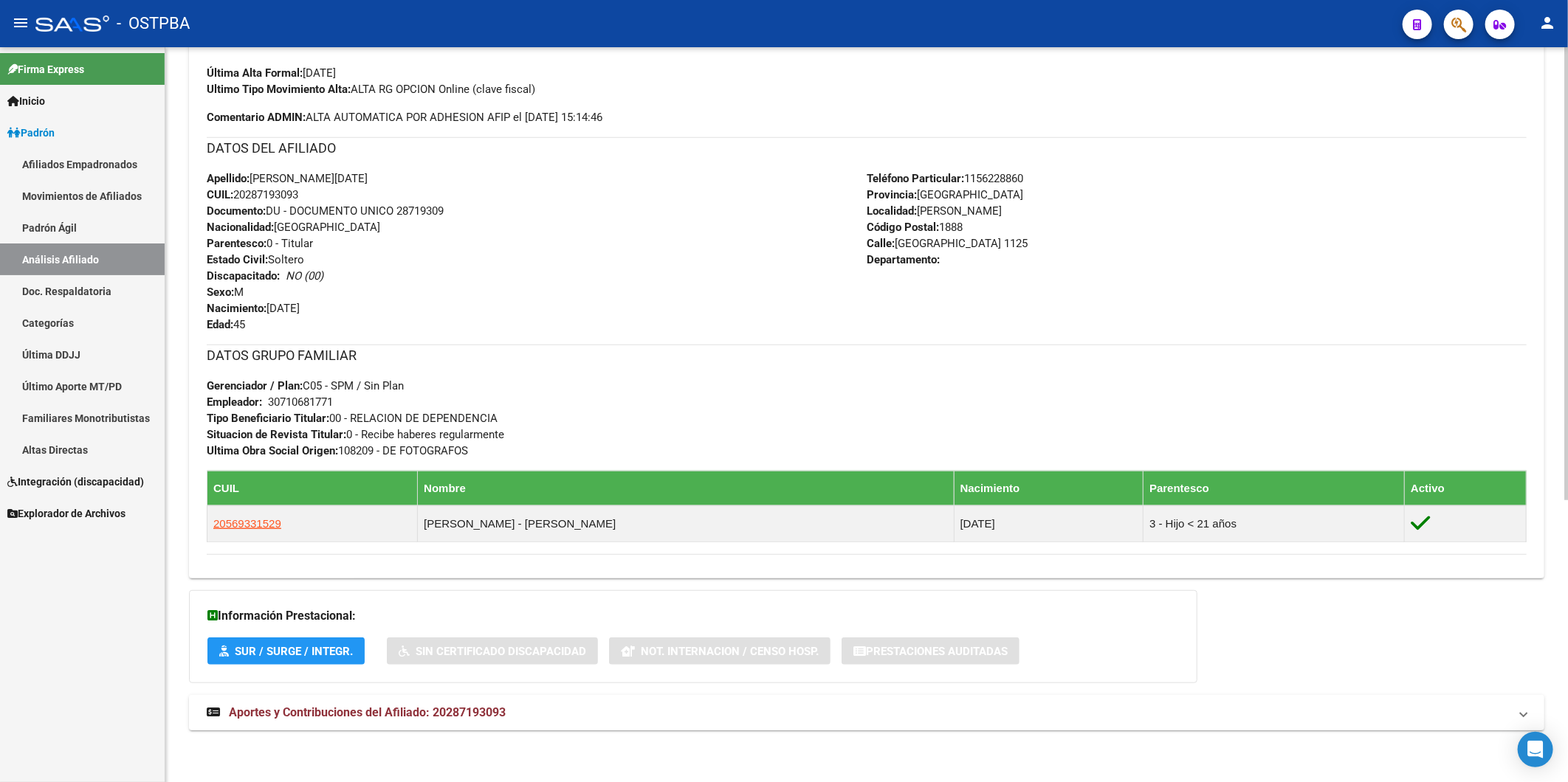
click at [476, 712] on span "Aportes y Contribuciones del Afiliado: 20287193093" at bounding box center [367, 712] width 277 height 14
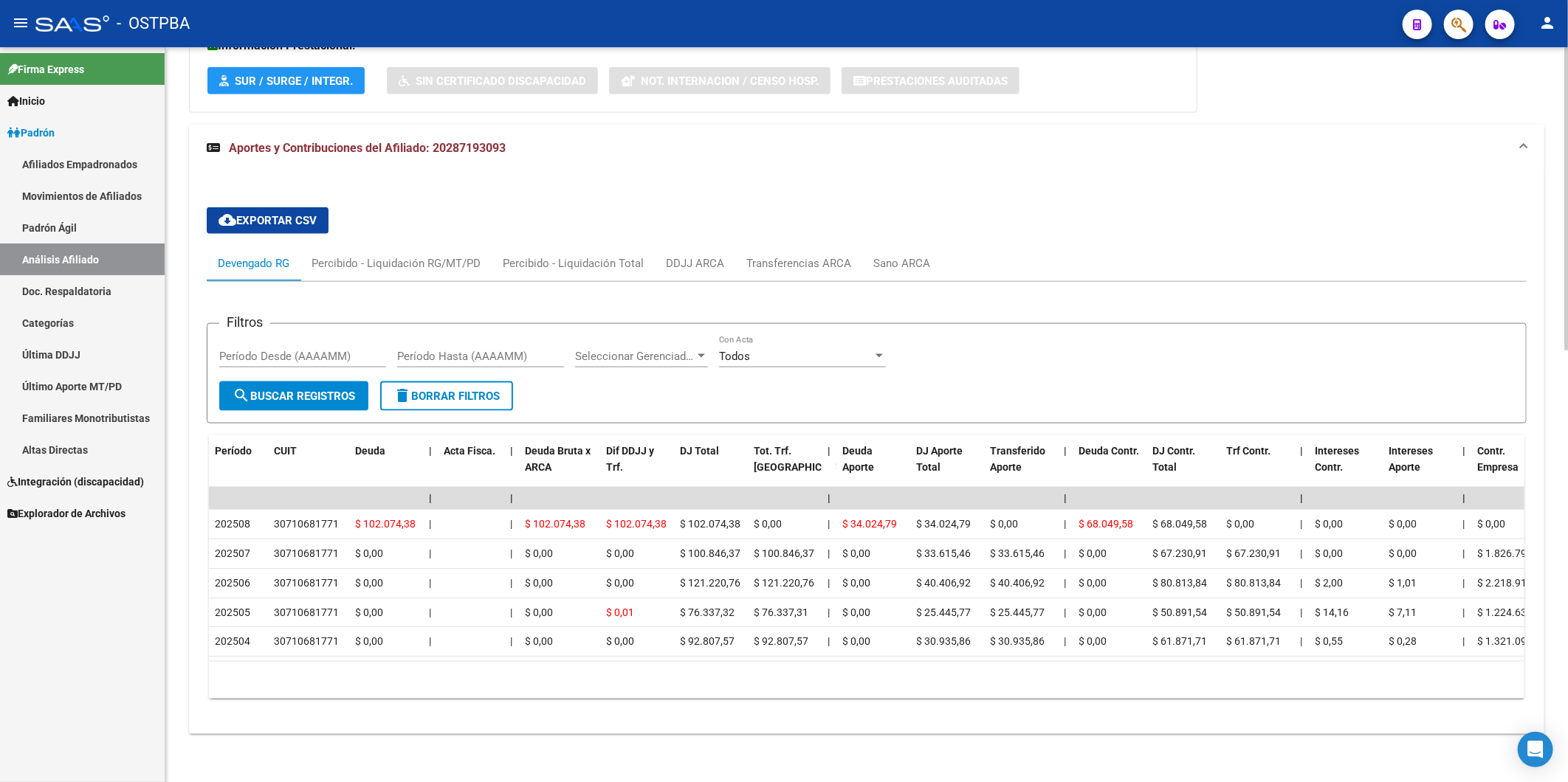
scroll to position [1046, 0]
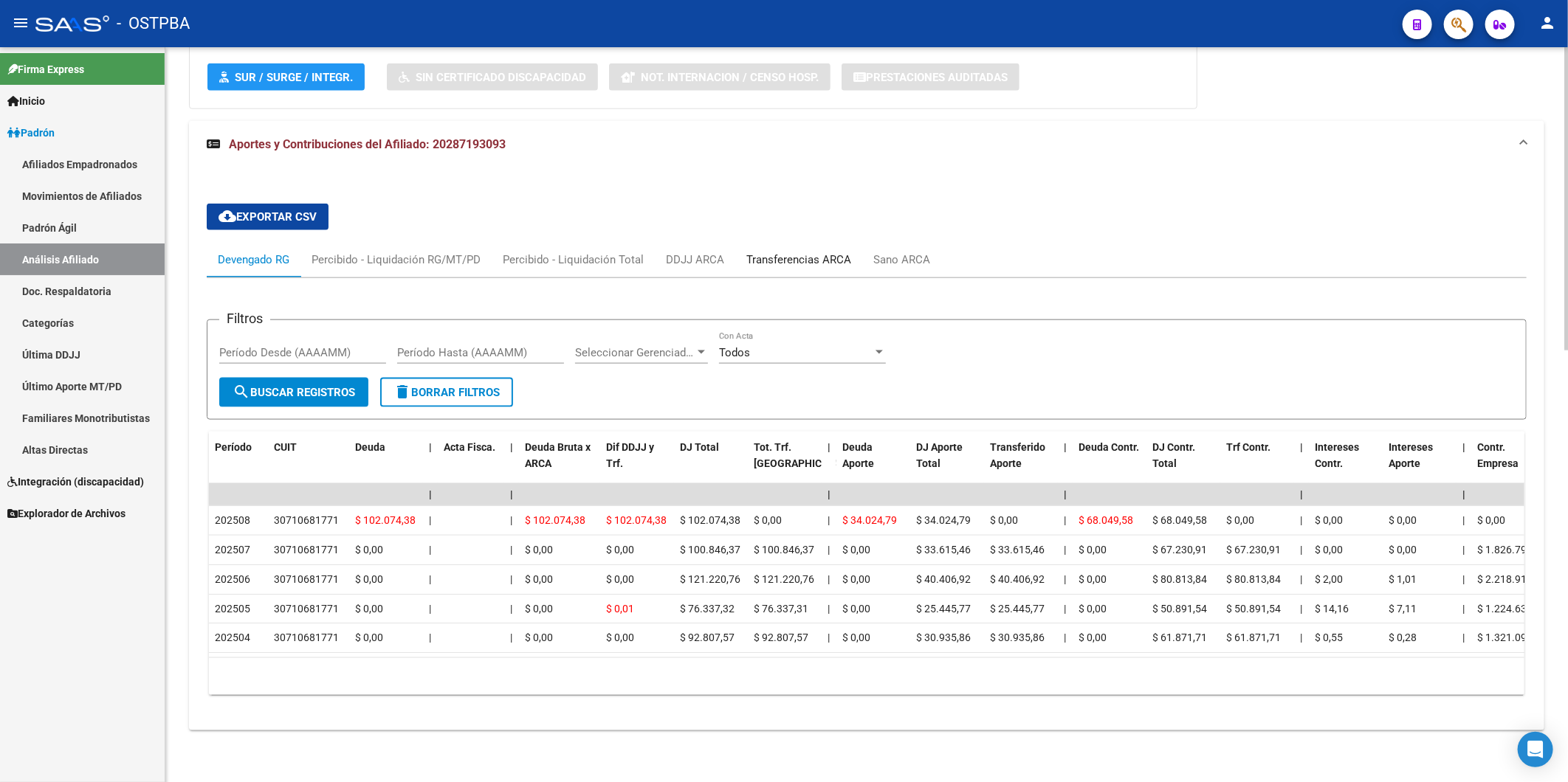
click at [820, 252] on div "Transferencias ARCA" at bounding box center [798, 259] width 105 height 16
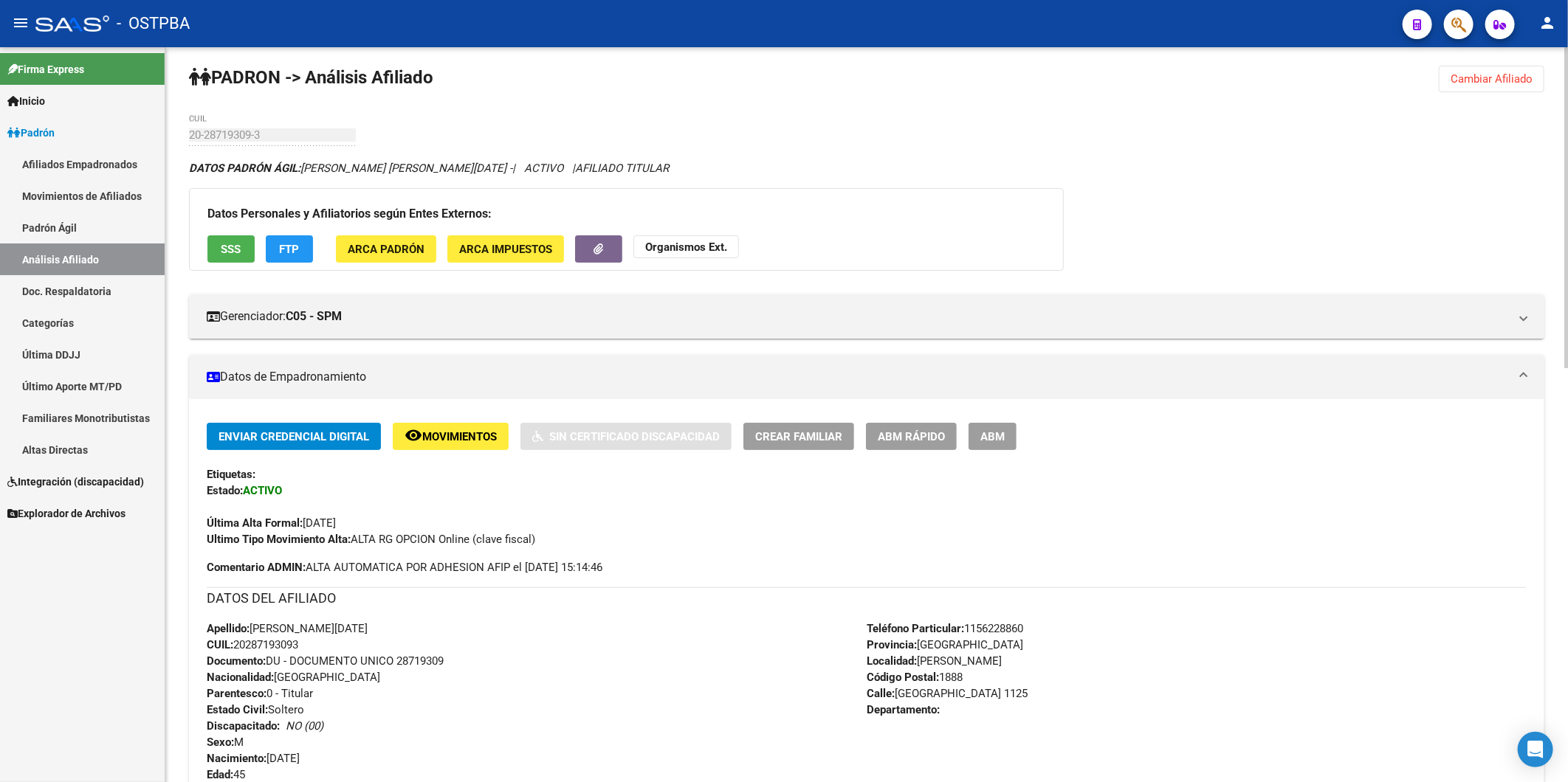
scroll to position [0, 0]
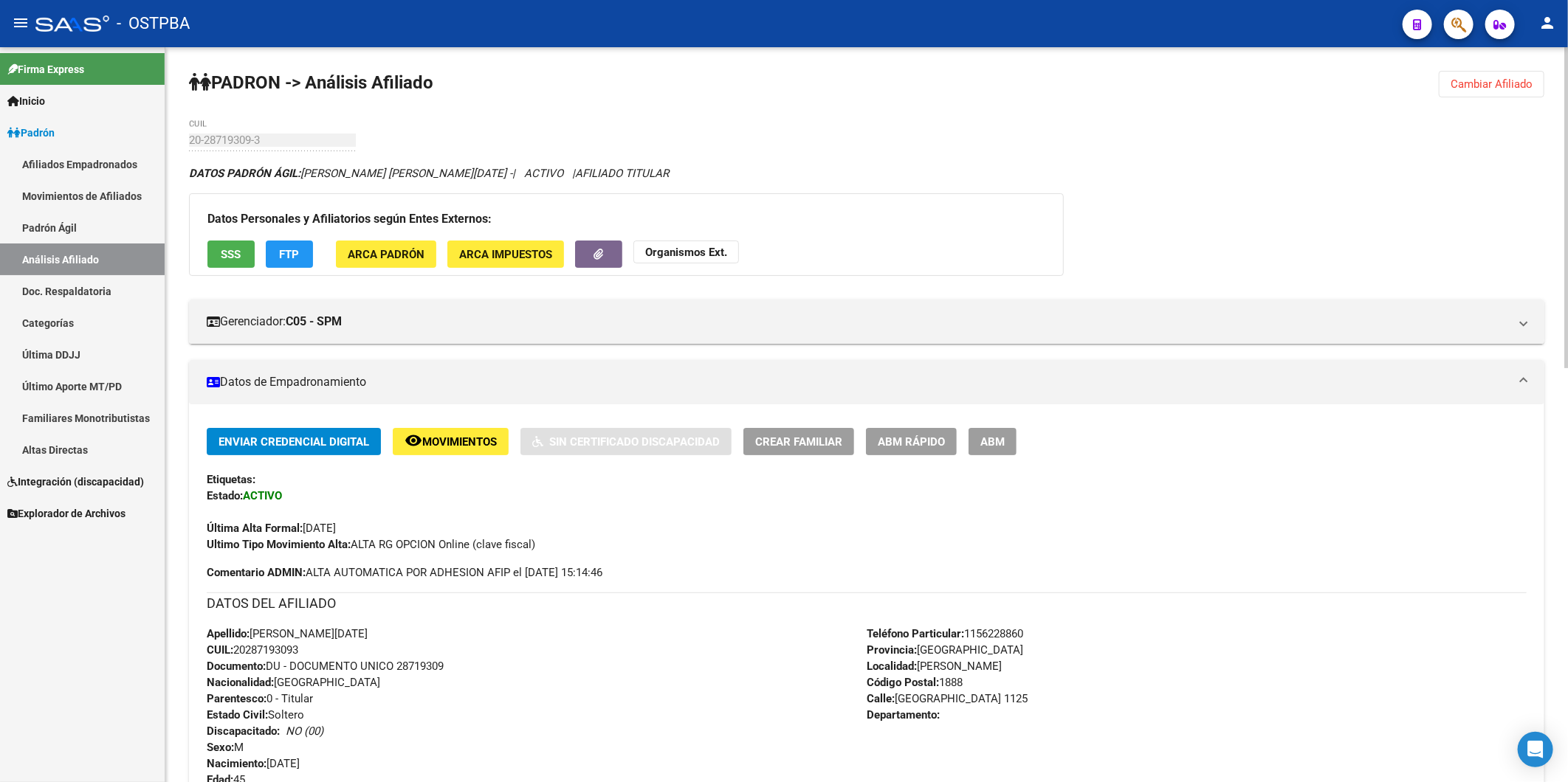
click at [282, 255] on span "FTP" at bounding box center [290, 254] width 20 height 13
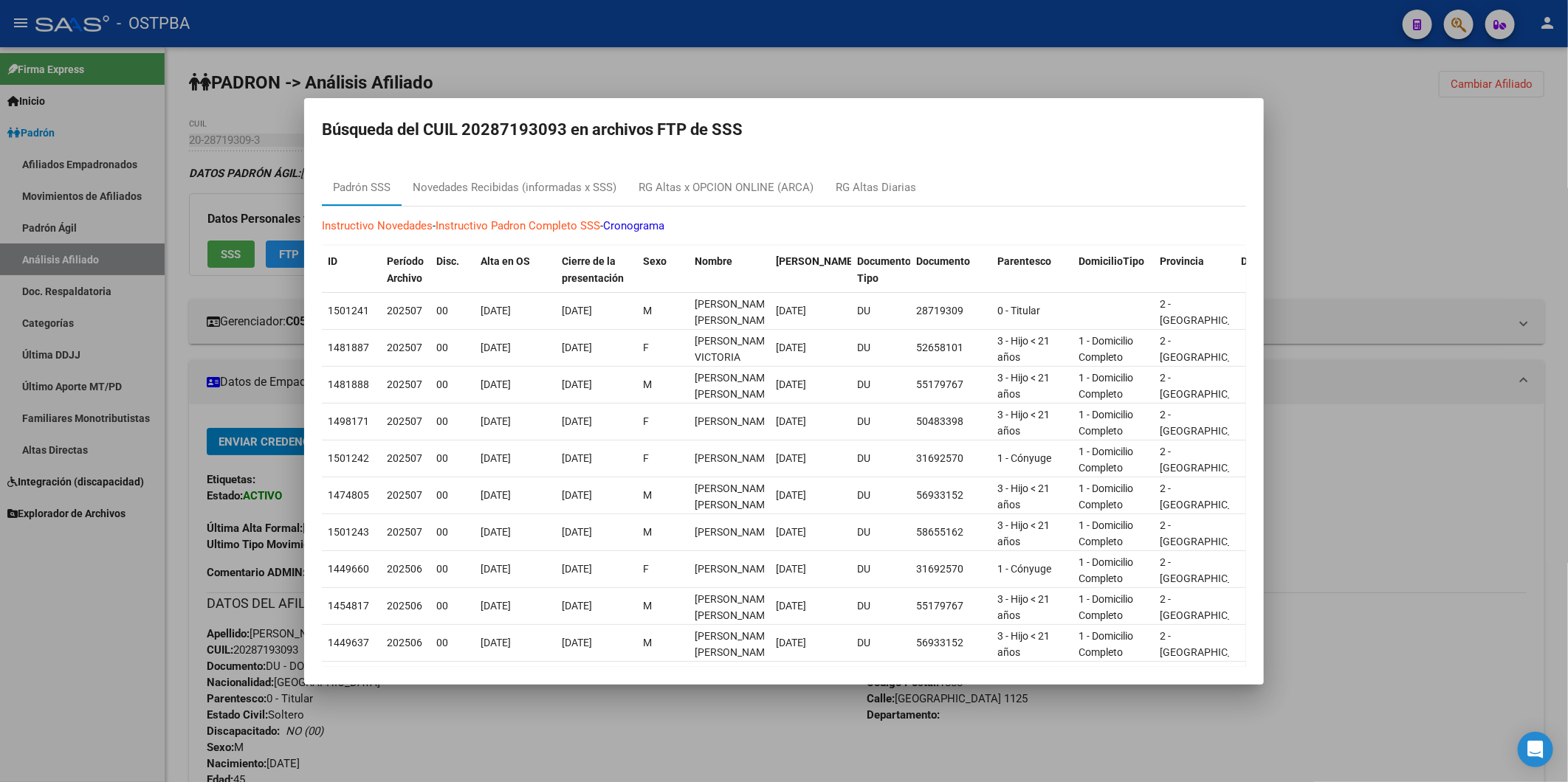
click at [226, 253] on div at bounding box center [784, 391] width 1568 height 782
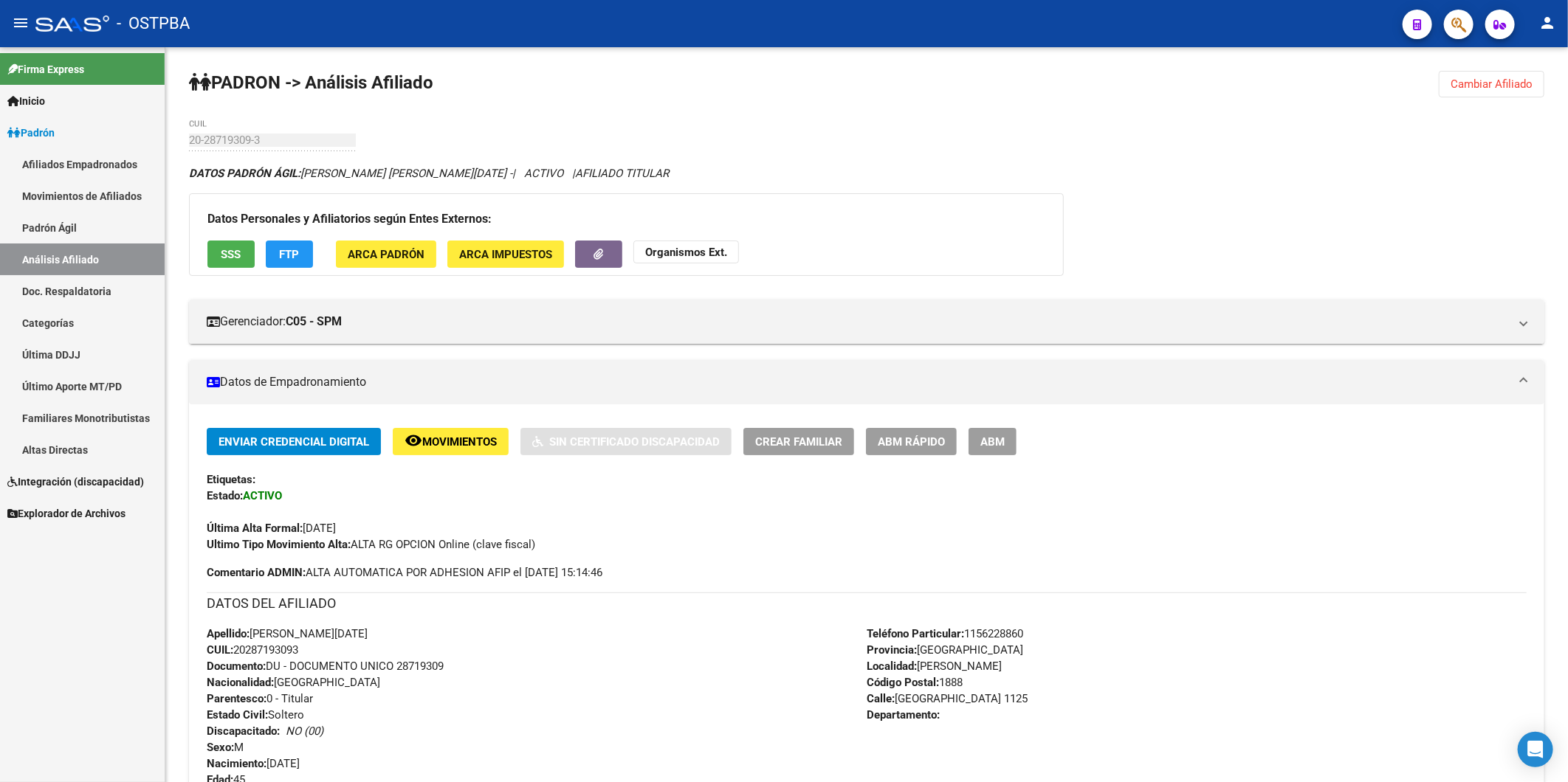
click at [226, 253] on span "SSS" at bounding box center [231, 254] width 20 height 13
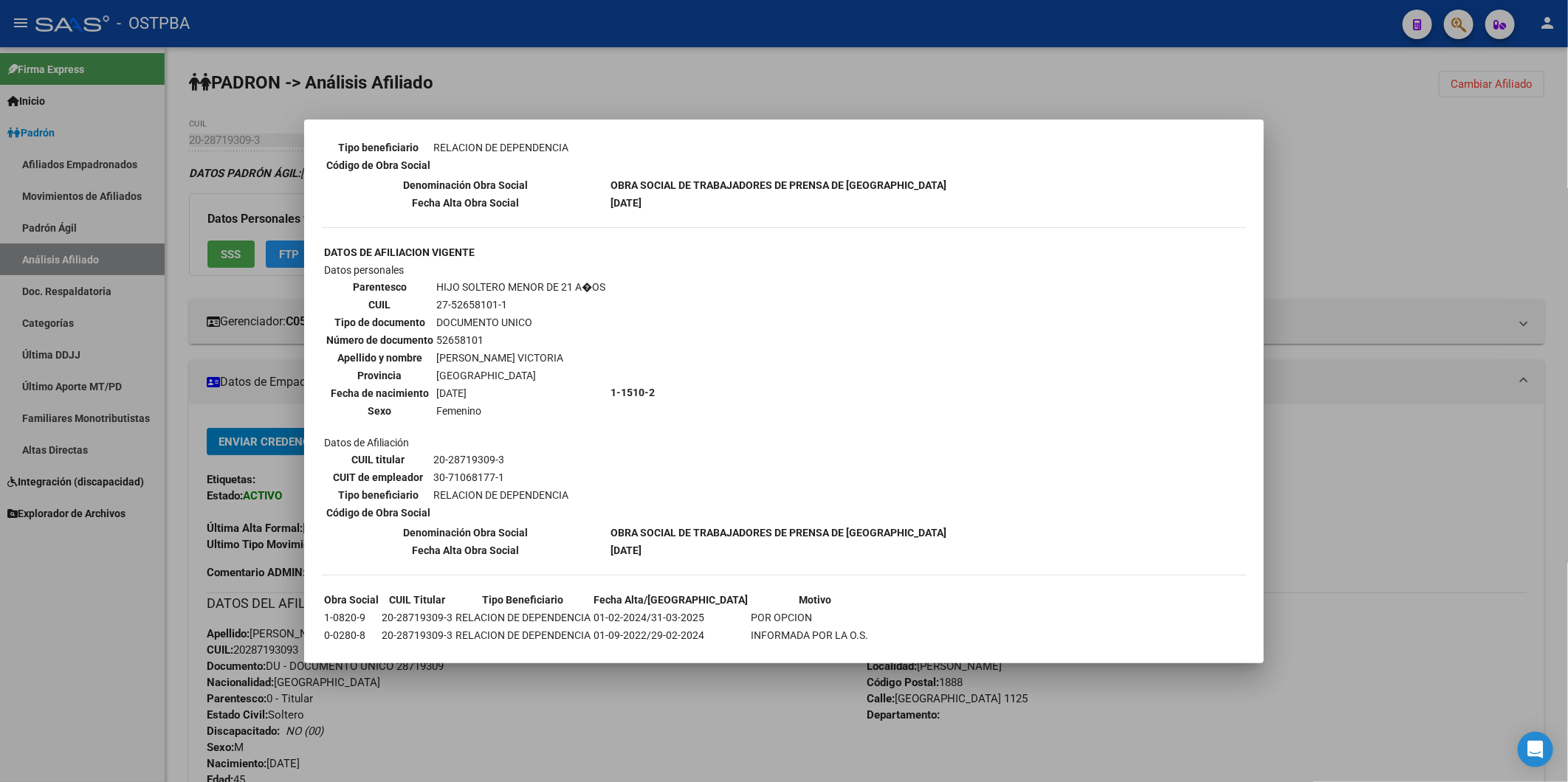
scroll to position [2159, 0]
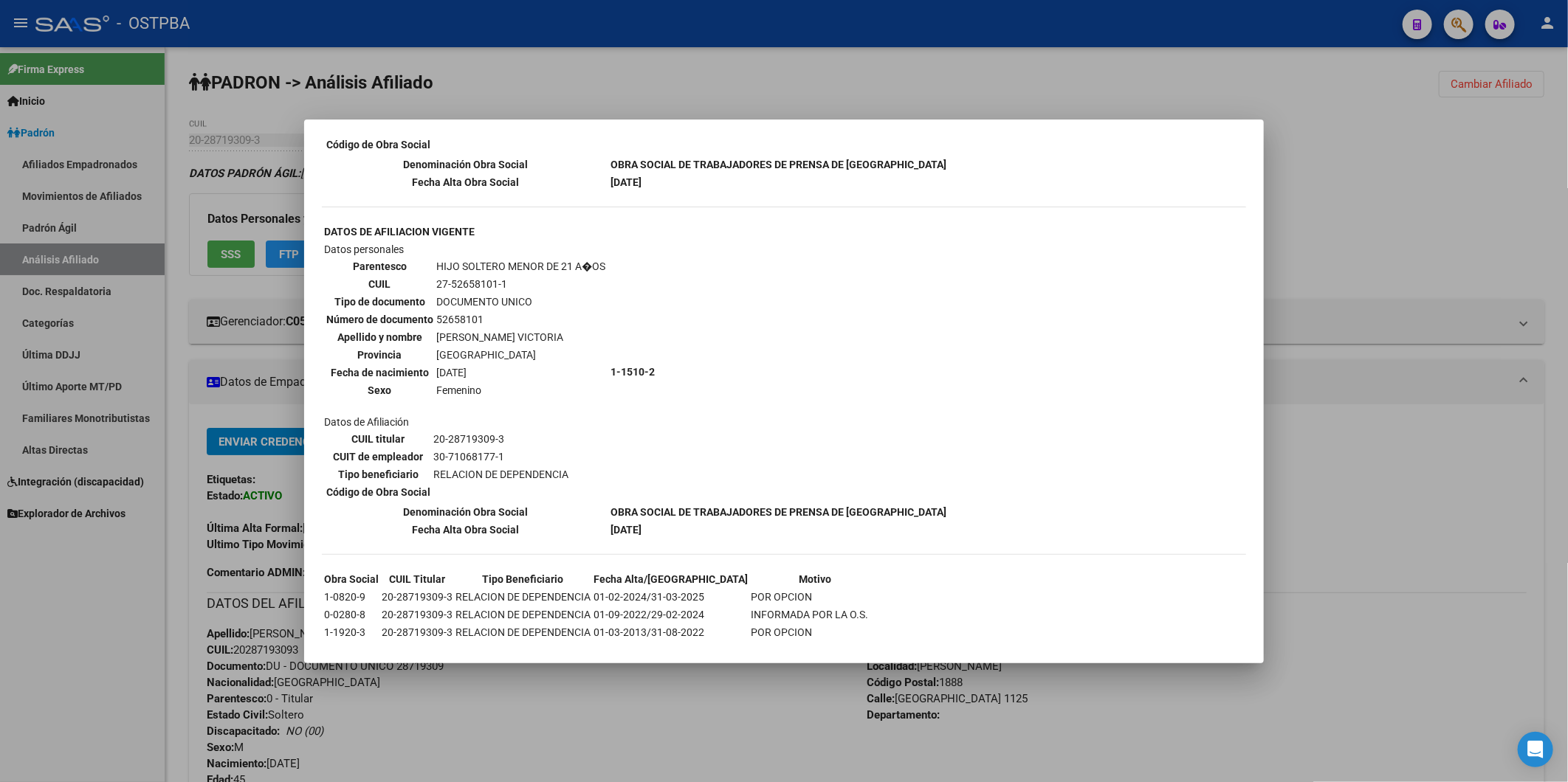
drag, startPoint x: 324, startPoint y: 261, endPoint x: 337, endPoint y: 245, distance: 20.6
click at [334, 247] on mat-dialog-content "--ACTIVO en Obra Social según consulta SSS-- DATOS DE AFILIACION VIGENTE Datos …" at bounding box center [784, 391] width 960 height 509
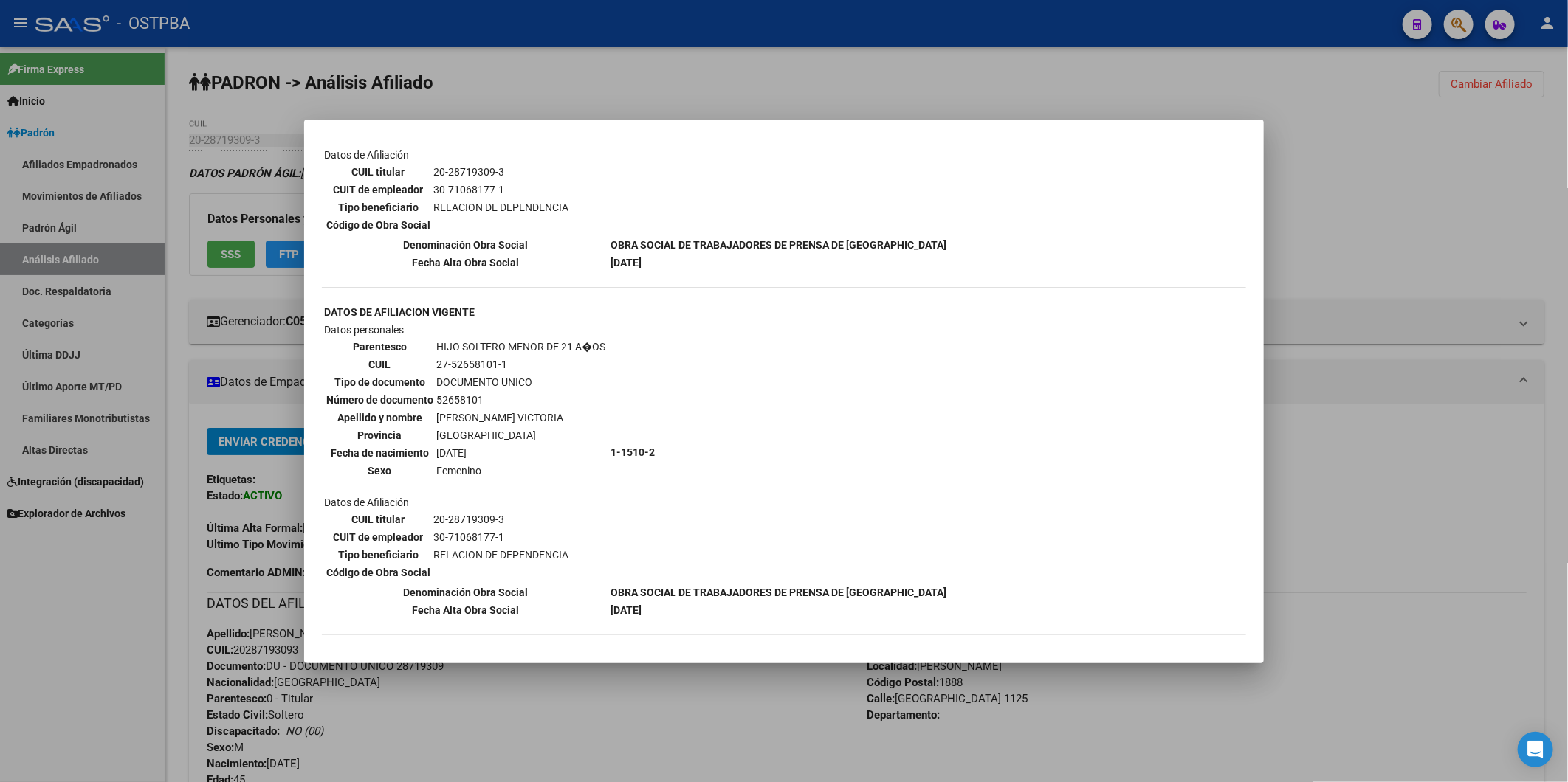
click at [49, 461] on div at bounding box center [784, 391] width 1568 height 782
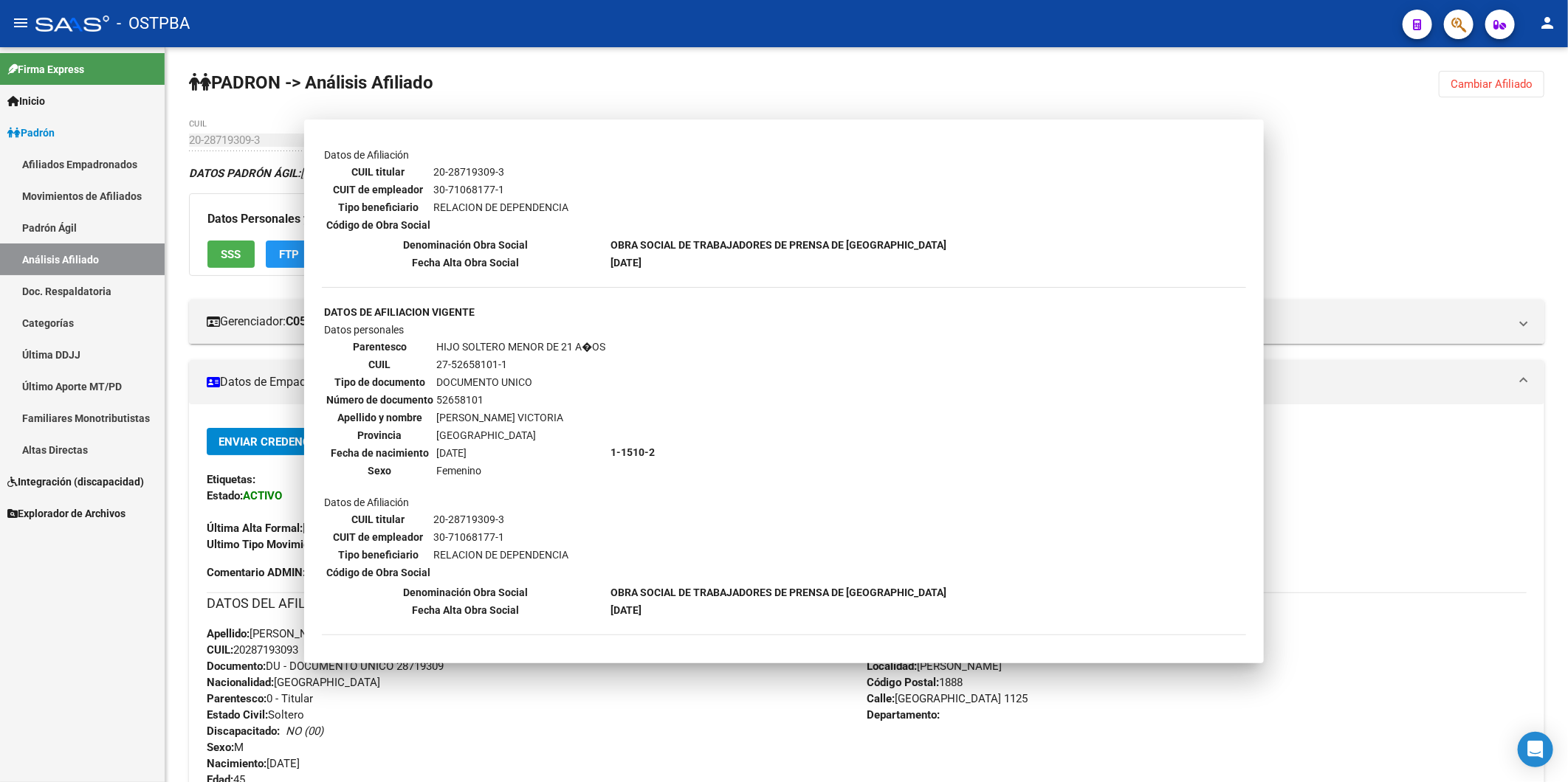
scroll to position [2077, 0]
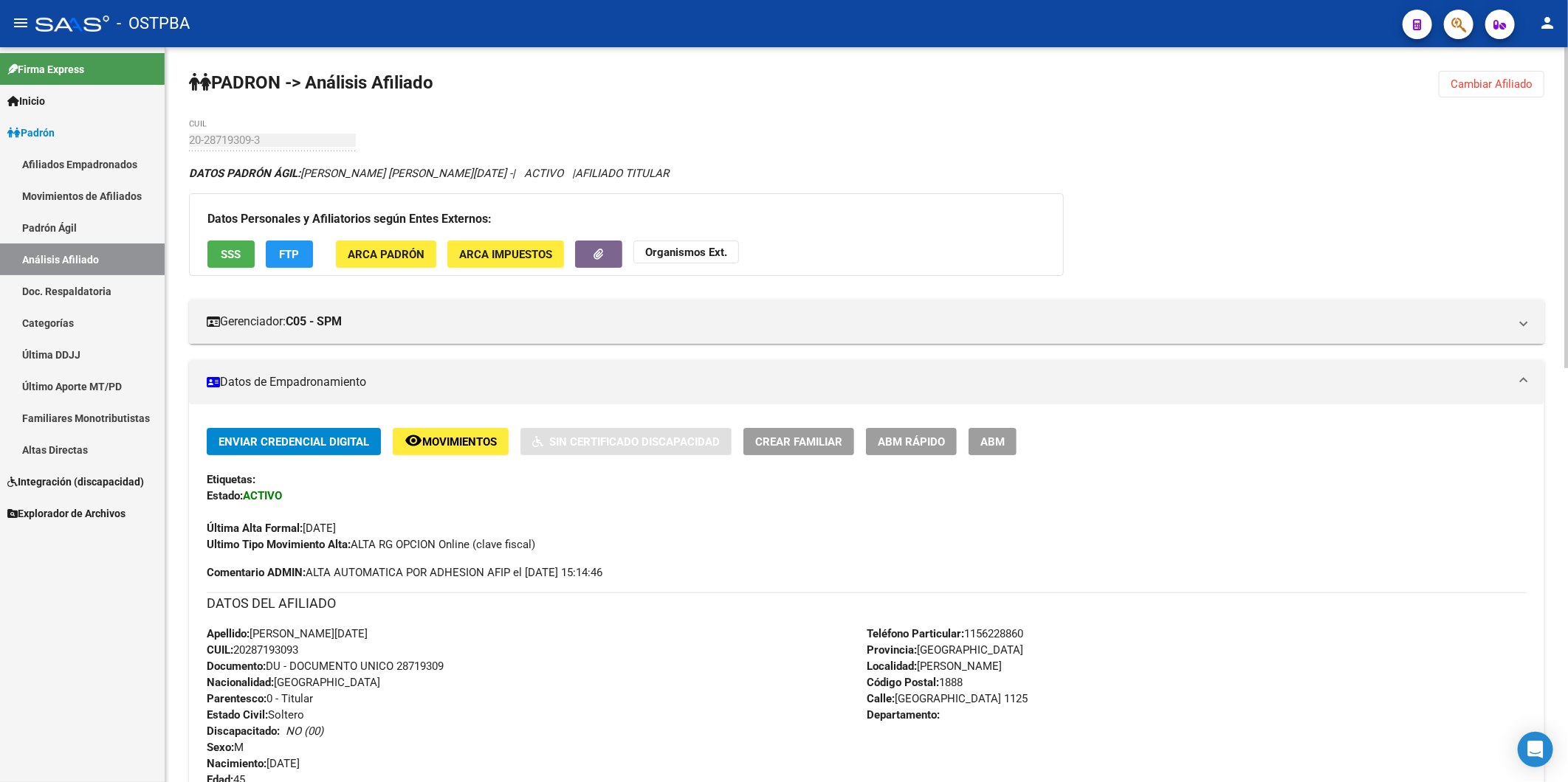
click at [222, 249] on span "SSS" at bounding box center [231, 254] width 20 height 13
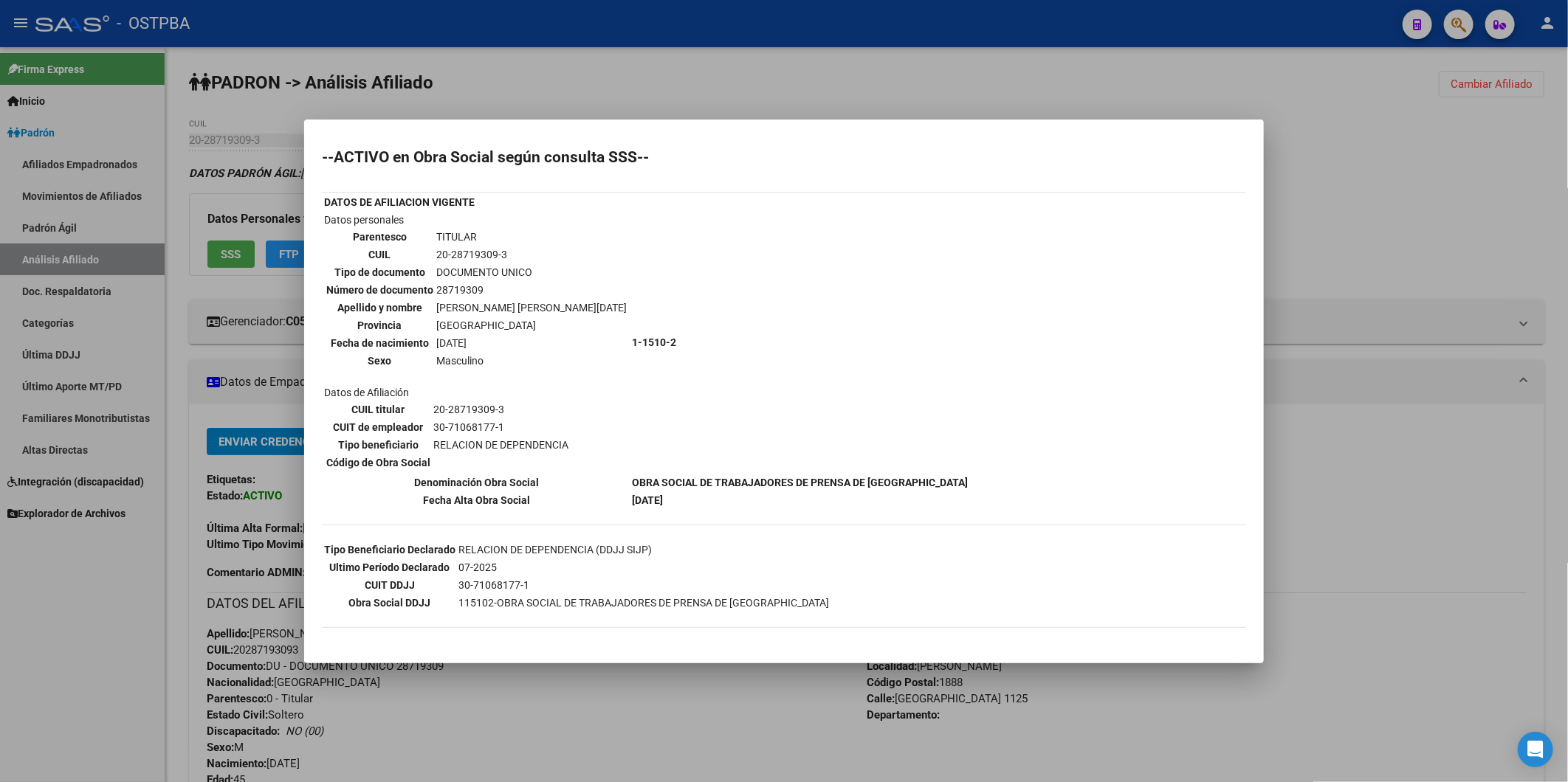
click at [768, 283] on td "1-1510-2" at bounding box center [800, 342] width 337 height 261
click at [632, 340] on b "1-1510-2" at bounding box center [654, 342] width 44 height 11
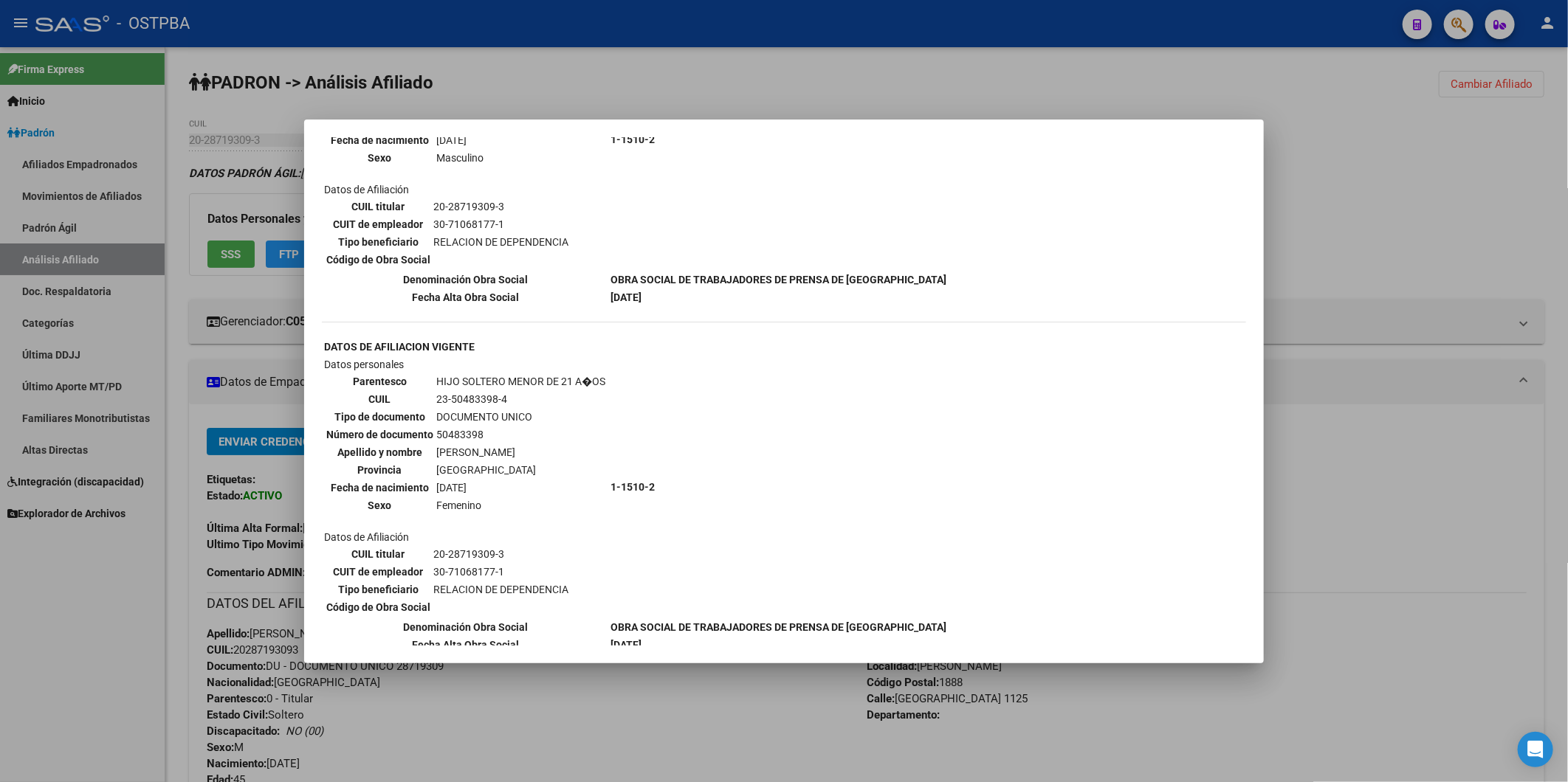
scroll to position [1722, 0]
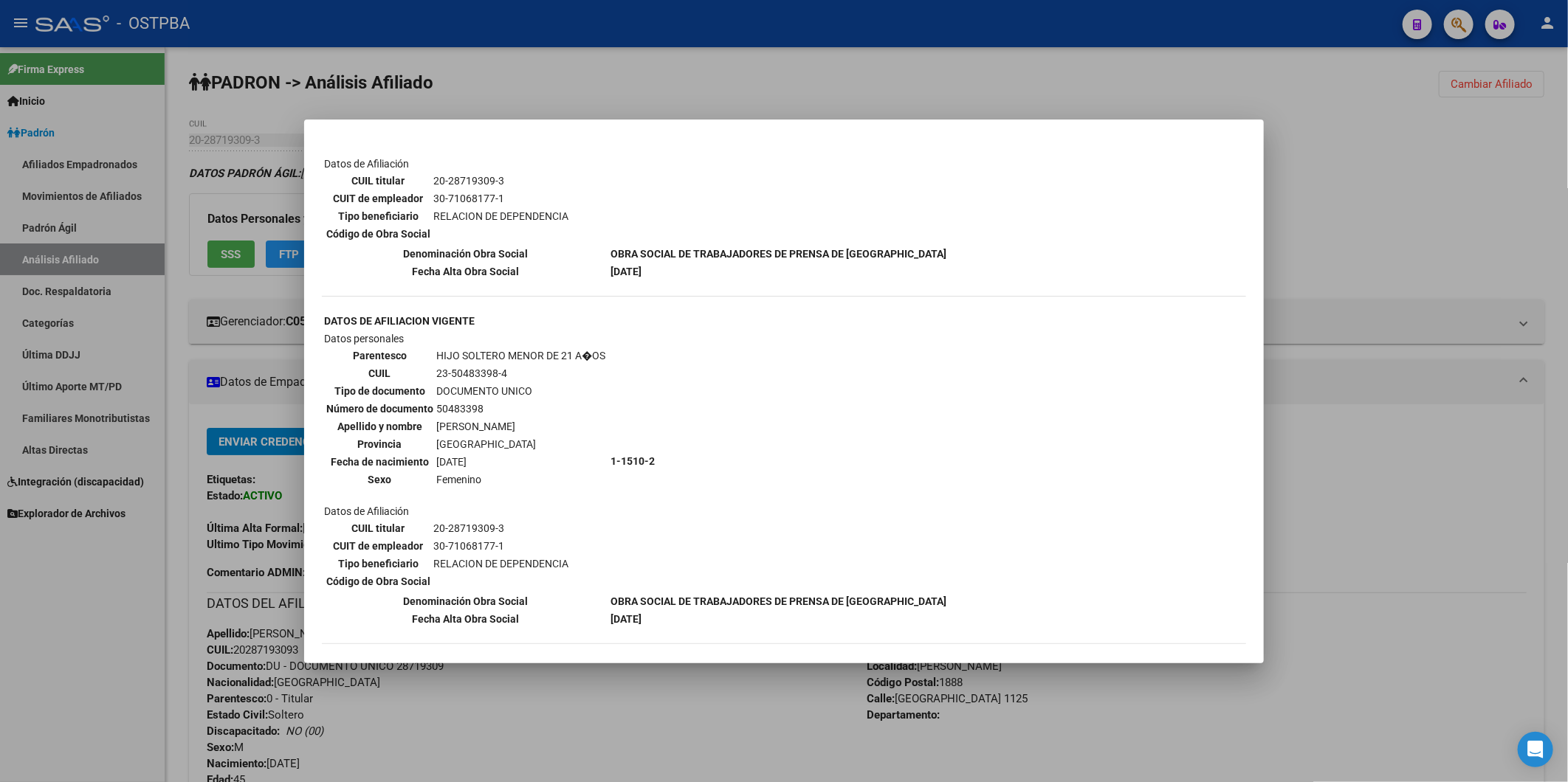
click at [1302, 197] on div at bounding box center [784, 391] width 1568 height 782
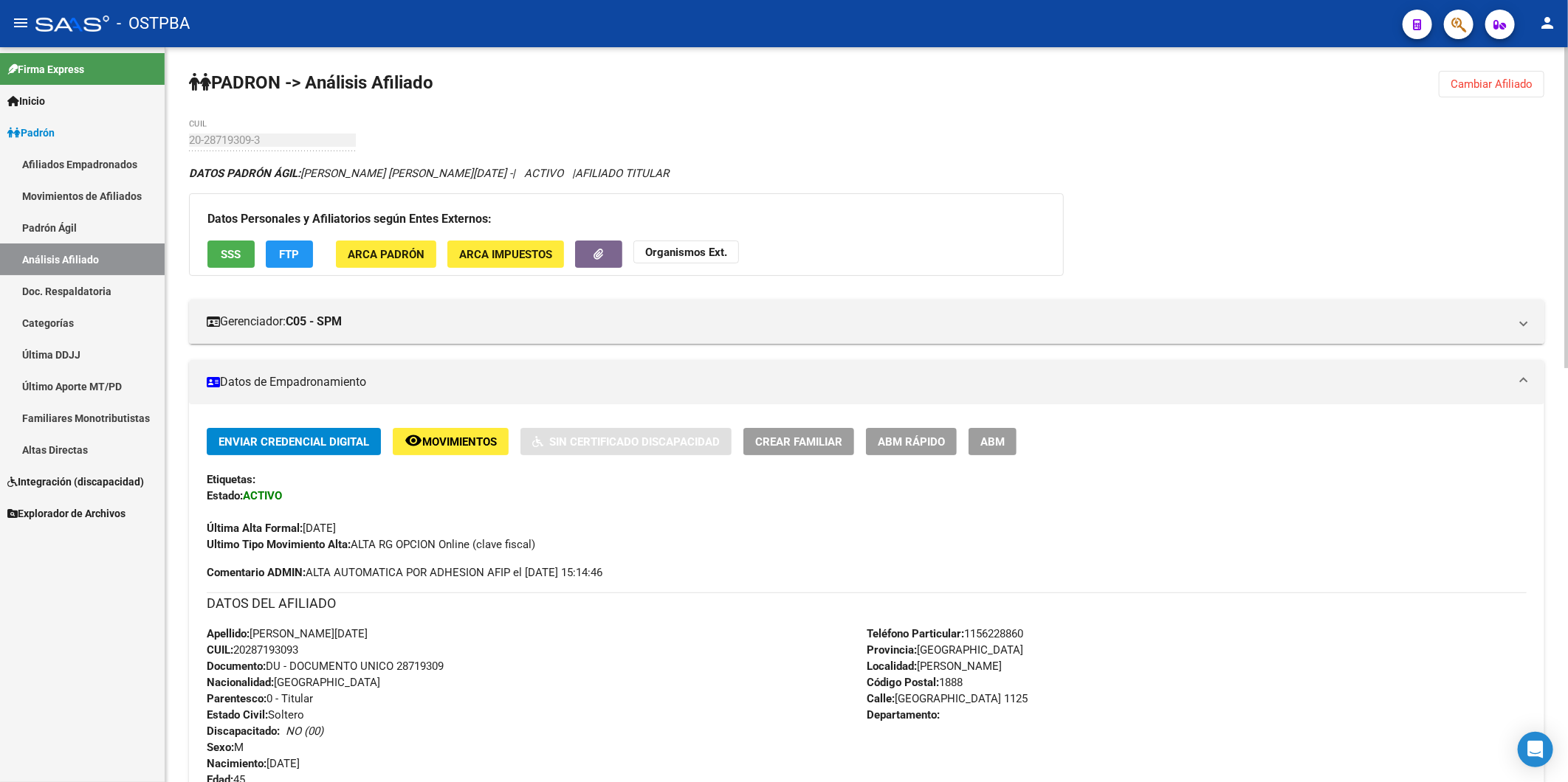
click at [1567, 595] on html "menu - OSTPBA person Firma Express Inicio Instructivos Contacto OS Padrón Afili…" at bounding box center [784, 391] width 1568 height 782
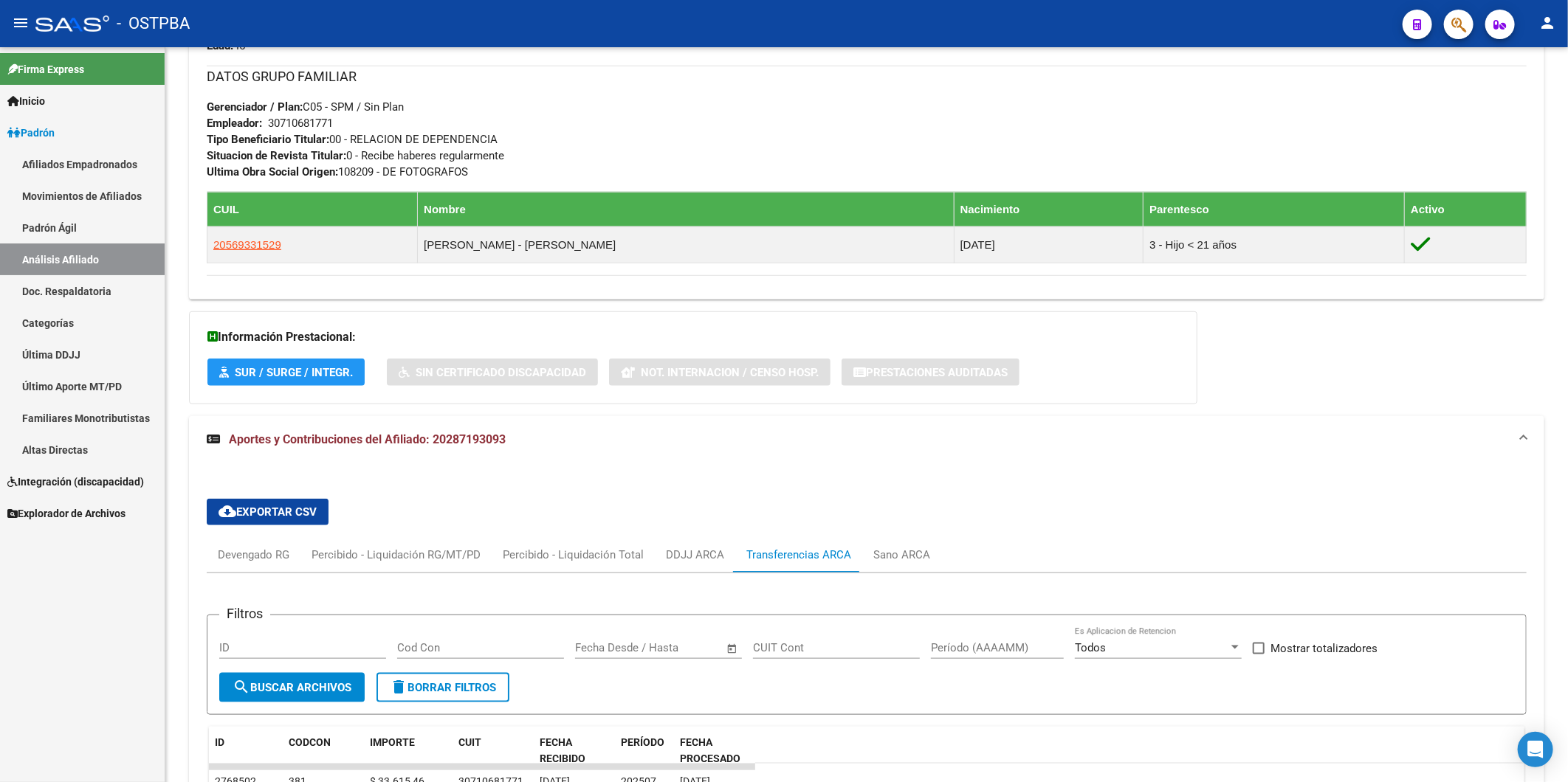
click at [0, 511] on html "menu - OSTPBA person Firma Express Inicio Instructivos Contacto OS Padrón Afili…" at bounding box center [784, 391] width 1568 height 782
click at [0, 90] on html "menu - OSTPBA person Firma Express Inicio Instructivos Contacto OS Padrón Afili…" at bounding box center [784, 391] width 1568 height 782
